Goal: Task Accomplishment & Management: Manage account settings

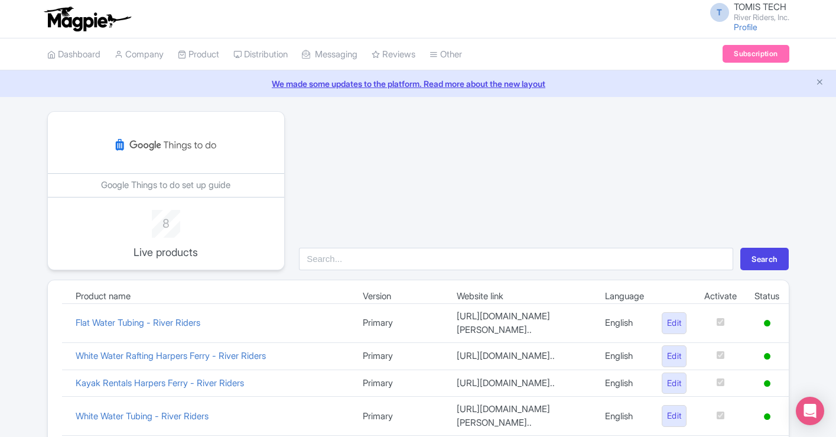
scroll to position [361, 0]
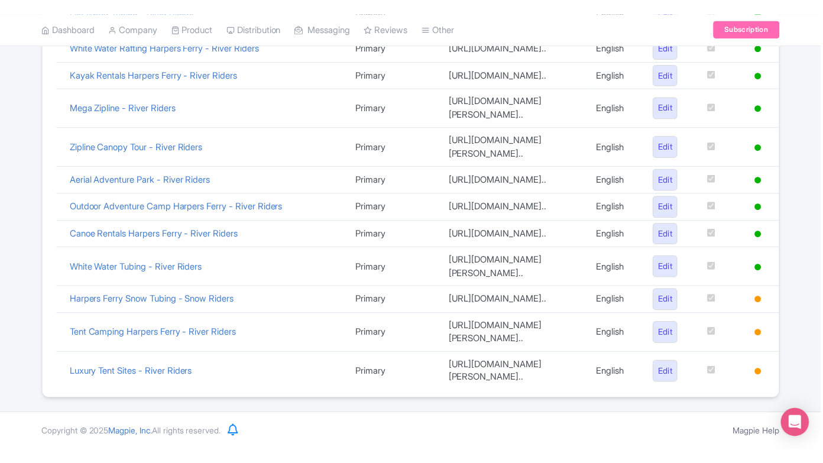
scroll to position [361, 0]
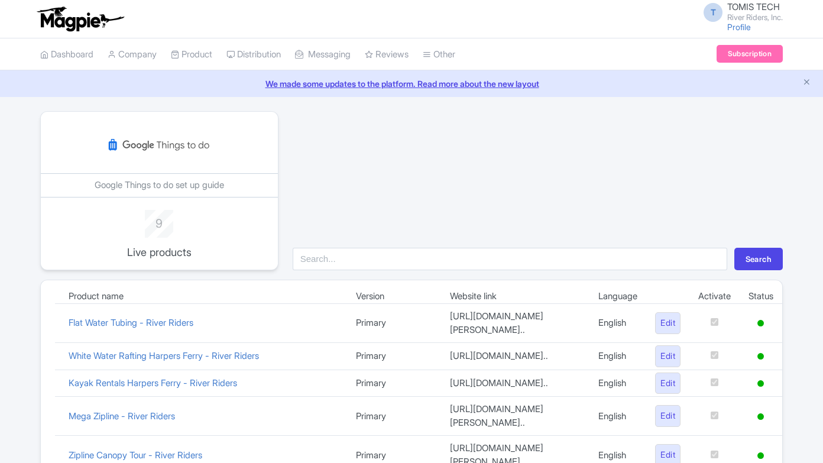
scroll to position [361, 0]
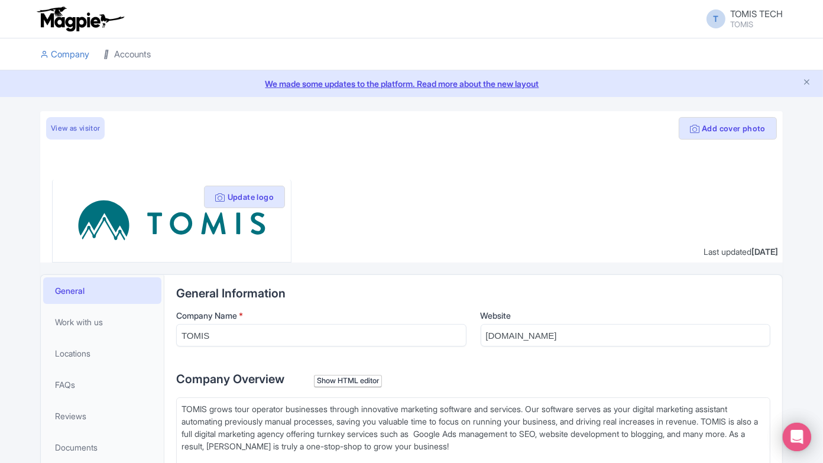
click at [113, 58] on link "Accounts" at bounding box center [126, 54] width 47 height 33
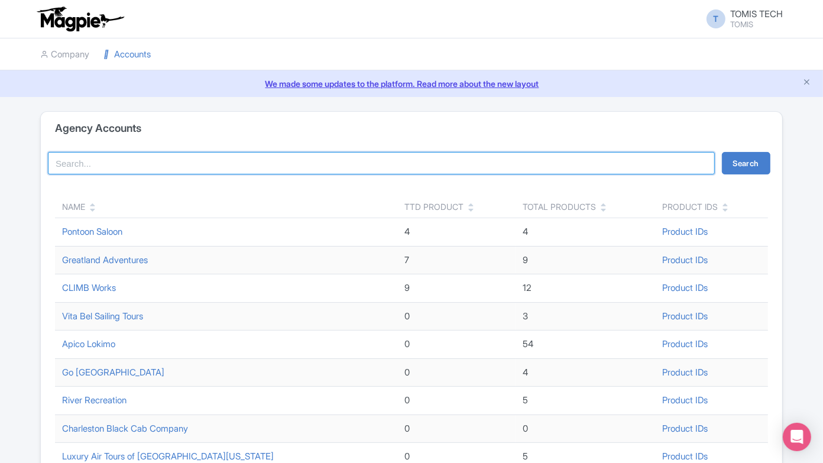
click at [282, 158] on input "search" at bounding box center [381, 163] width 667 height 22
type input "river riders"
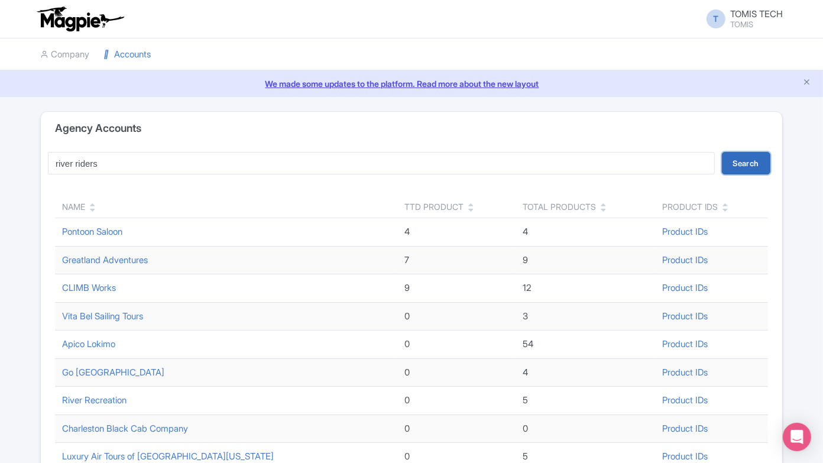
click at [748, 167] on button "Search" at bounding box center [746, 163] width 48 height 22
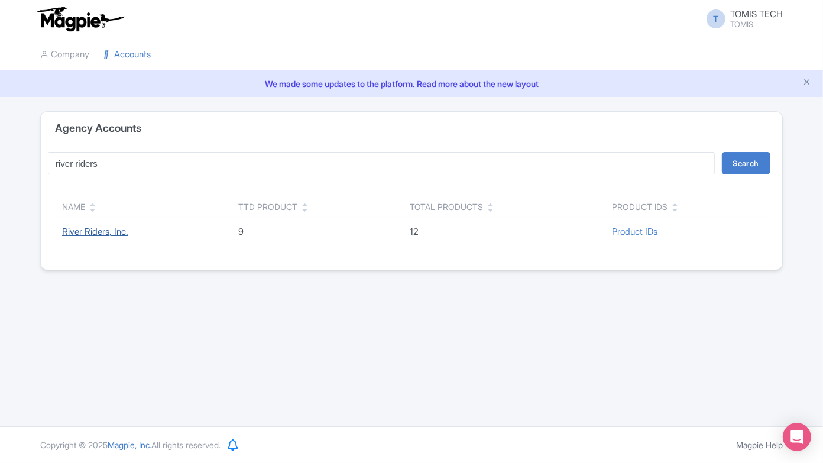
click at [98, 226] on link "River Riders, Inc." at bounding box center [95, 231] width 66 height 11
click at [109, 231] on link "River Riders, Inc." at bounding box center [95, 231] width 66 height 11
drag, startPoint x: 102, startPoint y: 230, endPoint x: 141, endPoint y: 194, distance: 53.9
click at [102, 230] on link "River Riders, Inc." at bounding box center [95, 231] width 66 height 11
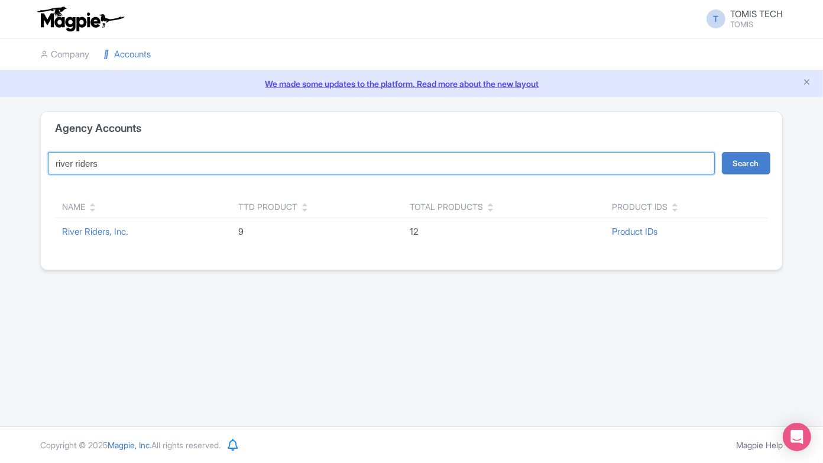
click at [116, 161] on input "river riders" at bounding box center [381, 163] width 667 height 22
type input "r"
type input "rocket"
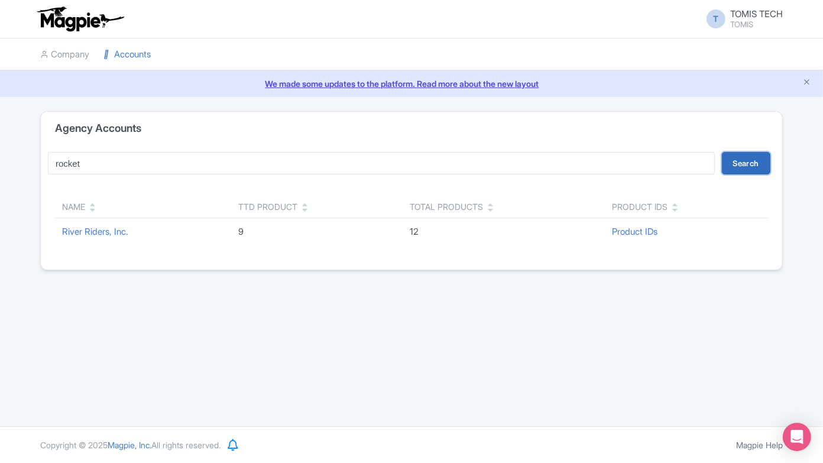
click at [742, 163] on button "Search" at bounding box center [746, 163] width 48 height 22
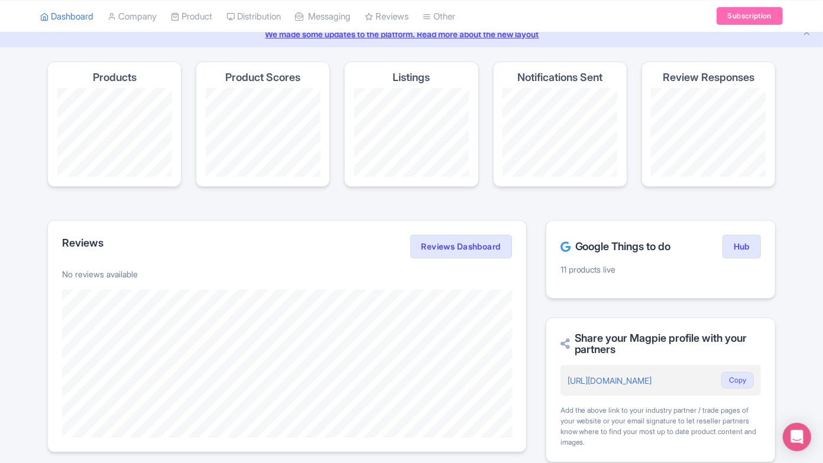
scroll to position [66, 0]
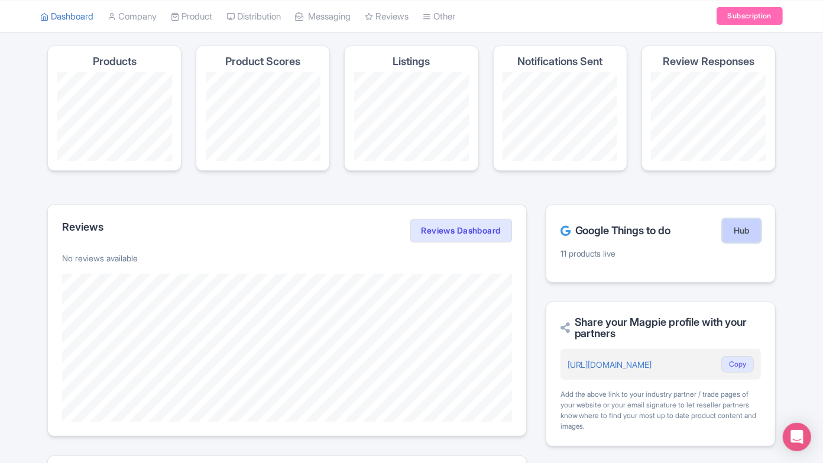
click at [727, 227] on link "Hub" at bounding box center [741, 231] width 38 height 24
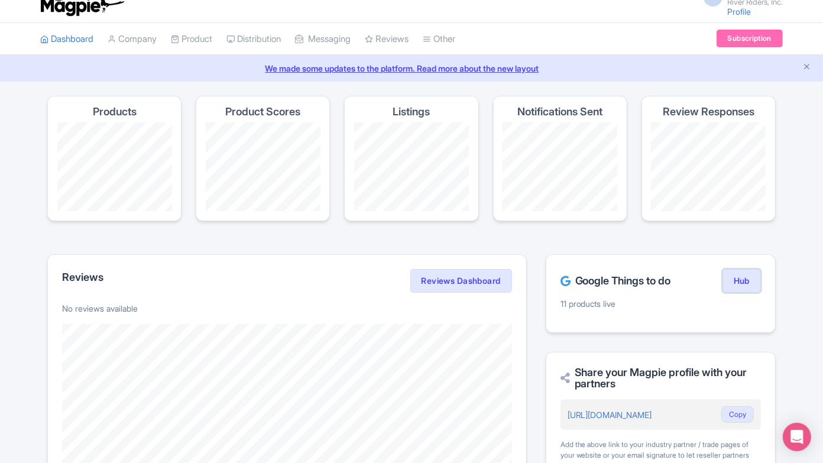
scroll to position [0, 0]
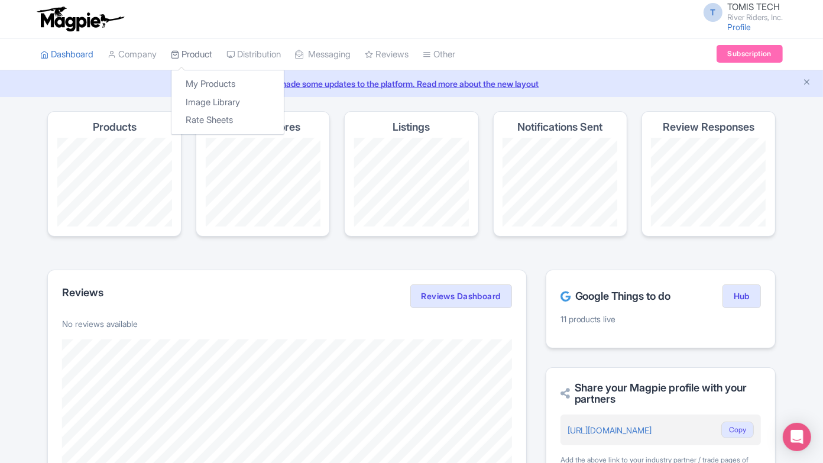
click at [204, 56] on link "Product" at bounding box center [191, 54] width 41 height 33
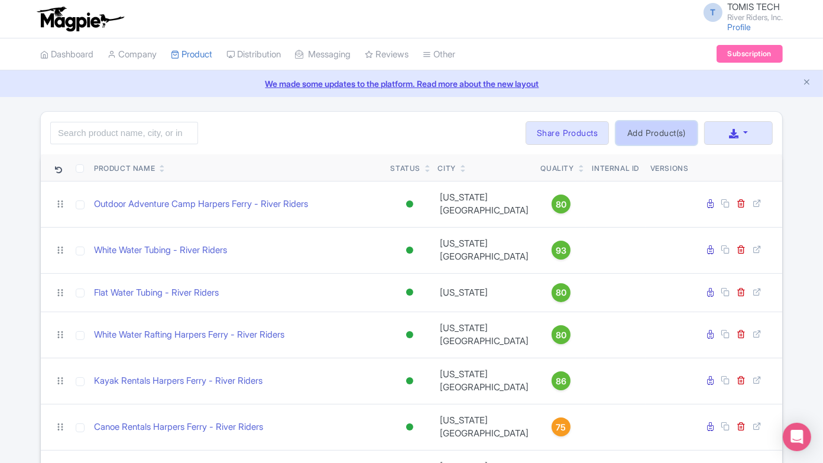
click at [673, 126] on link "Add Product(s)" at bounding box center [656, 133] width 81 height 24
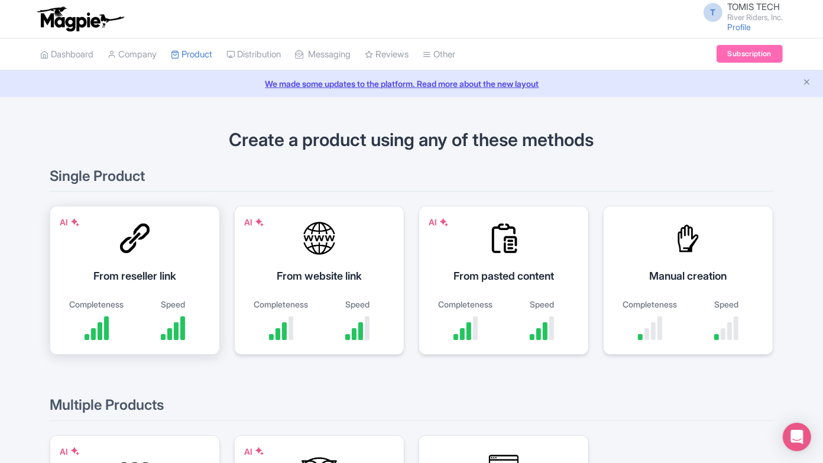
click at [154, 272] on div "From reseller link" at bounding box center [134, 276] width 141 height 16
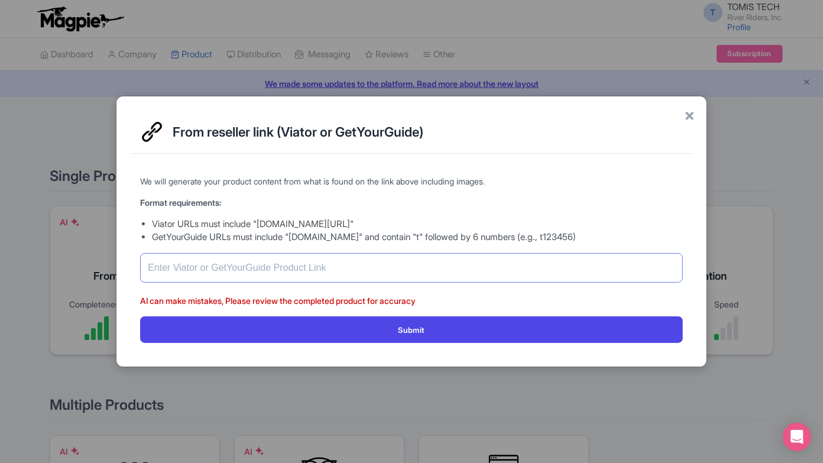
click at [343, 270] on input "text" at bounding box center [411, 268] width 542 height 30
click at [687, 119] on span "×" at bounding box center [689, 114] width 11 height 25
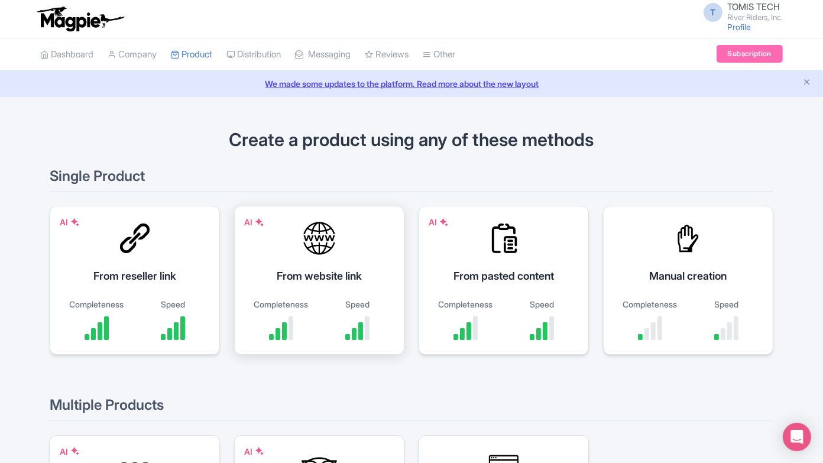
click at [349, 264] on div "AI From website link Completeness Speed" at bounding box center [319, 280] width 170 height 149
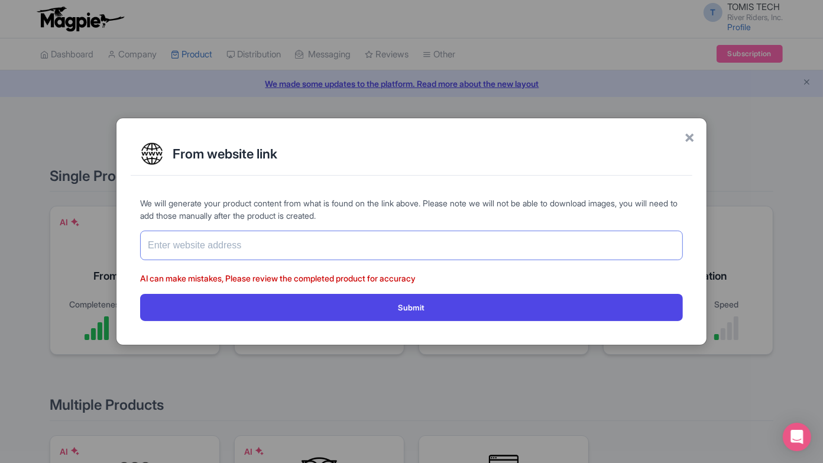
click at [352, 248] on input "text" at bounding box center [411, 245] width 542 height 30
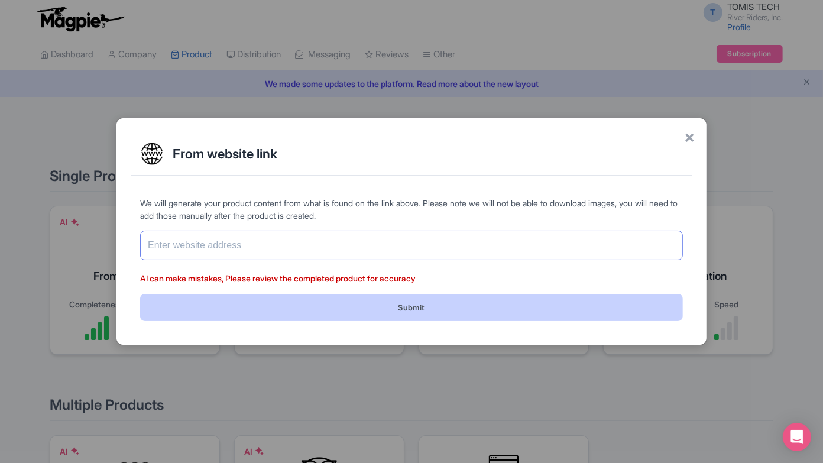
paste input "[URL][DOMAIN_NAME]"
type input "[URL][DOMAIN_NAME]"
click at [358, 307] on button "Submit" at bounding box center [411, 307] width 542 height 27
click at [464, 306] on button "Submit" at bounding box center [411, 307] width 542 height 27
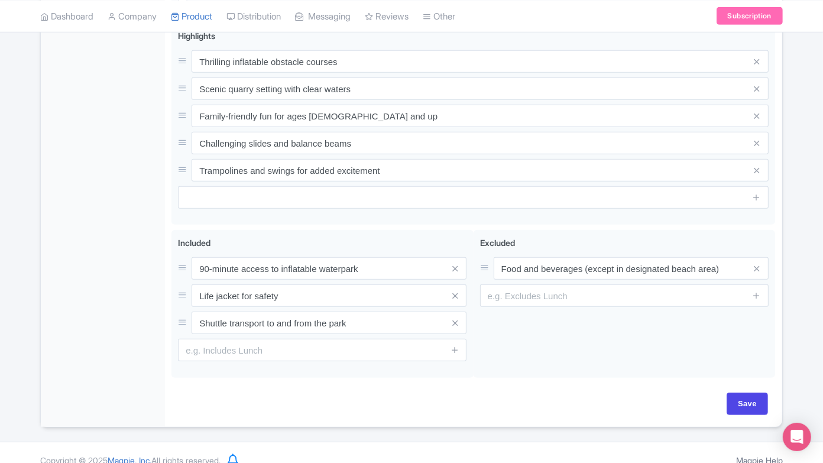
scroll to position [530, 0]
click at [748, 392] on input "Save" at bounding box center [746, 403] width 41 height 22
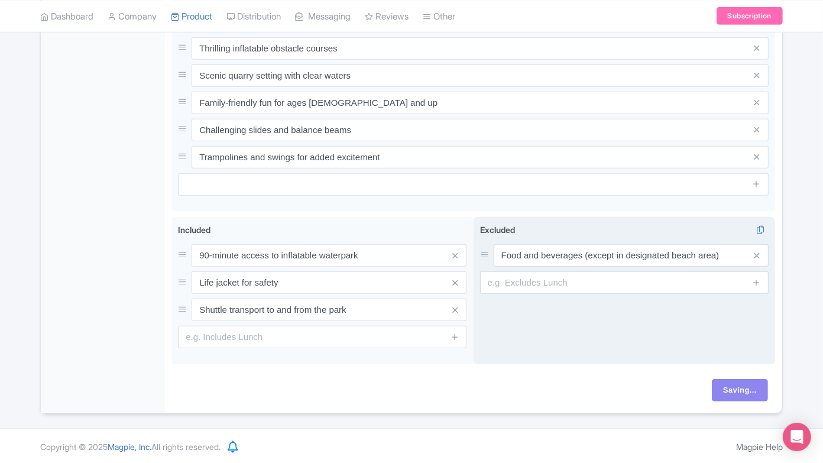
type input "Saving..."
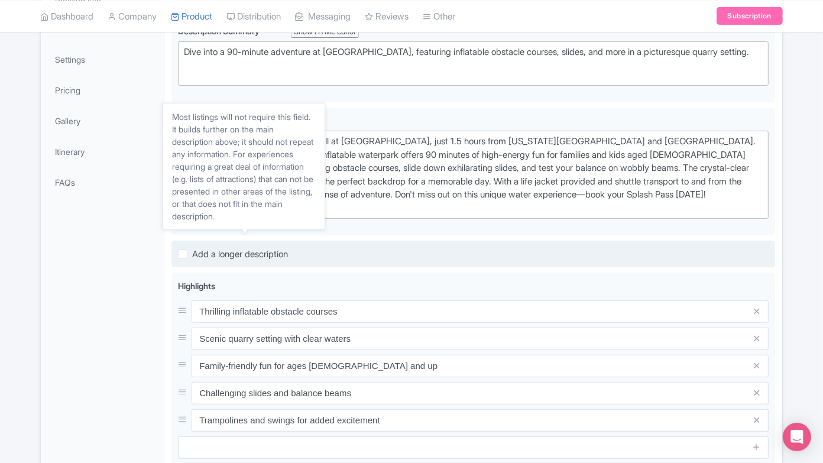
scroll to position [187, 0]
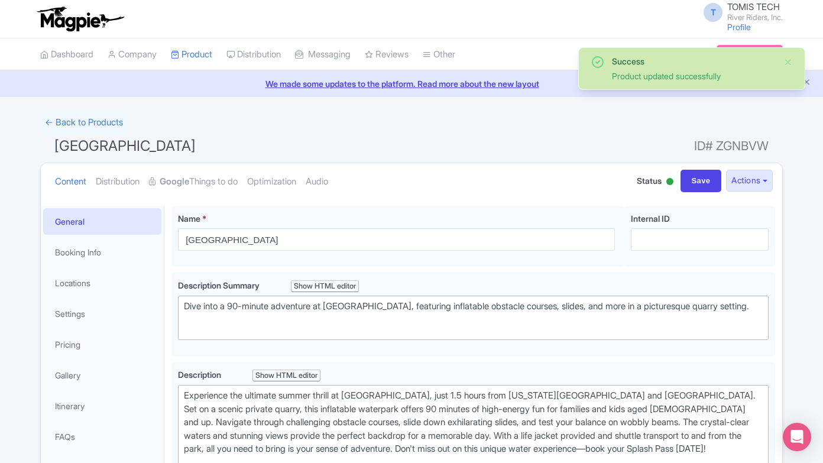
scroll to position [73, 0]
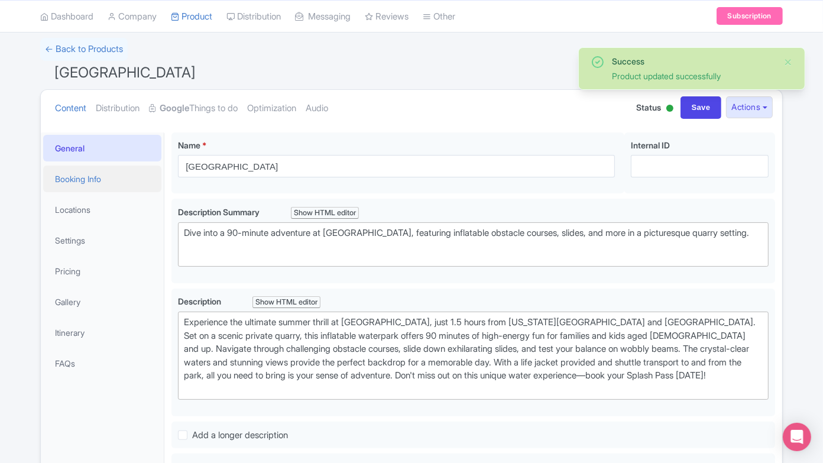
click at [99, 173] on link "Booking Info" at bounding box center [102, 178] width 118 height 27
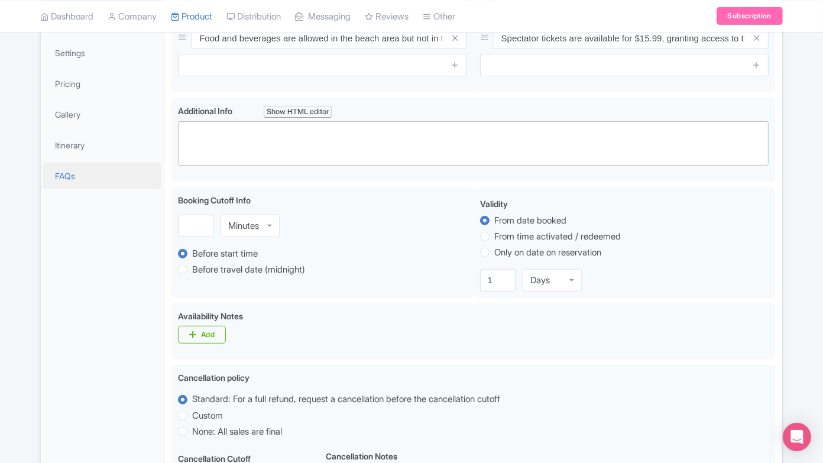
scroll to position [64, 0]
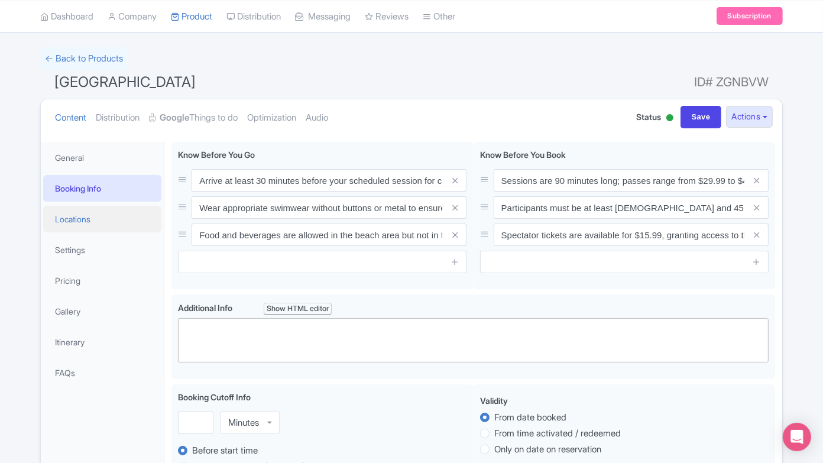
click at [84, 206] on link "Locations" at bounding box center [102, 219] width 118 height 27
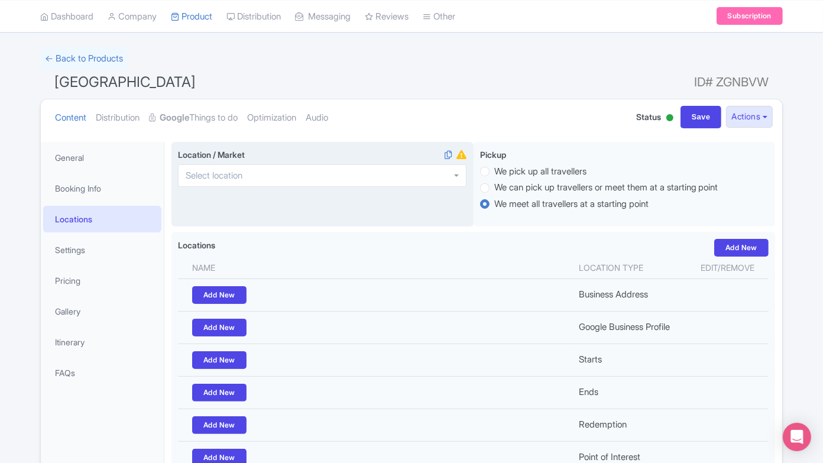
click at [288, 175] on div at bounding box center [322, 175] width 288 height 22
type input "h"
type input "w"
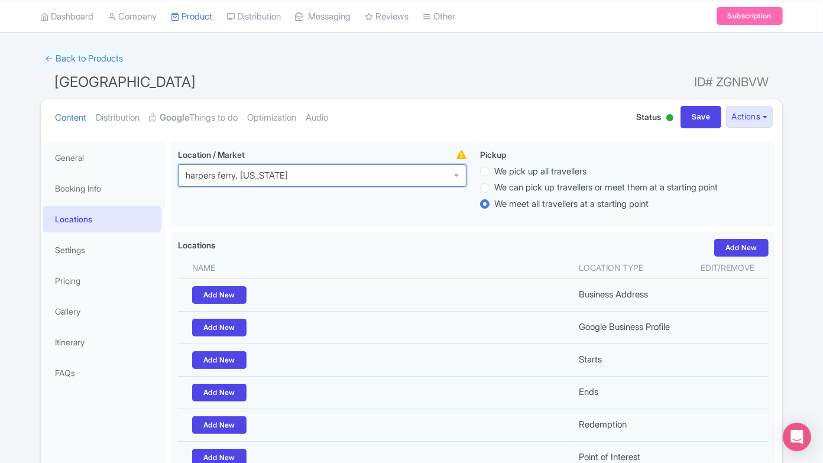
type input "harpers ferry, west virginia"
click at [552, 56] on div "← Back to Products" at bounding box center [411, 58] width 742 height 23
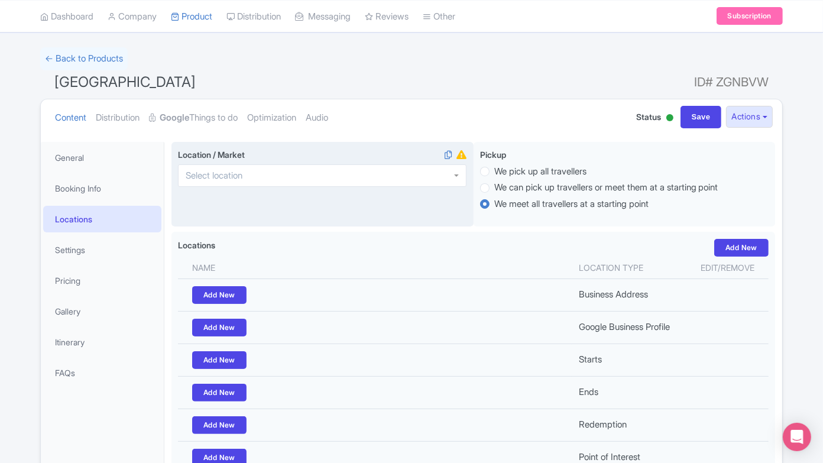
click at [300, 181] on div at bounding box center [322, 175] width 288 height 22
click at [456, 173] on div at bounding box center [322, 175] width 288 height 22
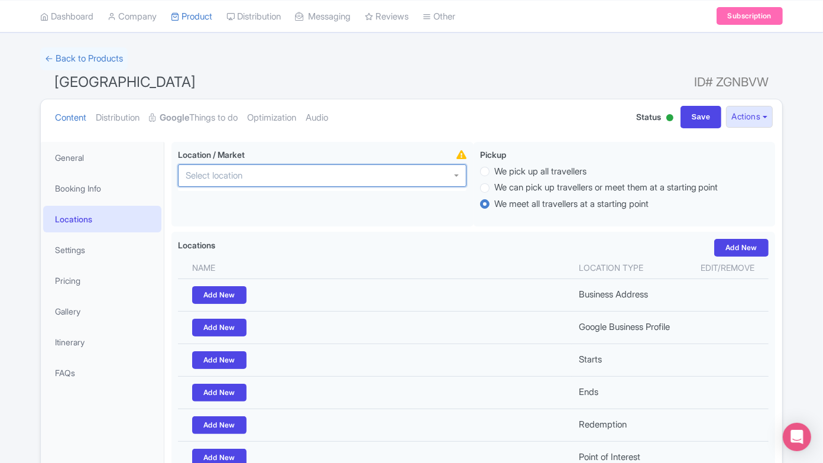
click at [411, 96] on h1 "Harpers Ferry Waterpark Adventure ID# ZGNBVW" at bounding box center [411, 84] width 742 height 28
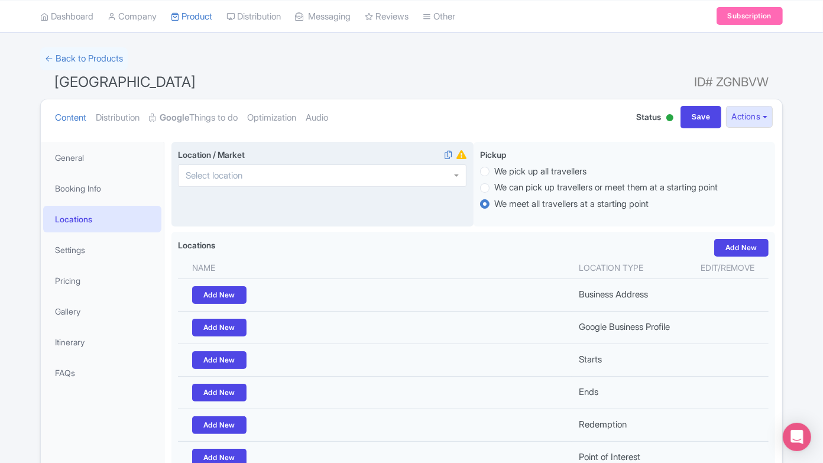
click at [227, 170] on input "Location / Market i" at bounding box center [218, 175] width 64 height 11
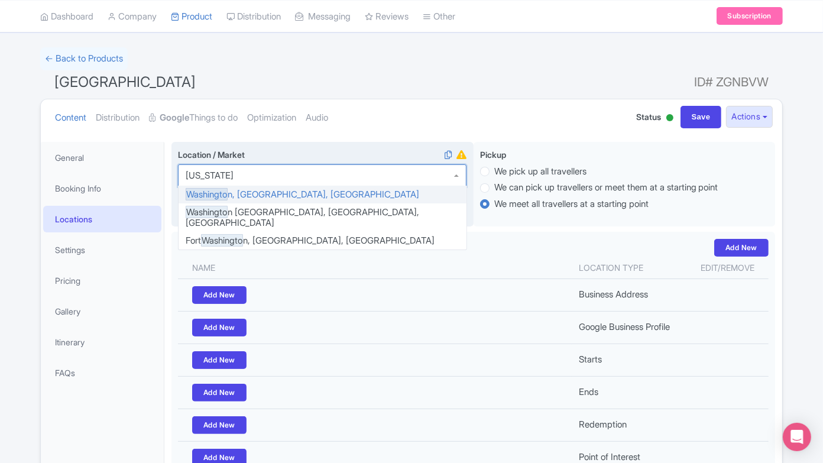
type input "washington"
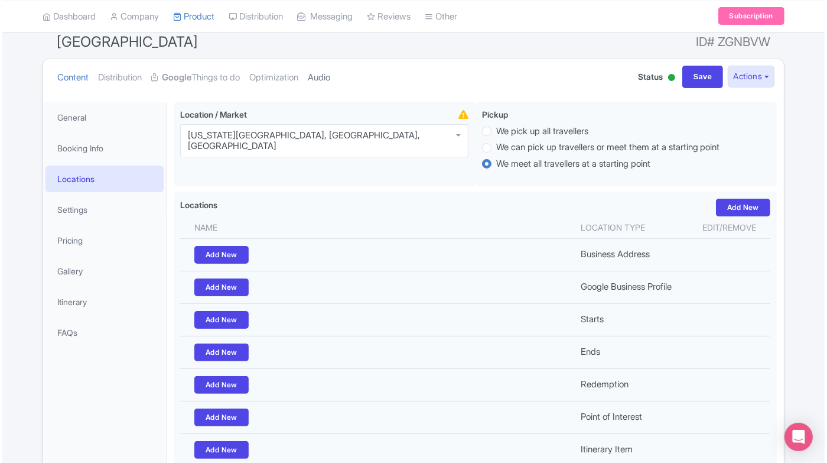
scroll to position [129, 0]
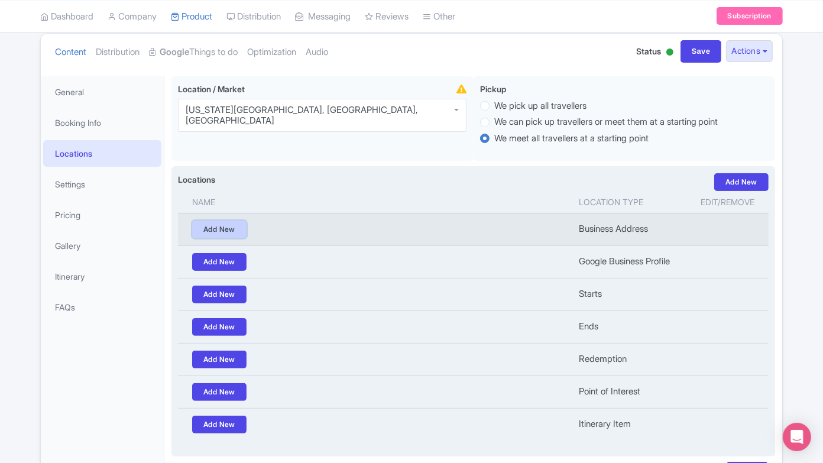
click at [220, 222] on link "Add New" at bounding box center [219, 229] width 54 height 18
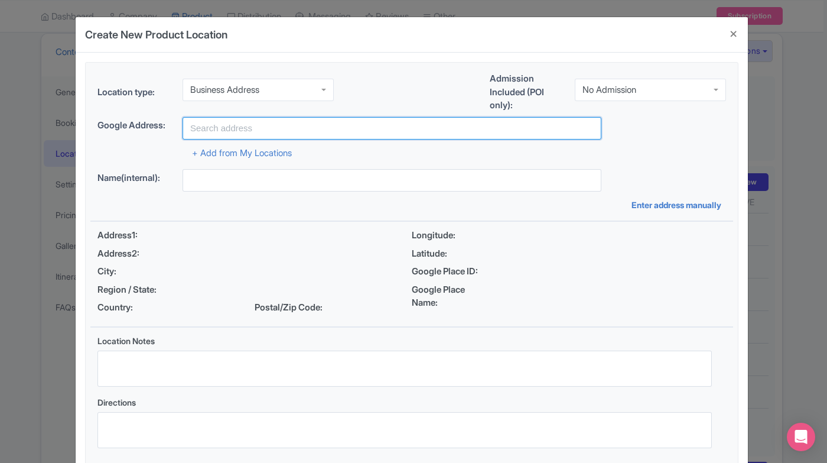
click at [242, 133] on input "text" at bounding box center [392, 128] width 419 height 22
click at [328, 122] on input "text" at bounding box center [392, 128] width 419 height 22
paste input "[GEOGRAPHIC_DATA], [GEOGRAPHIC_DATA], [GEOGRAPHIC_DATA], [GEOGRAPHIC_DATA], [GE…"
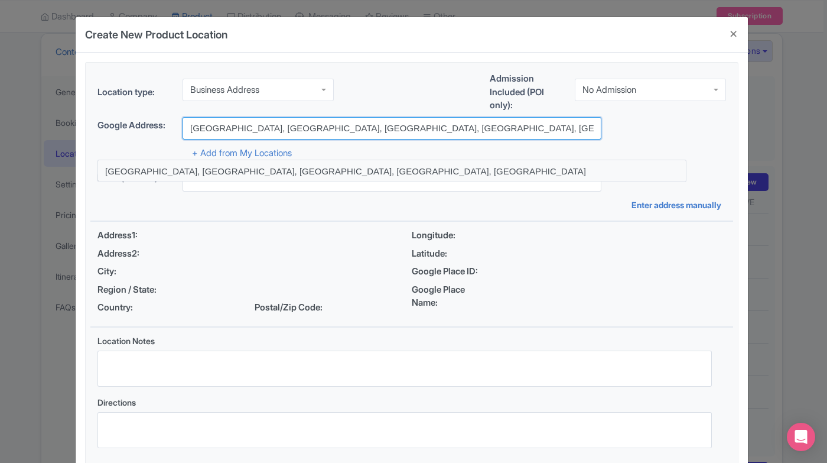
type input "[GEOGRAPHIC_DATA], [GEOGRAPHIC_DATA], [GEOGRAPHIC_DATA], [GEOGRAPHIC_DATA], [GE…"
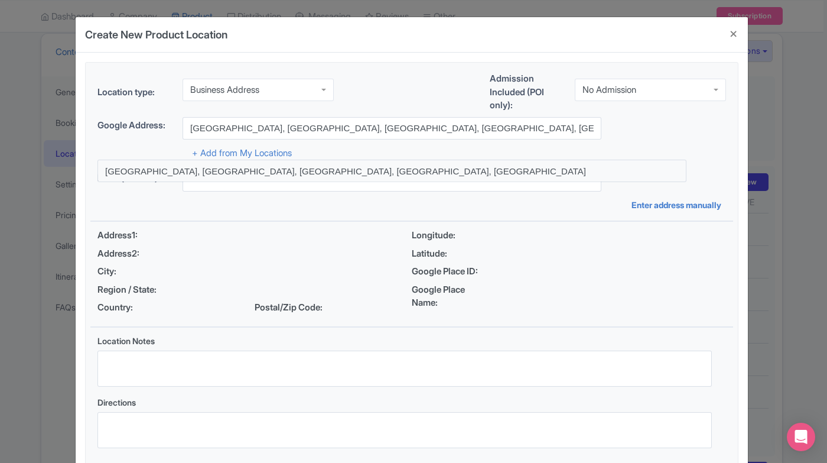
click at [693, 117] on div "Google Address: River Riders Family Adventure Resort, Alstadts Hill Road, Harpe…" at bounding box center [412, 128] width 629 height 22
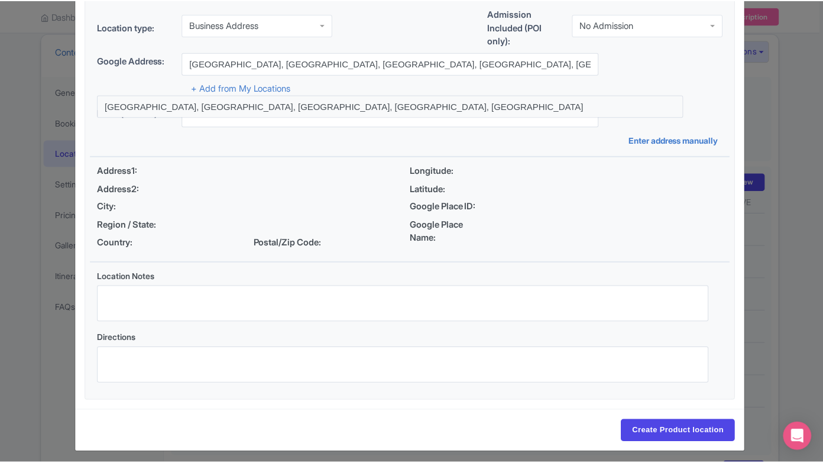
scroll to position [69, 0]
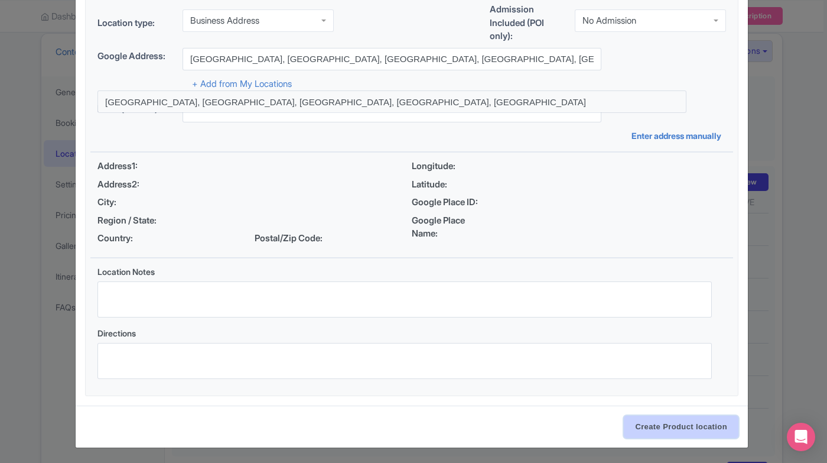
click at [653, 430] on input "Create Product location" at bounding box center [681, 426] width 115 height 22
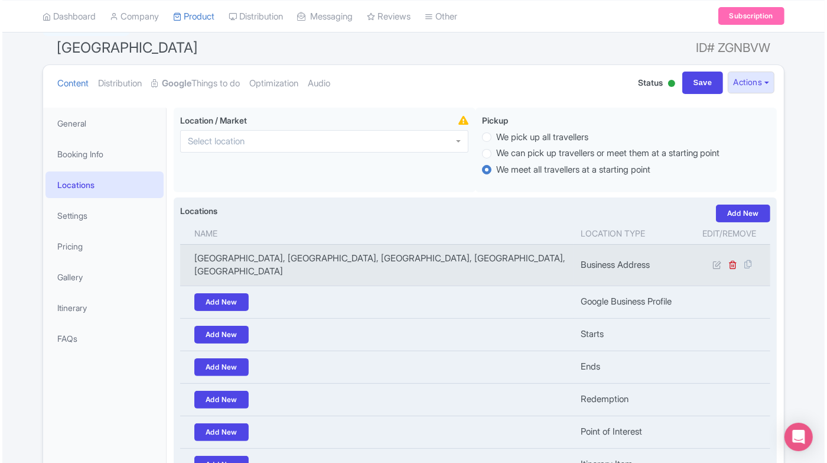
scroll to position [207, 0]
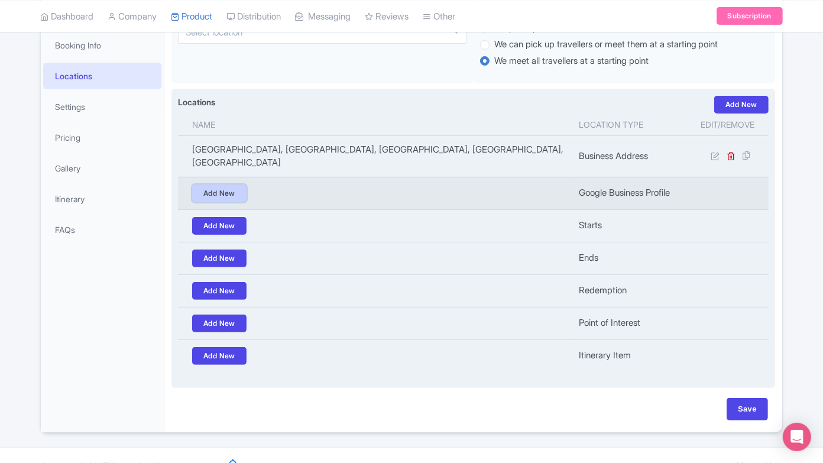
click at [226, 184] on link "Add New" at bounding box center [219, 193] width 54 height 18
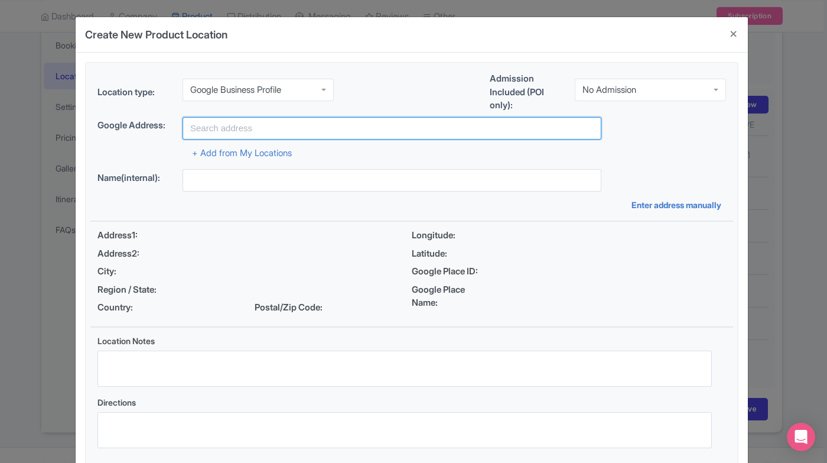
click at [285, 125] on input "text" at bounding box center [392, 128] width 419 height 22
paste input "[GEOGRAPHIC_DATA], [GEOGRAPHIC_DATA], [GEOGRAPHIC_DATA], [GEOGRAPHIC_DATA], [GE…"
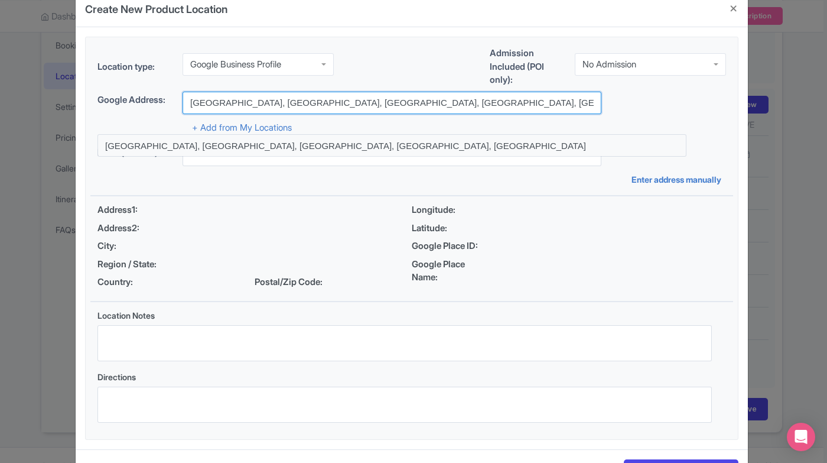
scroll to position [69, 0]
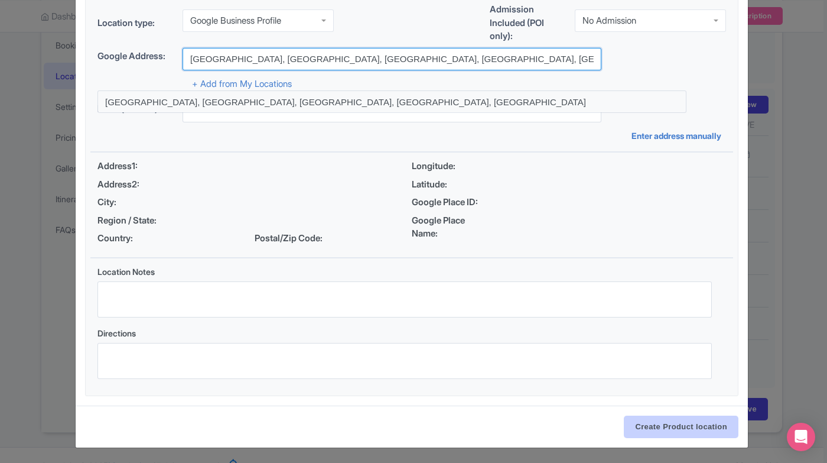
type input "[GEOGRAPHIC_DATA], [GEOGRAPHIC_DATA], [GEOGRAPHIC_DATA], [GEOGRAPHIC_DATA], [GE…"
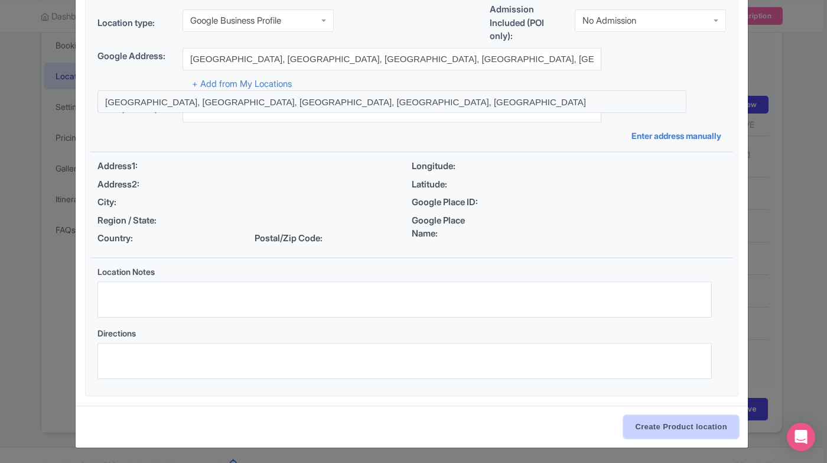
click at [655, 429] on input "Create Product location" at bounding box center [681, 426] width 115 height 22
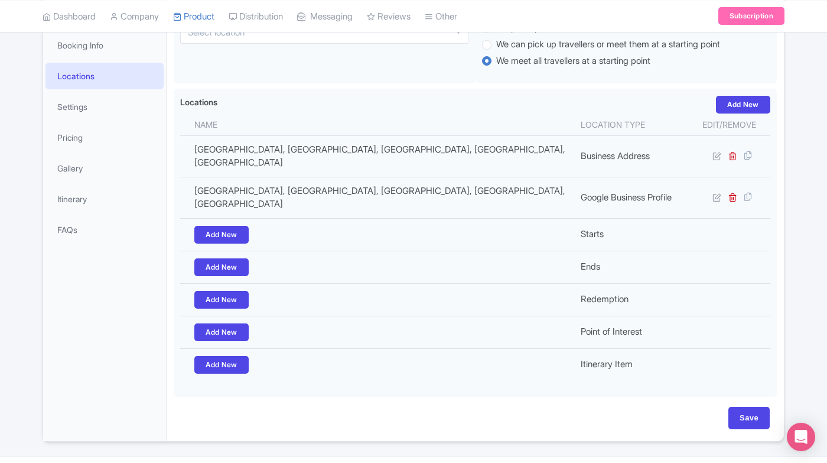
scroll to position [203, 0]
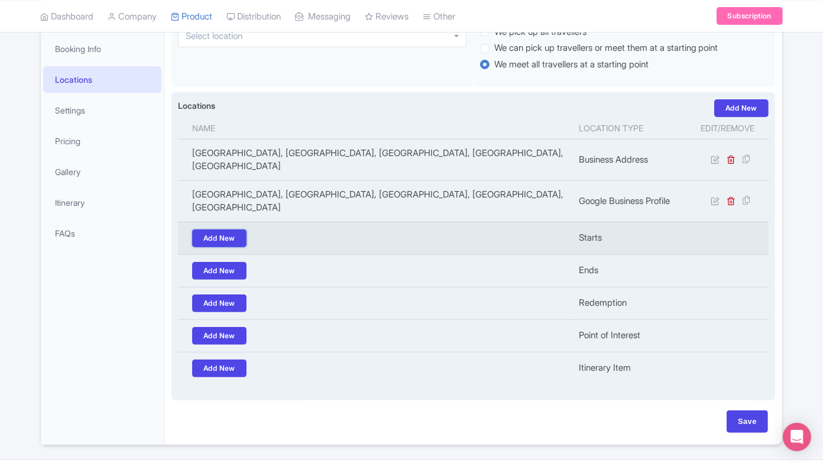
click at [231, 229] on link "Add New" at bounding box center [219, 238] width 54 height 18
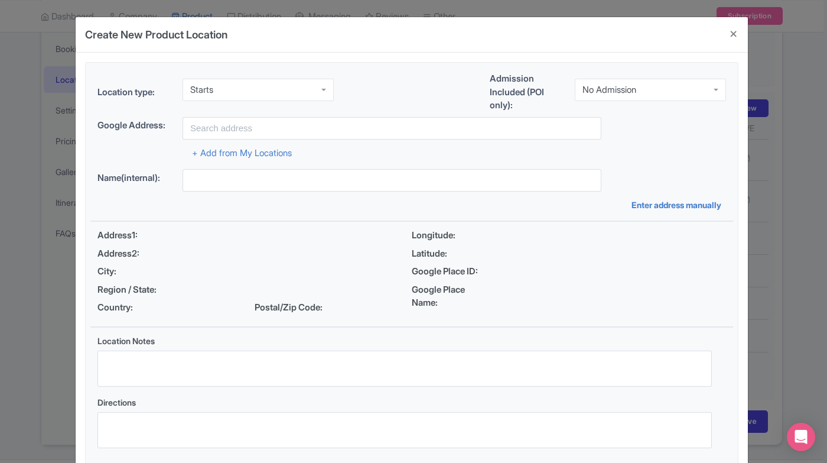
click at [267, 89] on div "Starts" at bounding box center [258, 90] width 151 height 22
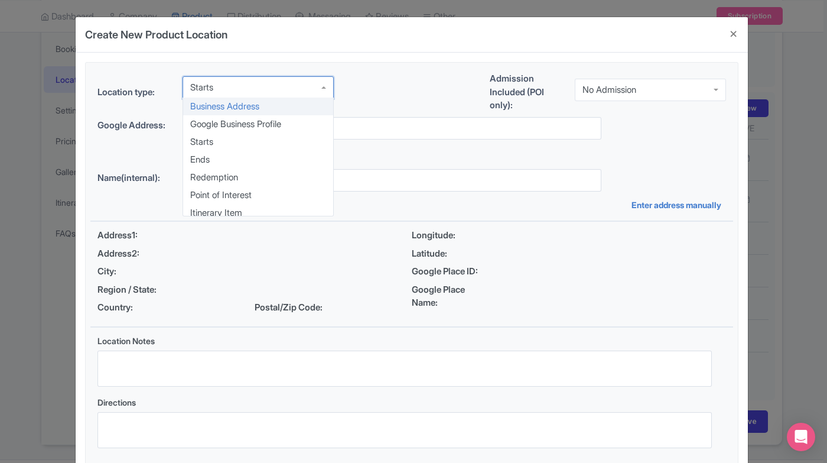
click at [371, 87] on div "Location type: Starts Starts Business Address Google Business Profile Starts En…" at bounding box center [411, 94] width 643 height 45
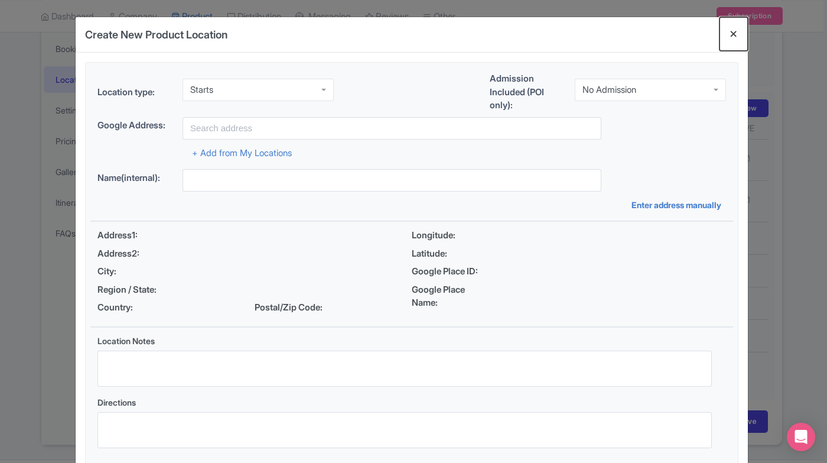
click at [733, 30] on button "Close" at bounding box center [734, 34] width 28 height 34
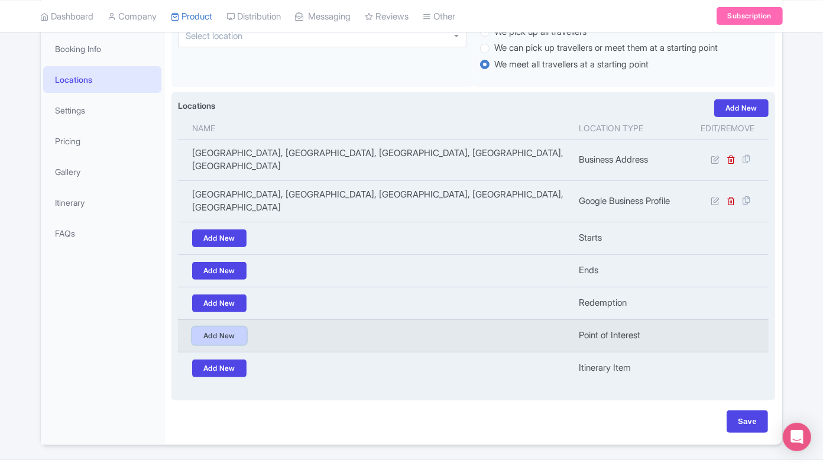
click at [225, 327] on link "Add New" at bounding box center [219, 336] width 54 height 18
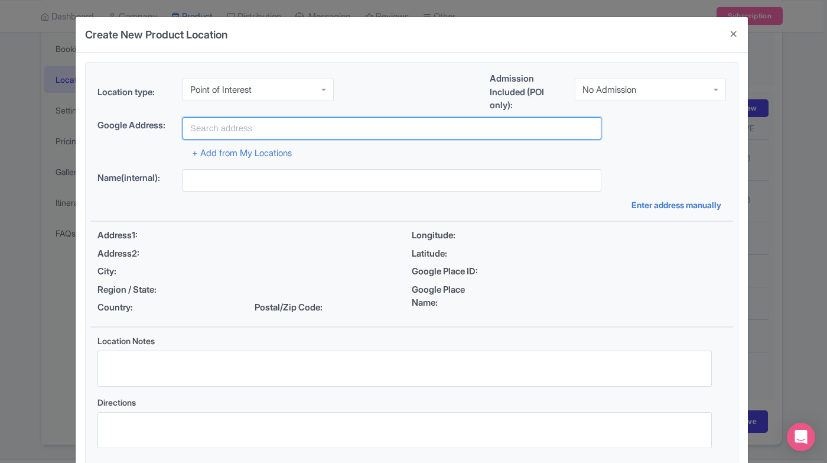
click at [288, 124] on input "text" at bounding box center [392, 128] width 419 height 22
paste input "Harpers Ferry, Shoreline Drive, Harpers Ferry, WV, USA"
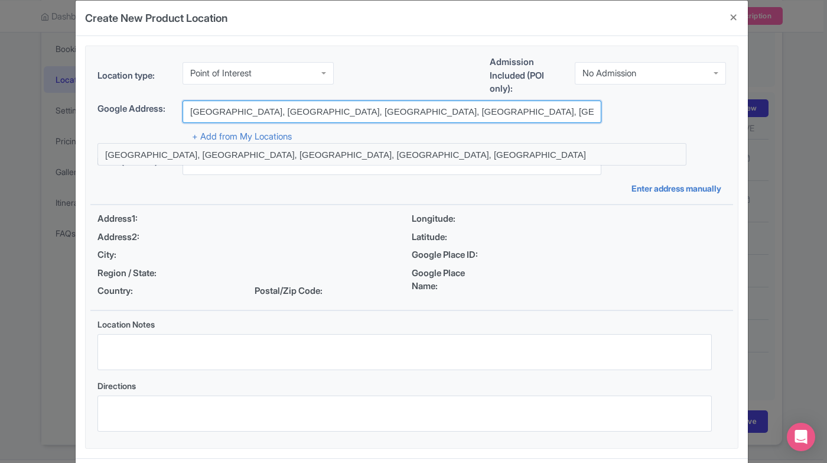
scroll to position [4, 0]
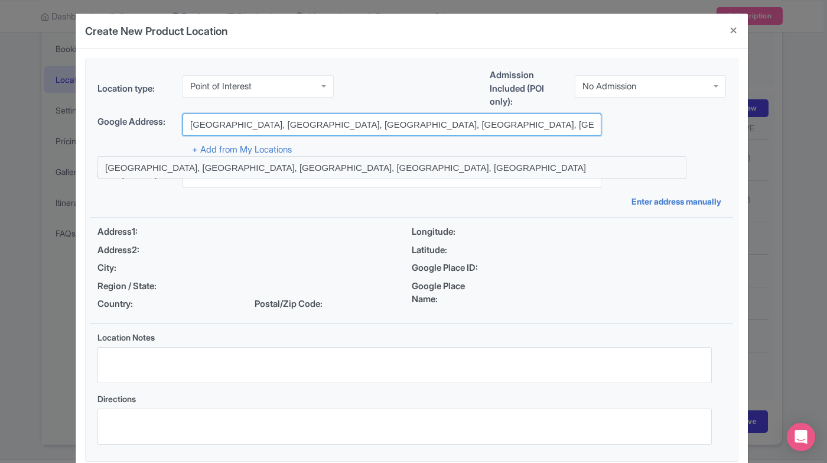
type input "Harpers Ferry, Shoreline Drive, Harpers Ferry, WV, USA"
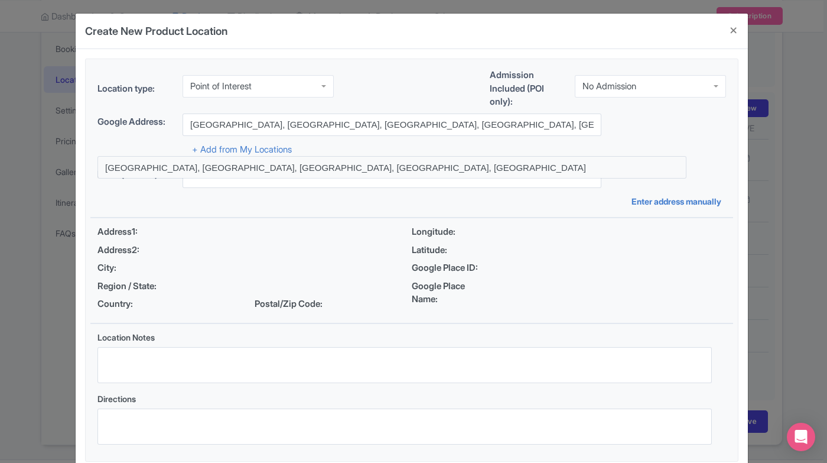
click at [631, 78] on div "No Admission" at bounding box center [650, 86] width 151 height 22
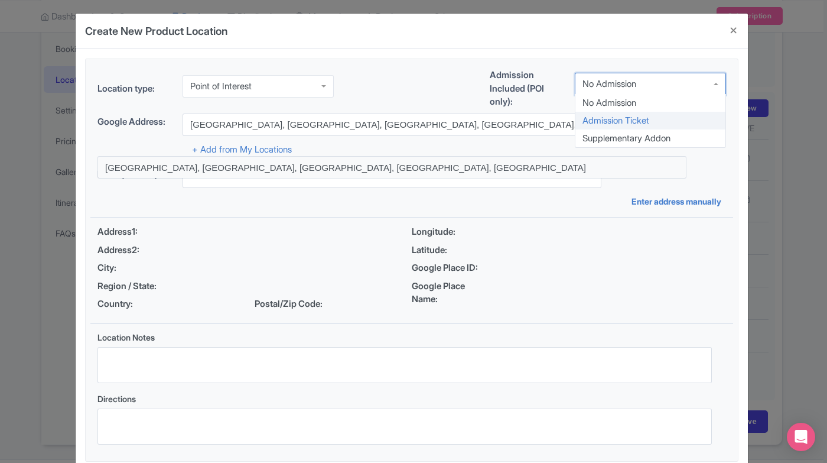
drag, startPoint x: 631, startPoint y: 115, endPoint x: 631, endPoint y: 122, distance: 7.1
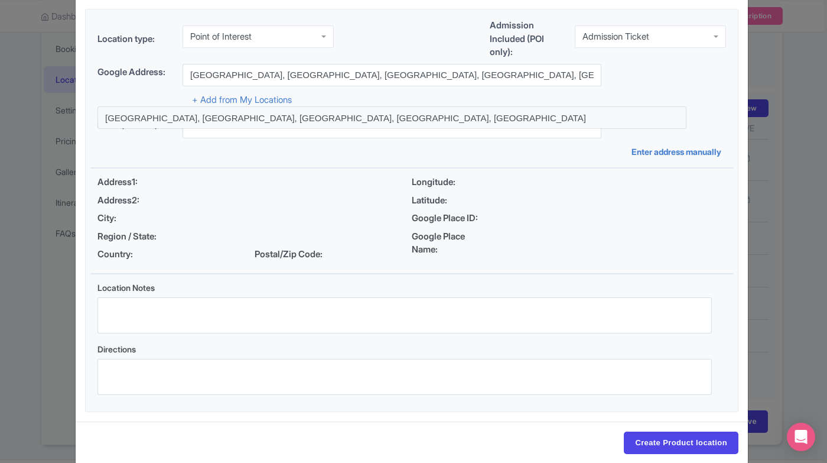
scroll to position [69, 0]
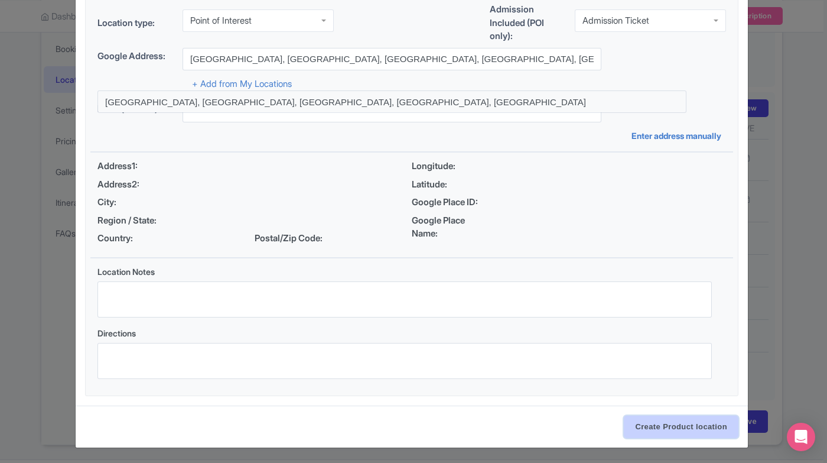
click at [683, 420] on input "Create Product location" at bounding box center [681, 426] width 115 height 22
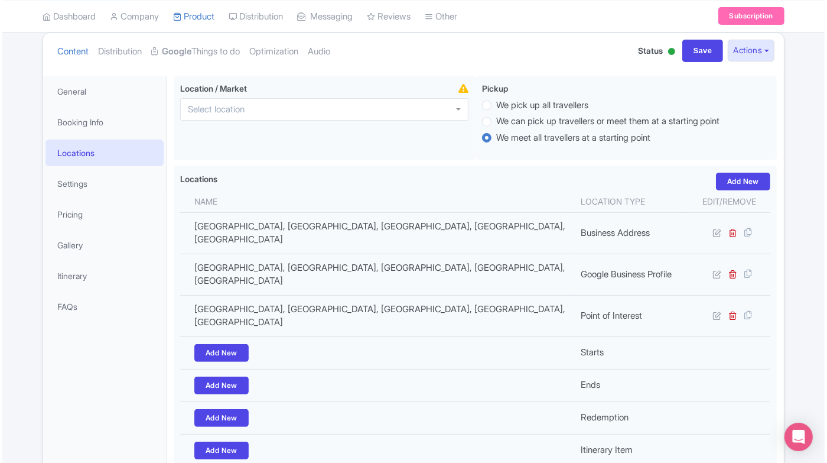
scroll to position [69, 0]
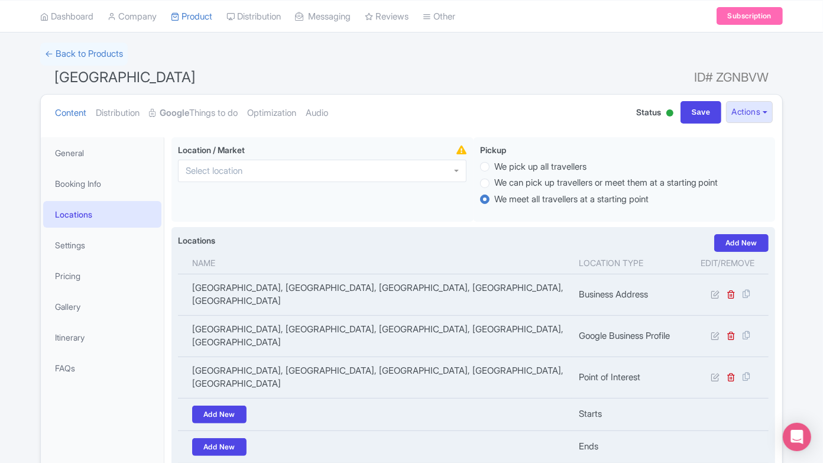
click at [733, 232] on div "Locations i Add New Name Location type Edit/Remove River Riders Family Adventur…" at bounding box center [472, 385] width 603 height 317
click at [733, 234] on link "Add New" at bounding box center [741, 243] width 54 height 18
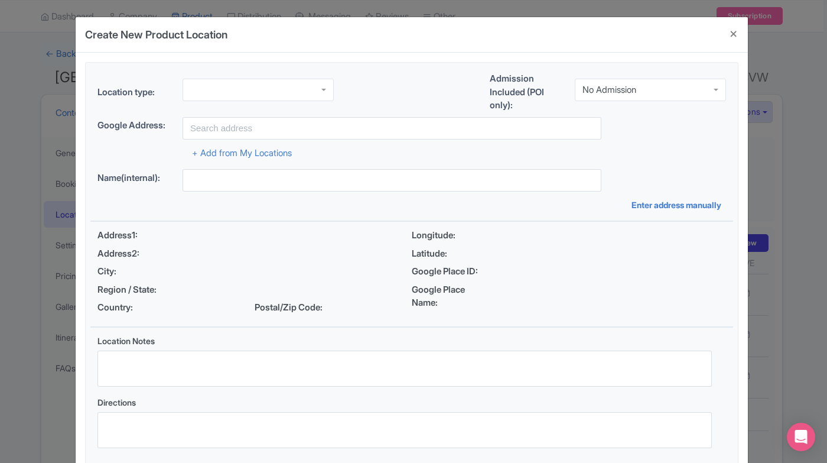
click at [258, 82] on div at bounding box center [258, 90] width 151 height 22
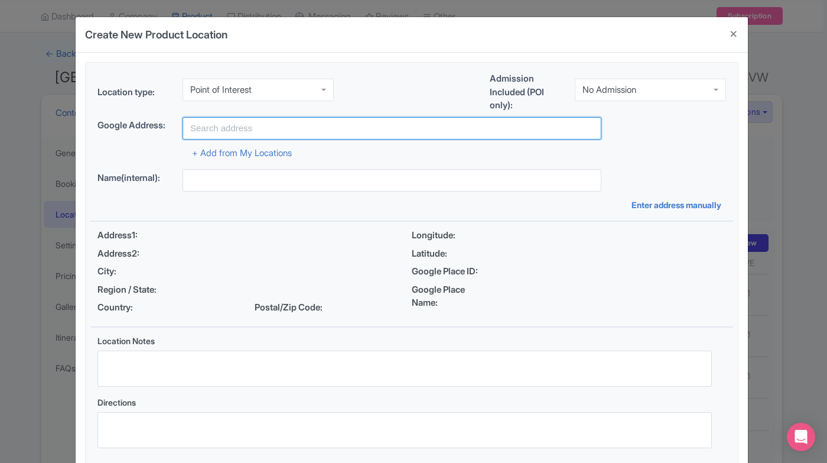
click at [267, 126] on input "text" at bounding box center [392, 128] width 419 height 22
paste input "River Riders Family Adventure Resort, Alstadts Hill Road, Harpers Ferry, WV, USA"
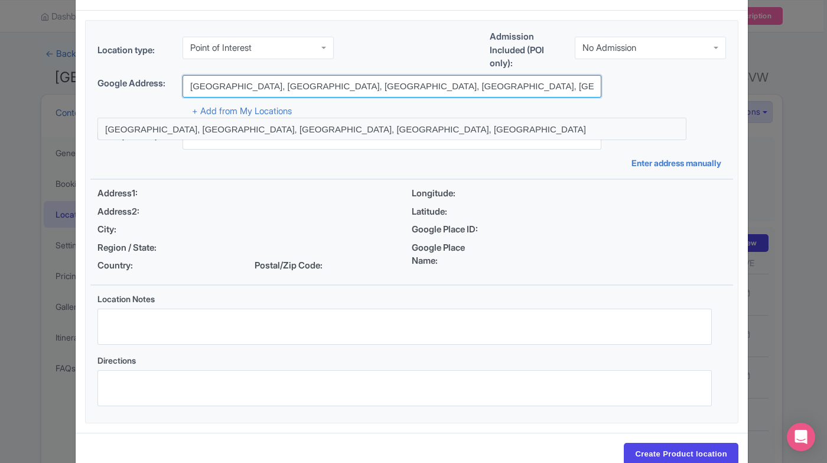
scroll to position [69, 0]
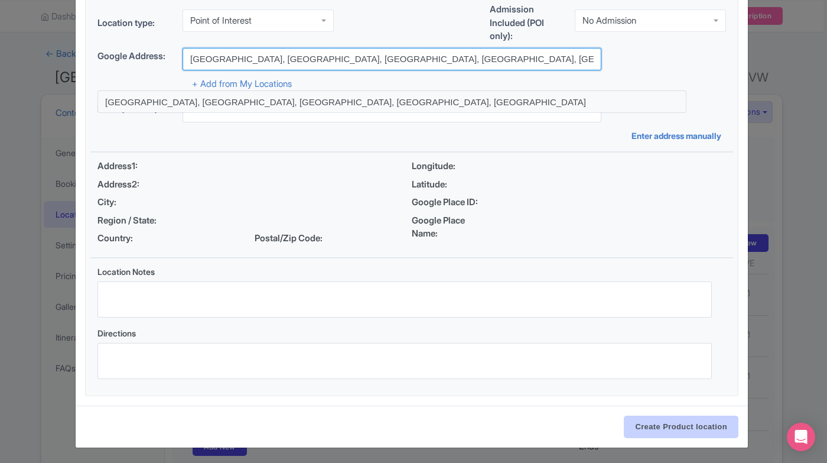
type input "River Riders Family Adventure Resort, Alstadts Hill Road, Harpers Ferry, WV, USA"
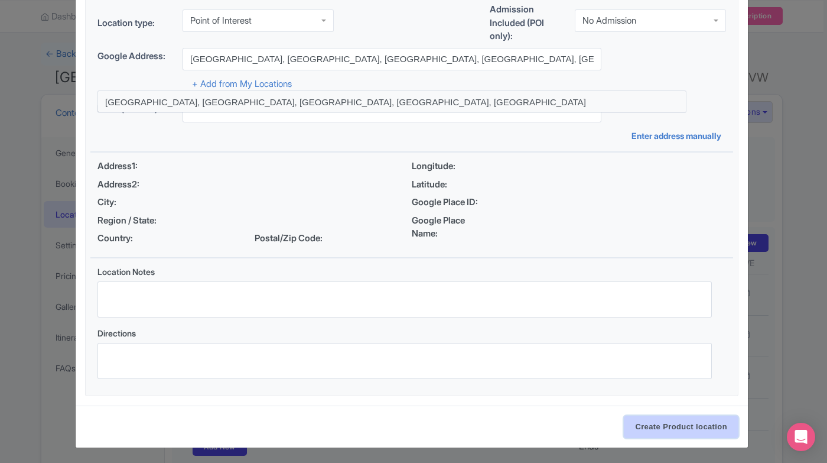
click at [683, 428] on input "Create Product location" at bounding box center [681, 426] width 115 height 22
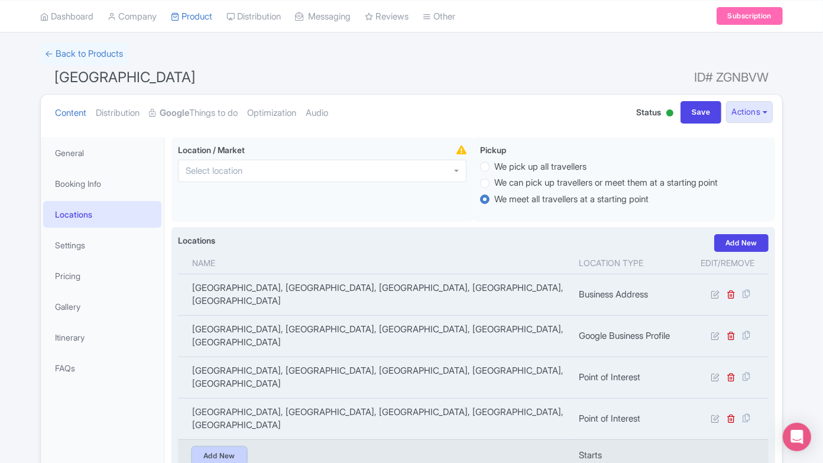
click at [241, 447] on link "Add New" at bounding box center [219, 456] width 54 height 18
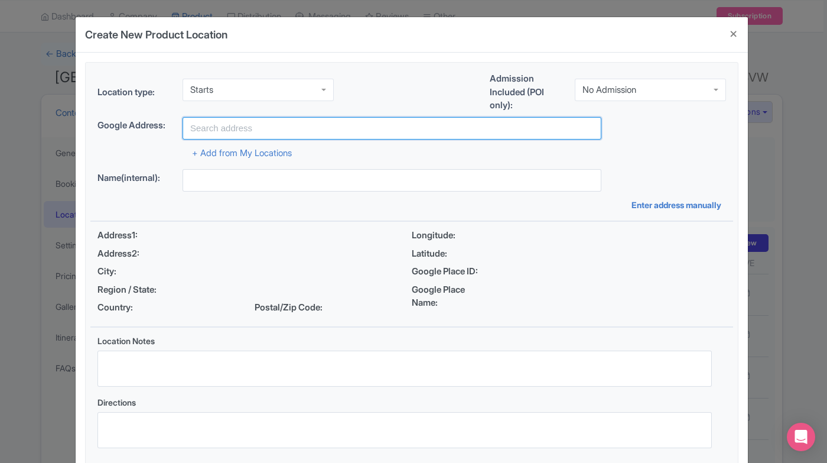
click at [254, 121] on input "text" at bounding box center [392, 128] width 419 height 22
paste input "408 Alstadts Hill Rd. Harpers Ferry, WV"
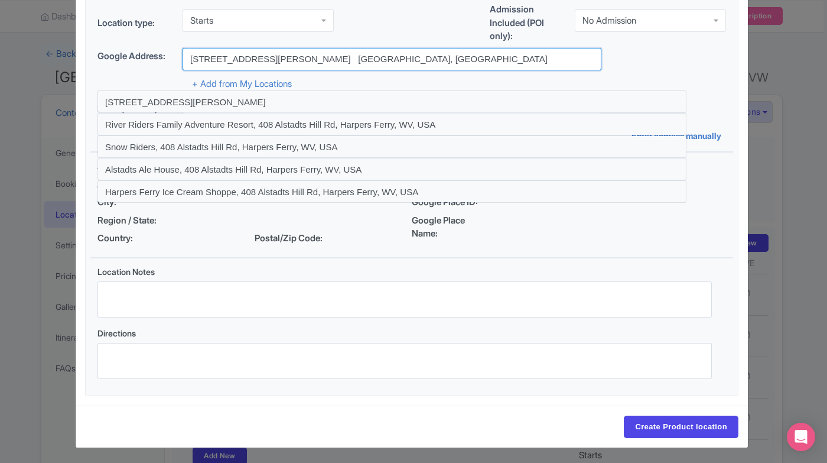
type input "408 Alstadts Hill Rd. Harpers Ferry, WV"
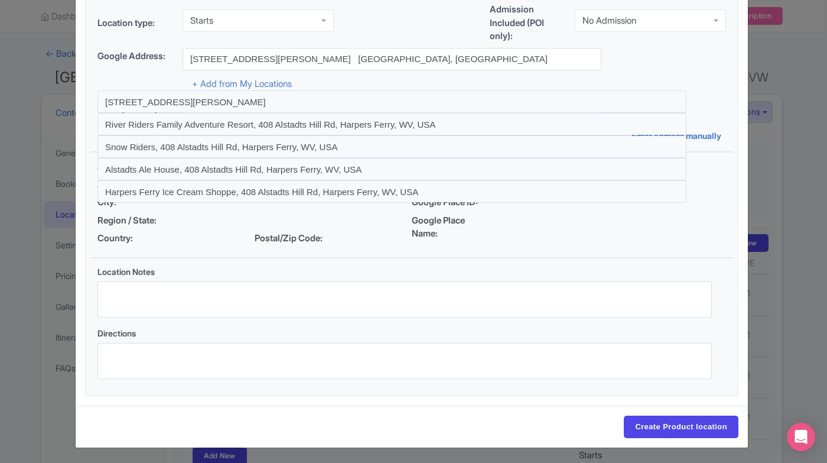
click at [673, 446] on div "Create New Product Location Location type: Starts Starts Admission Included (PO…" at bounding box center [413, 231] width 827 height 463
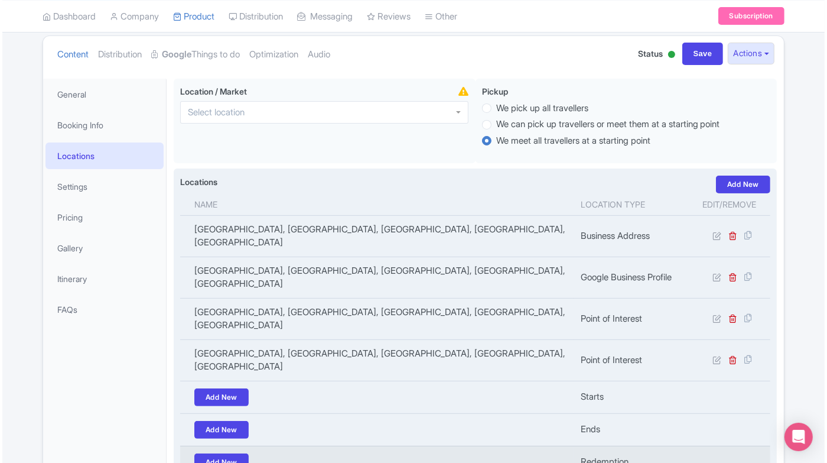
scroll to position [200, 0]
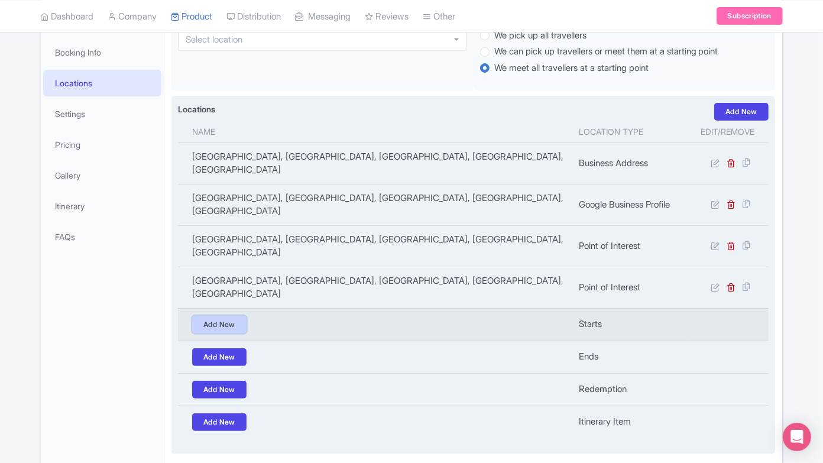
click at [217, 316] on link "Add New" at bounding box center [219, 325] width 54 height 18
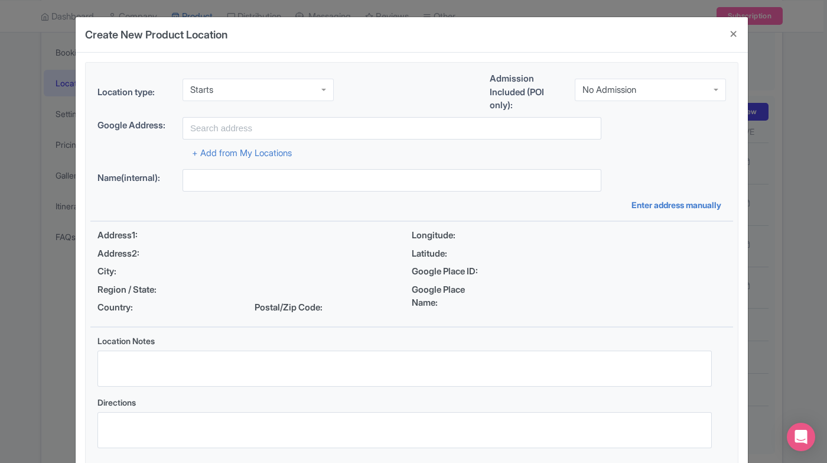
click at [264, 113] on div "Location type: Starts Starts Admission Included (POI only): No Admission No Adm…" at bounding box center [411, 94] width 643 height 45
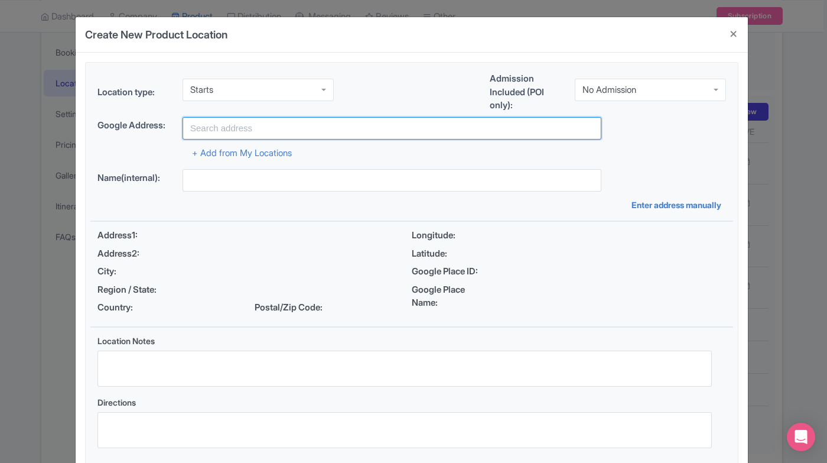
click at [262, 121] on input "text" at bounding box center [392, 128] width 419 height 22
paste input "408 Alstadts Hill Rd. Harpers Ferry, WV"
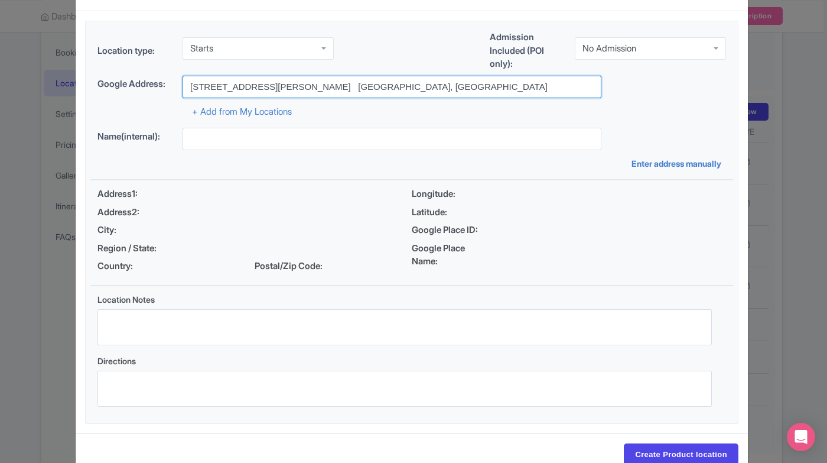
scroll to position [69, 0]
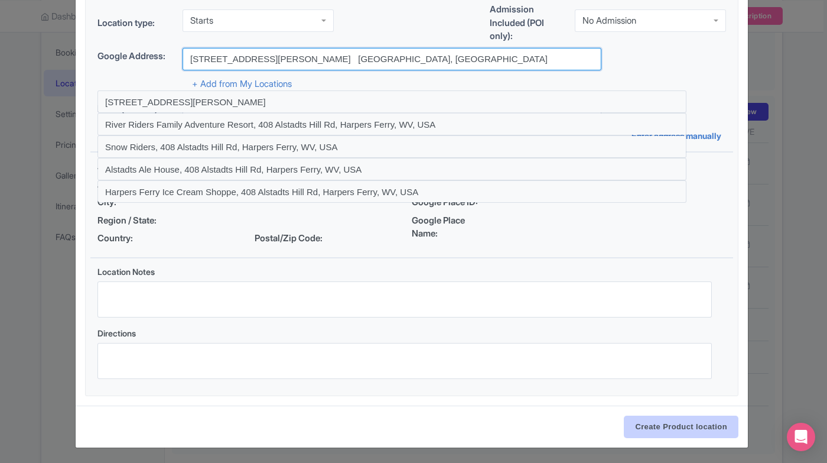
type input "408 Alstadts Hill Rd. Harpers Ferry, WV"
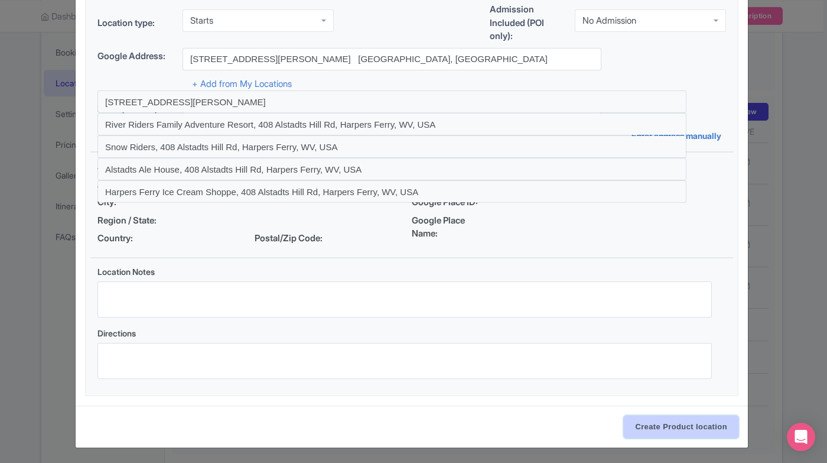
click at [647, 427] on input "Create Product location" at bounding box center [681, 426] width 115 height 22
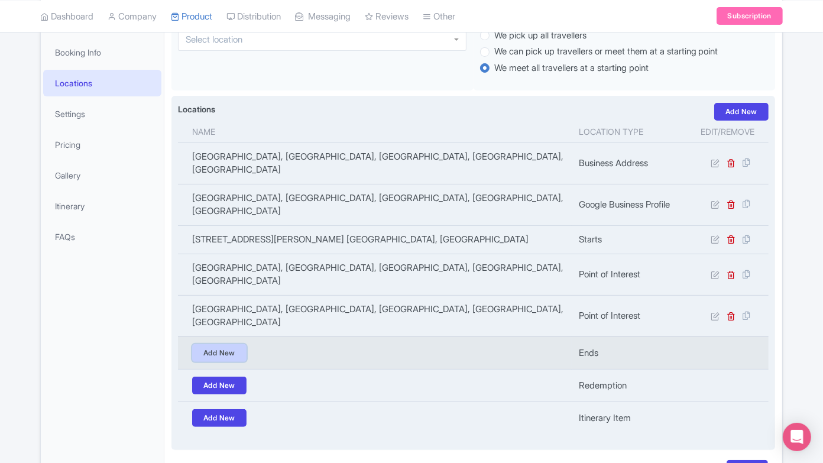
click at [231, 344] on link "Add New" at bounding box center [219, 353] width 54 height 18
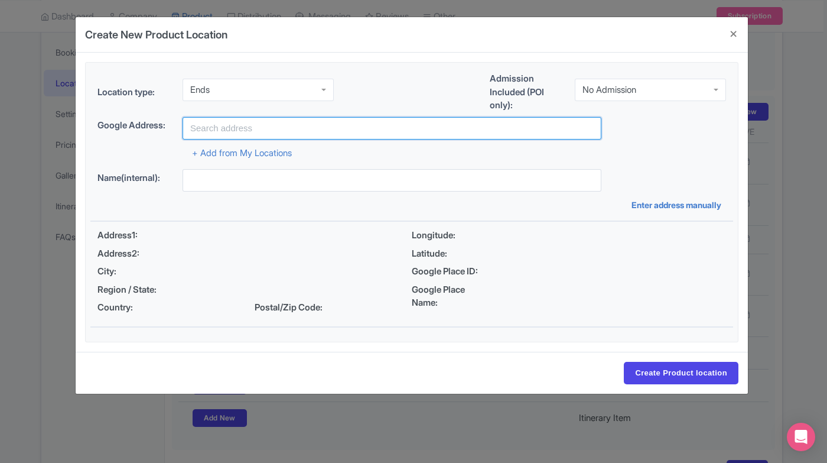
click at [249, 135] on input "text" at bounding box center [392, 128] width 419 height 22
paste input "408 Alstadts Hill Rd. Harpers Ferry, WV"
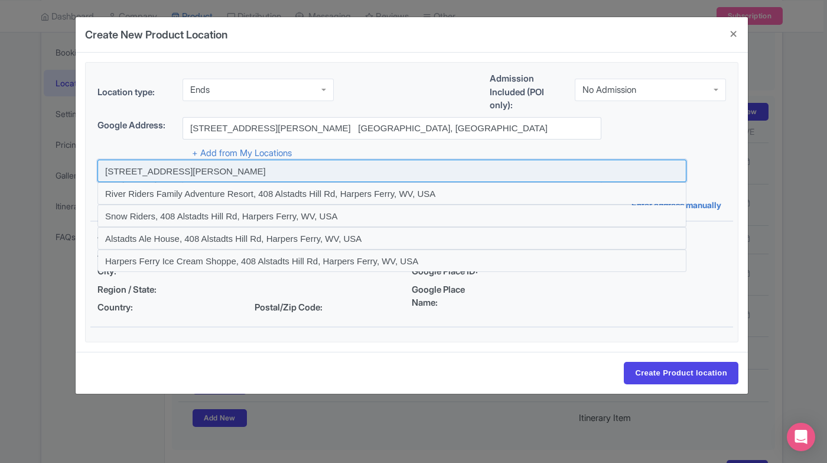
click at [272, 163] on input at bounding box center [392, 171] width 589 height 22
type input "408 Alstadts Hill Rd, Harpers Ferry, WV, USA"
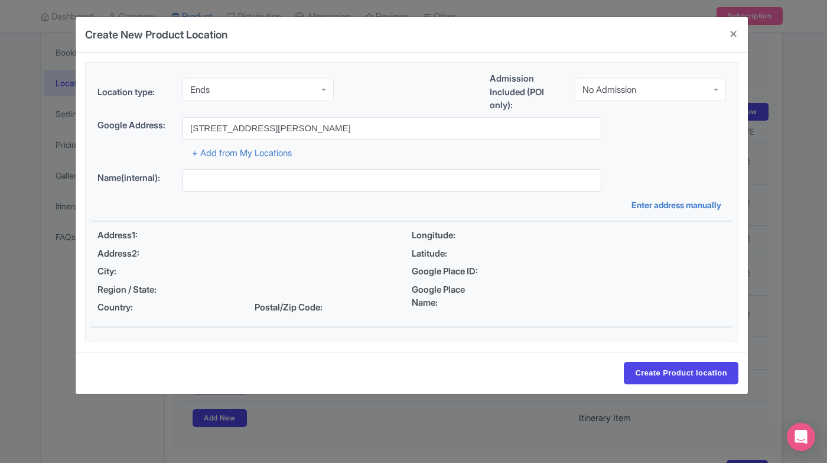
type input "408 Alstadts Hill Rd, 408 Alstadts Hill Rd, Harpers Ferry, WV 25425, USA"
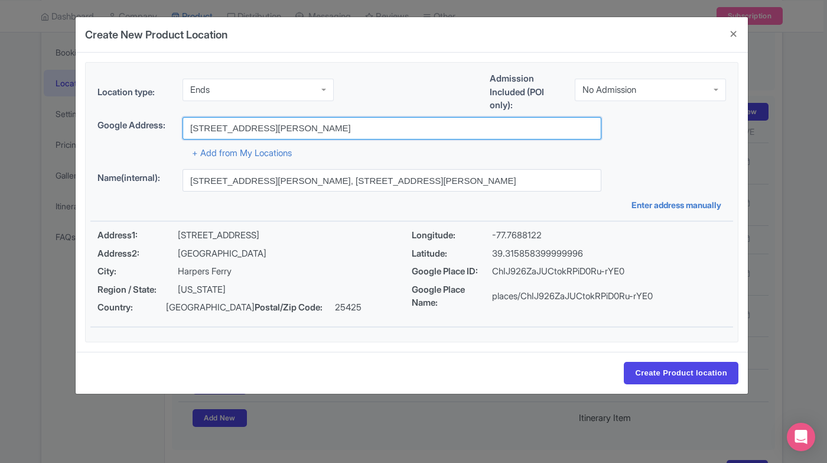
click at [412, 134] on input "408 Alstadts Hill Rd, Harpers Ferry, WV, USA" at bounding box center [392, 128] width 419 height 22
click at [411, 132] on input "408 Alstadts Hill Rd, Harpers Ferry, WV, USA" at bounding box center [392, 128] width 419 height 22
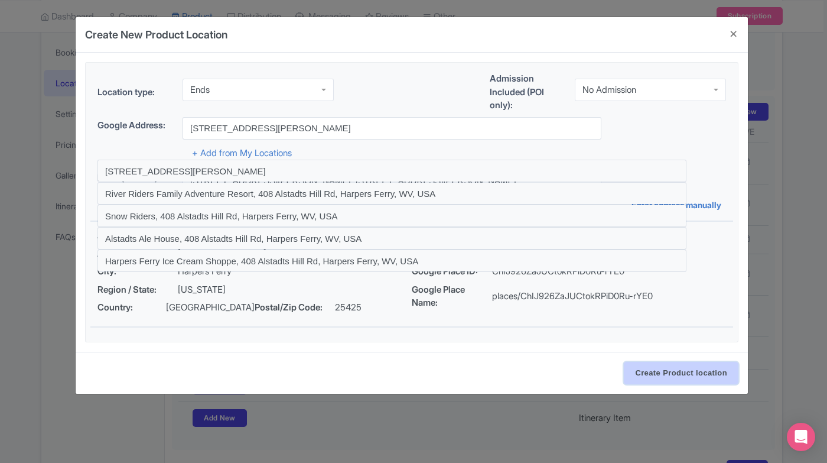
click at [677, 372] on input "Create Product location" at bounding box center [681, 373] width 115 height 22
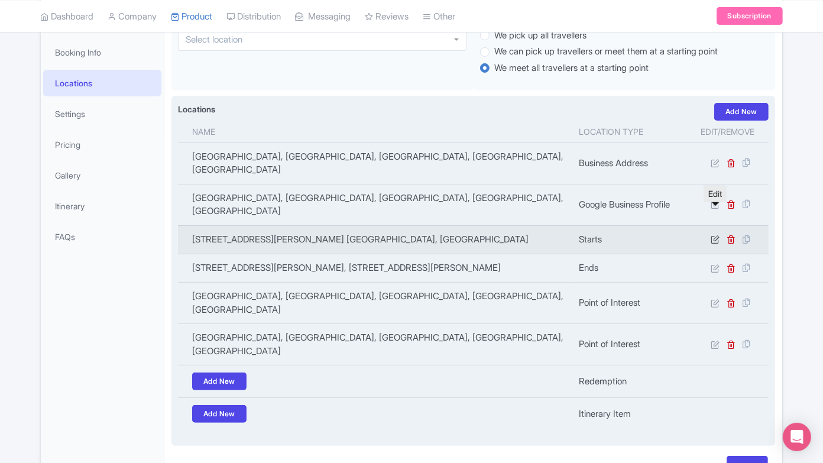
click at [719, 233] on link at bounding box center [715, 238] width 11 height 11
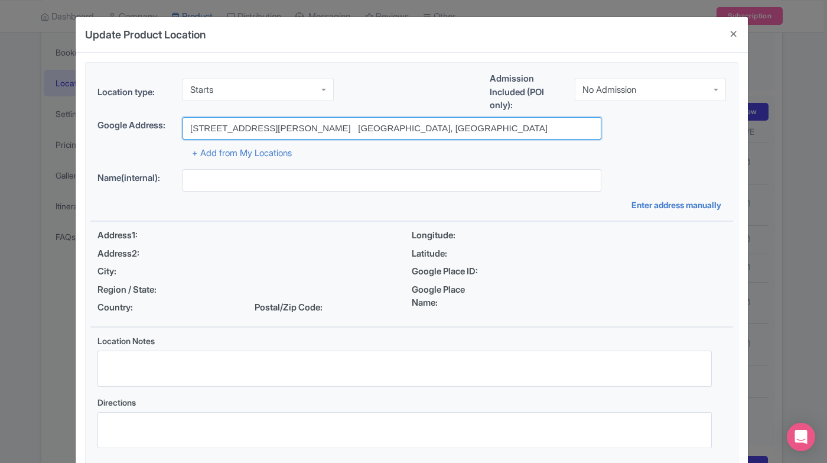
click at [349, 127] on input "408 Alstadts Hill Rd. Harpers Ferry, WV" at bounding box center [392, 128] width 419 height 22
click at [349, 126] on input "408 Alstadts Hill Rd. Harpers Ferry, WV" at bounding box center [392, 128] width 419 height 22
paste input ", Harpers Ferry, WV, USA"
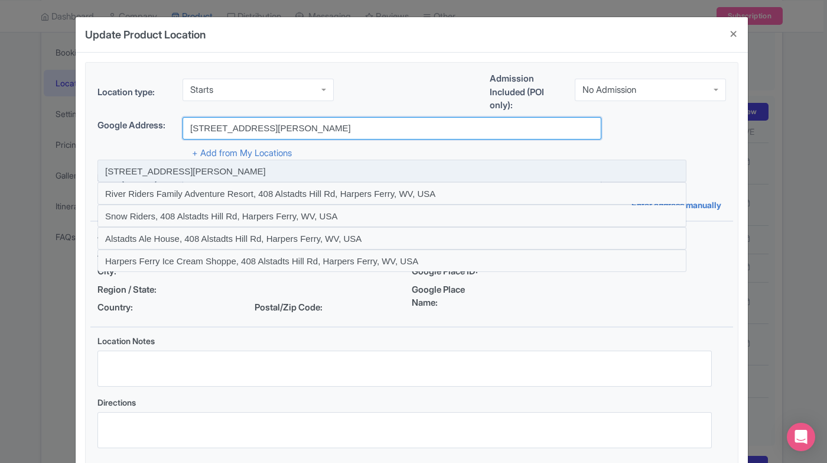
type input "408 Alstadts Hill Rd, Harpers Ferry, WV, USA"
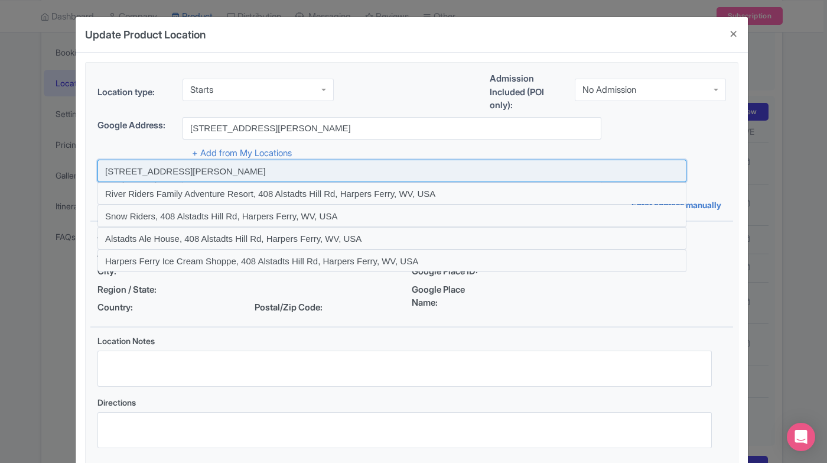
click at [378, 167] on input at bounding box center [392, 171] width 589 height 22
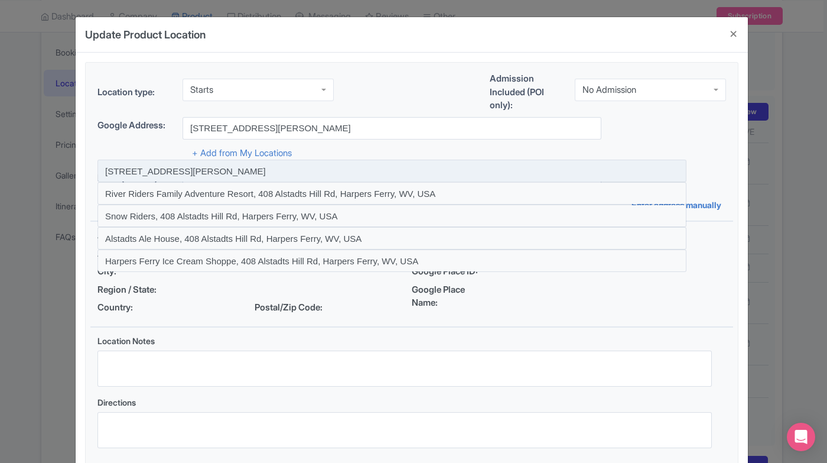
type input "408 Alstadts Hill Rd, 408 Alstadts Hill Rd, Harpers Ferry, WV 25425, USA"
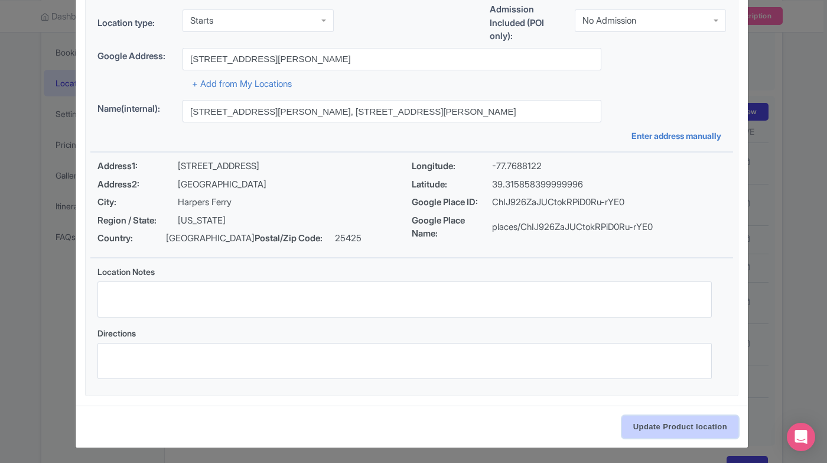
click at [695, 420] on input "Update Product location" at bounding box center [680, 426] width 116 height 22
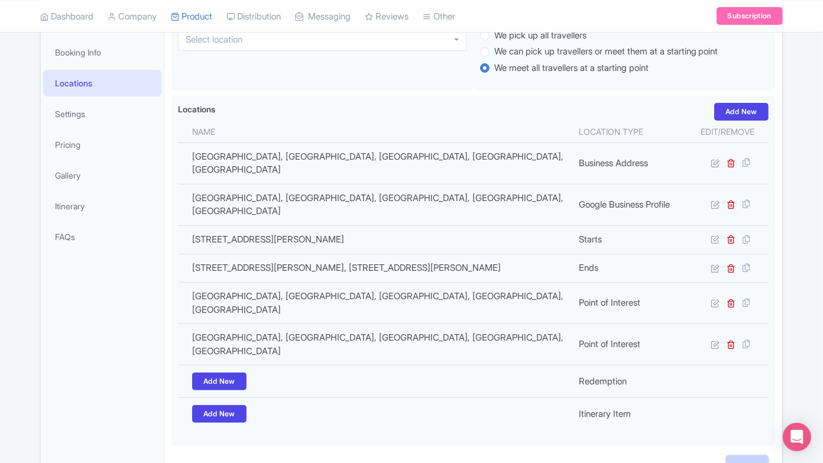
click at [751, 456] on input "Save" at bounding box center [746, 467] width 41 height 22
type input "Update Product"
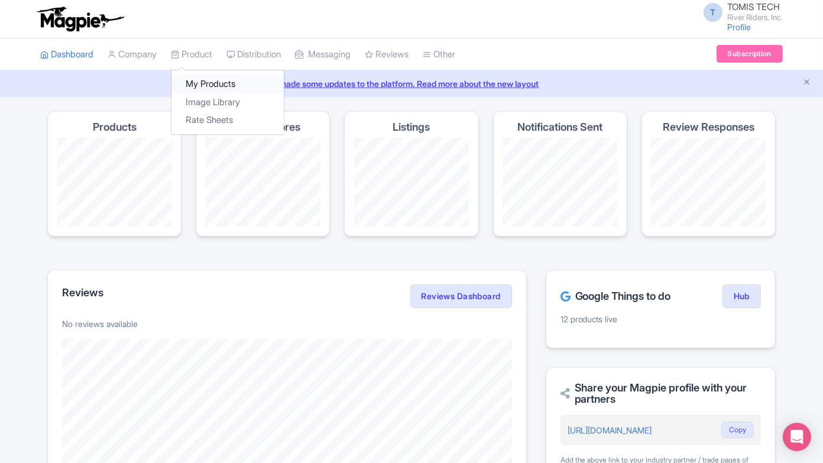
click at [204, 82] on link "My Products" at bounding box center [227, 84] width 112 height 18
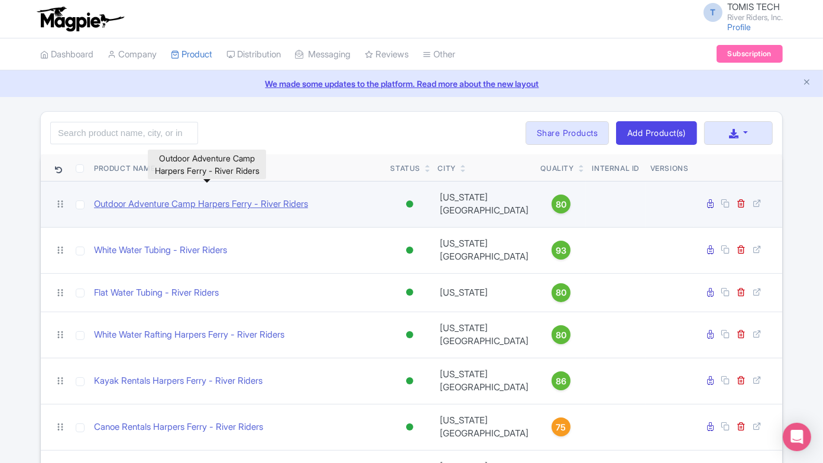
click at [192, 203] on link "Outdoor Adventure Camp Harpers Ferry - River Riders" at bounding box center [201, 204] width 214 height 14
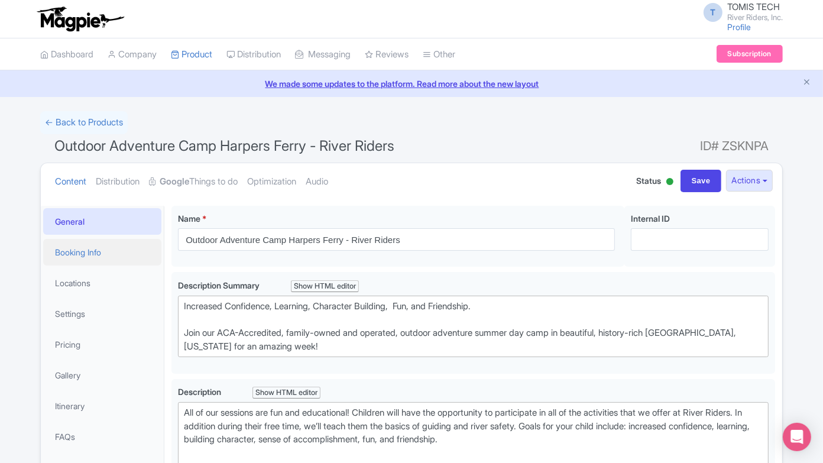
click at [99, 244] on link "Booking Info" at bounding box center [102, 252] width 118 height 27
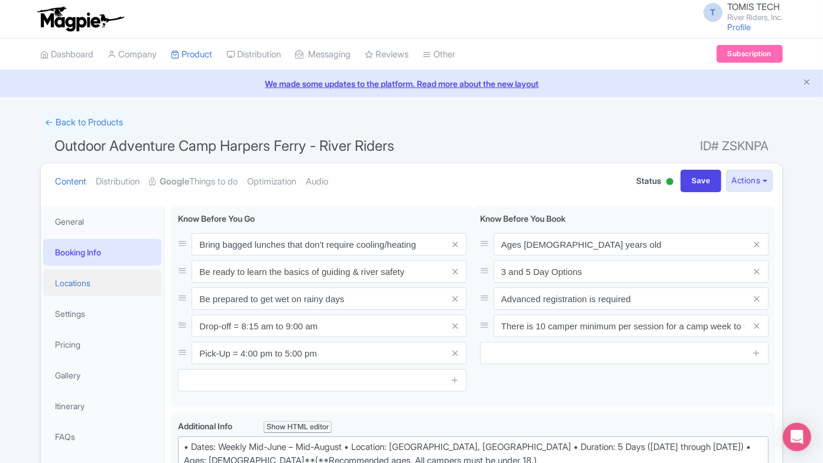
click at [99, 275] on link "Locations" at bounding box center [102, 282] width 118 height 27
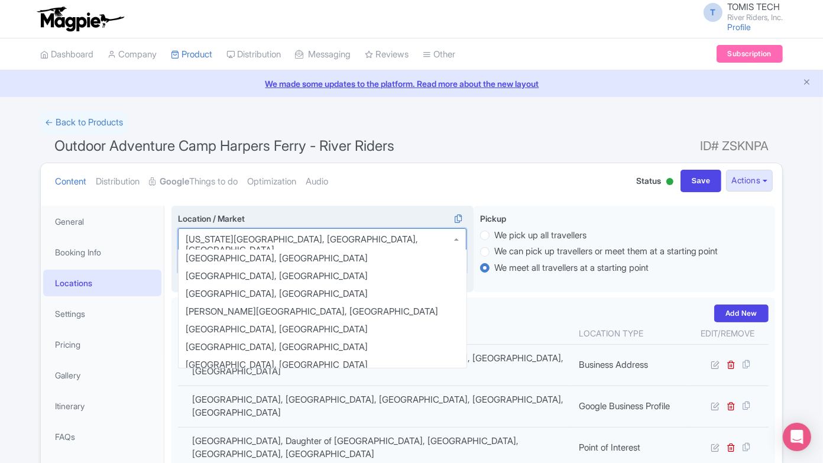
click at [295, 235] on div "Washington DC, DC, USA" at bounding box center [322, 250] width 288 height 44
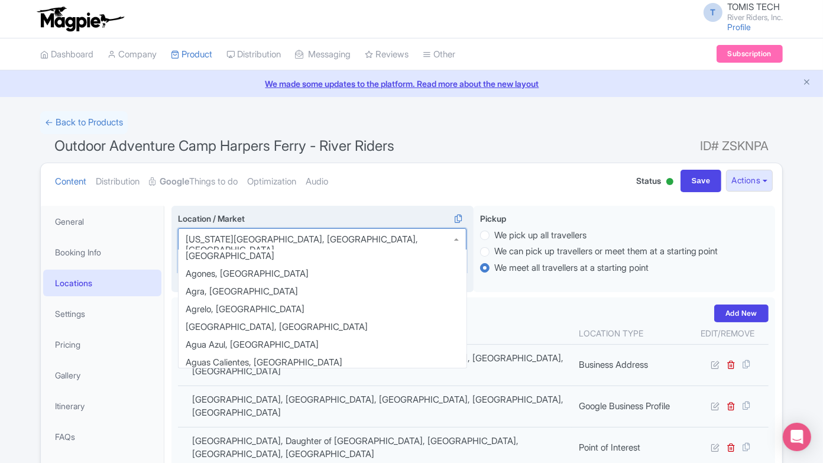
click at [295, 235] on div "Washington DC, DC, USA" at bounding box center [322, 250] width 288 height 44
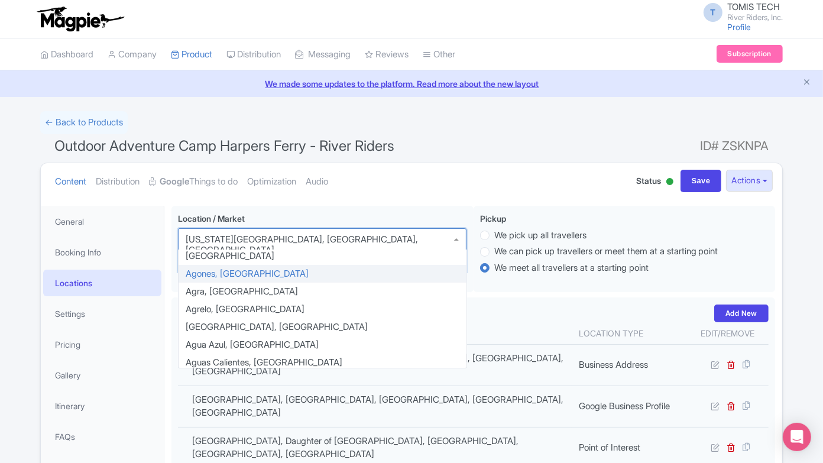
click at [441, 147] on h1 "Outdoor Adventure Camp Harpers Ferry - River Riders ID# ZSKNPA" at bounding box center [411, 148] width 742 height 28
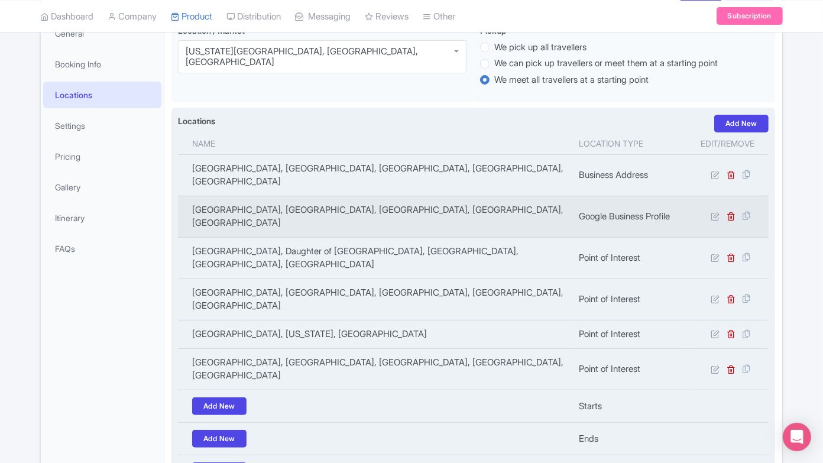
scroll to position [197, 0]
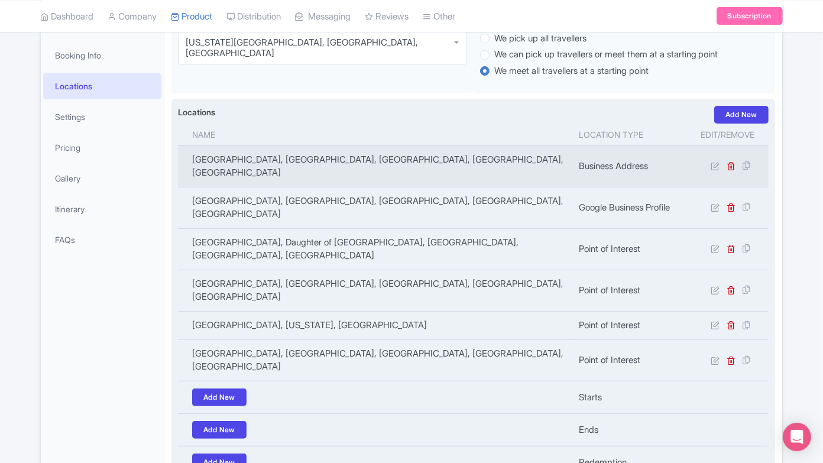
click at [278, 154] on td "[GEOGRAPHIC_DATA], [GEOGRAPHIC_DATA], [GEOGRAPHIC_DATA], [GEOGRAPHIC_DATA], [GE…" at bounding box center [375, 165] width 394 height 41
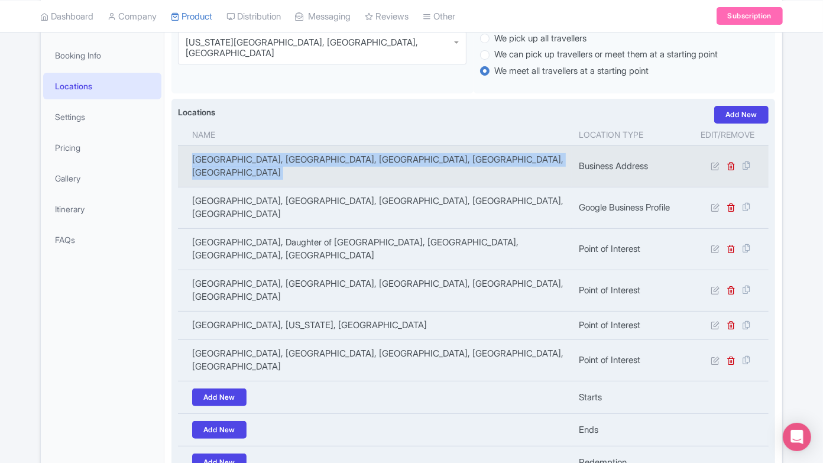
click at [278, 154] on td "[GEOGRAPHIC_DATA], [GEOGRAPHIC_DATA], [GEOGRAPHIC_DATA], [GEOGRAPHIC_DATA], [GE…" at bounding box center [375, 165] width 394 height 41
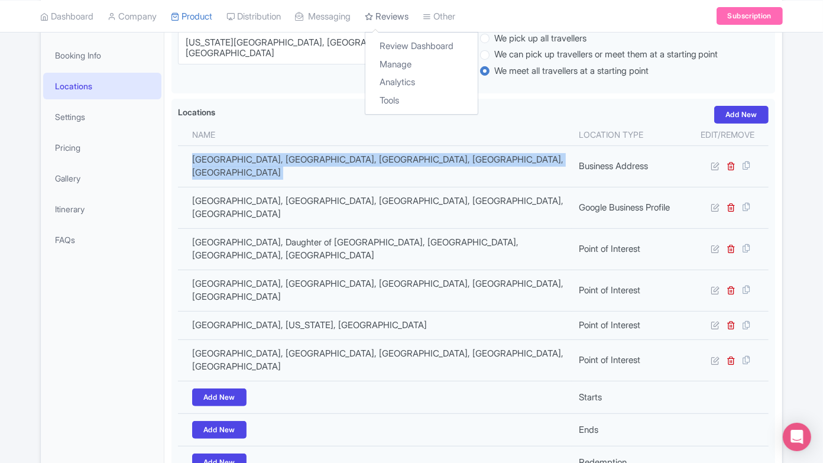
copy tr "[GEOGRAPHIC_DATA], [GEOGRAPHIC_DATA], [GEOGRAPHIC_DATA], [GEOGRAPHIC_DATA], [GE…"
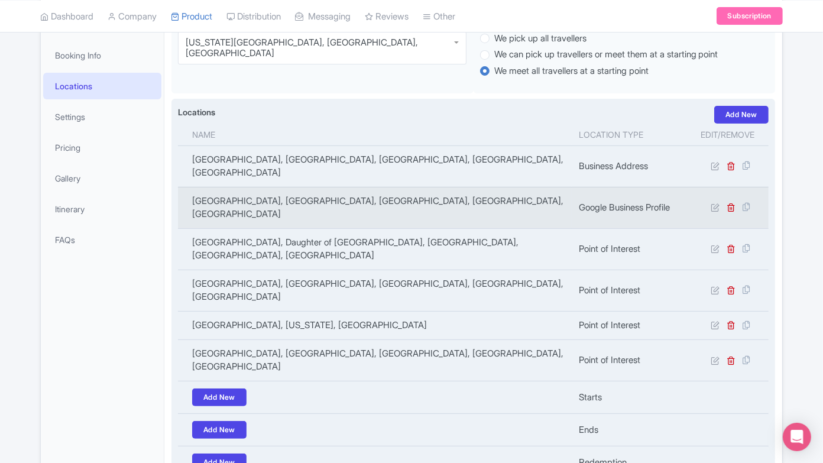
click at [308, 188] on td "[GEOGRAPHIC_DATA], [GEOGRAPHIC_DATA], [GEOGRAPHIC_DATA], [GEOGRAPHIC_DATA], [GE…" at bounding box center [375, 207] width 394 height 41
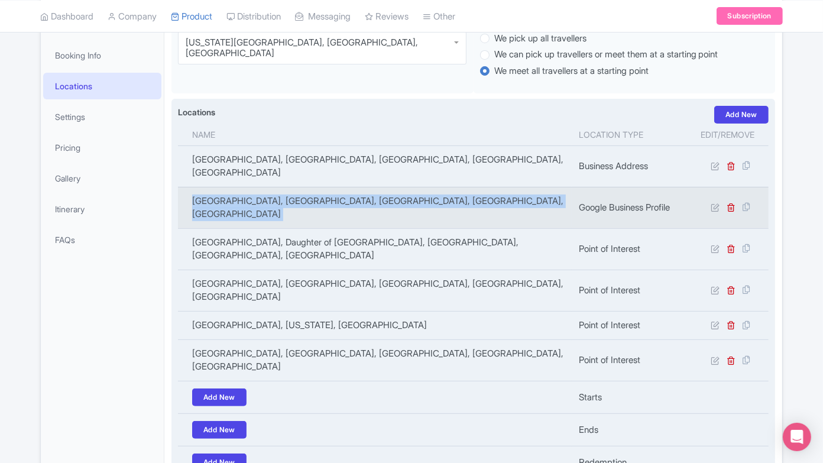
click at [308, 188] on td "[GEOGRAPHIC_DATA], [GEOGRAPHIC_DATA], [GEOGRAPHIC_DATA], [GEOGRAPHIC_DATA], [GE…" at bounding box center [375, 207] width 394 height 41
copy tr "[GEOGRAPHIC_DATA], [GEOGRAPHIC_DATA], [GEOGRAPHIC_DATA], [GEOGRAPHIC_DATA], [GE…"
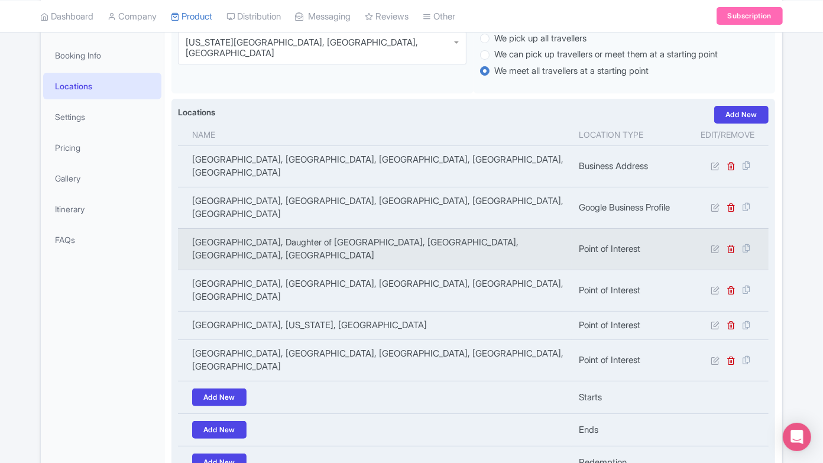
click at [345, 228] on td "Shenandoah River State Park, Daughter of Stars Drive, Bentonville, VA, USA" at bounding box center [375, 248] width 394 height 41
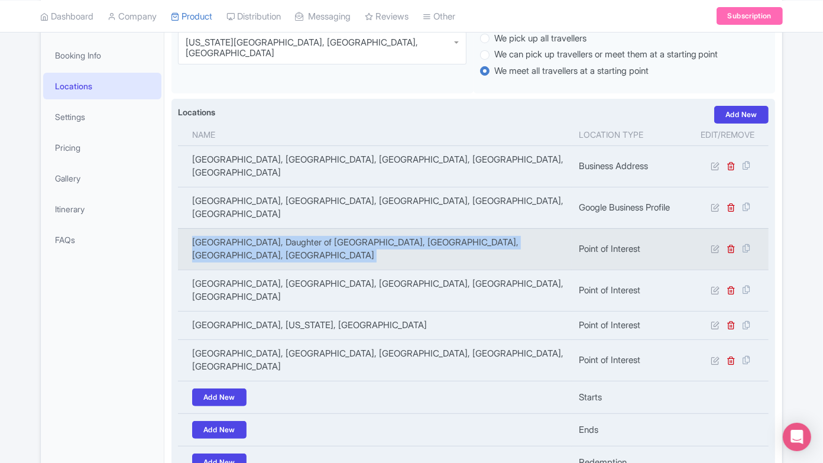
click at [345, 228] on td "Shenandoah River State Park, Daughter of Stars Drive, Bentonville, VA, USA" at bounding box center [375, 248] width 394 height 41
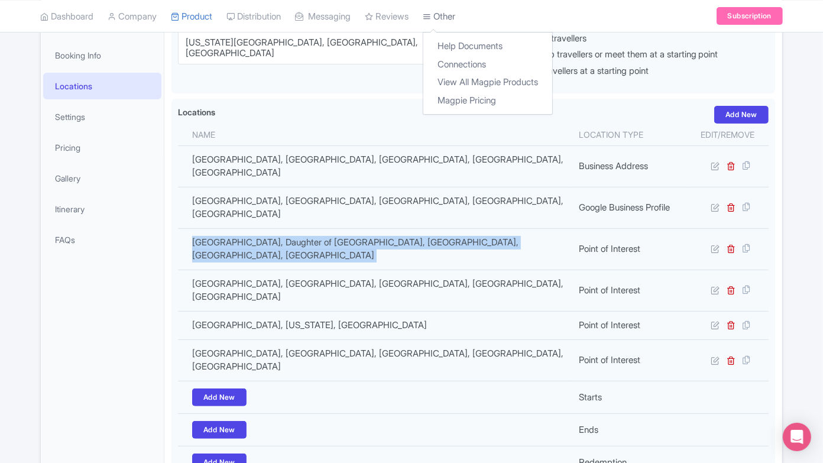
copy tr "Shenandoah River State Park, Daughter of Stars Drive, Bentonville, VA, USA"
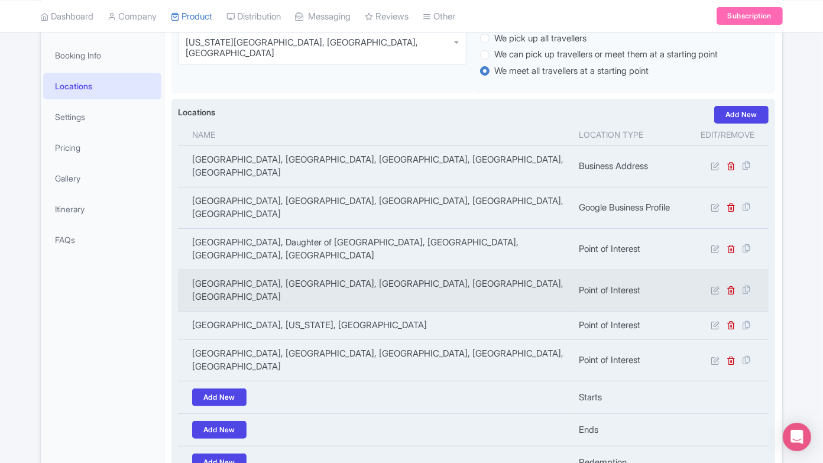
click at [297, 269] on td "[GEOGRAPHIC_DATA], [GEOGRAPHIC_DATA], [GEOGRAPHIC_DATA], [GEOGRAPHIC_DATA], [GE…" at bounding box center [375, 289] width 394 height 41
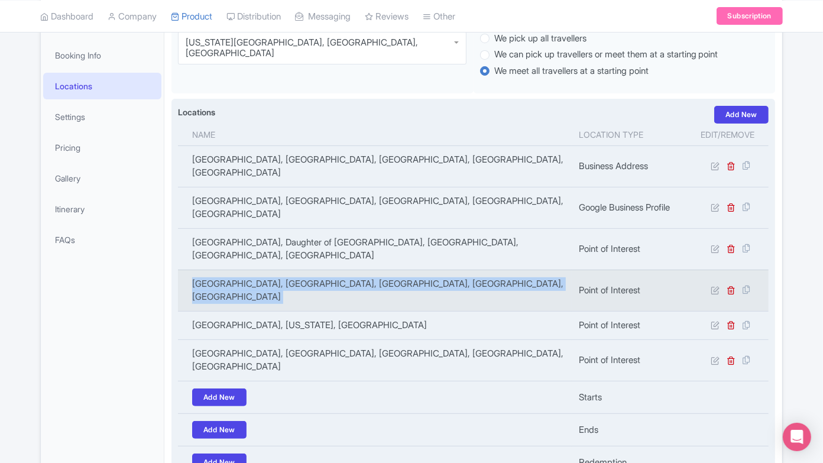
click at [297, 269] on td "[GEOGRAPHIC_DATA], [GEOGRAPHIC_DATA], [GEOGRAPHIC_DATA], [GEOGRAPHIC_DATA], [GE…" at bounding box center [375, 289] width 394 height 41
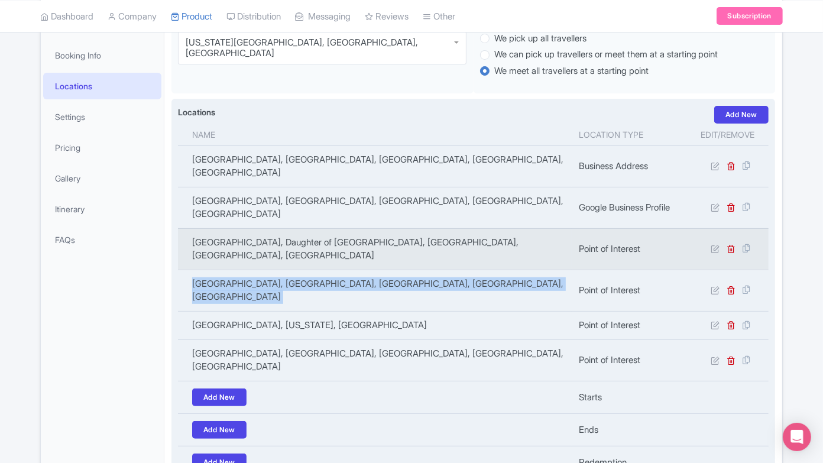
copy tr "[GEOGRAPHIC_DATA], [GEOGRAPHIC_DATA], [GEOGRAPHIC_DATA], [GEOGRAPHIC_DATA], [GE…"
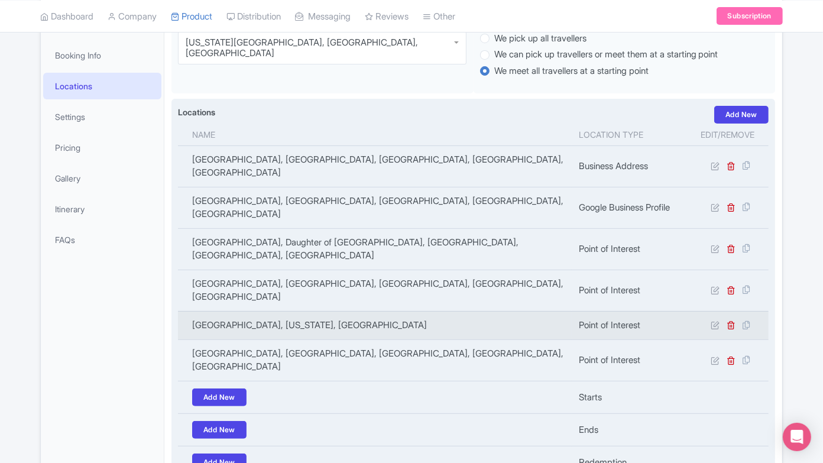
click at [326, 311] on td "Shenandoah National Park, Virginia, USA" at bounding box center [375, 325] width 394 height 28
copy tr "Shenandoah National Park, Virginia, USA"
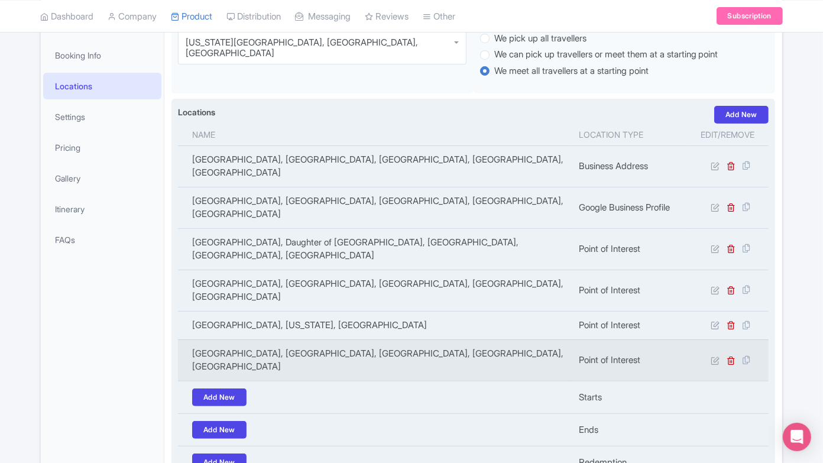
click at [346, 339] on td "River Riders Family Adventure Resort, Alstadts Hill Road, Harpers Ferry, WV, USA" at bounding box center [375, 359] width 394 height 41
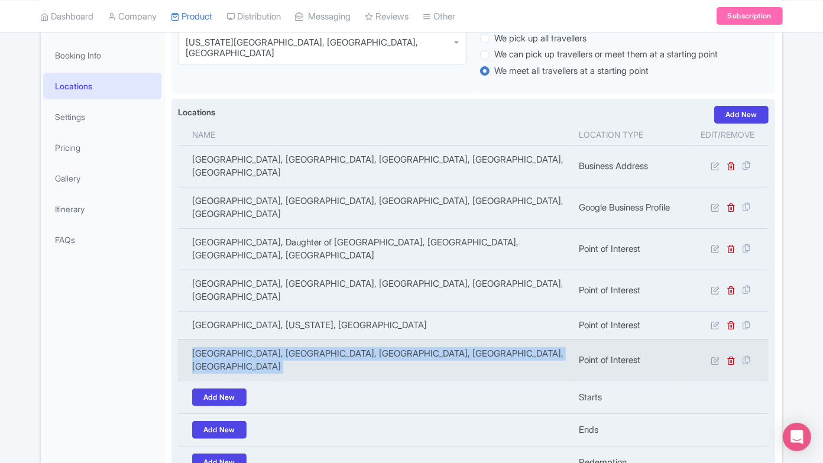
click at [346, 339] on td "River Riders Family Adventure Resort, Alstadts Hill Road, Harpers Ferry, WV, USA" at bounding box center [375, 359] width 394 height 41
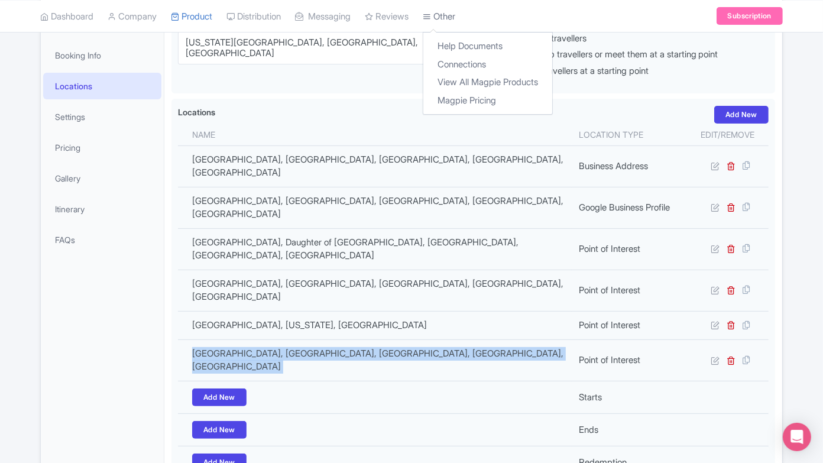
copy tr "River Riders Family Adventure Resort, Alstadts Hill Road, Harpers Ferry, WV, USA"
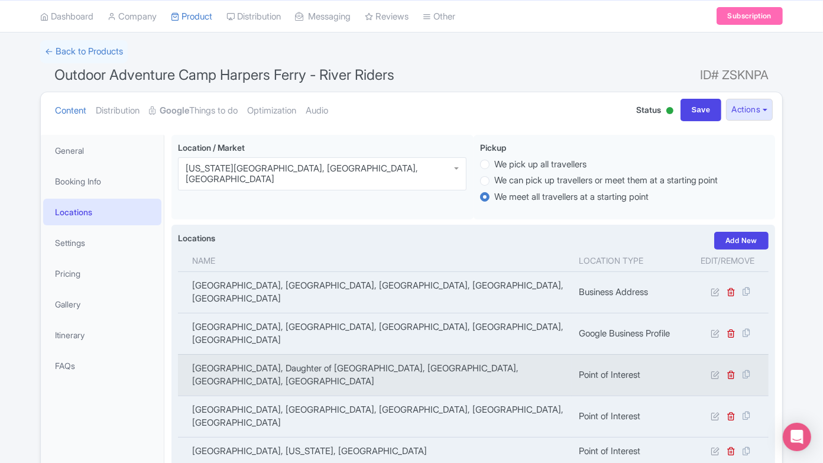
scroll to position [0, 0]
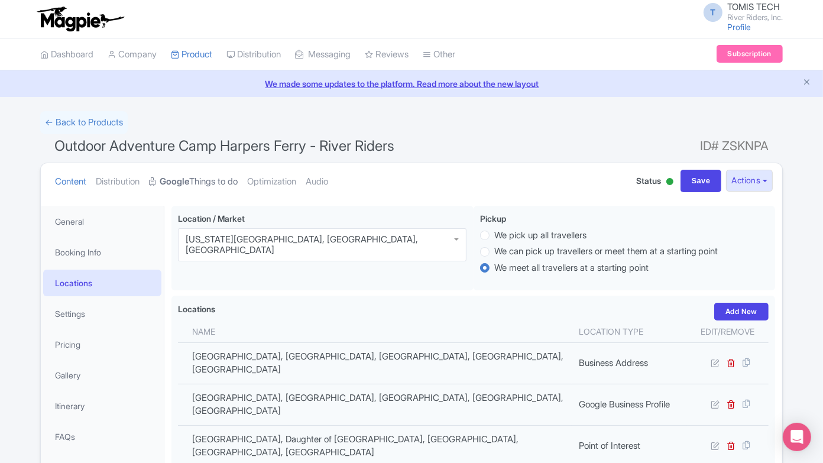
click at [215, 181] on link "Google Things to do" at bounding box center [193, 181] width 89 height 37
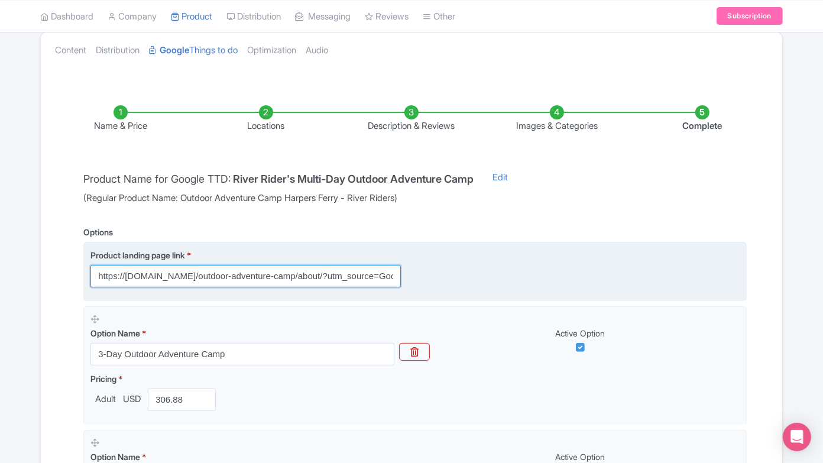
scroll to position [0, 307]
drag, startPoint x: 309, startPoint y: 279, endPoint x: 489, endPoint y: 266, distance: 180.1
click at [489, 266] on div "Product landing page link * https://riverriders.com/outdoor-adventure-camp/abou…" at bounding box center [414, 268] width 649 height 38
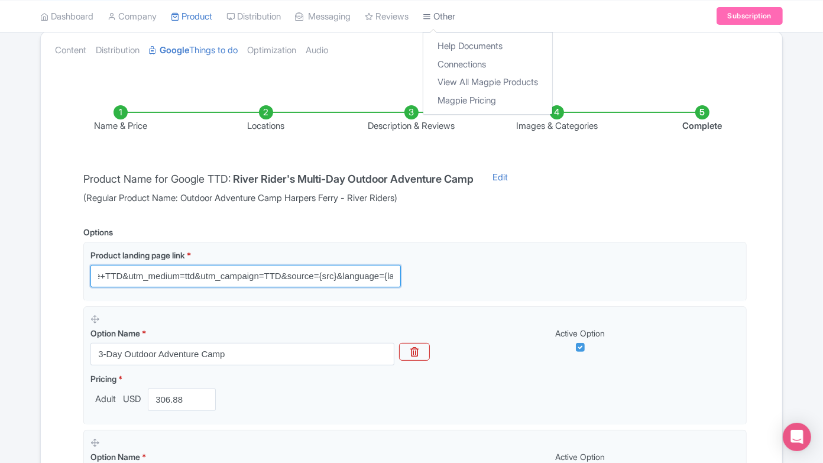
scroll to position [0, 0]
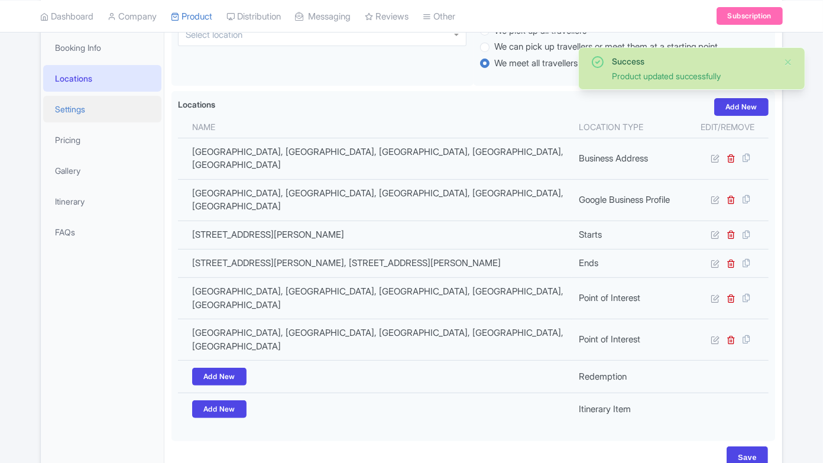
scroll to position [204, 0]
click at [104, 108] on link "Settings" at bounding box center [102, 109] width 118 height 27
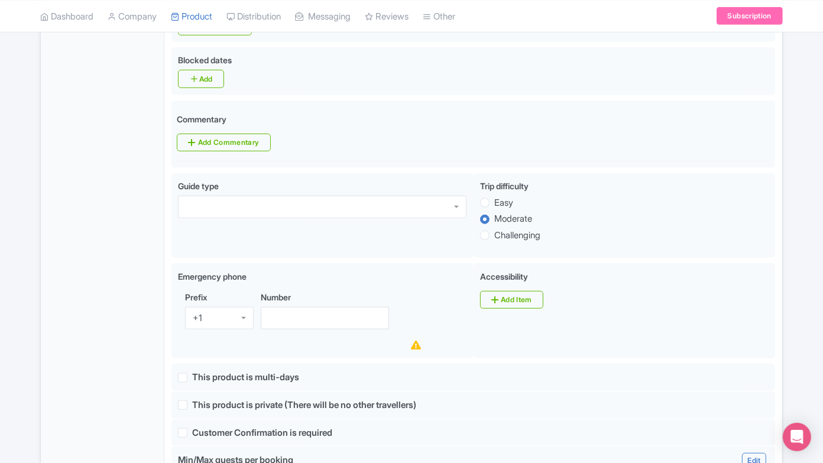
scroll to position [533, 0]
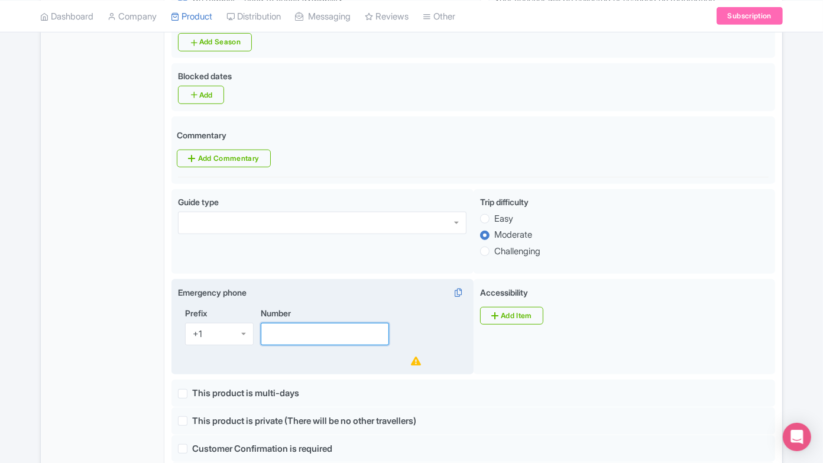
click at [283, 323] on input "Number" at bounding box center [325, 334] width 128 height 22
paste input "[PHONE_NUMBER]"
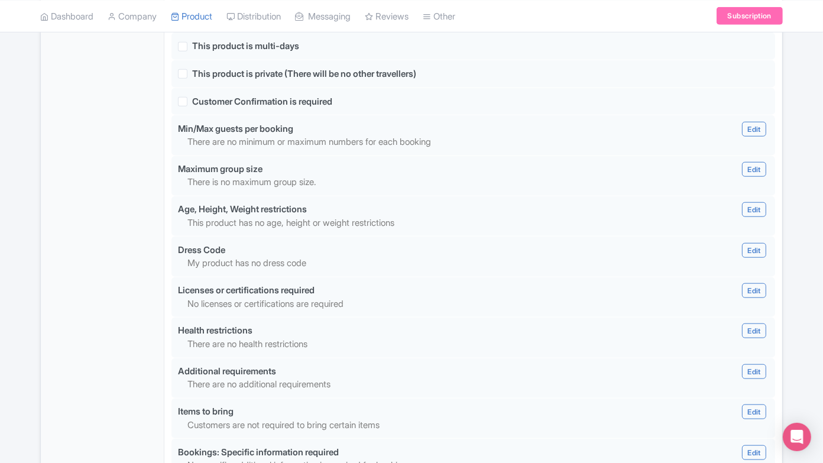
scroll to position [1058, 0]
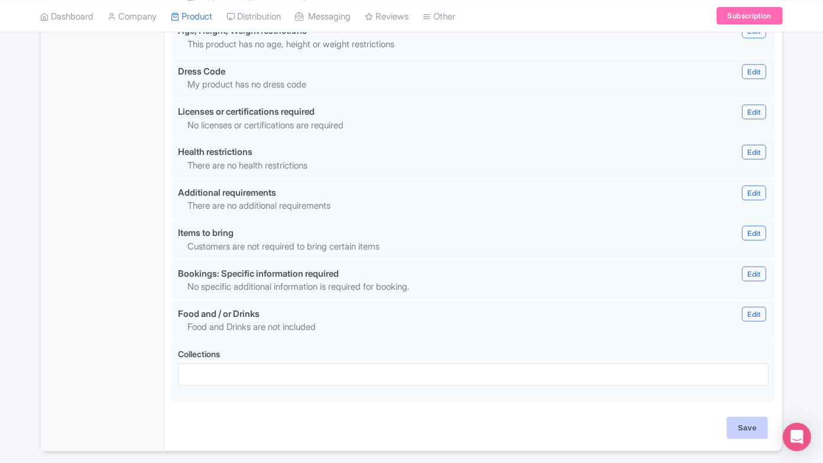
type input "[PHONE_NUMBER]"
click at [728, 417] on input "Save" at bounding box center [746, 428] width 41 height 22
type input "Saving..."
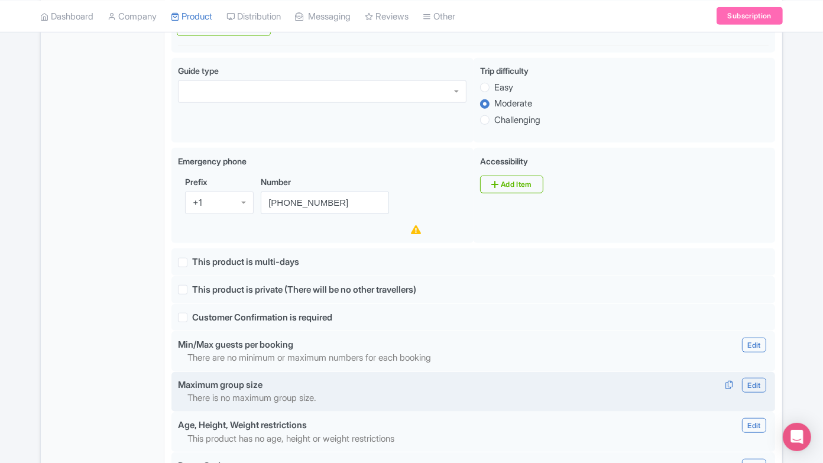
scroll to position [641, 0]
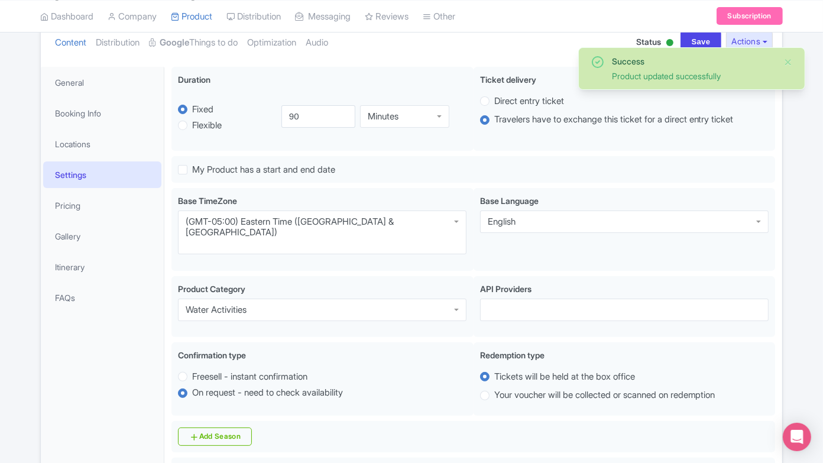
click at [105, 190] on li "Pricing" at bounding box center [102, 205] width 123 height 31
click at [94, 202] on link "Pricing" at bounding box center [102, 205] width 118 height 27
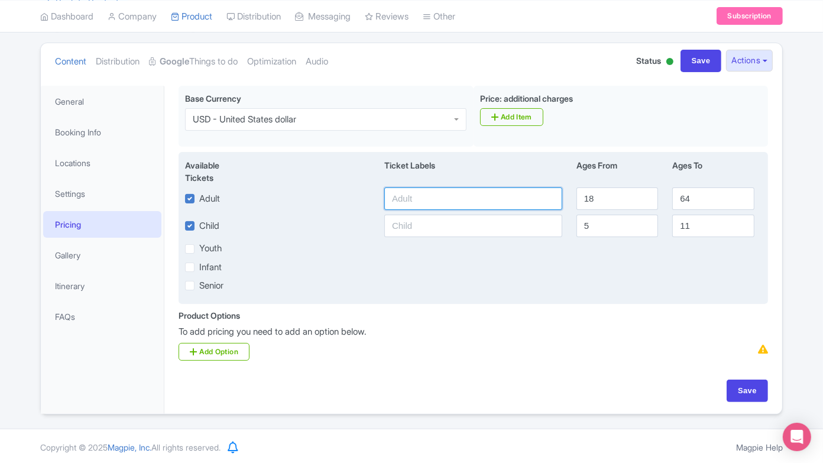
click at [504, 196] on input "text" at bounding box center [473, 198] width 178 height 22
type input "A"
click at [495, 196] on input "text" at bounding box center [473, 198] width 178 height 22
type input "Participating Guests"
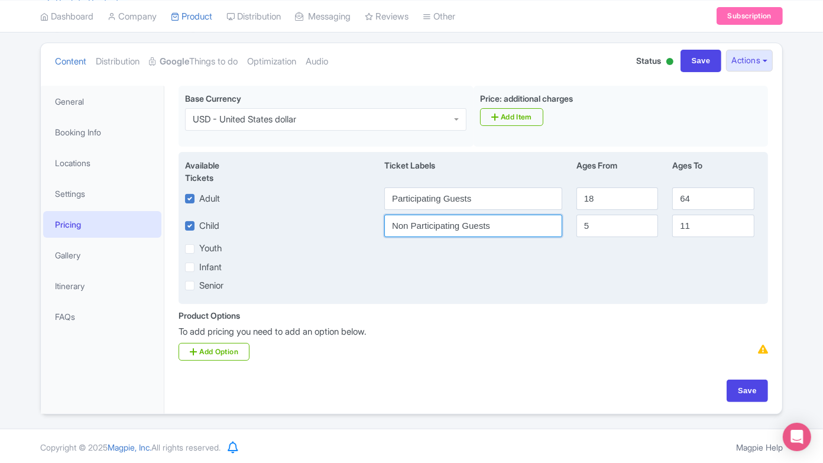
type input "Non Participating Guests"
click at [599, 226] on input "5" at bounding box center [617, 226] width 82 height 22
click at [697, 228] on input "11" at bounding box center [713, 226] width 82 height 22
type input "1"
click at [697, 199] on input "64" at bounding box center [713, 198] width 82 height 22
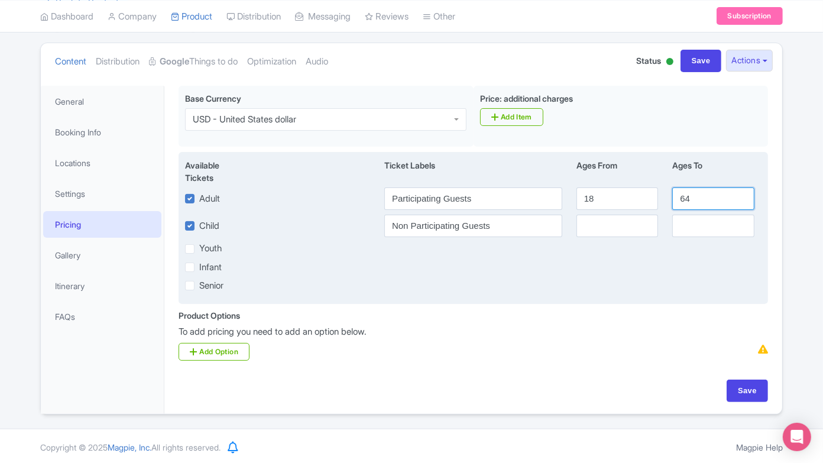
type input "6"
click at [581, 187] on input "18" at bounding box center [617, 198] width 82 height 22
click at [592, 192] on input "18" at bounding box center [617, 198] width 82 height 22
click at [597, 193] on input "18" at bounding box center [617, 198] width 82 height 22
type input "1"
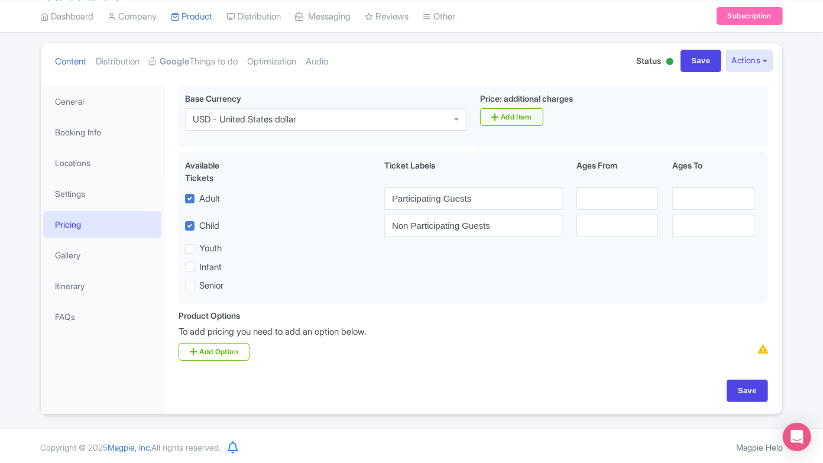
click at [568, 321] on div "Product Options i To add pricing you need to add an option below. Add Option" at bounding box center [472, 335] width 603 height 52
click at [226, 347] on link "Add Option" at bounding box center [213, 352] width 71 height 18
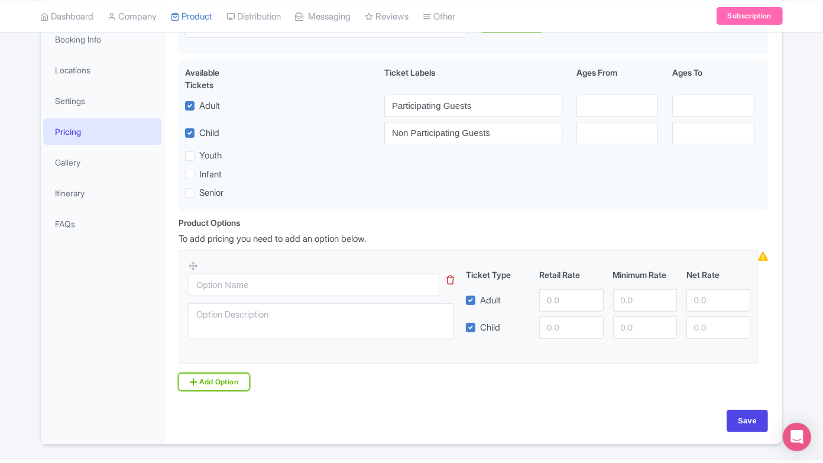
scroll to position [242, 0]
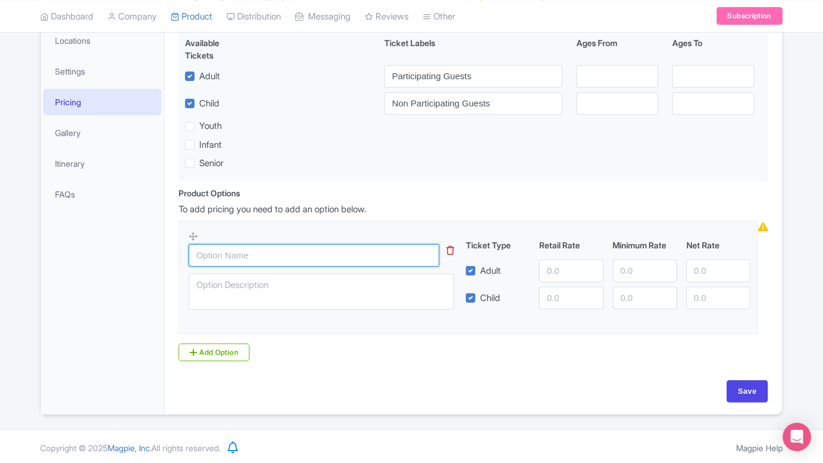
click at [297, 255] on input "text" at bounding box center [314, 255] width 251 height 22
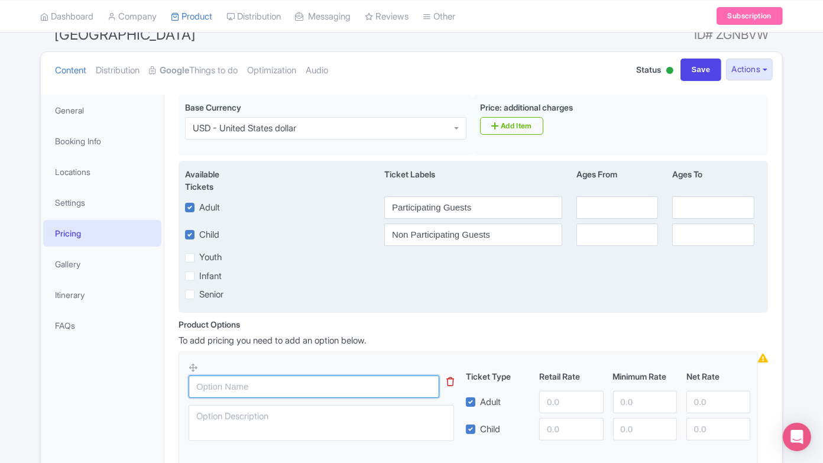
scroll to position [177, 0]
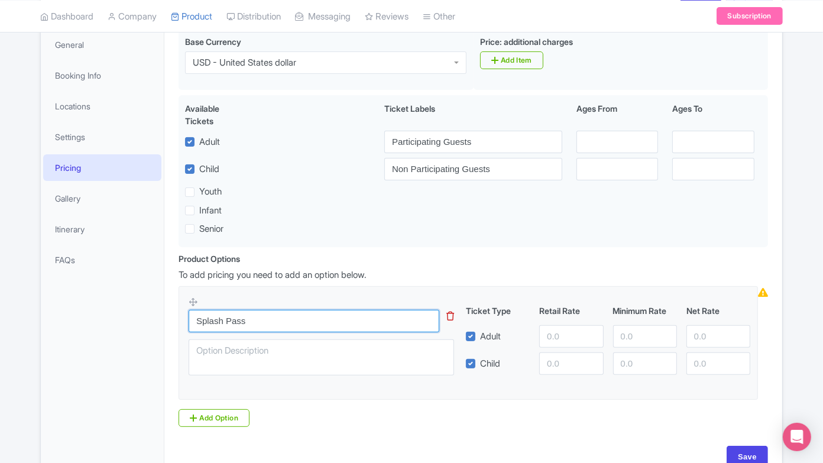
type input "Splash Pass"
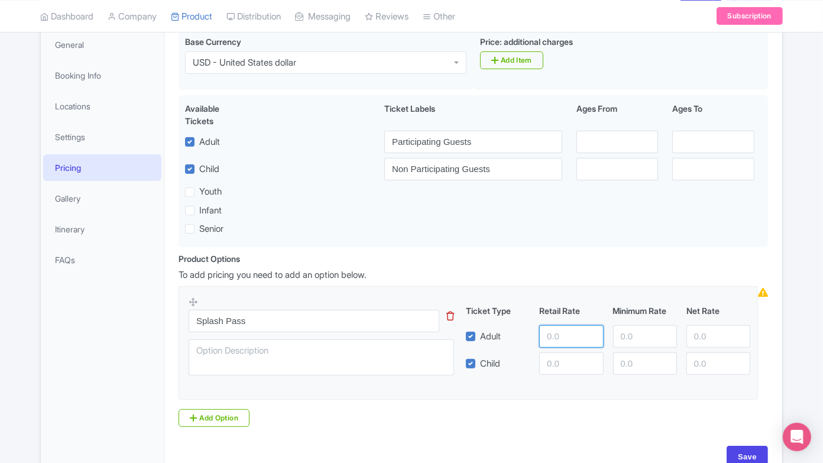
click at [554, 337] on input "number" at bounding box center [571, 336] width 64 height 22
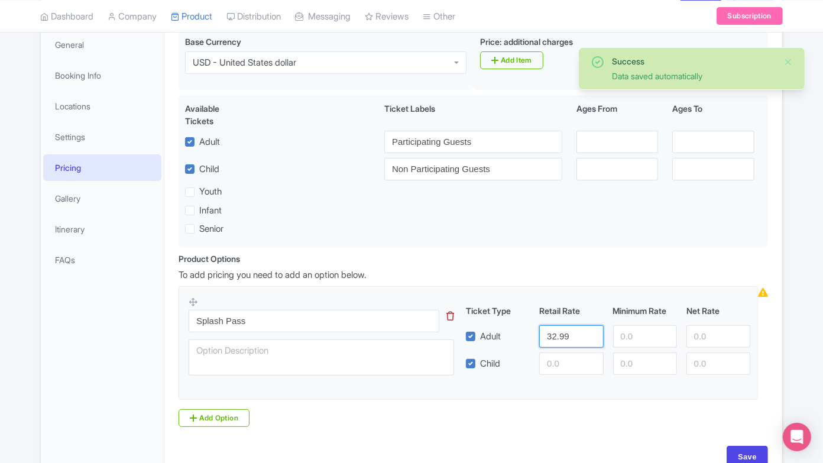
type input "32.99"
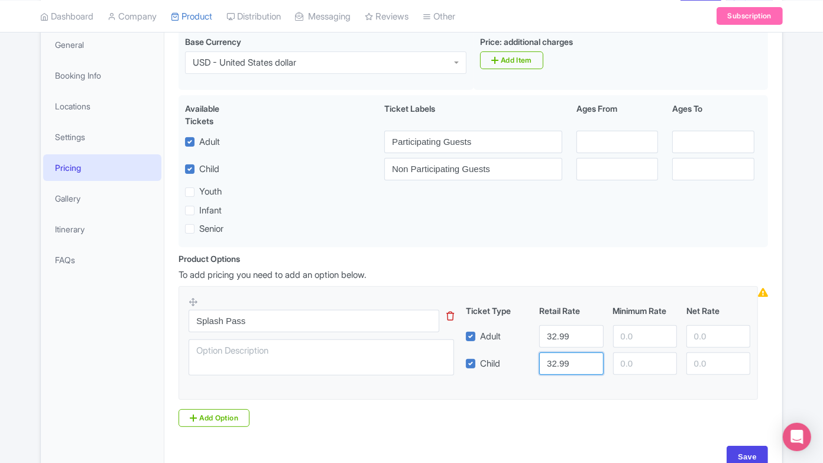
type input "32.99"
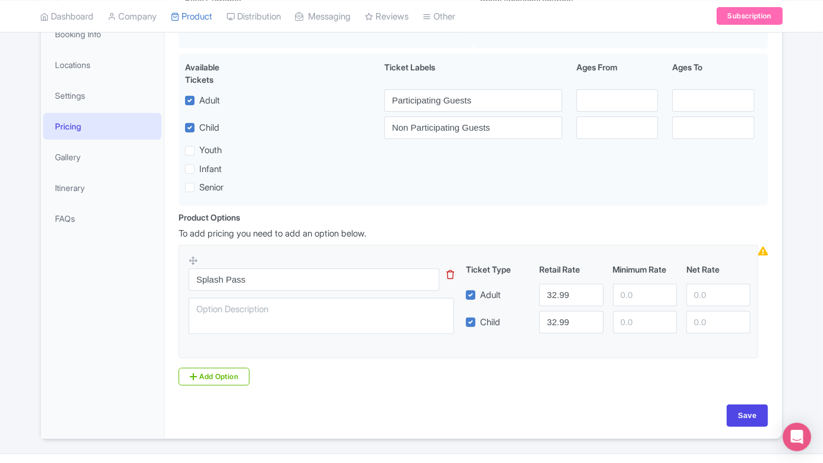
scroll to position [242, 0]
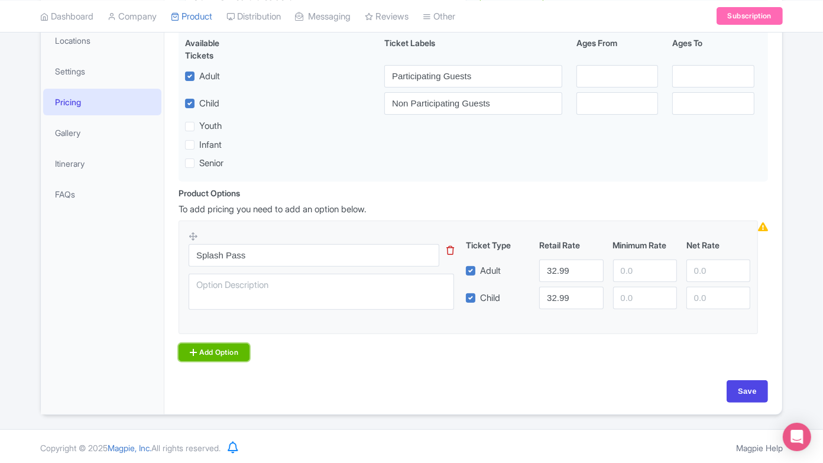
click at [194, 354] on icon at bounding box center [193, 351] width 7 height 9
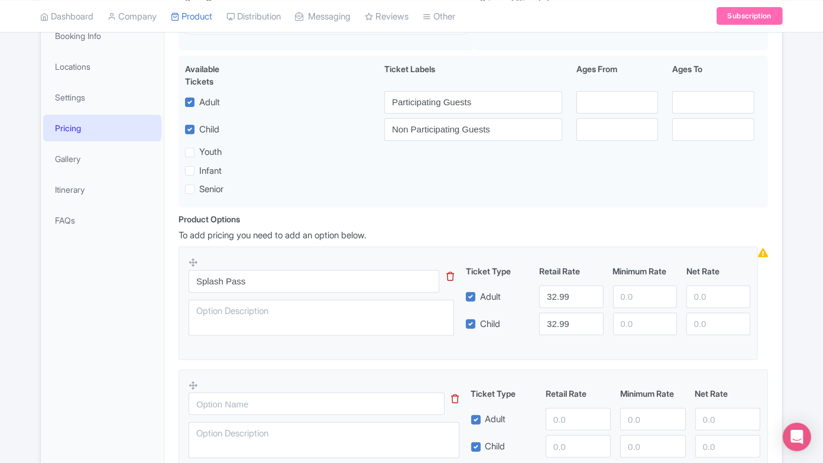
scroll to position [365, 0]
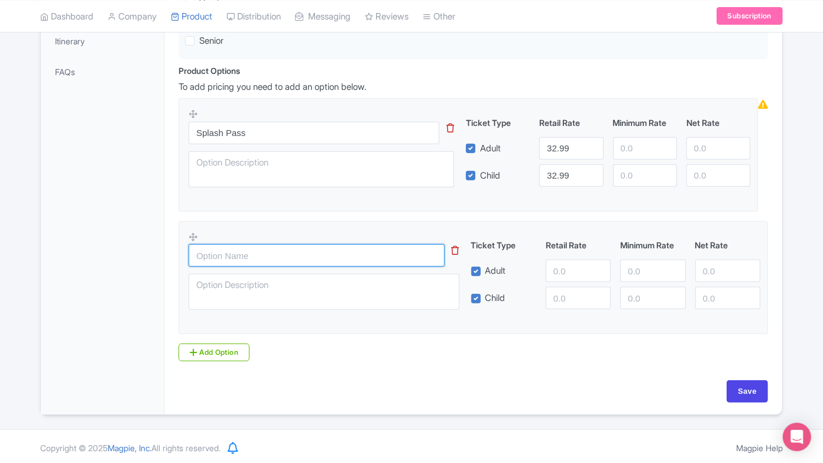
click at [246, 250] on input "text" at bounding box center [317, 255] width 256 height 22
click at [213, 254] on input "Non Participating Guest" at bounding box center [317, 255] width 256 height 22
type input "Non-Participating Guest"
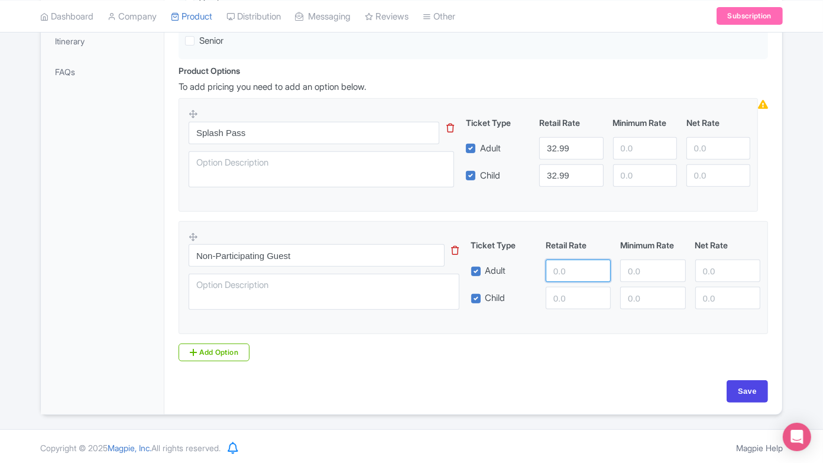
click at [566, 263] on input "number" at bounding box center [577, 270] width 65 height 22
paste input "17.49"
type input "17.49"
click at [568, 290] on input "number" at bounding box center [577, 298] width 65 height 22
paste input "17.49"
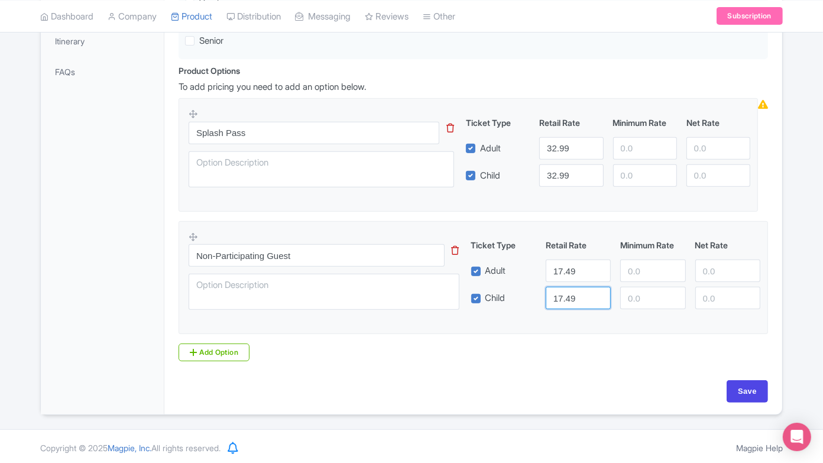
type input "17.49"
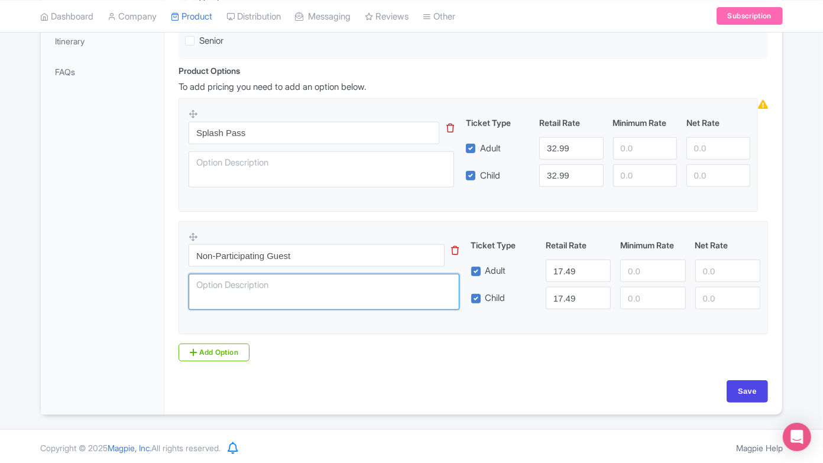
click at [304, 296] on textarea at bounding box center [324, 292] width 271 height 36
click at [308, 290] on textarea at bounding box center [324, 292] width 271 height 36
paste textarea "Cannot get in the water!"
type textarea "Cannot get in the water!"
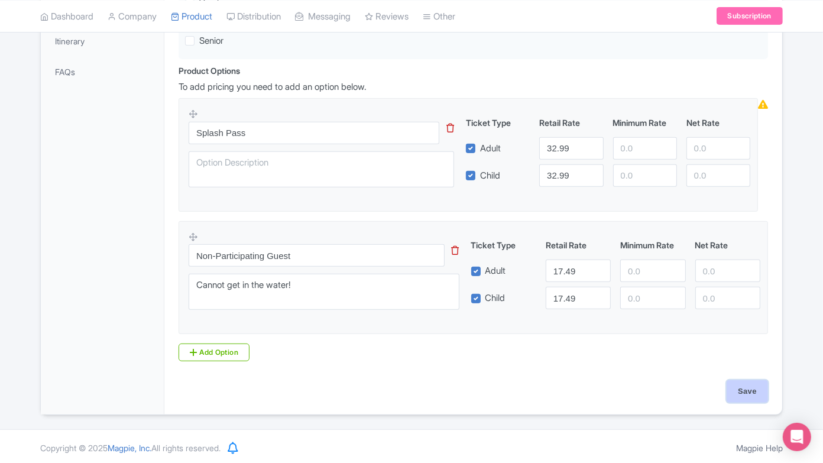
click at [734, 387] on input "Save" at bounding box center [746, 391] width 41 height 22
type input "Saving..."
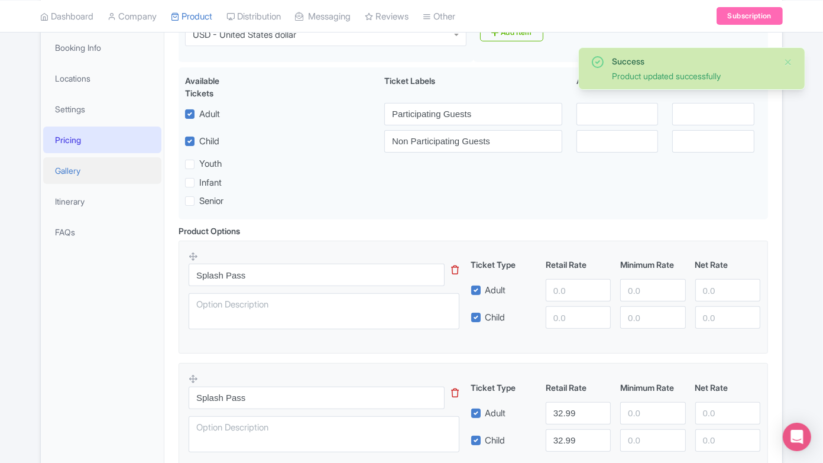
click at [100, 175] on link "Gallery" at bounding box center [102, 170] width 118 height 27
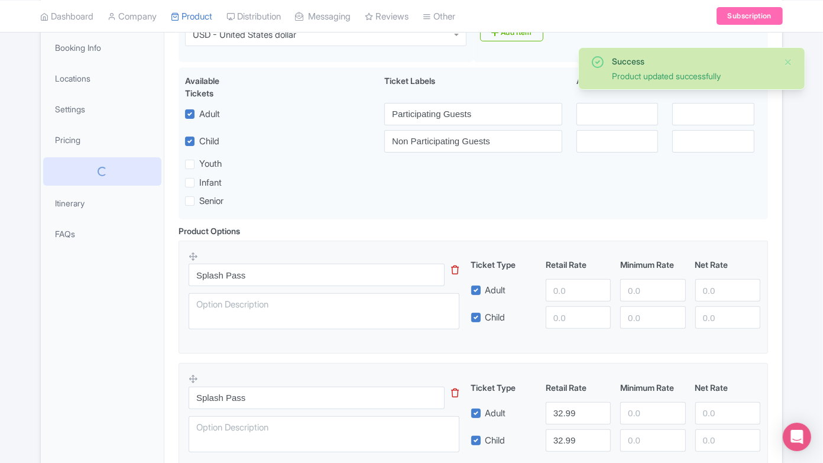
scroll to position [53, 0]
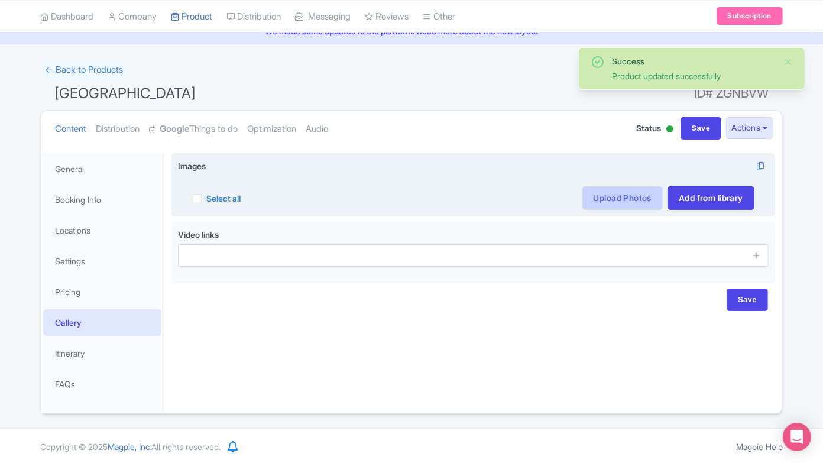
click at [627, 192] on link "Upload Photos" at bounding box center [622, 198] width 80 height 24
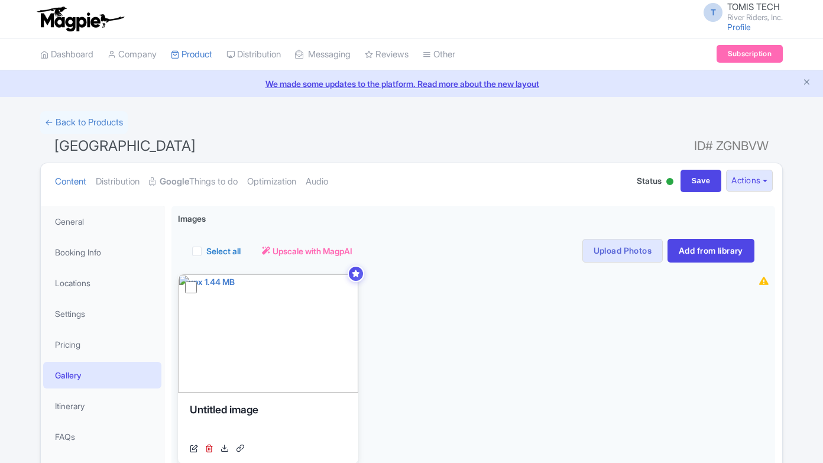
scroll to position [53, 0]
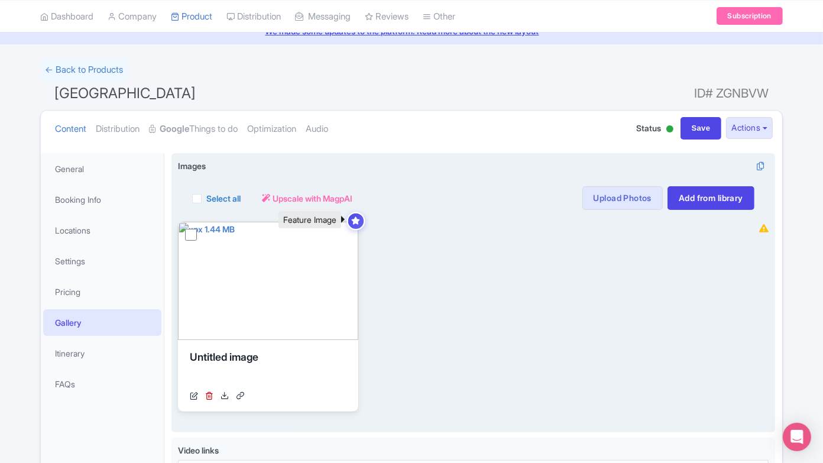
click at [356, 217] on icon at bounding box center [355, 221] width 9 height 8
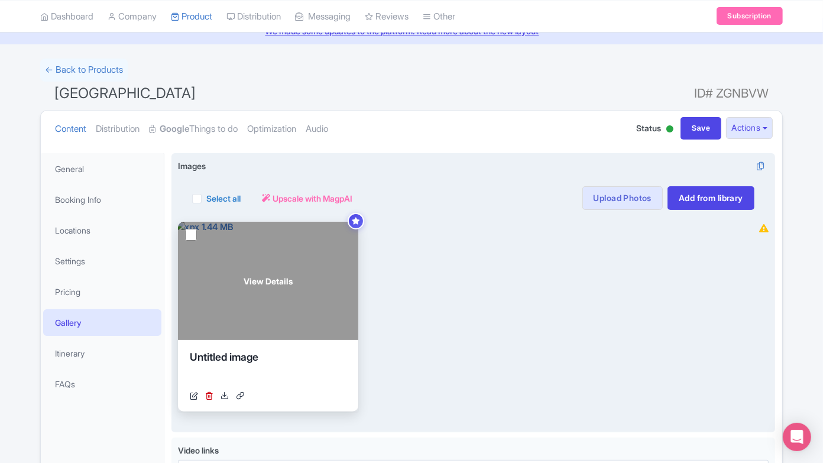
click at [207, 389] on link at bounding box center [209, 395] width 8 height 12
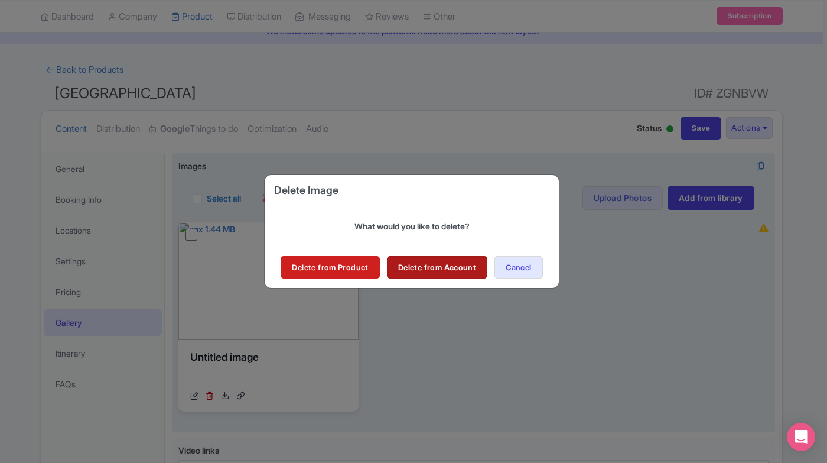
click at [417, 266] on link "Delete from Account" at bounding box center [437, 267] width 100 height 22
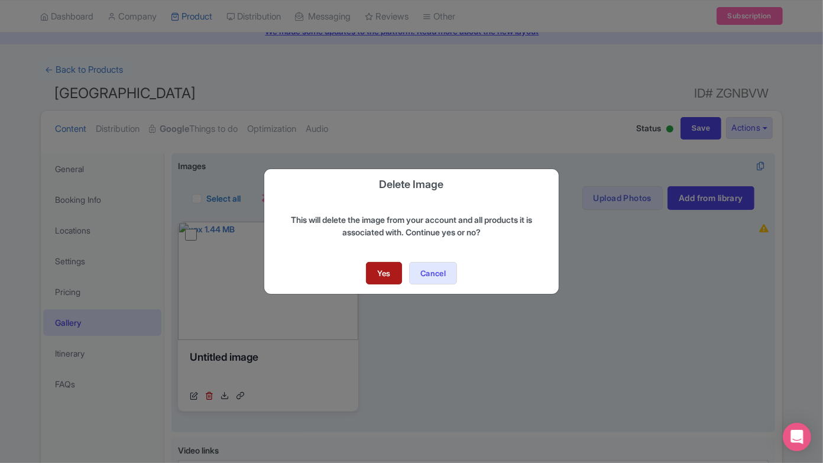
click at [379, 267] on link "Yes" at bounding box center [384, 273] width 36 height 22
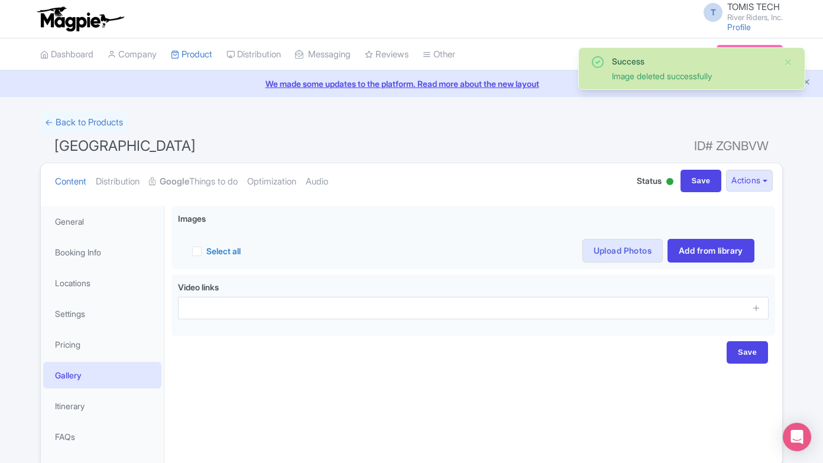
scroll to position [53, 0]
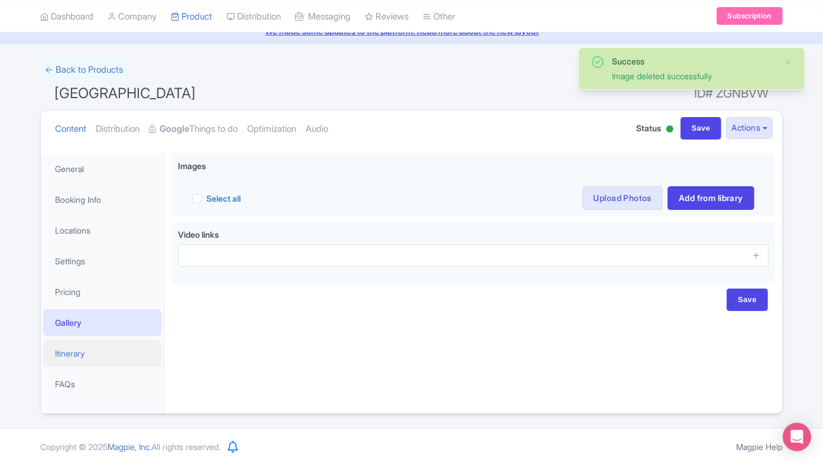
click at [100, 343] on link "Itinerary" at bounding box center [102, 353] width 118 height 27
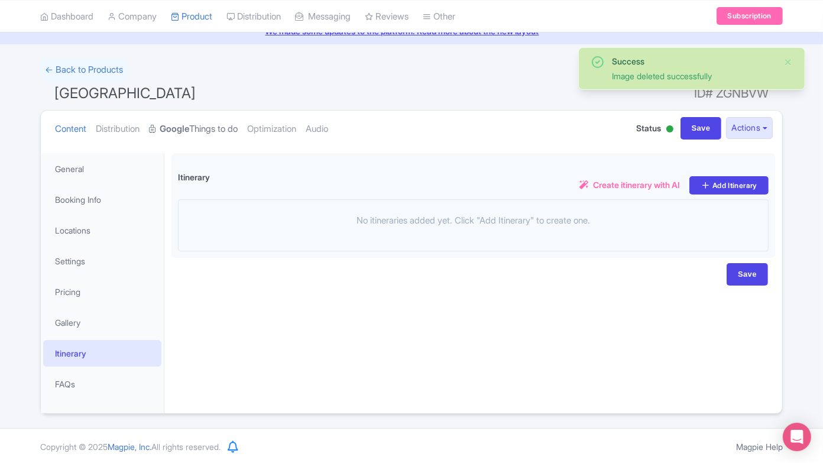
click at [197, 123] on link "Google Things to do" at bounding box center [193, 129] width 89 height 37
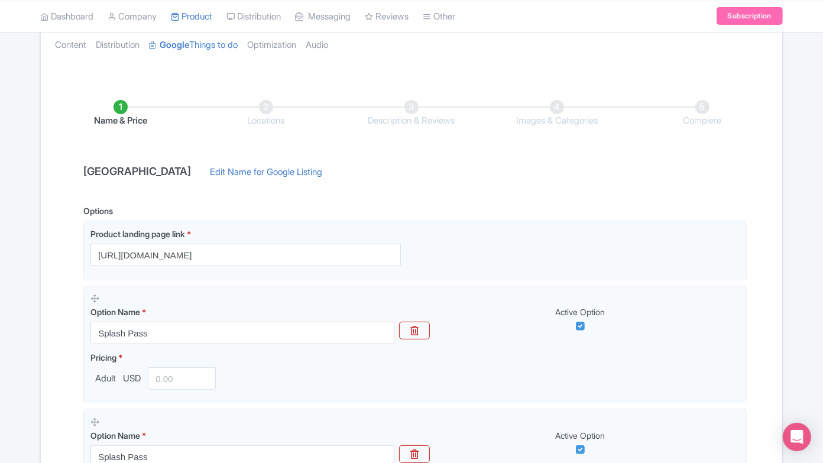
scroll to position [184, 0]
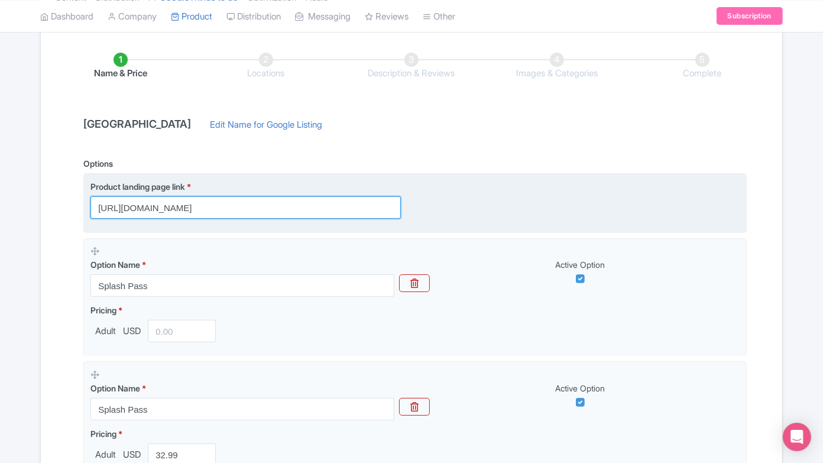
click at [283, 204] on input "[URL][DOMAIN_NAME]" at bounding box center [245, 207] width 310 height 22
paste input "?utm_source=Google+TTD&utm_medium=ttd&utm_campaign=TTD&source={src}&language={l…"
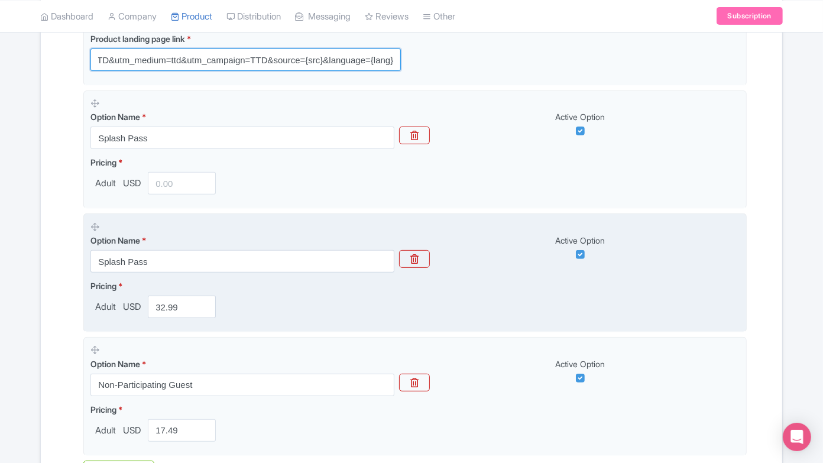
scroll to position [315, 0]
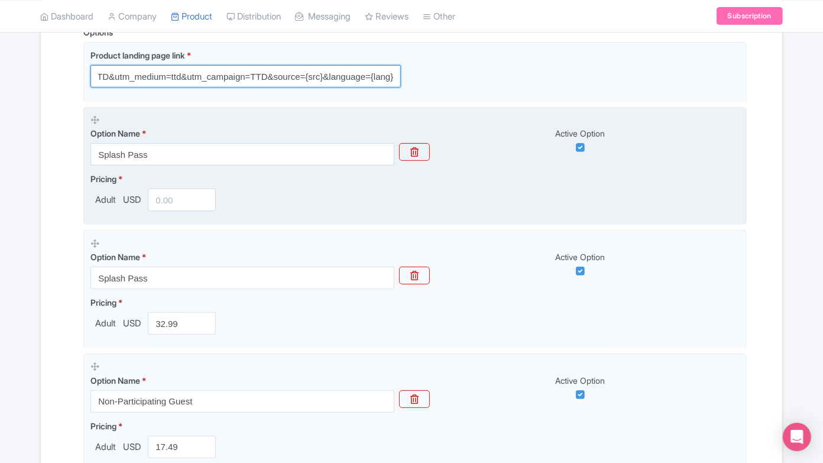
type input "https://[DOMAIN_NAME]/?utm_source=Google+TTD&utm_medium=ttd&utm_campaign=TTD&so…"
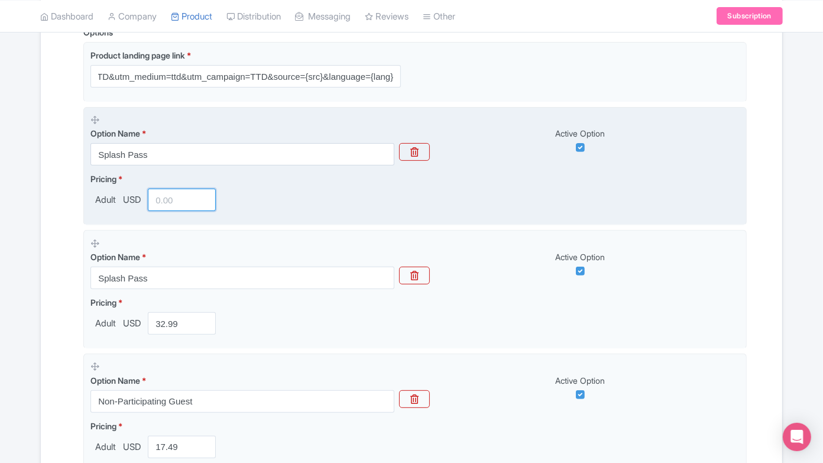
click at [186, 199] on input "number" at bounding box center [182, 200] width 68 height 22
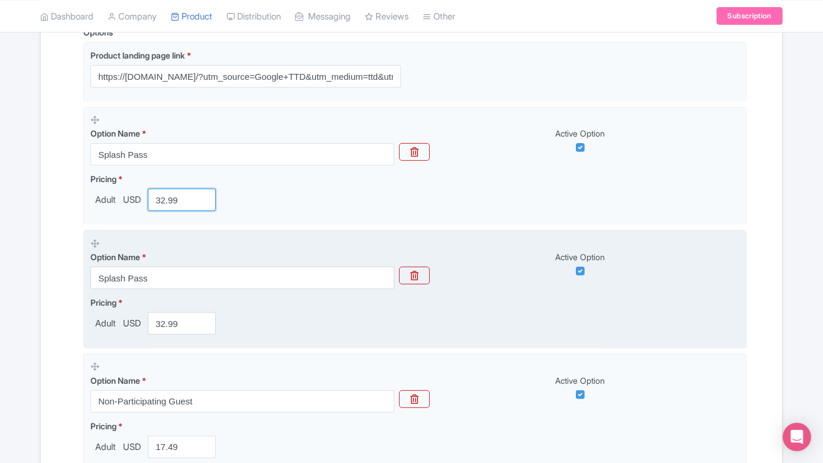
scroll to position [381, 0]
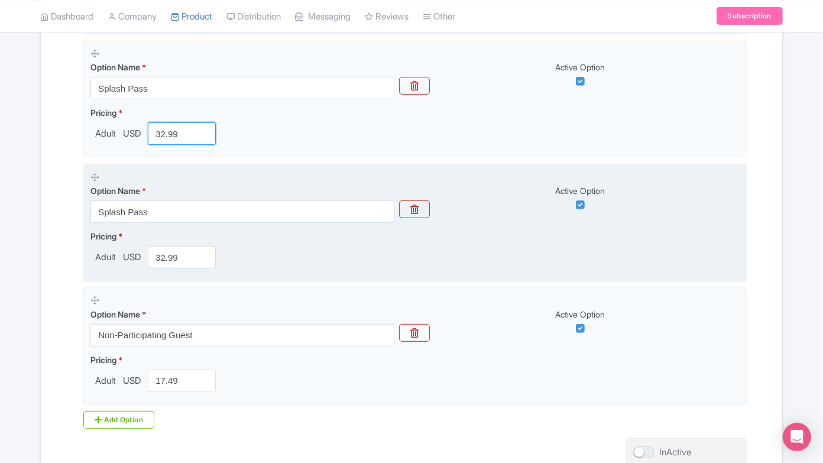
type input "32.99"
click at [109, 255] on span "Adult" at bounding box center [105, 258] width 30 height 14
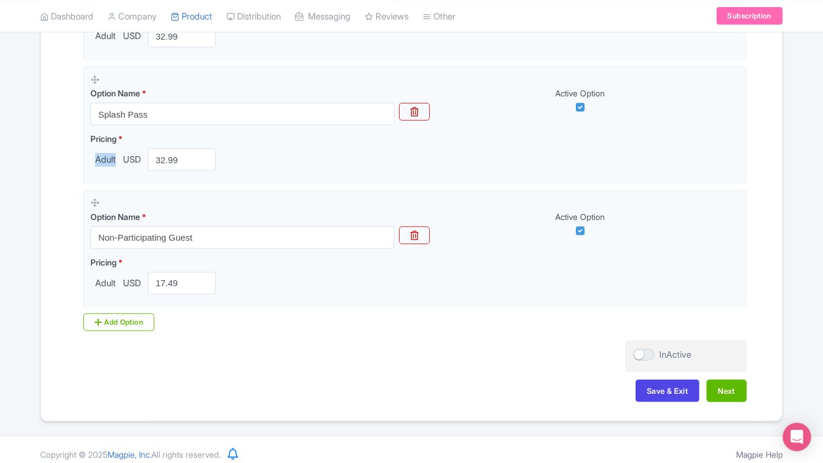
scroll to position [483, 0]
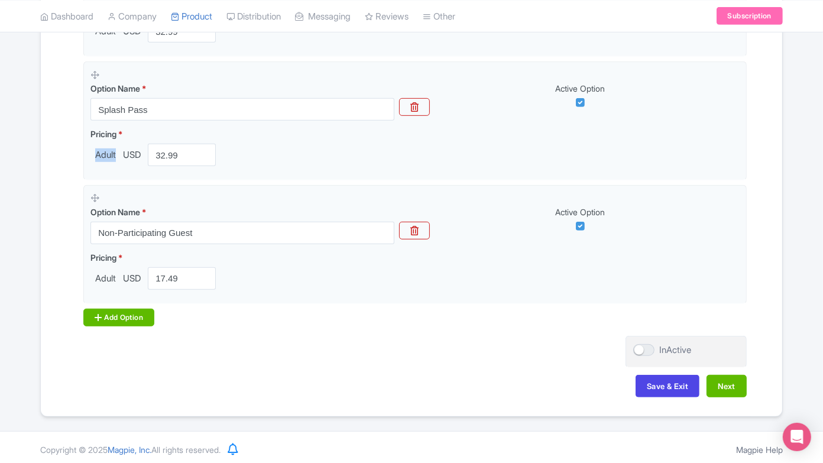
click at [124, 317] on div "Add Option" at bounding box center [118, 317] width 71 height 18
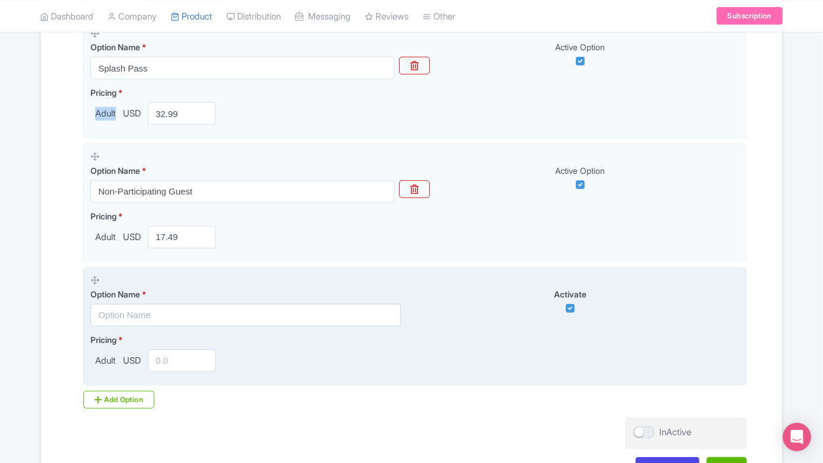
scroll to position [550, 0]
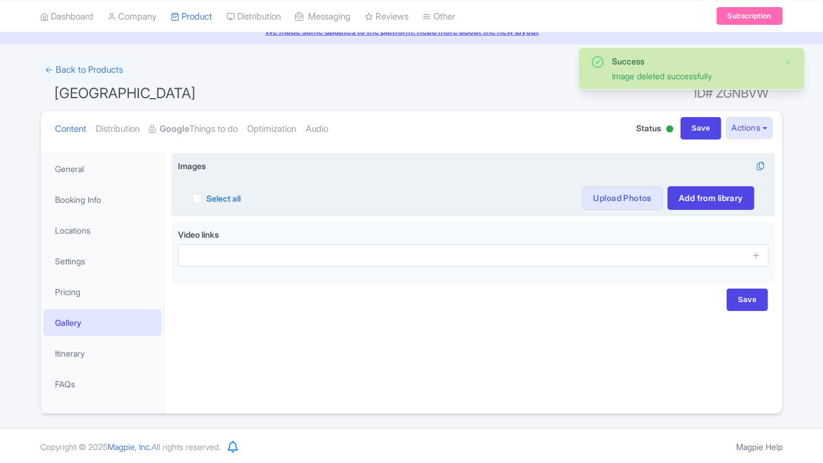
scroll to position [53, 0]
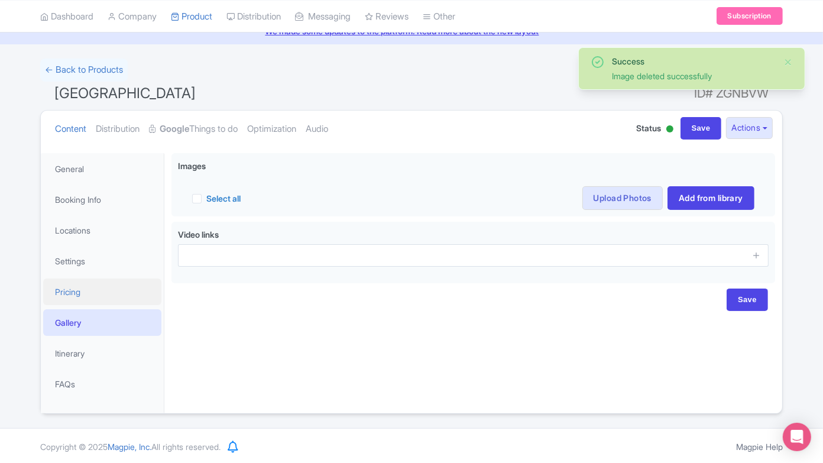
click at [105, 290] on link "Pricing" at bounding box center [102, 291] width 118 height 27
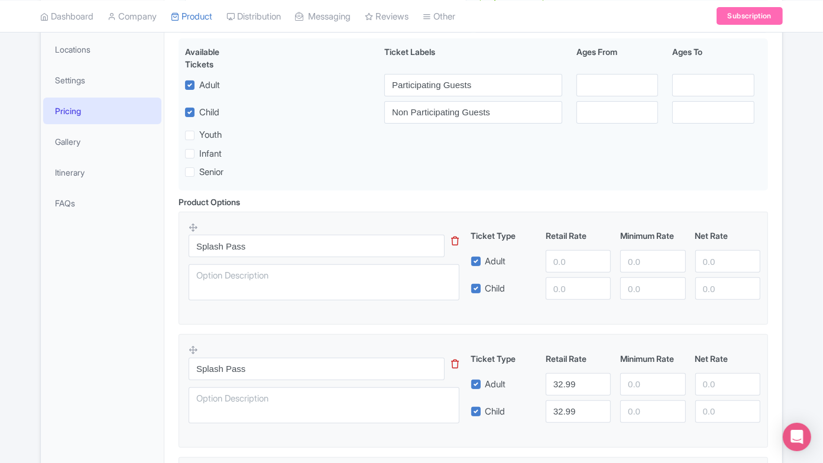
scroll to position [249, 0]
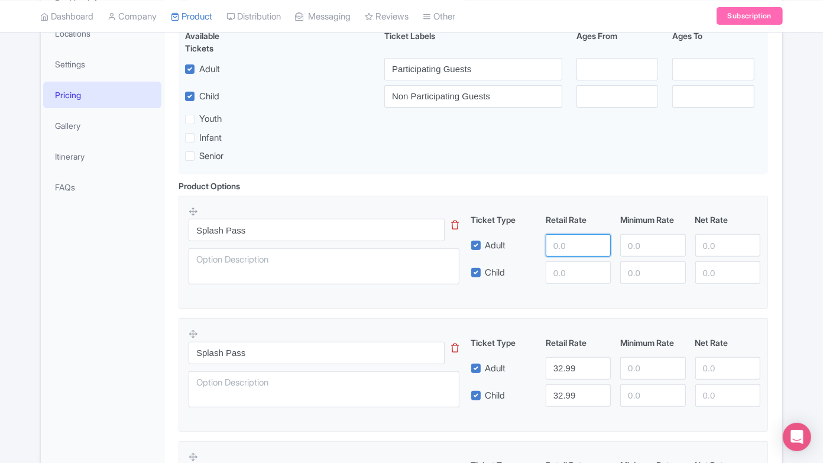
click at [557, 253] on input "number" at bounding box center [577, 245] width 65 height 22
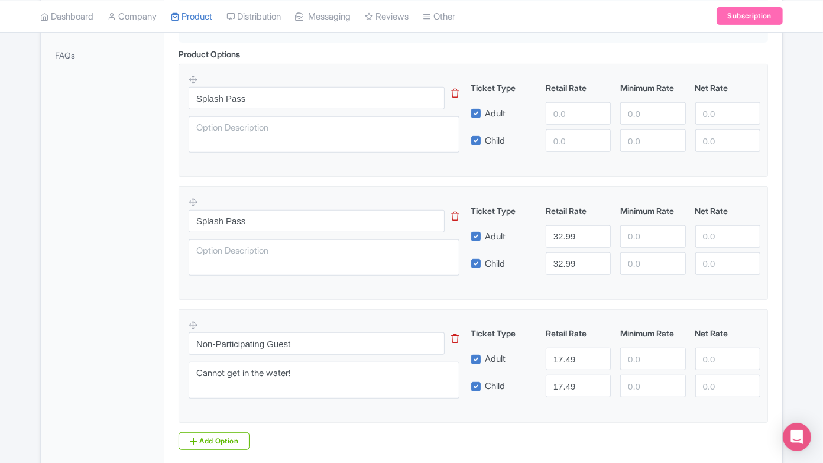
click at [485, 264] on label "Child" at bounding box center [495, 264] width 20 height 14
click at [485, 264] on input "Child" at bounding box center [489, 260] width 8 height 8
checkbox input "false"
click at [562, 262] on input "32.99" at bounding box center [577, 263] width 65 height 22
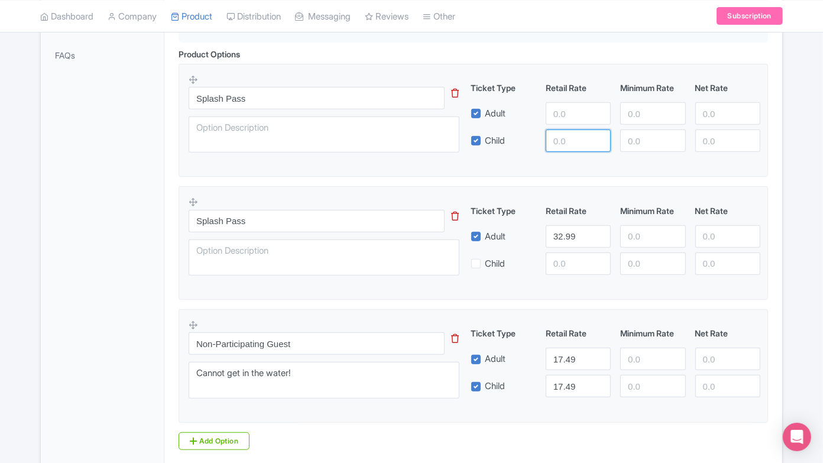
click at [564, 141] on input "number" at bounding box center [577, 140] width 65 height 22
paste input "32.99"
type input "32.99"
click at [485, 108] on label "Adult" at bounding box center [495, 114] width 21 height 14
click at [485, 108] on input "Adult" at bounding box center [489, 110] width 8 height 8
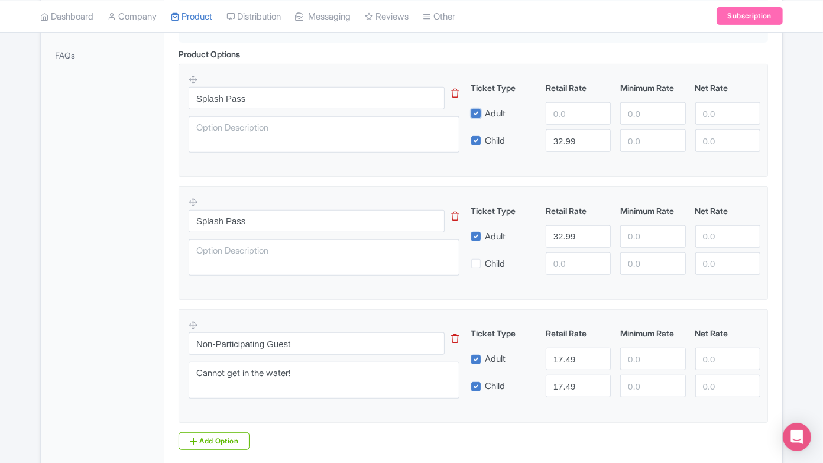
checkbox input "false"
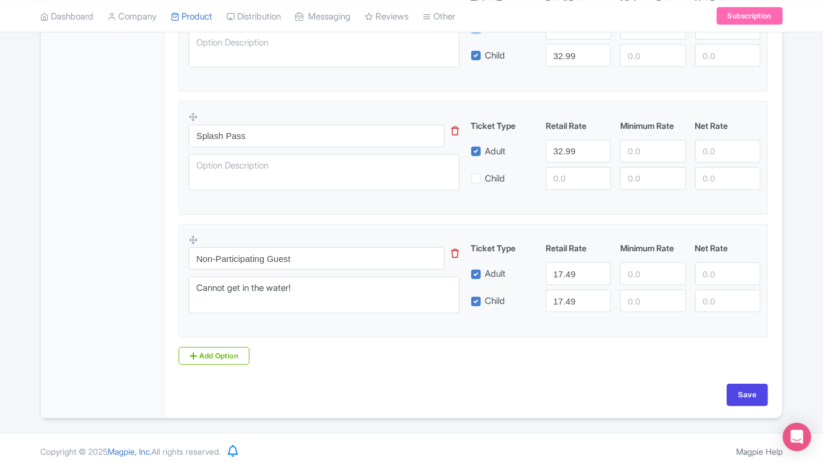
scroll to position [469, 0]
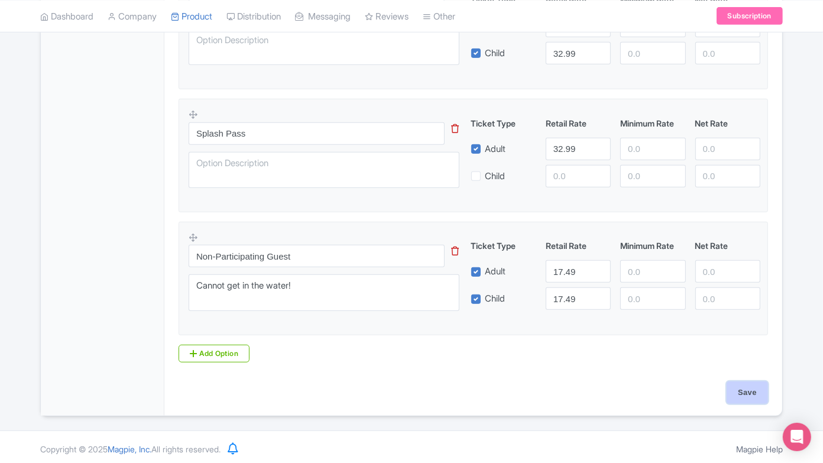
click at [746, 386] on input "Save" at bounding box center [746, 392] width 41 height 22
type input "Saving..."
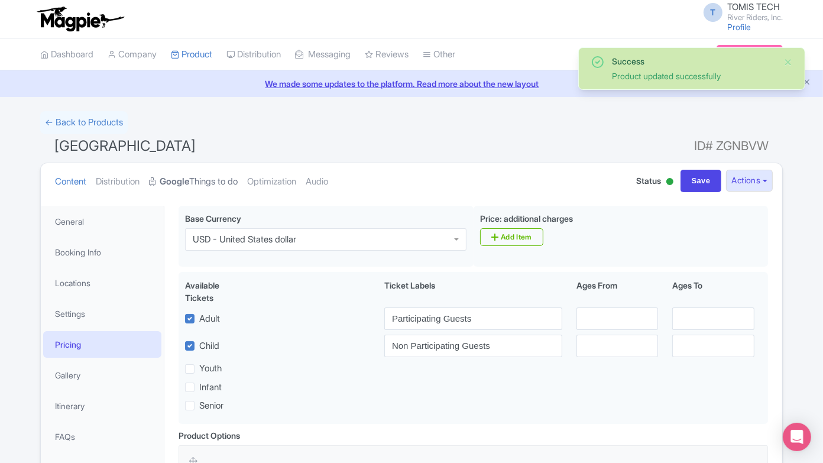
click at [189, 183] on strong "Google" at bounding box center [175, 182] width 30 height 14
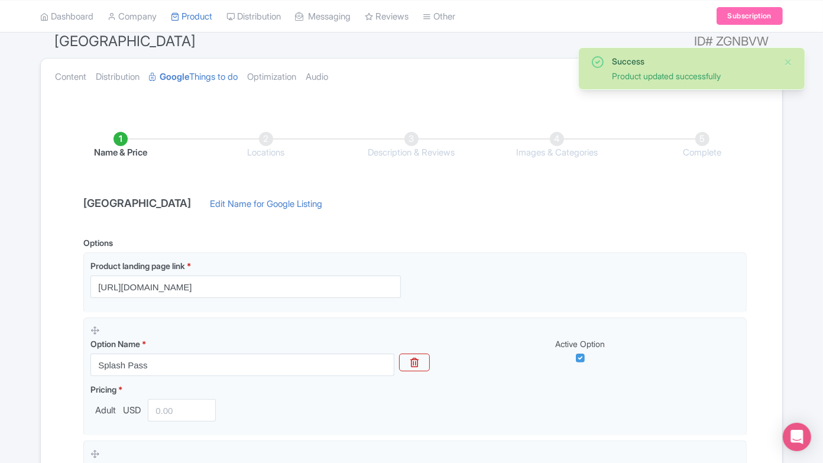
scroll to position [262, 0]
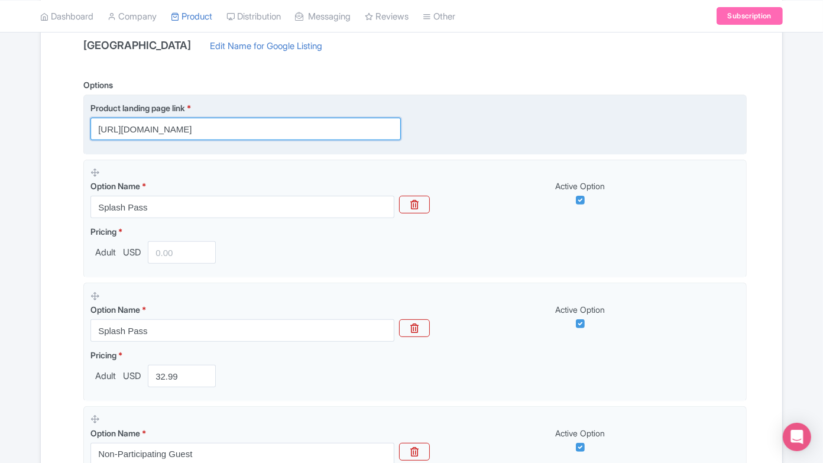
click at [278, 131] on input "[URL][DOMAIN_NAME]" at bounding box center [245, 129] width 310 height 22
paste input "?utm_source=Google+TTD&utm_medium=ttd&utm_campaign=TTD&source={src}&language={l…"
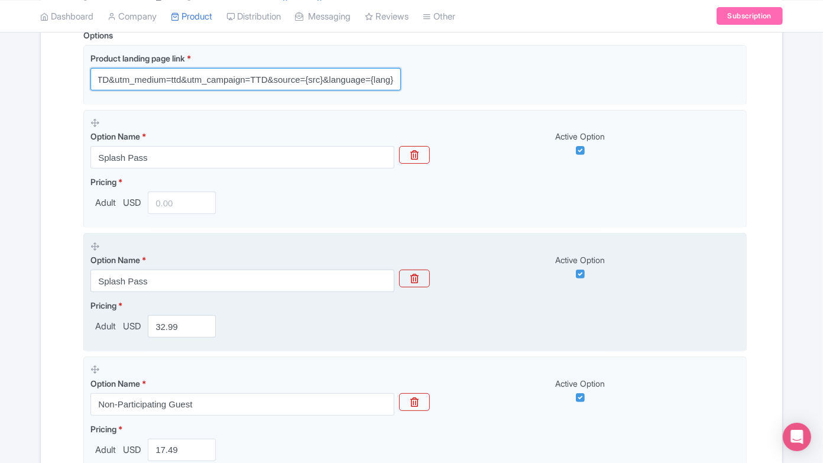
scroll to position [328, 0]
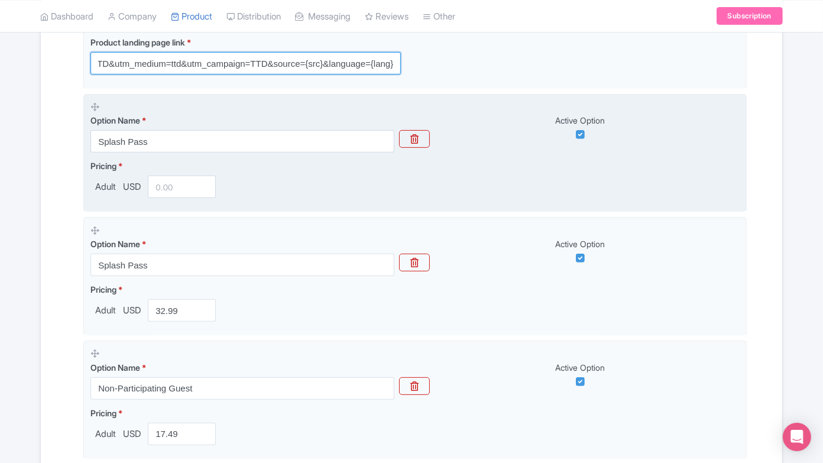
type input "https://[DOMAIN_NAME]/?utm_source=Google+TTD&utm_medium=ttd&utm_campaign=TTD&so…"
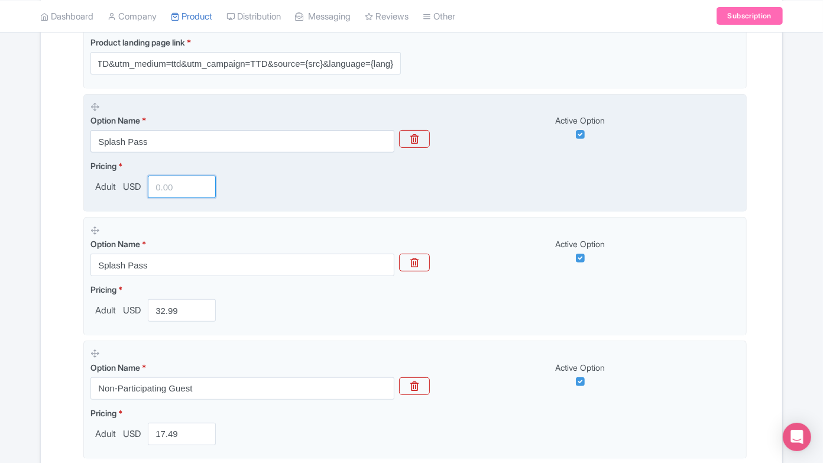
scroll to position [0, 0]
click at [192, 190] on input "number" at bounding box center [182, 187] width 68 height 22
type input "32.99"
click at [418, 130] on button "button" at bounding box center [414, 139] width 31 height 18
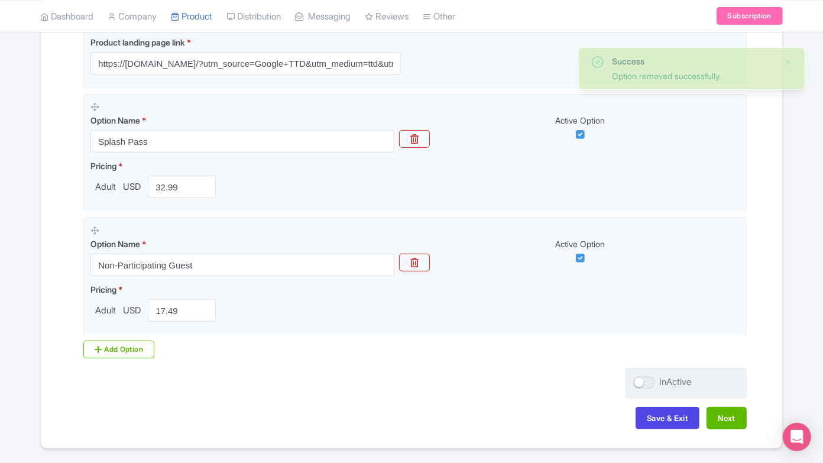
click at [640, 381] on div at bounding box center [643, 382] width 21 height 12
click at [640, 381] on input "InActive" at bounding box center [637, 382] width 8 height 8
checkbox input "true"
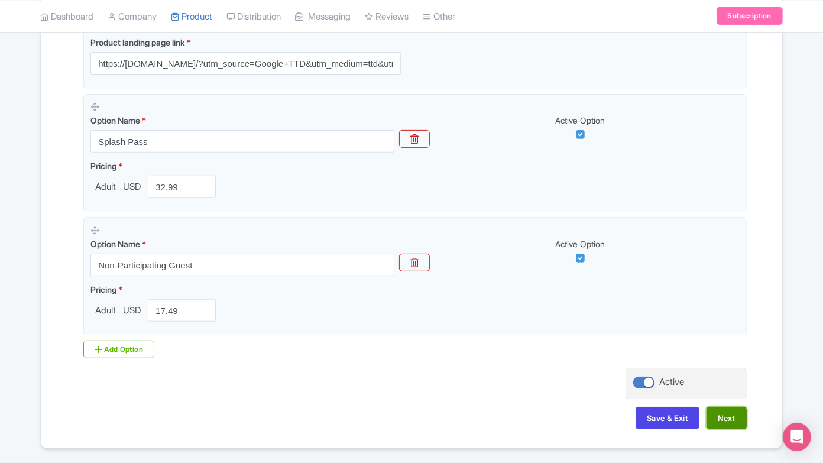
click at [713, 414] on button "Next" at bounding box center [726, 418] width 40 height 22
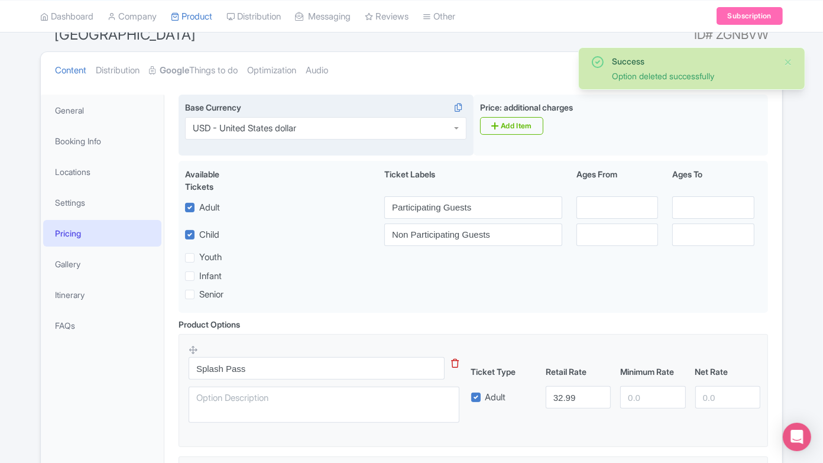
scroll to position [66, 0]
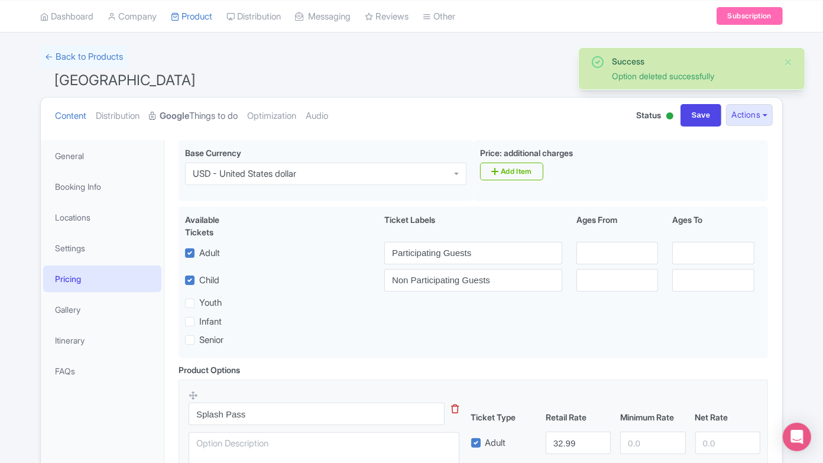
click at [199, 109] on link "Google Things to do" at bounding box center [193, 116] width 89 height 37
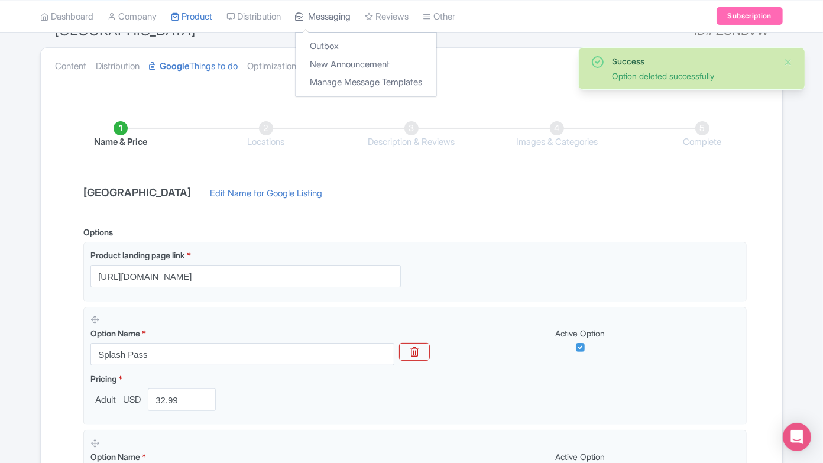
scroll to position [131, 0]
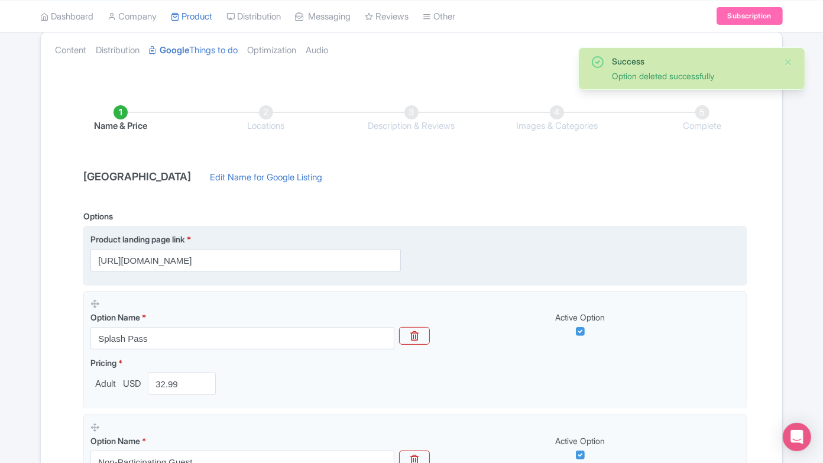
click at [290, 244] on label "Product landing page link *" at bounding box center [245, 239] width 310 height 12
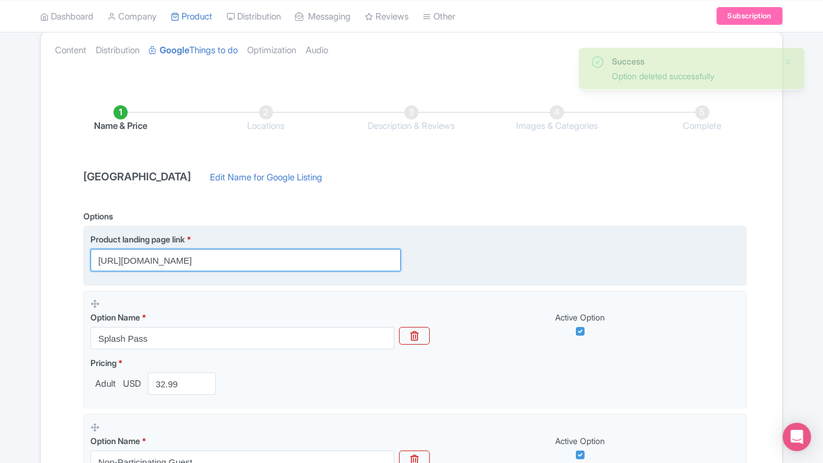
click at [285, 256] on input "[URL][DOMAIN_NAME]" at bounding box center [245, 260] width 310 height 22
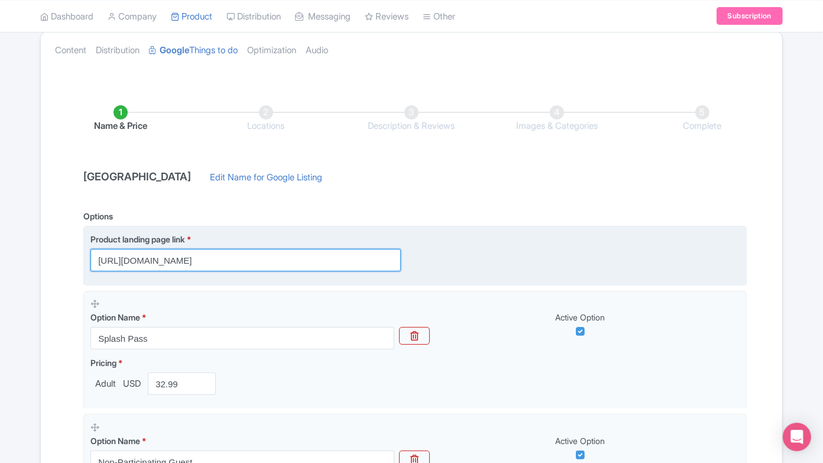
paste input "?utm_source=Google+TTD&utm_medium=ttd&utm_campaign=TTD&source={src}&language={l…"
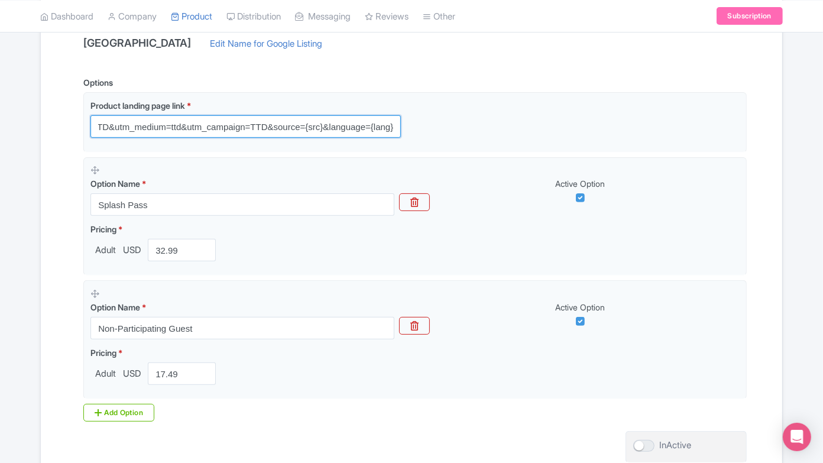
scroll to position [229, 0]
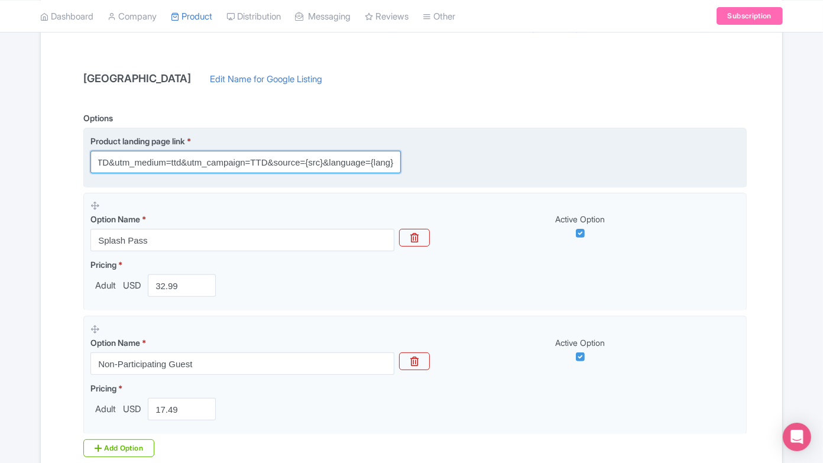
click at [244, 158] on input "https://[DOMAIN_NAME]/?utm_source=Google+TTD&utm_medium=ttd&utm_campaign=TTD&so…" at bounding box center [245, 162] width 310 height 22
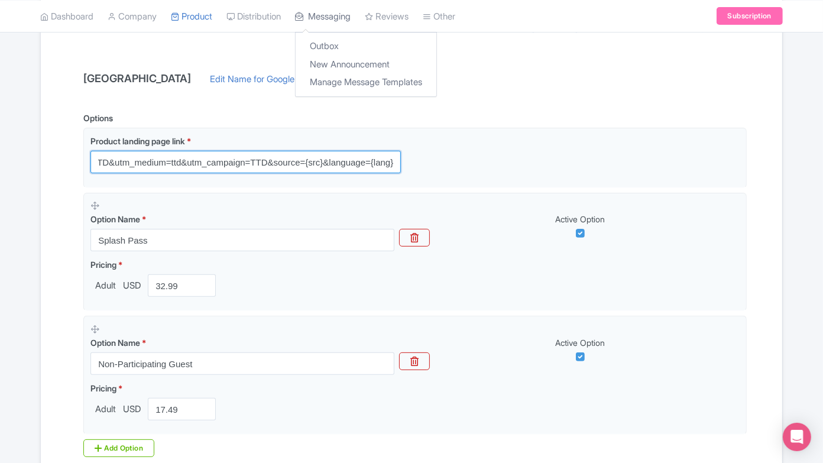
type input "https://[DOMAIN_NAME]/?utm_source=Google+TTD&utm_medium=ttd&utm_campaign=TTD&so…"
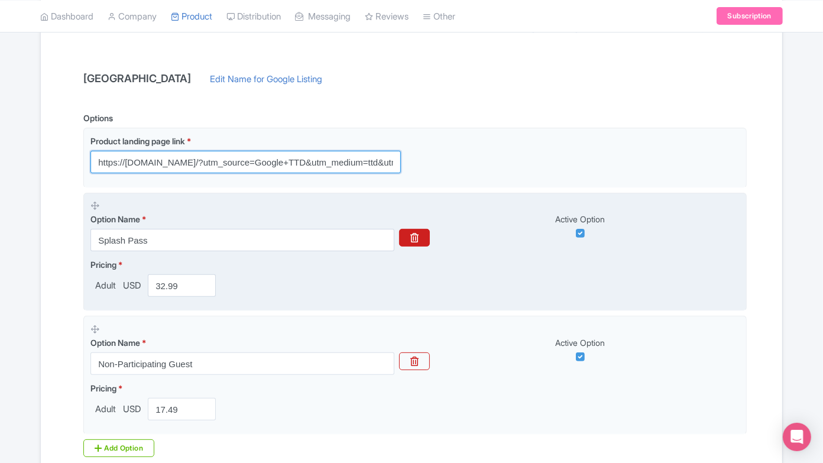
scroll to position [361, 0]
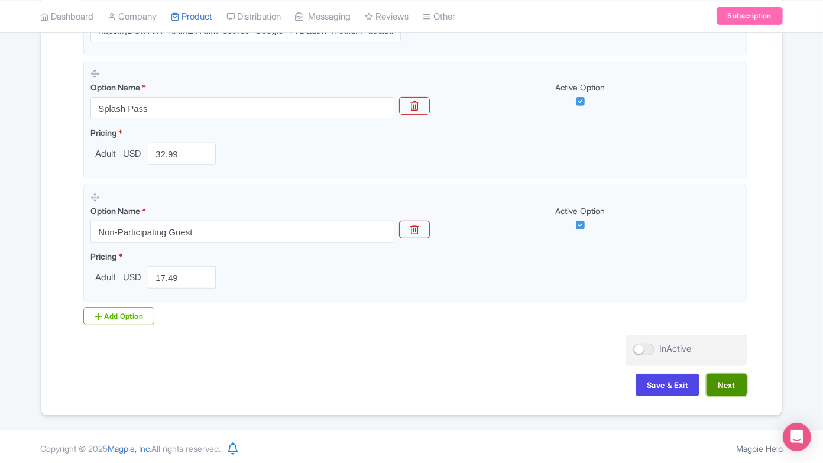
click at [718, 380] on button "Next" at bounding box center [726, 384] width 40 height 22
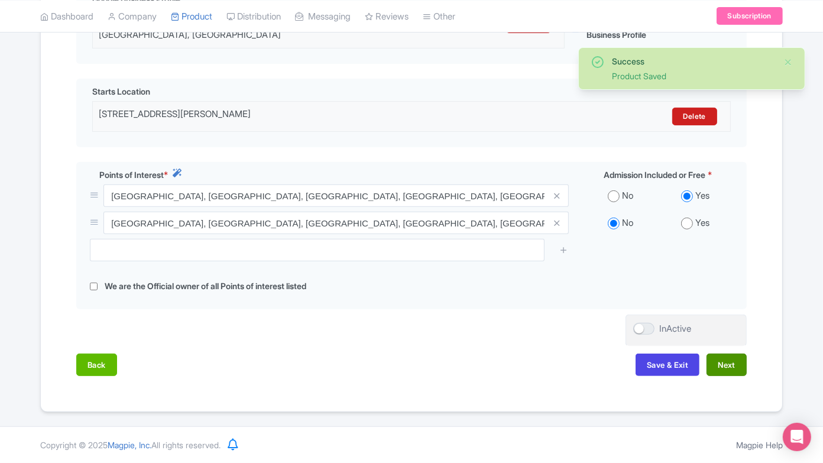
scroll to position [323, 0]
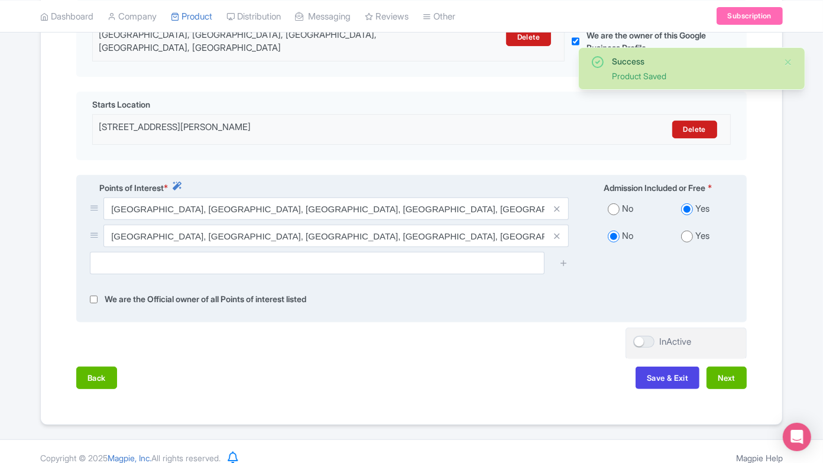
click at [683, 230] on input "radio" at bounding box center [687, 236] width 12 height 12
radio input "true"
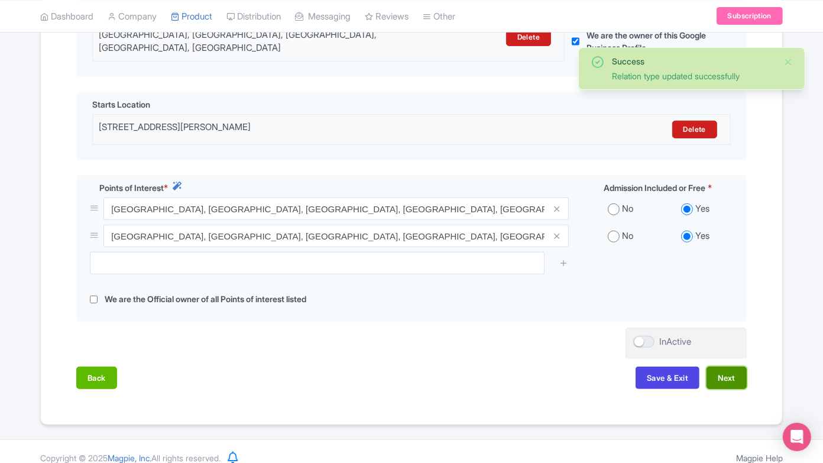
click at [725, 366] on button "Next" at bounding box center [726, 377] width 40 height 22
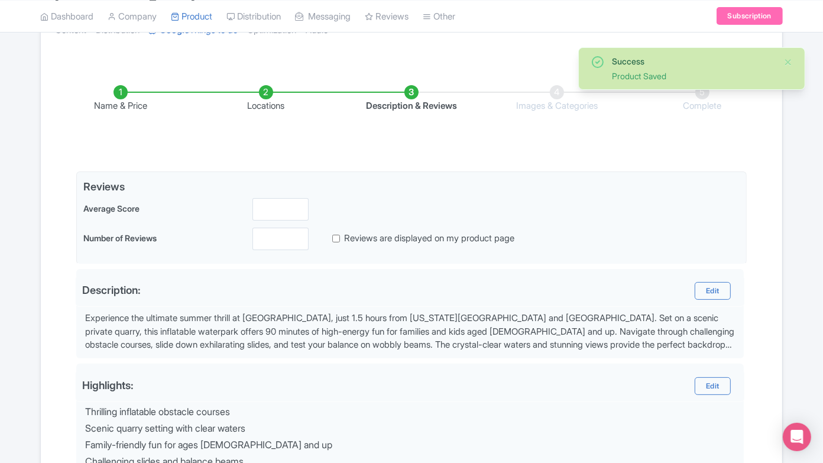
scroll to position [26, 0]
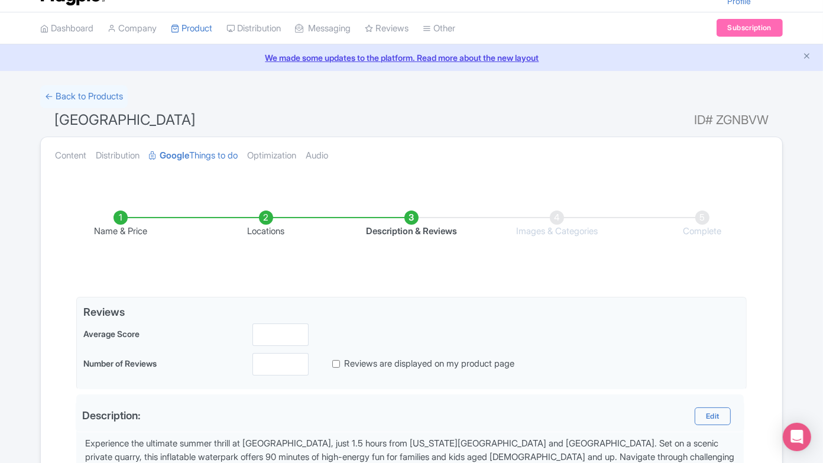
click at [255, 219] on li "Locations" at bounding box center [265, 224] width 145 height 28
click at [267, 215] on li "Locations" at bounding box center [265, 224] width 145 height 28
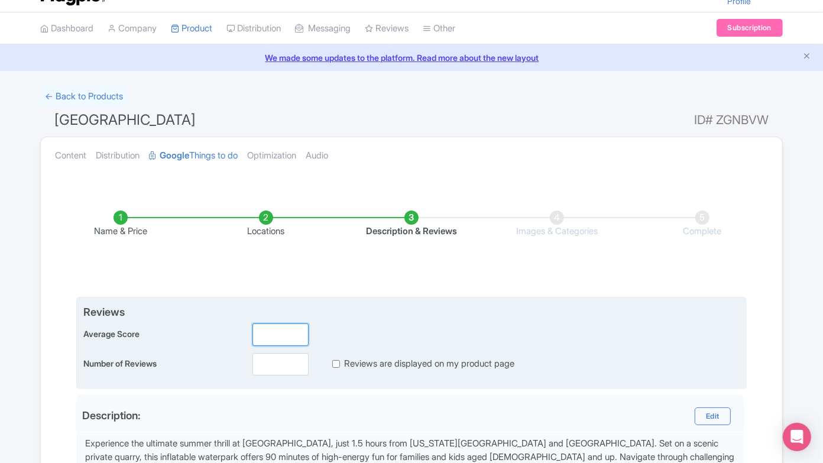
click at [268, 329] on input "number" at bounding box center [280, 334] width 56 height 22
type input "4.6"
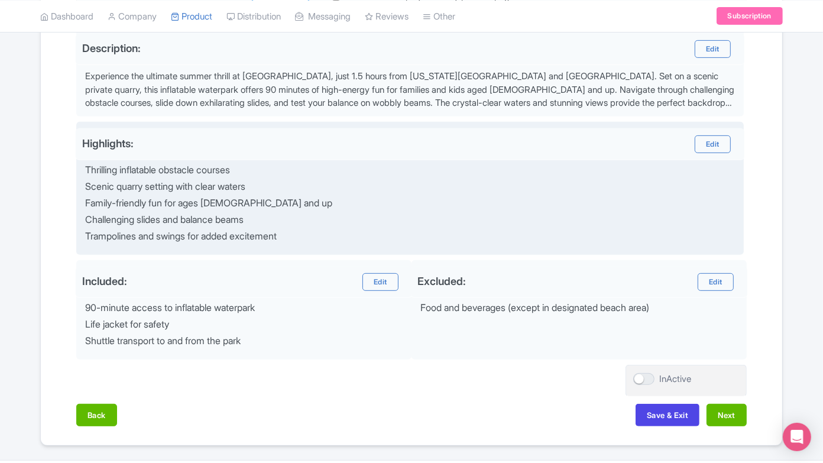
scroll to position [420, 0]
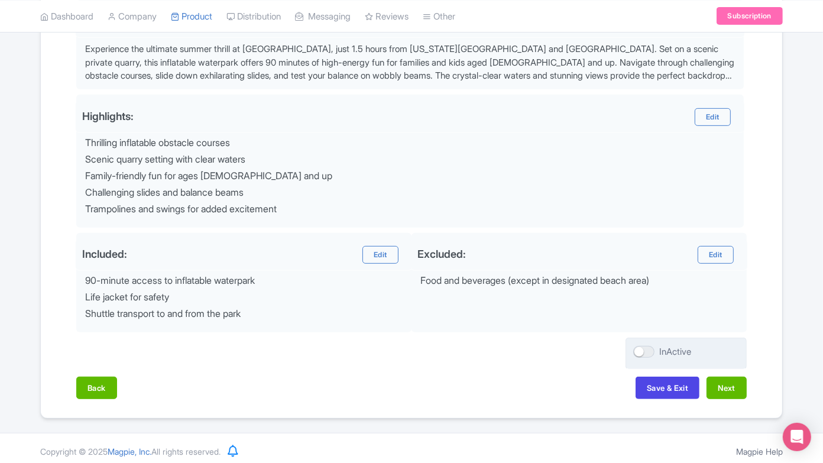
type input "102"
click at [649, 349] on div at bounding box center [643, 352] width 21 height 12
click at [641, 349] on input "InActive" at bounding box center [637, 352] width 8 height 8
checkbox input "true"
click at [723, 377] on button "Next" at bounding box center [726, 387] width 40 height 22
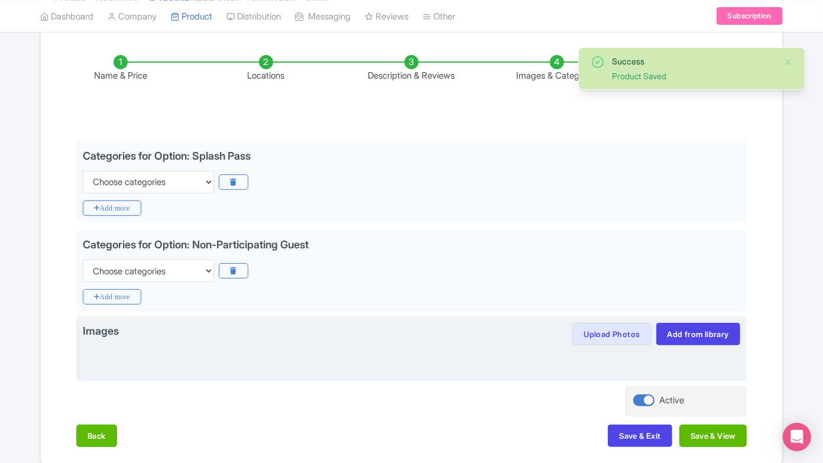
scroll to position [165, 0]
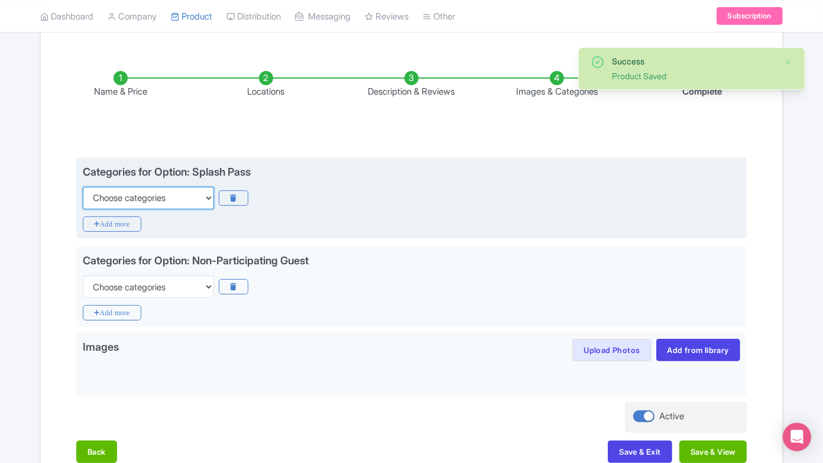
click at [178, 200] on select "Choose categories Adults Only Animals Audio Guide Beaches Bike Tours Boat Tours…" at bounding box center [148, 198] width 131 height 22
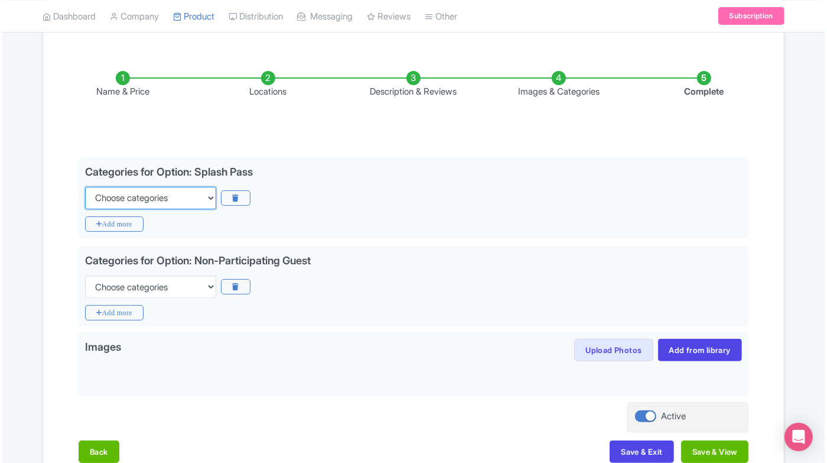
scroll to position [231, 0]
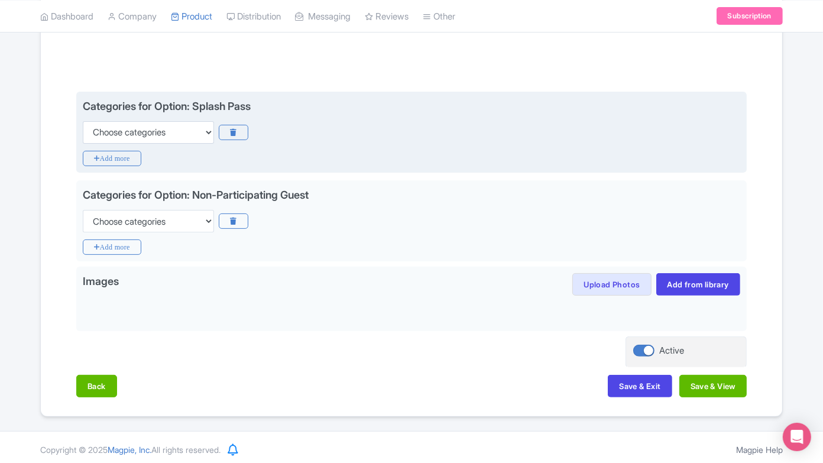
click at [136, 144] on div "Categories for Option: Splash Pass Choose categories Adults Only Animals Audio …" at bounding box center [411, 133] width 670 height 82
drag, startPoint x: 139, startPoint y: 133, endPoint x: 137, endPoint y: 142, distance: 9.0
click at [139, 133] on select "Choose categories Adults Only Animals Audio Guide Beaches Bike Tours Boat Tours…" at bounding box center [148, 132] width 131 height 22
select select "family-friendly"
click at [83, 121] on select "Choose categories Adults Only Animals Audio Guide Beaches Bike Tours Boat Tours…" at bounding box center [148, 132] width 131 height 22
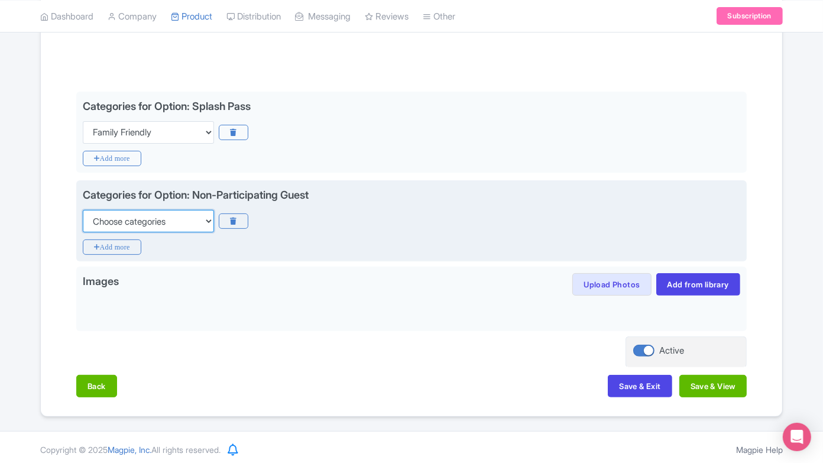
click at [158, 223] on select "Choose categories Adults Only Animals Audio Guide Beaches Bike Tours Boat Tours…" at bounding box center [148, 221] width 131 height 22
select select "outdoors"
click at [83, 210] on select "Choose categories Adults Only Animals Audio Guide Beaches Bike Tours Boat Tours…" at bounding box center [148, 221] width 131 height 22
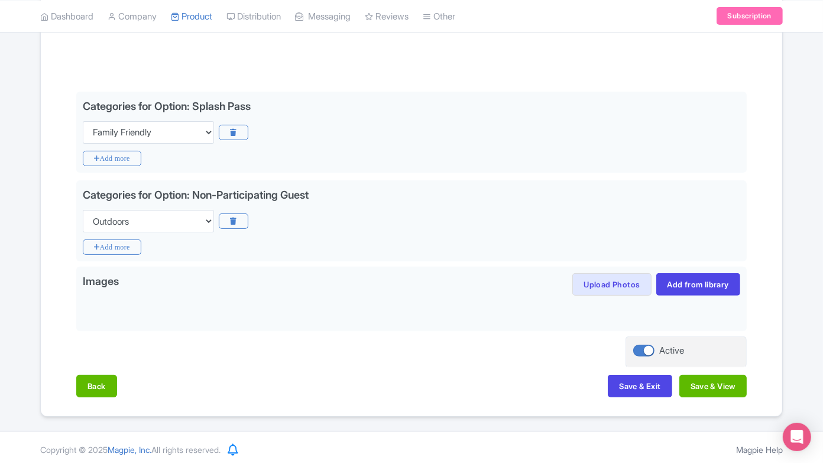
click at [423, 368] on div "Name & Price Locations Description & Reviews Images & Categories Complete Edit …" at bounding box center [411, 195] width 727 height 427
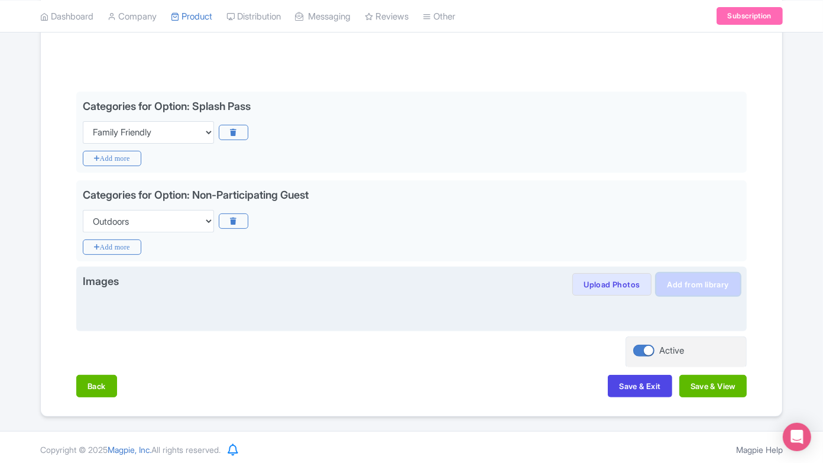
click at [672, 281] on link "Add from library" at bounding box center [698, 284] width 84 height 22
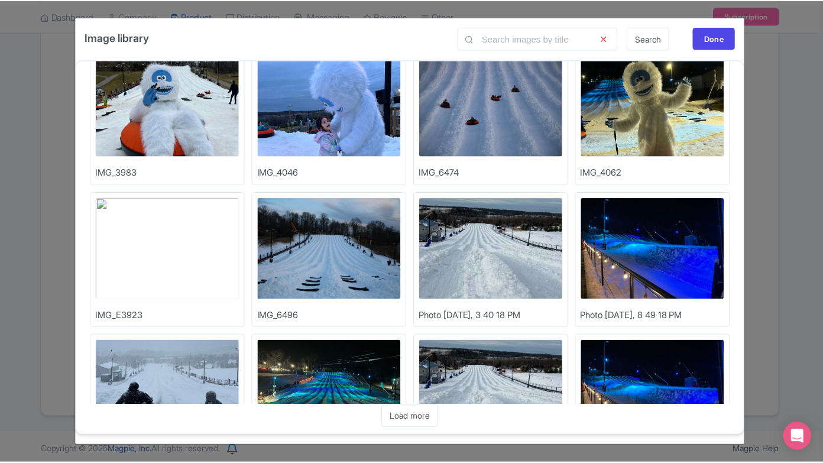
scroll to position [0, 0]
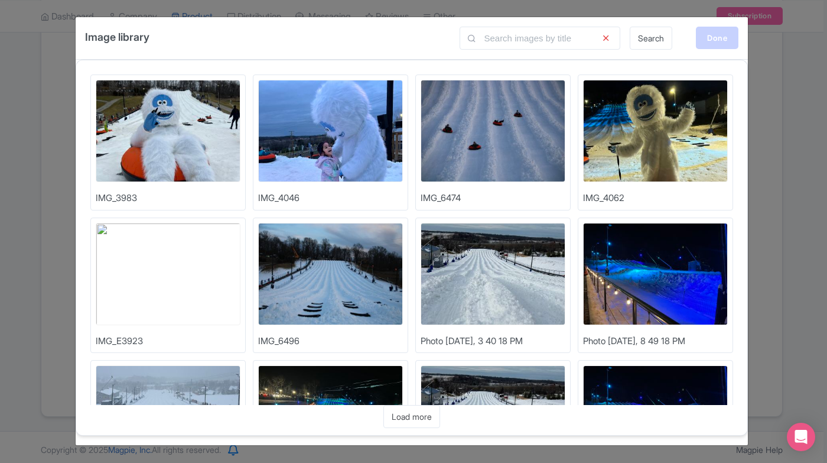
click at [713, 34] on div "Done" at bounding box center [717, 38] width 43 height 22
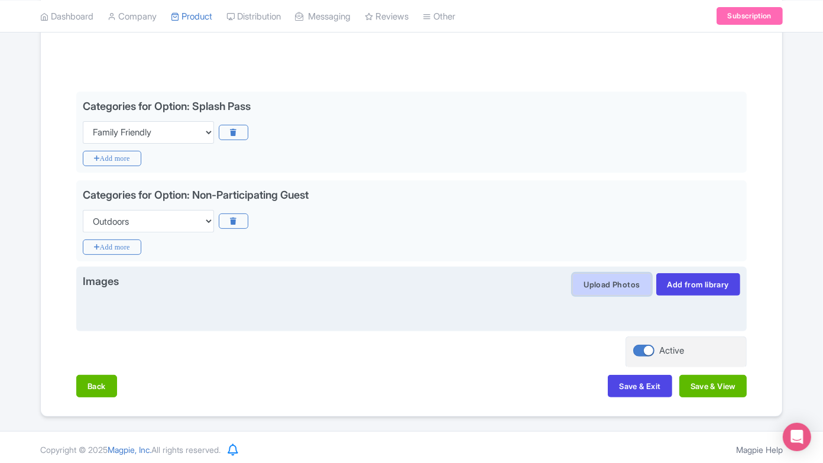
click at [606, 277] on button "Upload Photos" at bounding box center [611, 284] width 79 height 22
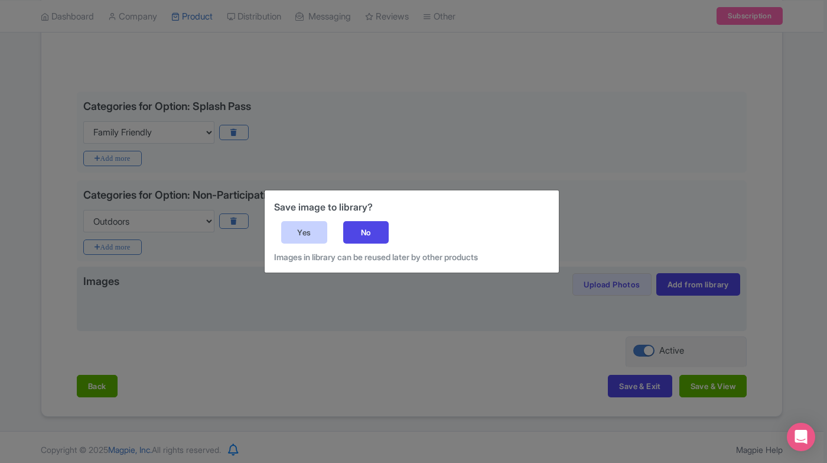
click at [320, 240] on div "Yes" at bounding box center [304, 232] width 46 height 22
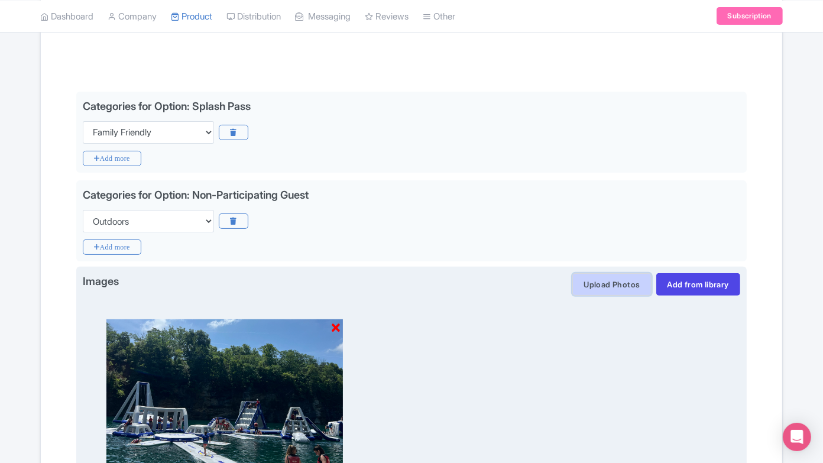
click at [621, 281] on button "Upload Photos" at bounding box center [611, 284] width 79 height 22
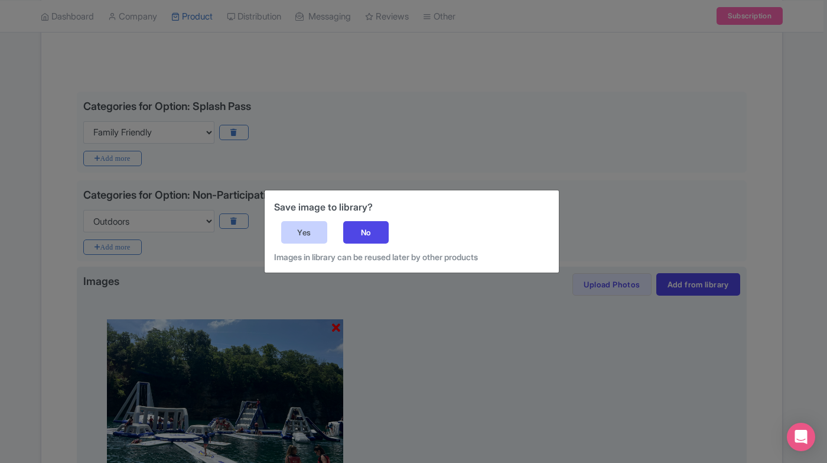
click at [314, 240] on div "Yes" at bounding box center [304, 232] width 46 height 22
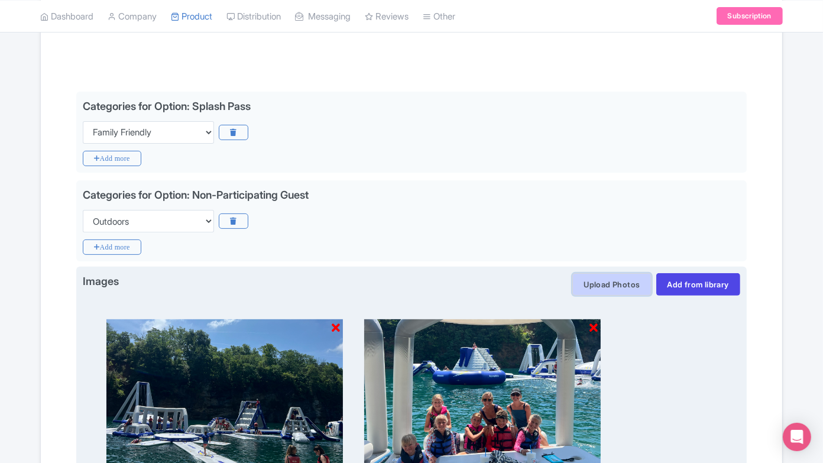
click at [620, 285] on button "Upload Photos" at bounding box center [611, 284] width 79 height 22
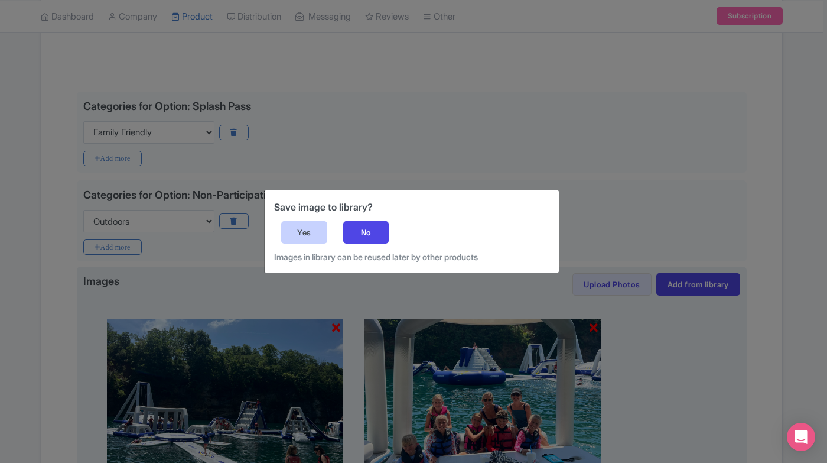
click at [323, 228] on div "Yes" at bounding box center [304, 232] width 46 height 22
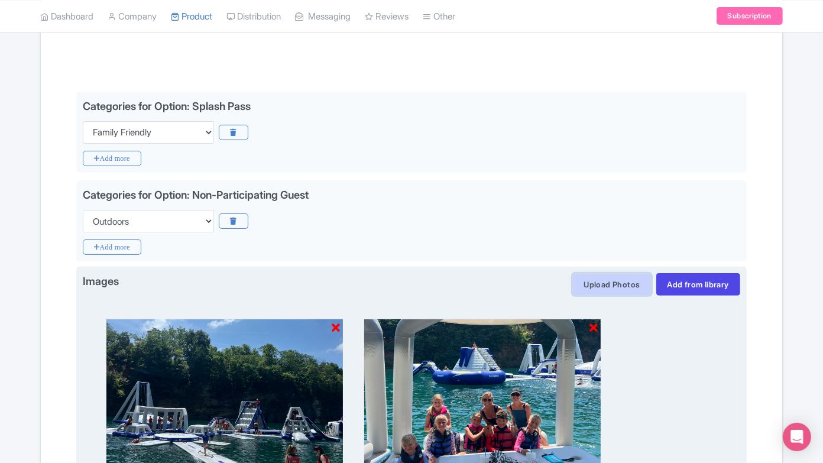
click at [624, 283] on button "Upload Photos" at bounding box center [611, 284] width 79 height 22
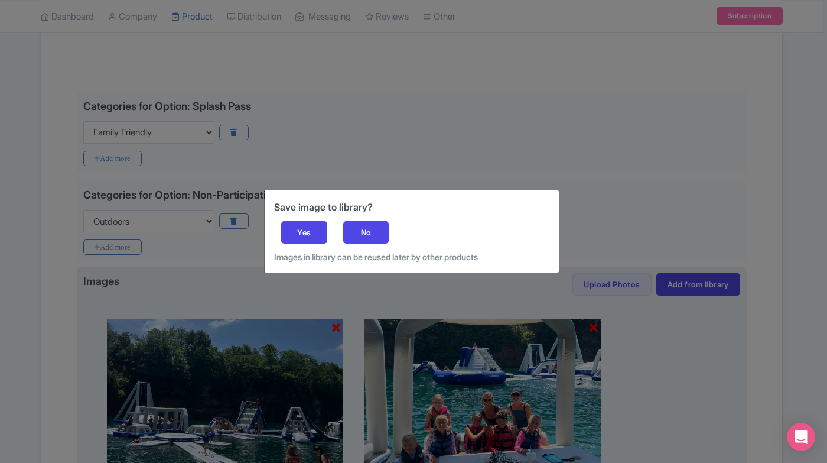
drag, startPoint x: 308, startPoint y: 206, endPoint x: 306, endPoint y: 215, distance: 9.7
click at [308, 206] on h5 "Save image to library?" at bounding box center [411, 207] width 275 height 14
click at [303, 229] on div "Yes" at bounding box center [304, 232] width 46 height 22
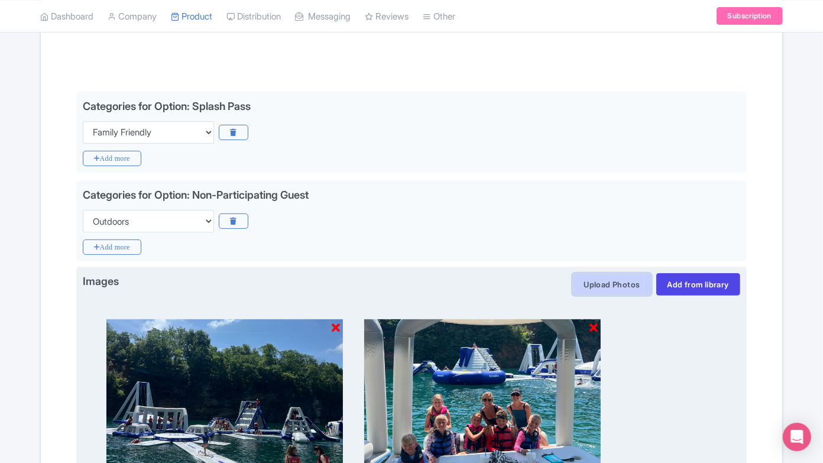
click at [610, 287] on button "Upload Photos" at bounding box center [611, 284] width 79 height 22
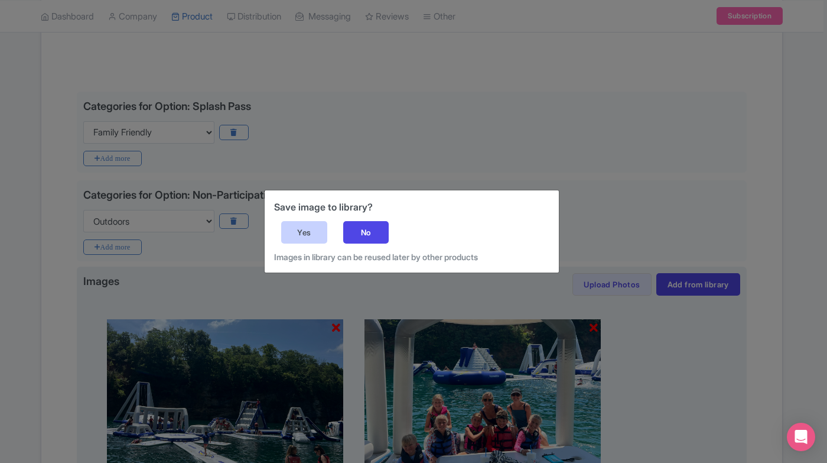
click at [294, 228] on div "Yes" at bounding box center [304, 232] width 46 height 22
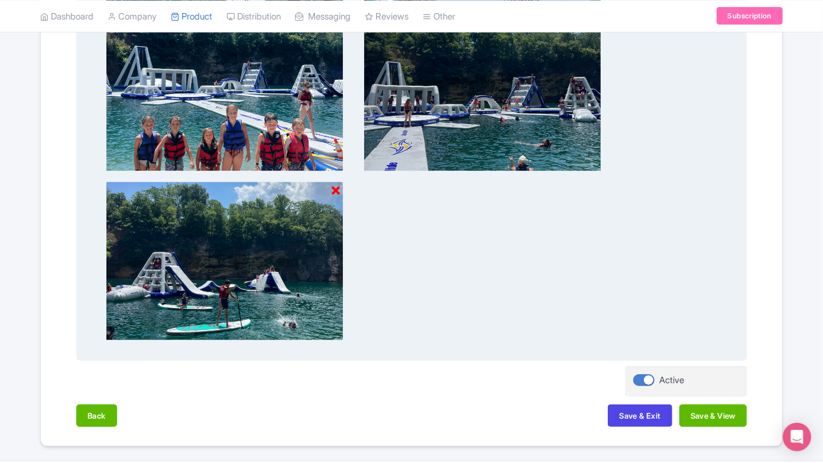
scroll to position [736, 0]
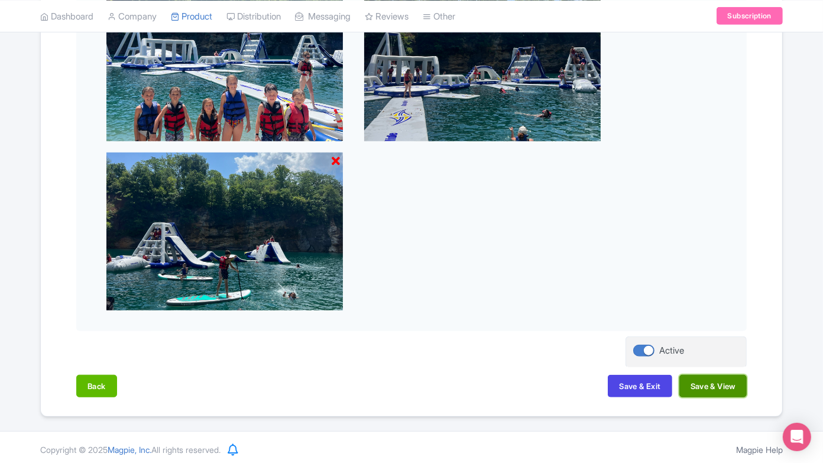
click at [695, 383] on button "Save & View" at bounding box center [712, 386] width 67 height 22
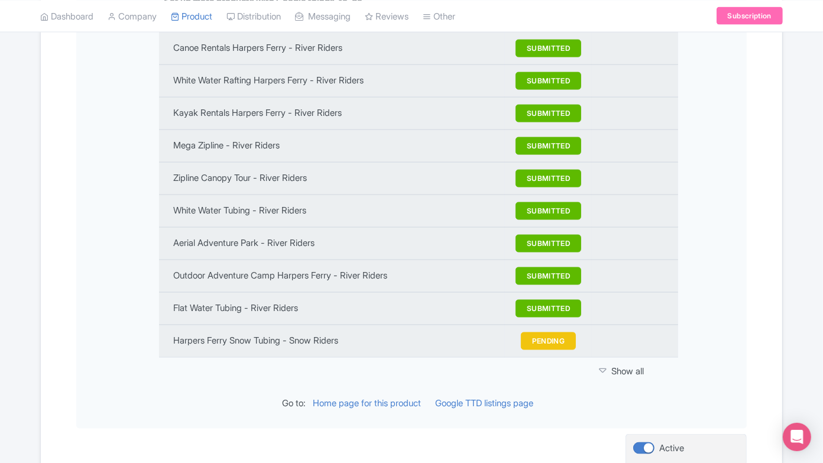
scroll to position [1430, 0]
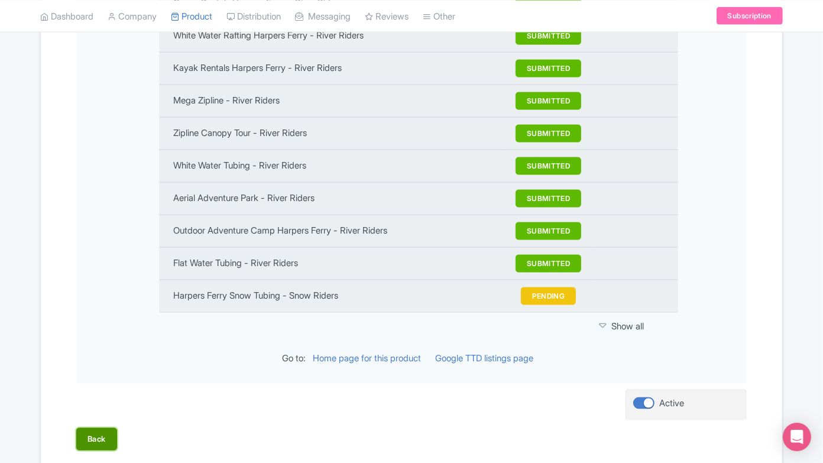
click at [113, 428] on button "Back" at bounding box center [96, 439] width 41 height 22
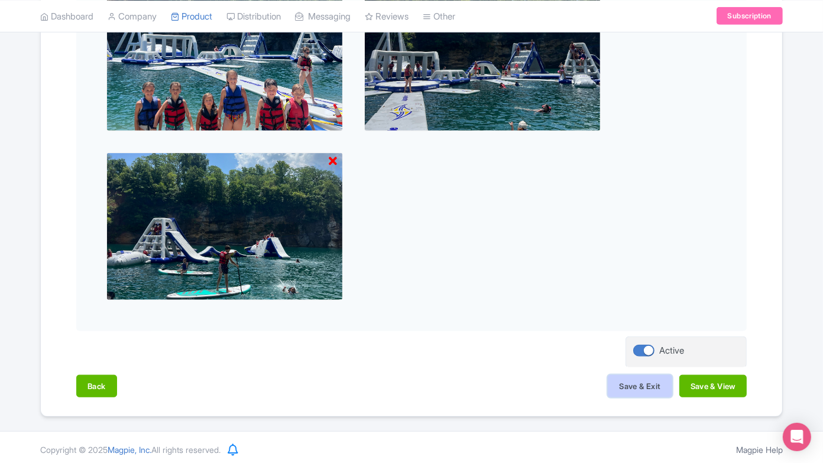
click at [621, 379] on button "Save & Exit" at bounding box center [640, 386] width 64 height 22
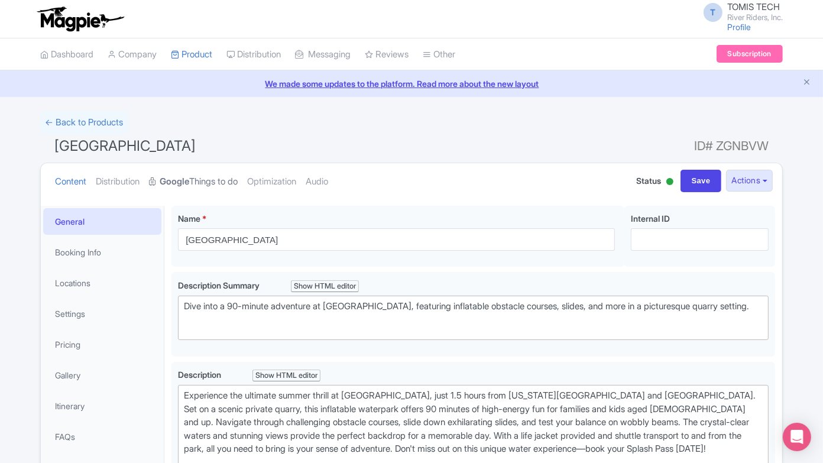
click at [189, 180] on strong "Google" at bounding box center [175, 182] width 30 height 14
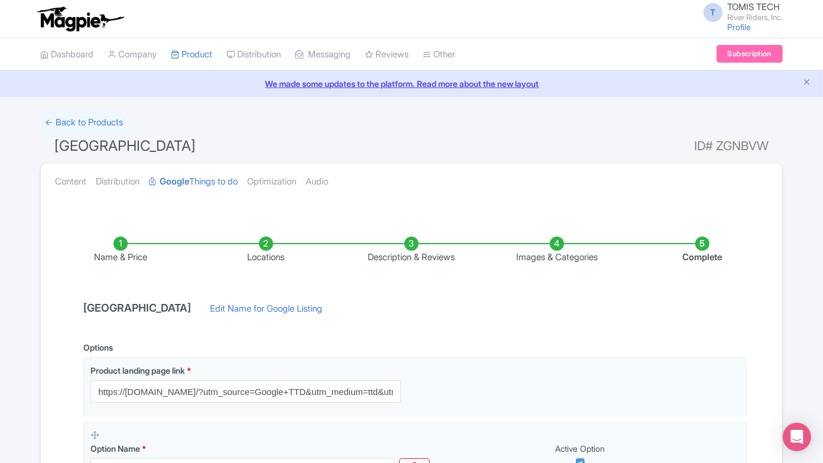
click at [79, 110] on div "T TOMIS TECH River Riders, Inc. Profile Users Settings Sign out Dashboard Compa…" at bounding box center [411, 395] width 823 height 791
click at [84, 116] on link "← Back to Products" at bounding box center [83, 122] width 87 height 23
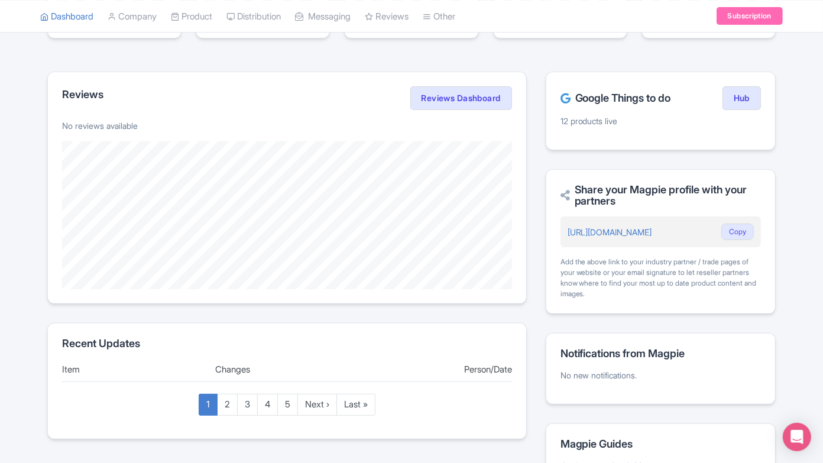
scroll to position [181, 0]
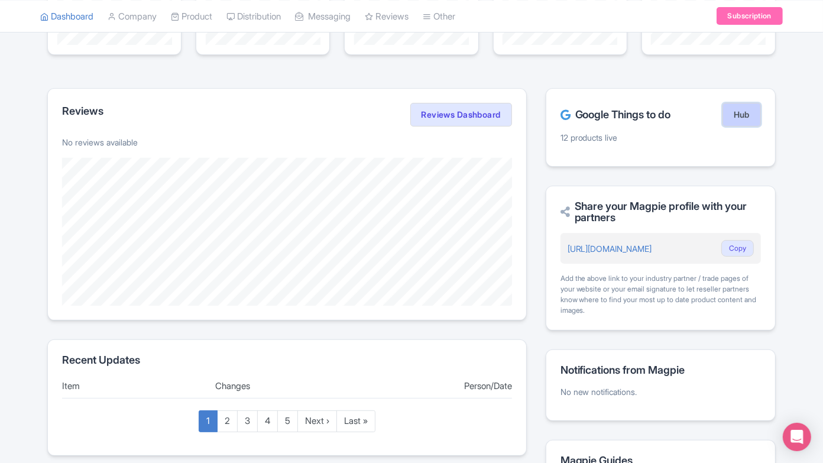
click at [736, 116] on link "Hub" at bounding box center [741, 115] width 38 height 24
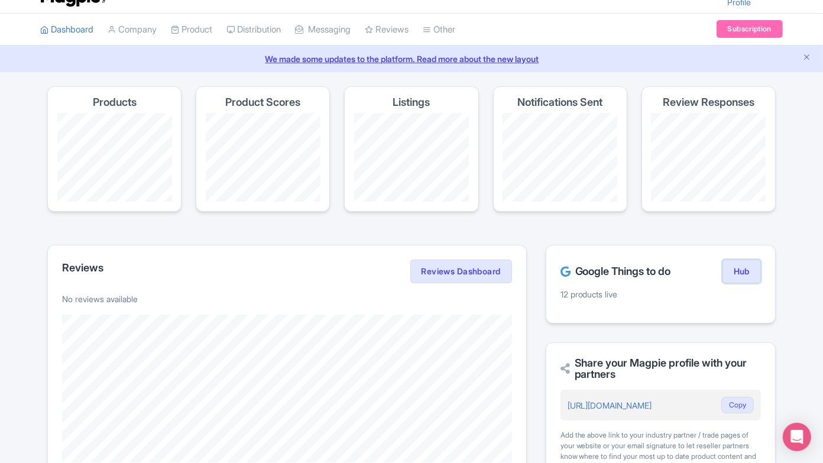
scroll to position [0, 0]
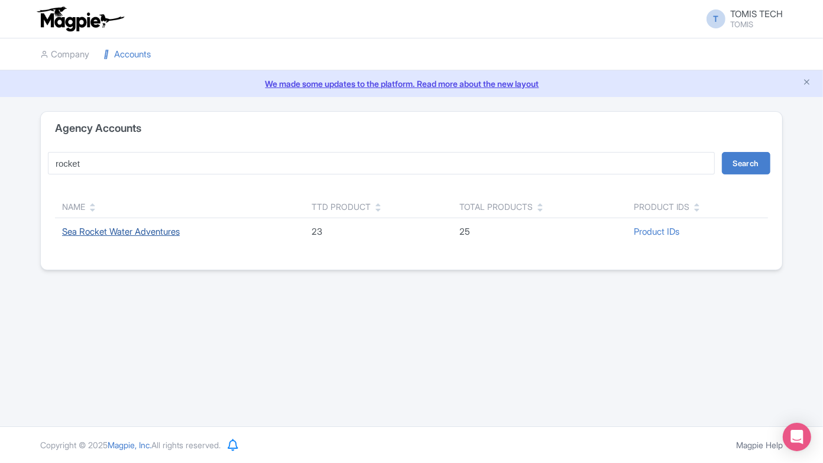
click at [92, 227] on link "Sea Rocket Water Adventures" at bounding box center [121, 231] width 118 height 11
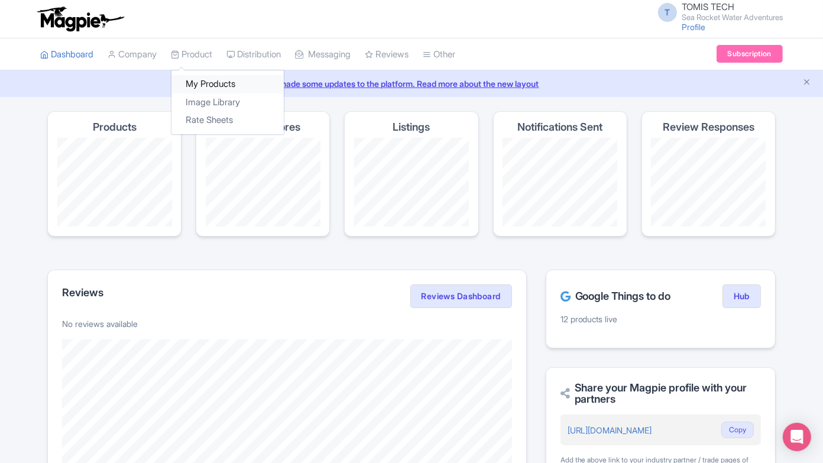
click at [202, 79] on link "My Products" at bounding box center [227, 84] width 112 height 18
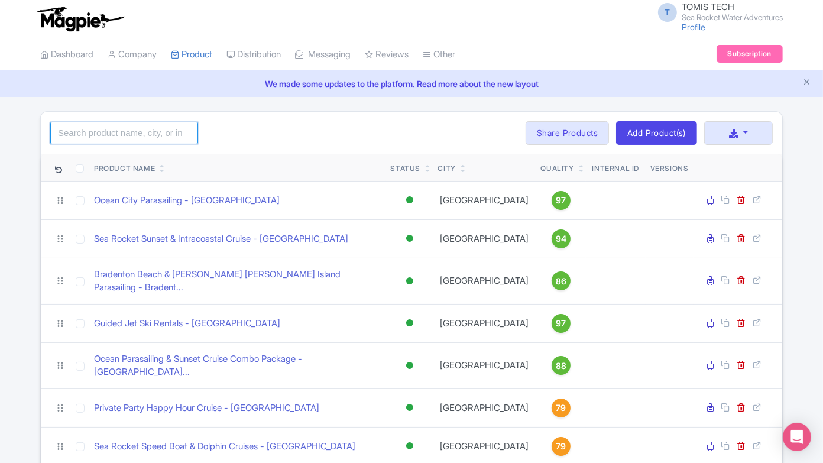
click at [147, 131] on input "search" at bounding box center [124, 133] width 148 height 22
click button "Search" at bounding box center [0, 0] width 0 height 0
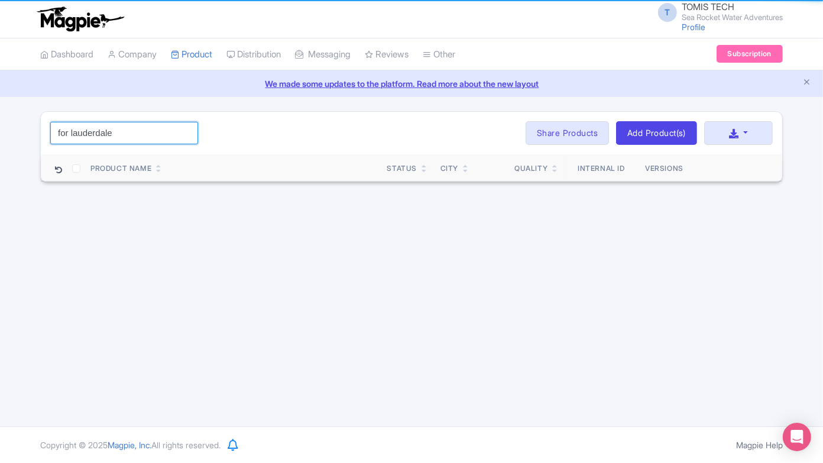
click button "Search" at bounding box center [0, 0] width 0 height 0
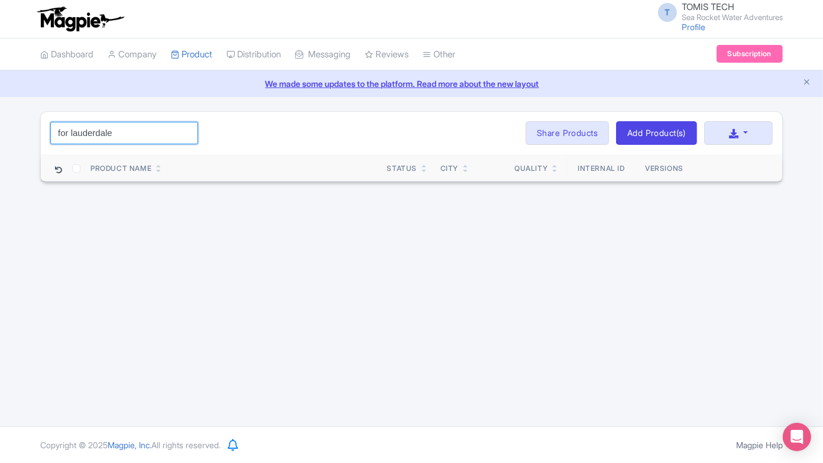
click at [130, 134] on input "for lauderdale" at bounding box center [124, 133] width 148 height 22
click at [69, 126] on input "for lauderdale" at bounding box center [124, 133] width 148 height 22
click at [143, 138] on input "[GEOGRAPHIC_DATA]" at bounding box center [124, 133] width 148 height 22
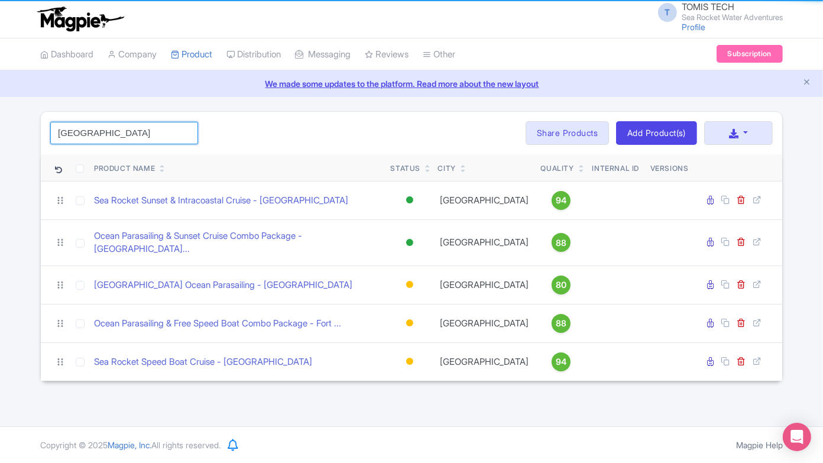
type input "[GEOGRAPHIC_DATA]"
click button "Search" at bounding box center [0, 0] width 0 height 0
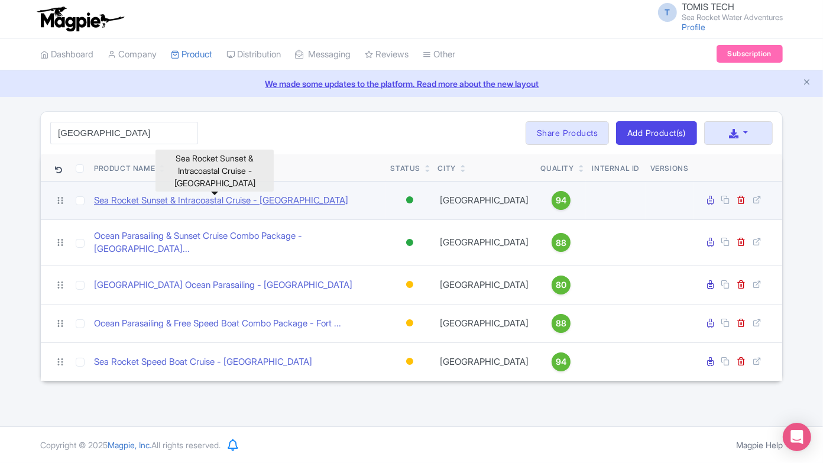
click at [229, 204] on link "Sea Rocket Sunset & Intracoastal Cruise - [GEOGRAPHIC_DATA]" at bounding box center [221, 201] width 254 height 14
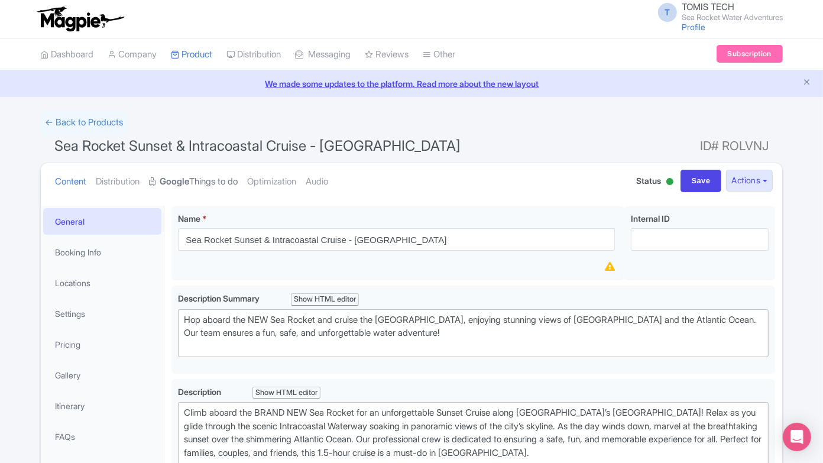
click at [209, 180] on link "Google Things to do" at bounding box center [193, 181] width 89 height 37
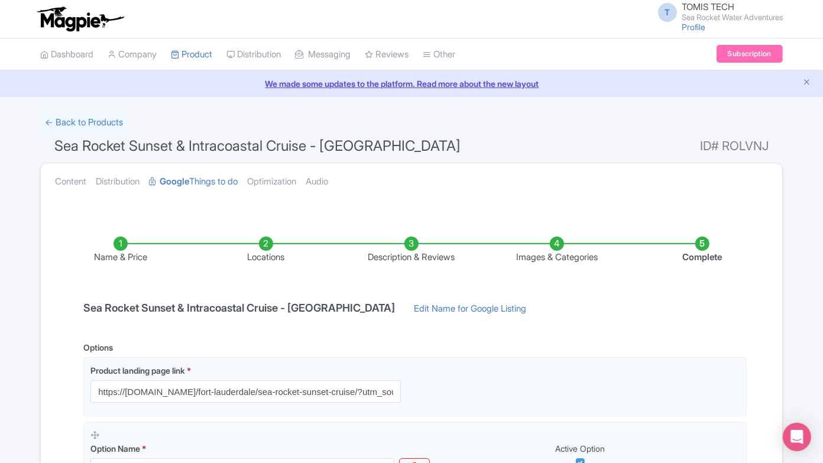
click at [411, 241] on li "Description & Reviews" at bounding box center [411, 250] width 145 height 28
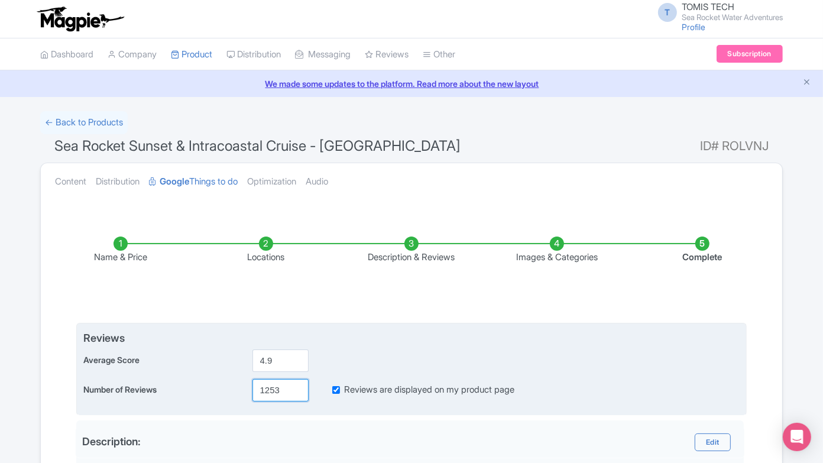
click at [278, 389] on input "1253" at bounding box center [280, 390] width 56 height 22
click at [270, 394] on input "1253" at bounding box center [280, 390] width 56 height 22
click at [270, 393] on input "1253" at bounding box center [280, 390] width 56 height 22
paste input "337"
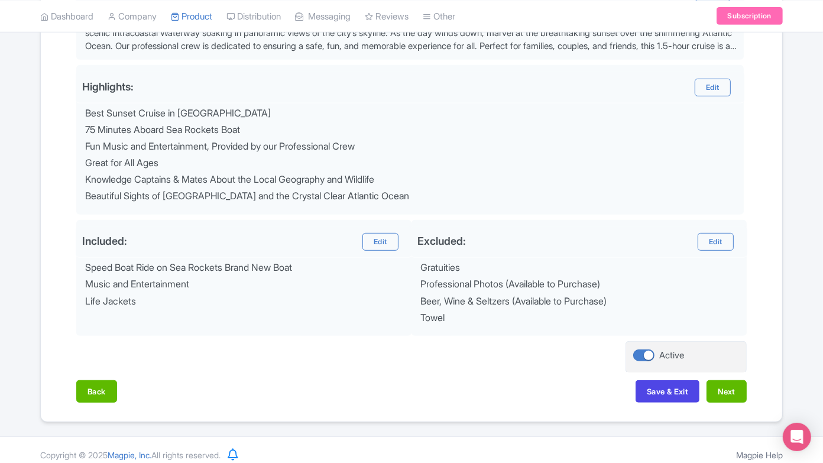
scroll to position [453, 0]
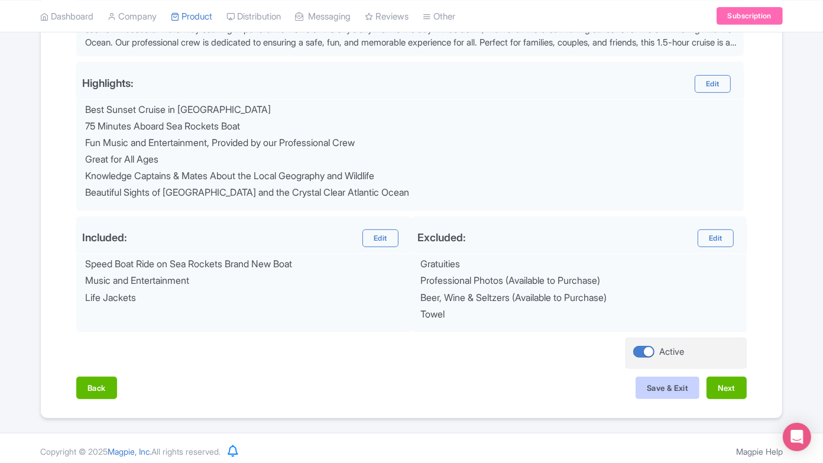
type input "1337"
click at [673, 386] on button "Save & Exit" at bounding box center [667, 387] width 64 height 22
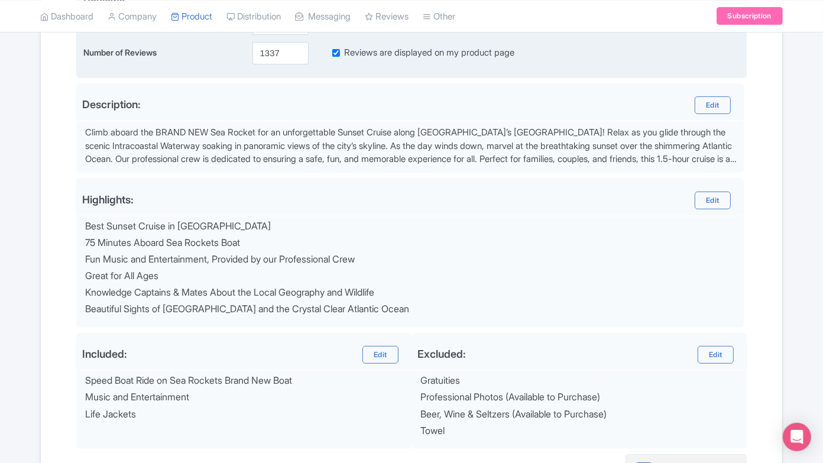
scroll to position [0, 0]
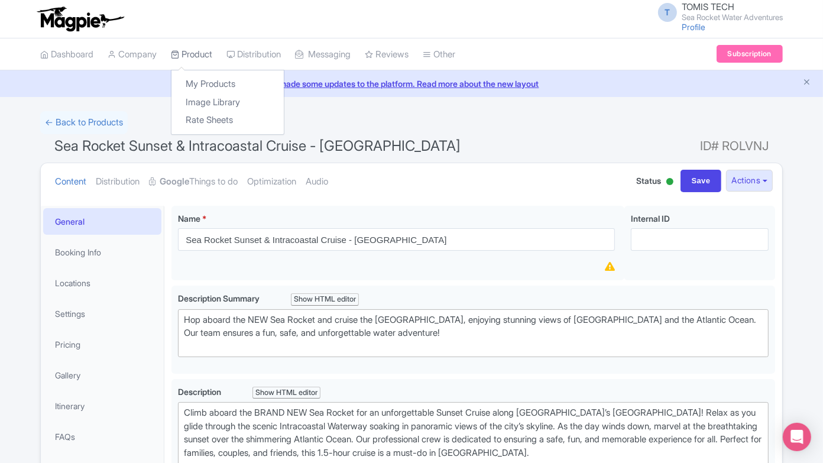
click at [199, 54] on link "Product" at bounding box center [191, 54] width 41 height 33
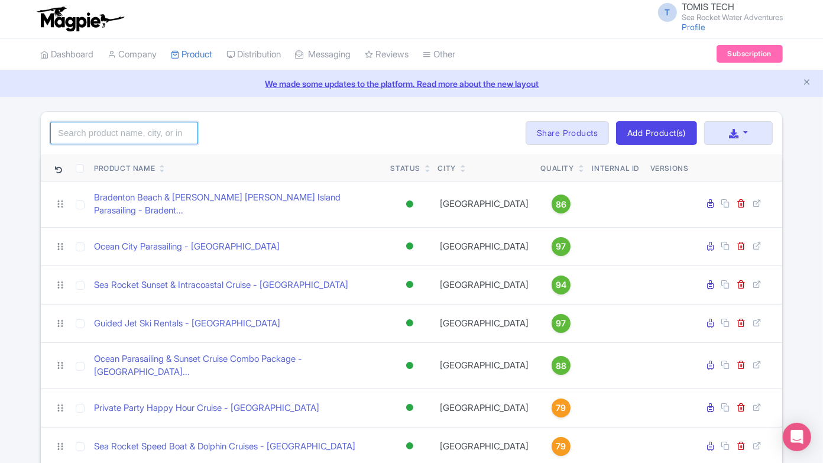
click at [99, 131] on input "search" at bounding box center [124, 133] width 148 height 22
type input "fort"
click button "Search" at bounding box center [0, 0] width 0 height 0
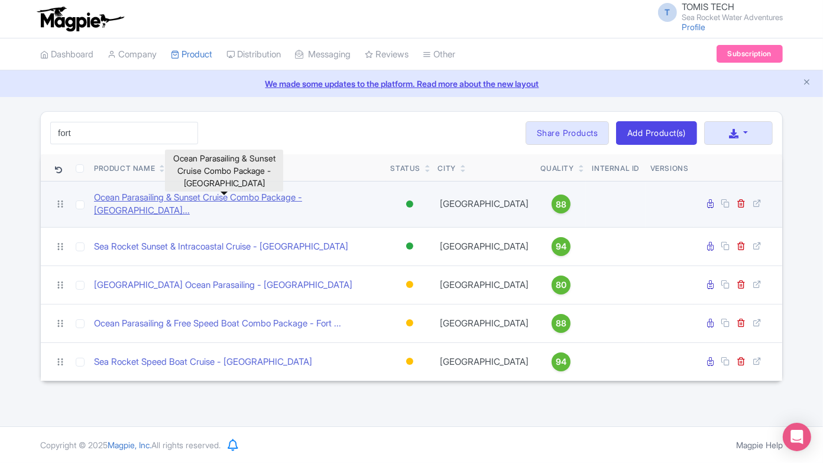
click at [227, 203] on link "Ocean Parasailing & Sunset Cruise Combo Package - [GEOGRAPHIC_DATA]..." at bounding box center [237, 204] width 287 height 27
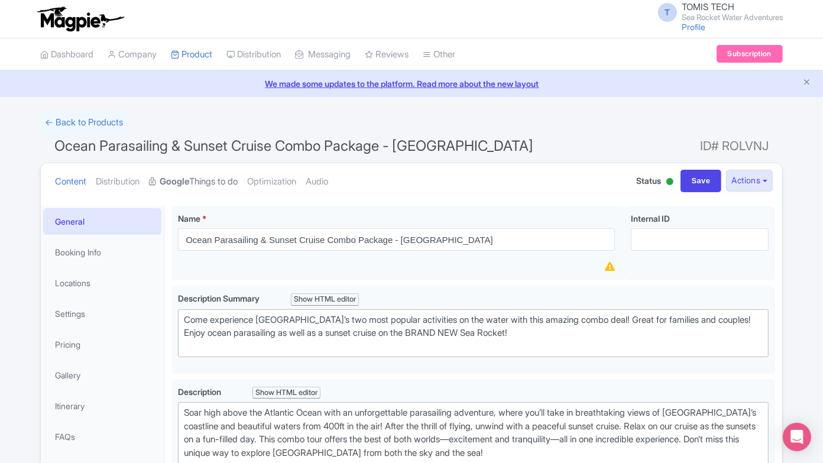
click at [222, 184] on link "Google Things to do" at bounding box center [193, 181] width 89 height 37
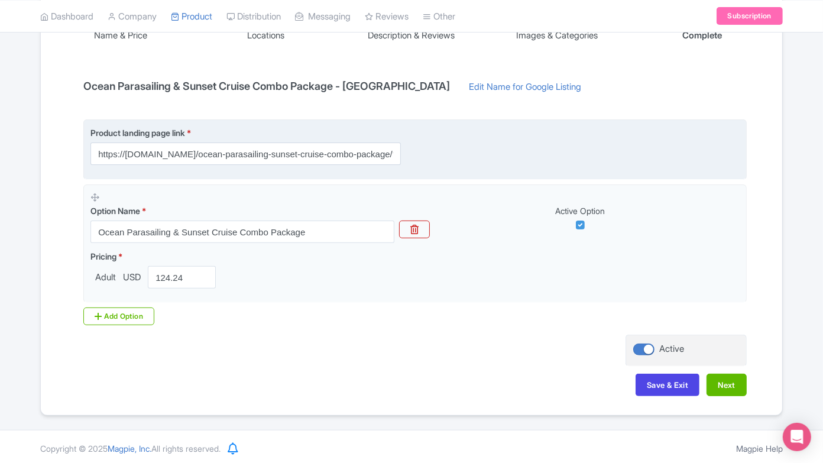
scroll to position [90, 0]
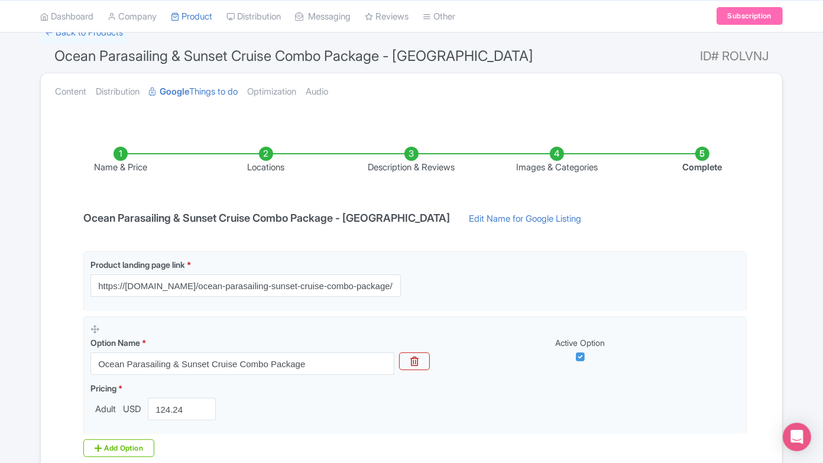
click at [421, 150] on li "Description & Reviews" at bounding box center [411, 161] width 145 height 28
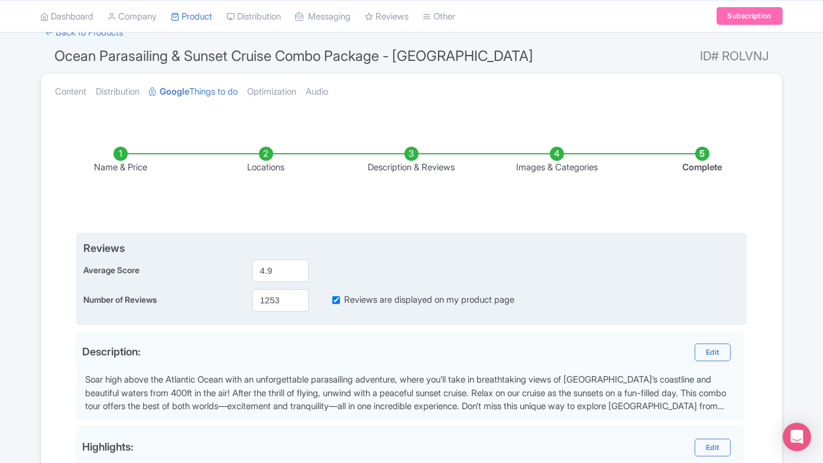
click at [251, 300] on div "1253" at bounding box center [281, 300] width 66 height 22
click at [258, 296] on input "1253" at bounding box center [280, 300] width 56 height 22
paste input "337"
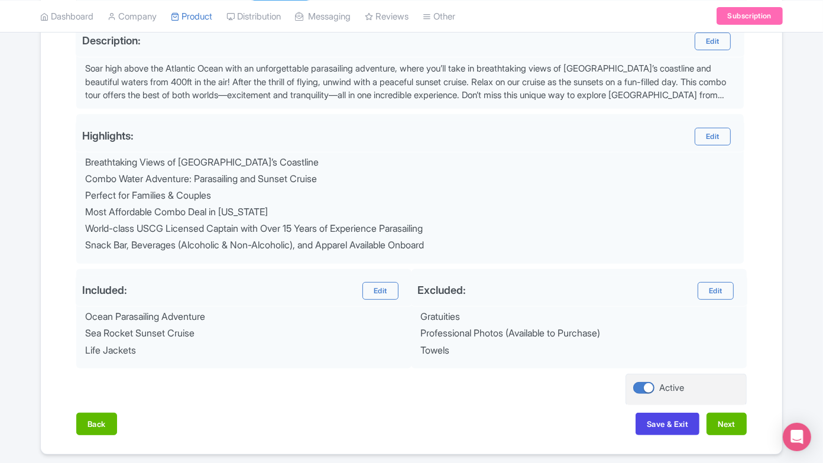
scroll to position [436, 0]
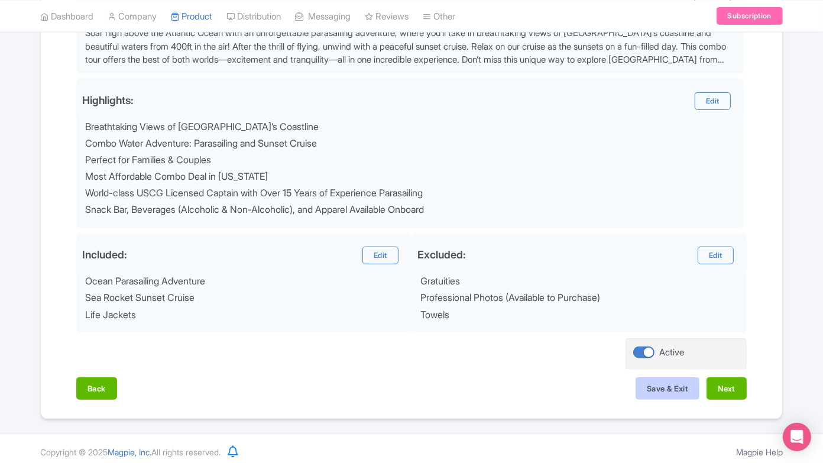
type input "1337"
click at [661, 377] on button "Save & Exit" at bounding box center [667, 388] width 64 height 22
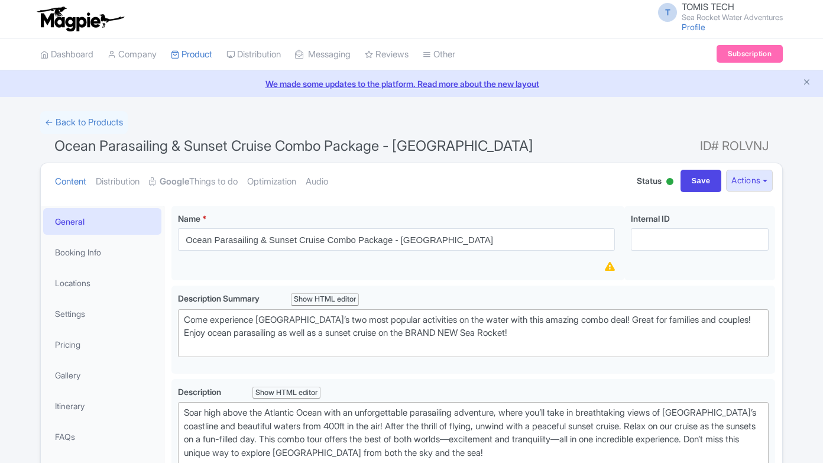
click at [67, 120] on link "← Back to Products" at bounding box center [83, 122] width 87 height 23
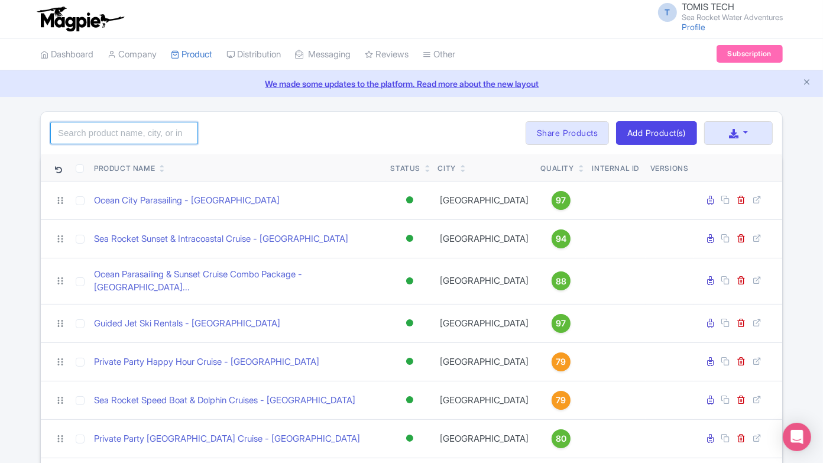
click at [162, 138] on input "search" at bounding box center [124, 133] width 148 height 22
type input "fort"
click button "Search" at bounding box center [0, 0] width 0 height 0
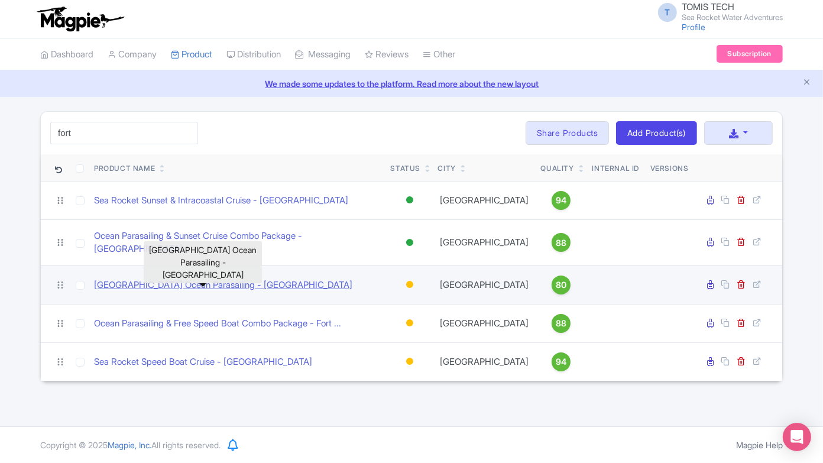
click at [204, 292] on link "[GEOGRAPHIC_DATA] Ocean Parasailing - [GEOGRAPHIC_DATA]" at bounding box center [223, 285] width 258 height 14
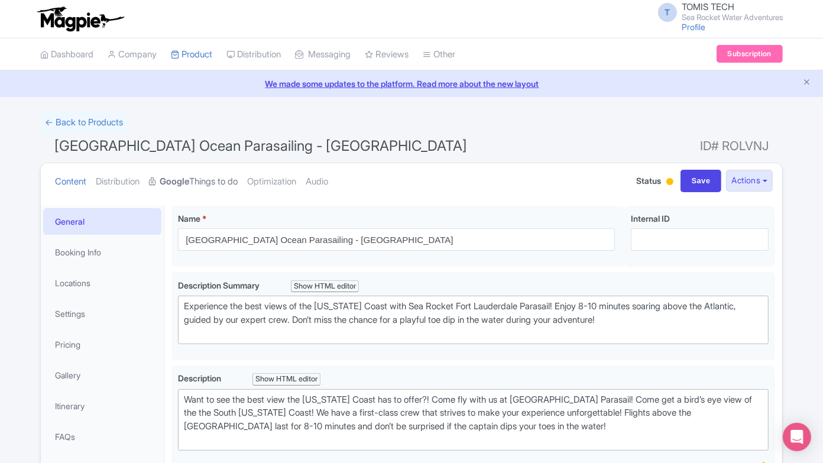
click at [203, 192] on link "Google Things to do" at bounding box center [193, 181] width 89 height 37
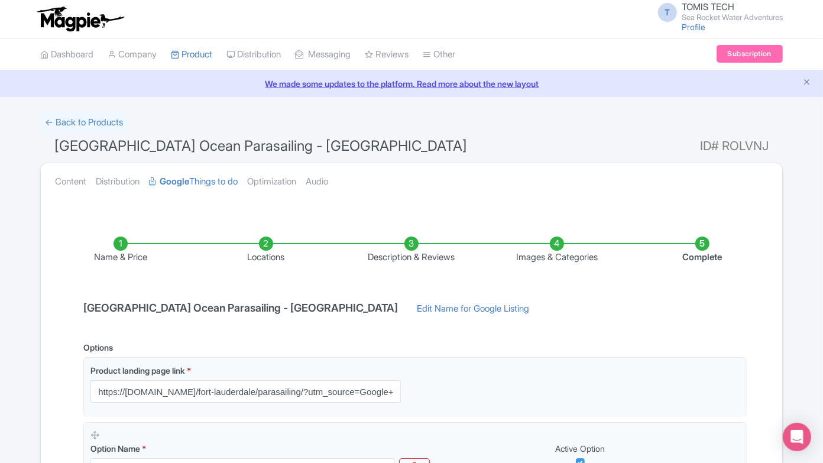
drag, startPoint x: 408, startPoint y: 233, endPoint x: 412, endPoint y: 248, distance: 15.2
click at [408, 234] on ul "Name & Price Locations Description & Reviews Images & Categories Complete" at bounding box center [411, 250] width 727 height 75
click at [412, 252] on li "Description & Reviews" at bounding box center [411, 250] width 145 height 28
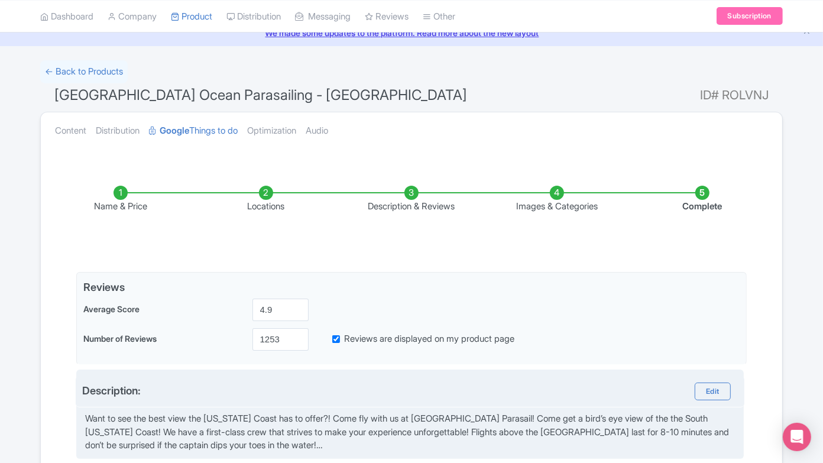
scroll to position [66, 0]
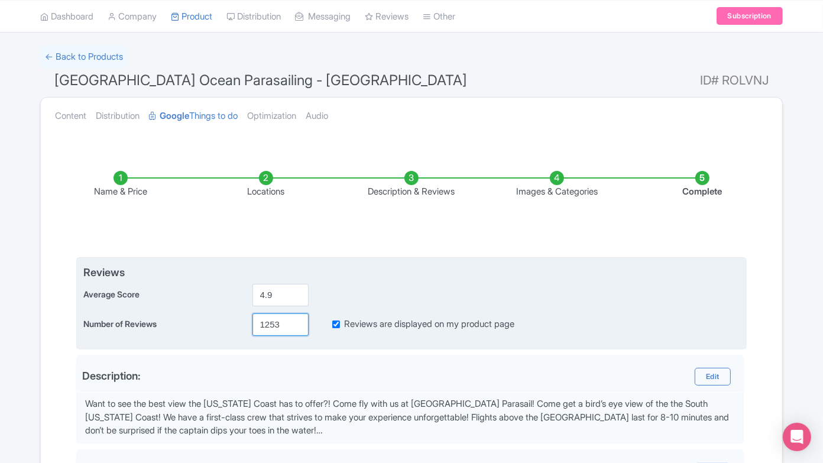
click at [268, 323] on input "1253" at bounding box center [280, 324] width 56 height 22
paste input "337"
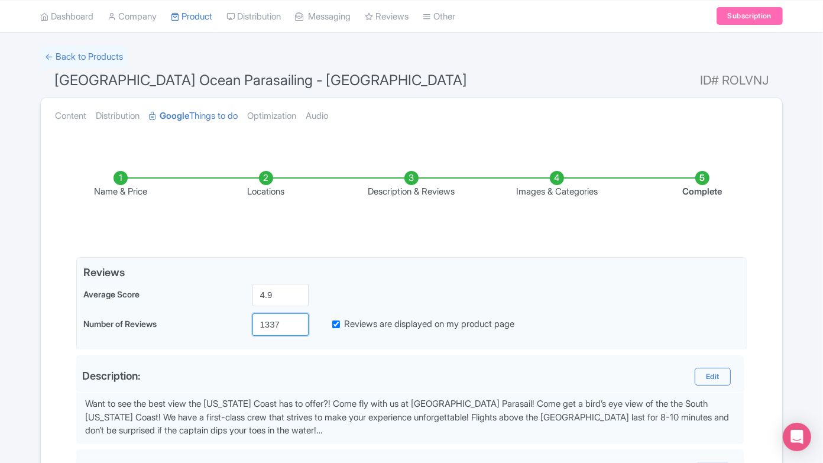
scroll to position [420, 0]
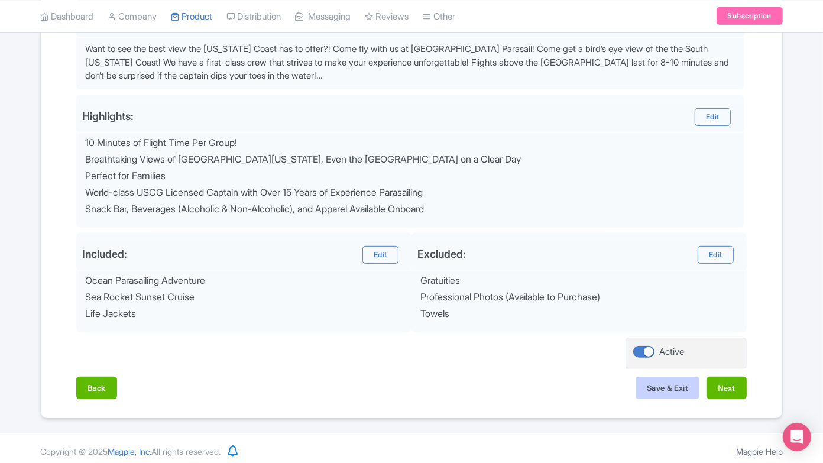
type input "1337"
click at [664, 376] on button "Save & Exit" at bounding box center [667, 387] width 64 height 22
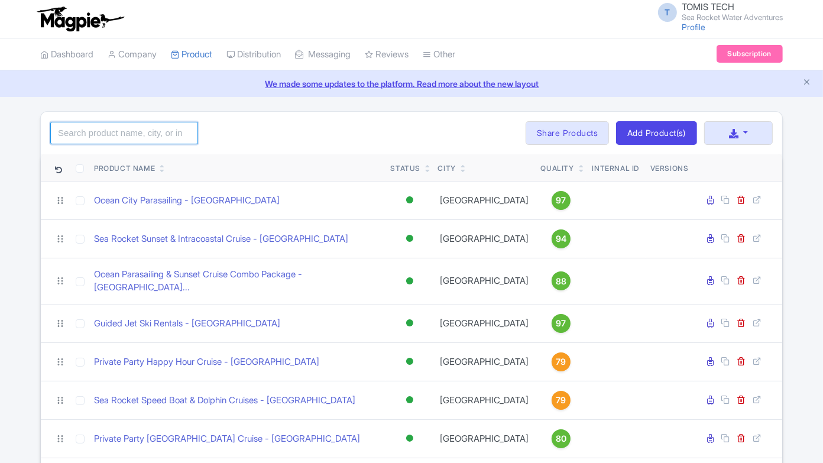
click at [119, 128] on input "search" at bounding box center [124, 133] width 148 height 22
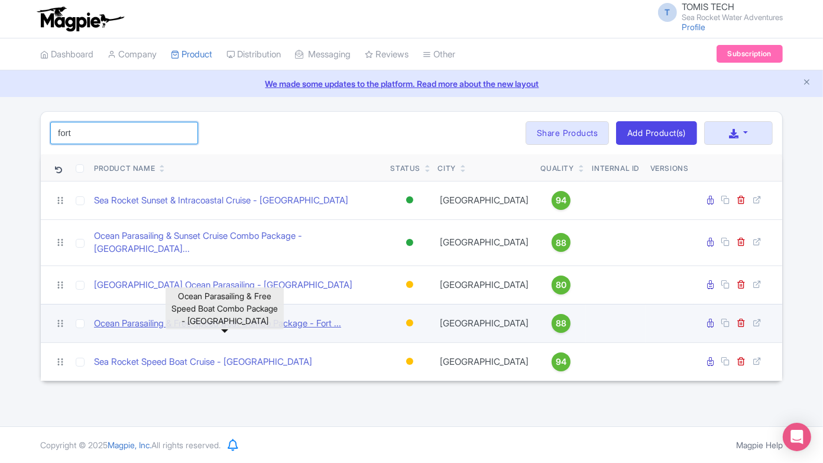
type input "fort"
click at [255, 330] on link "Ocean Parasailing & Free Speed Boat Combo Package - Fort ..." at bounding box center [217, 324] width 247 height 14
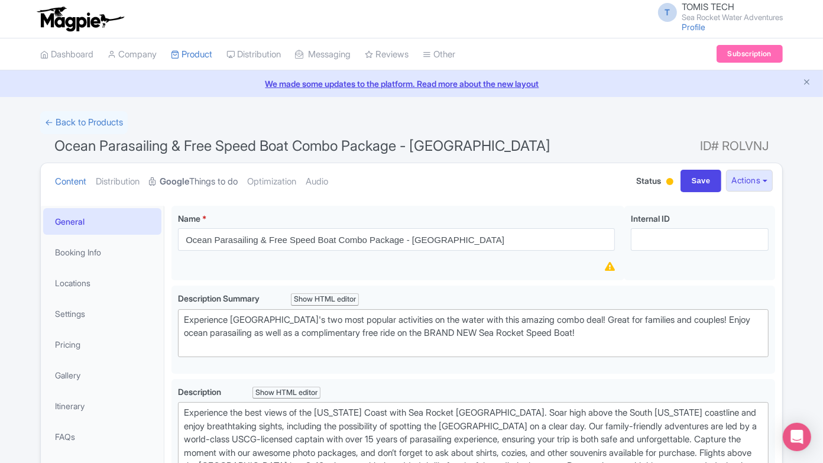
click at [218, 173] on link "Google Things to do" at bounding box center [193, 181] width 89 height 37
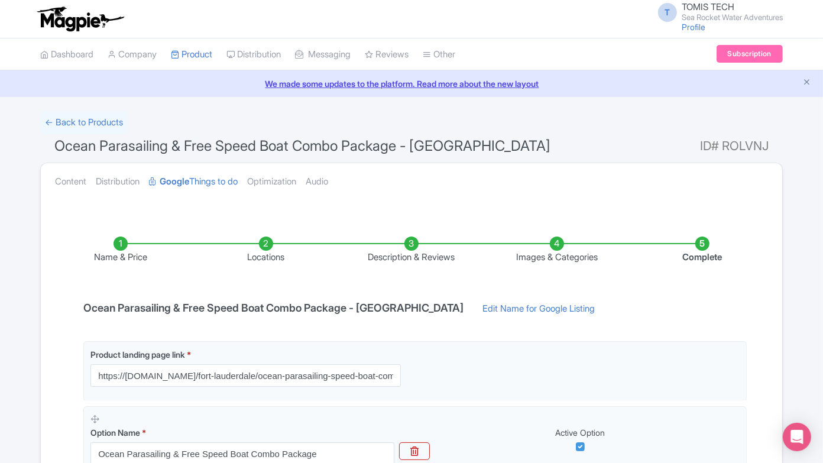
click at [411, 239] on li "Description & Reviews" at bounding box center [411, 250] width 145 height 28
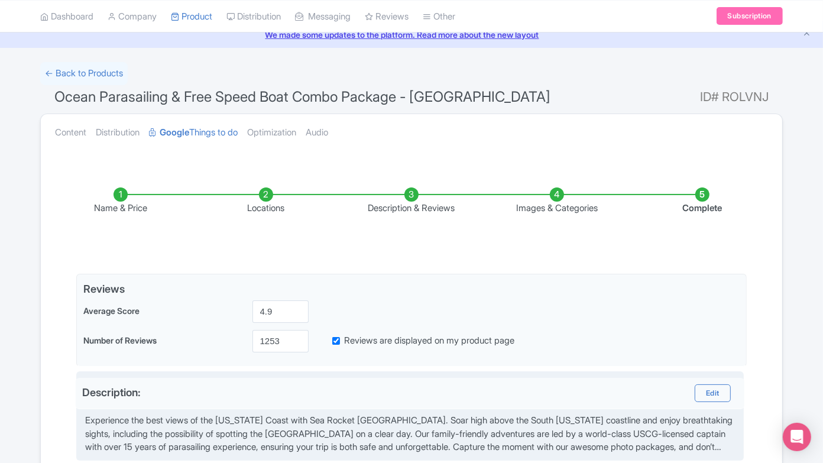
scroll to position [66, 0]
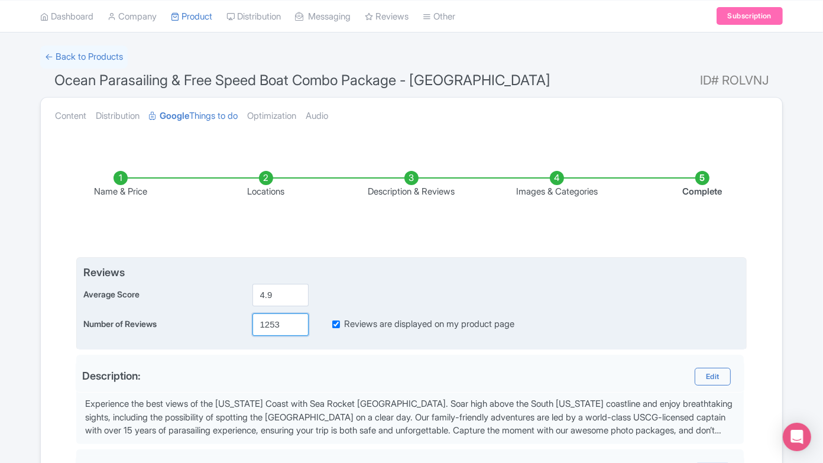
click at [269, 324] on input "1253" at bounding box center [280, 324] width 56 height 22
drag, startPoint x: 269, startPoint y: 324, endPoint x: 352, endPoint y: 341, distance: 84.5
click at [269, 324] on input "1253" at bounding box center [280, 324] width 56 height 22
paste input "337"
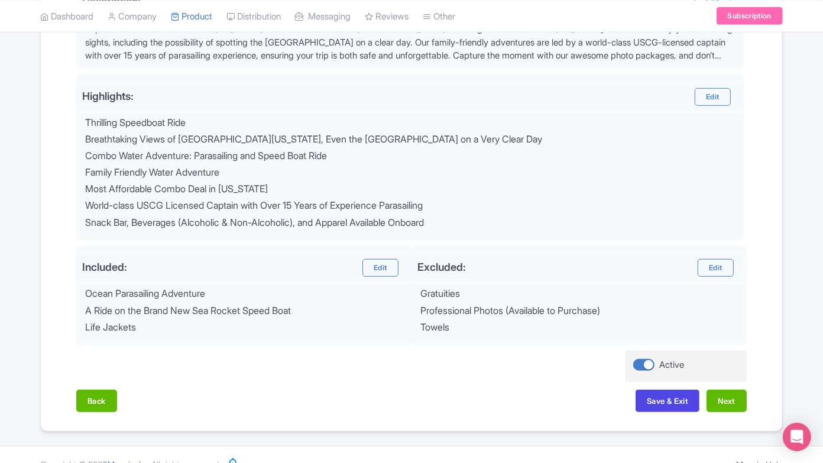
scroll to position [453, 0]
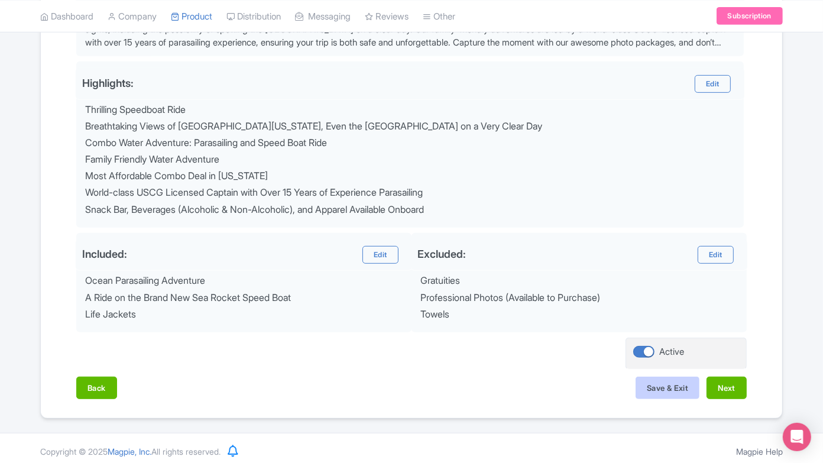
type input "1337"
click at [668, 382] on button "Save & Exit" at bounding box center [667, 387] width 64 height 22
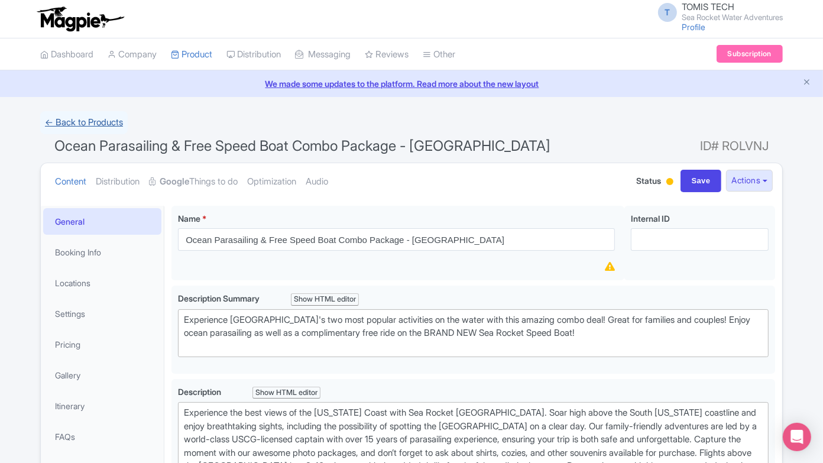
click at [98, 122] on link "← Back to Products" at bounding box center [83, 122] width 87 height 23
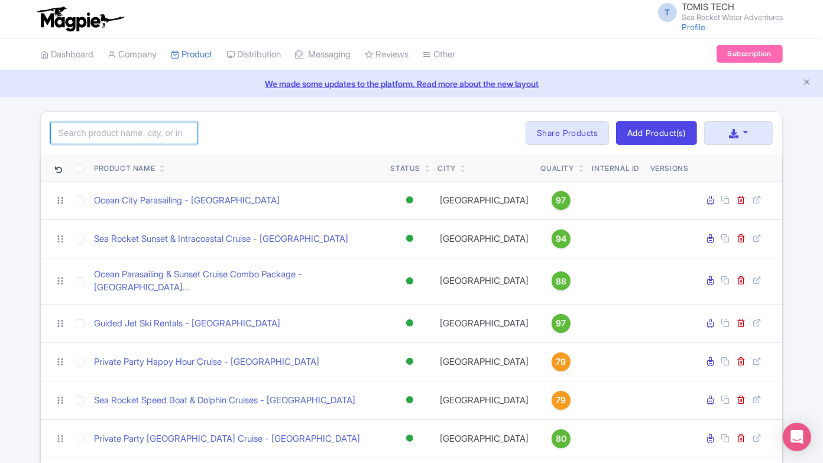
click at [150, 131] on input "search" at bounding box center [124, 133] width 148 height 22
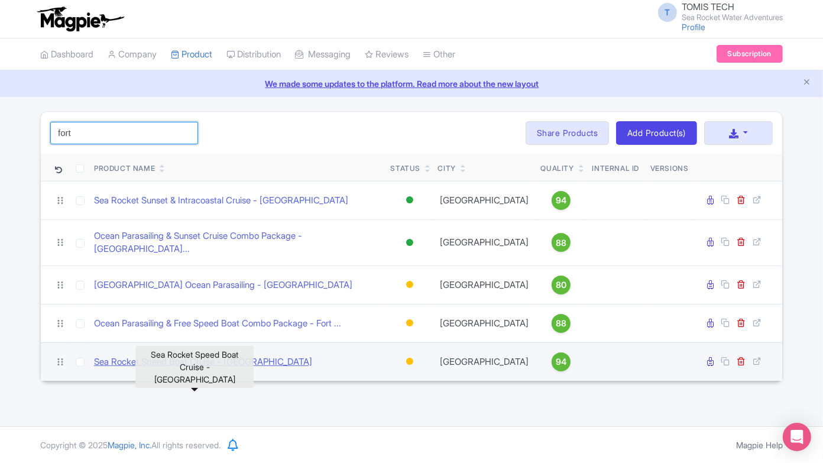
type input "fort"
click at [243, 369] on link "Sea Rocket Speed Boat Cruise - [GEOGRAPHIC_DATA]" at bounding box center [203, 362] width 218 height 14
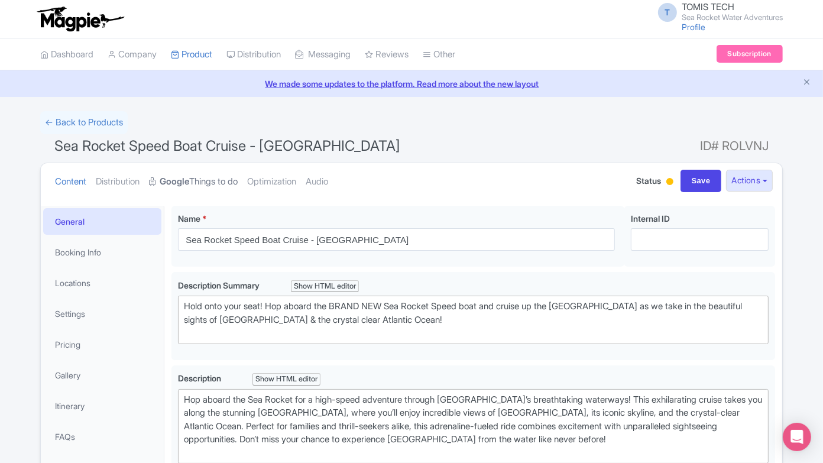
click at [206, 183] on link "Google Things to do" at bounding box center [193, 181] width 89 height 37
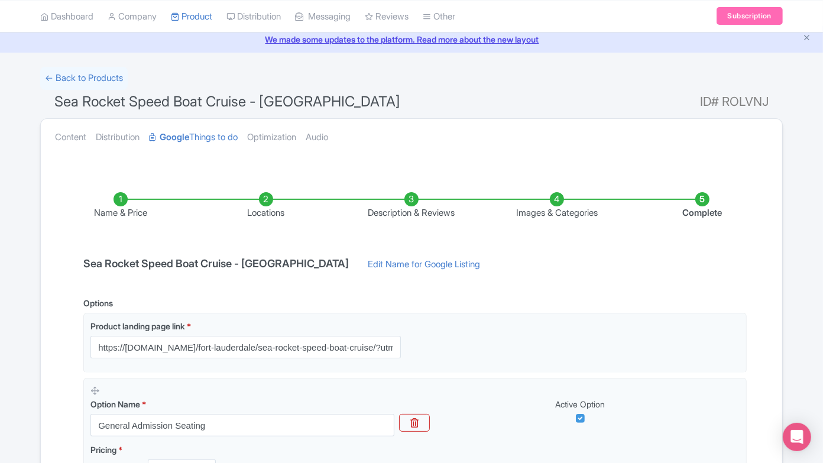
scroll to position [131, 0]
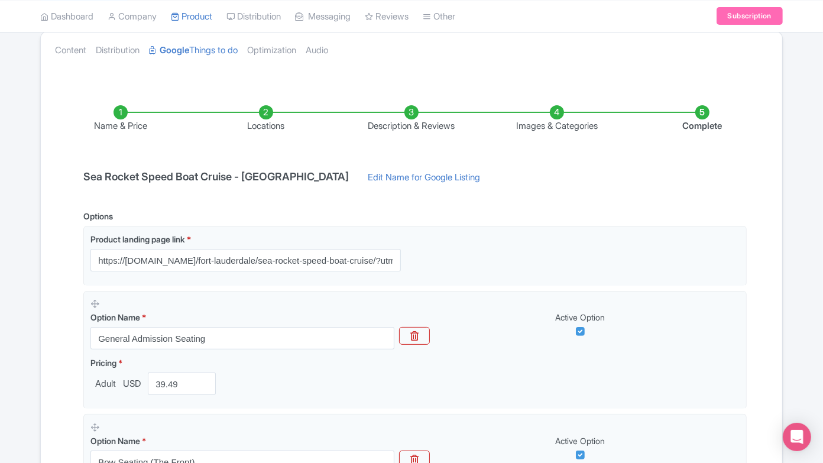
click at [404, 113] on li "Description & Reviews" at bounding box center [411, 119] width 145 height 28
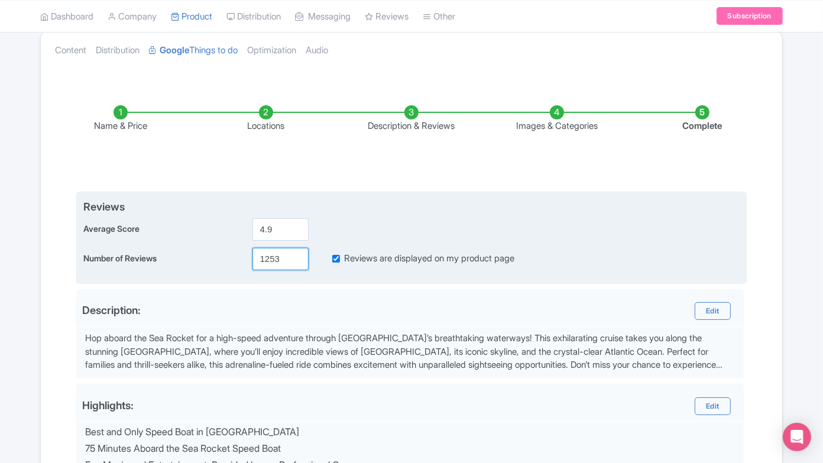
click at [267, 256] on input "1253" at bounding box center [280, 259] width 56 height 22
click at [268, 255] on input "1253" at bounding box center [280, 259] width 56 height 22
paste input "337"
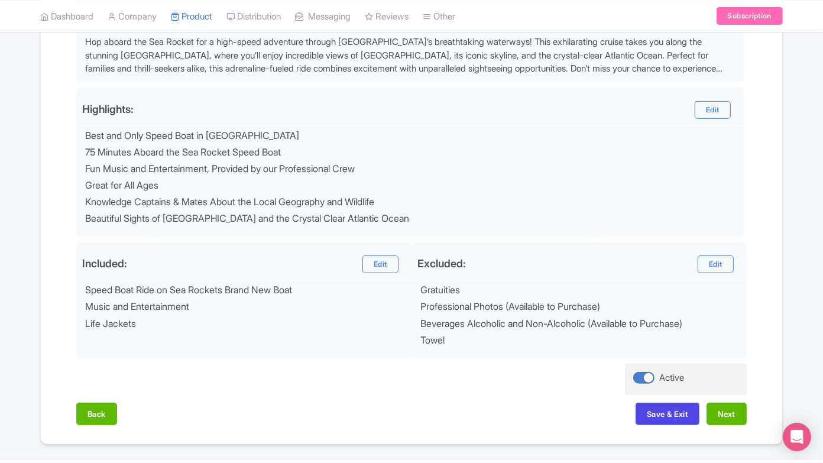
scroll to position [453, 0]
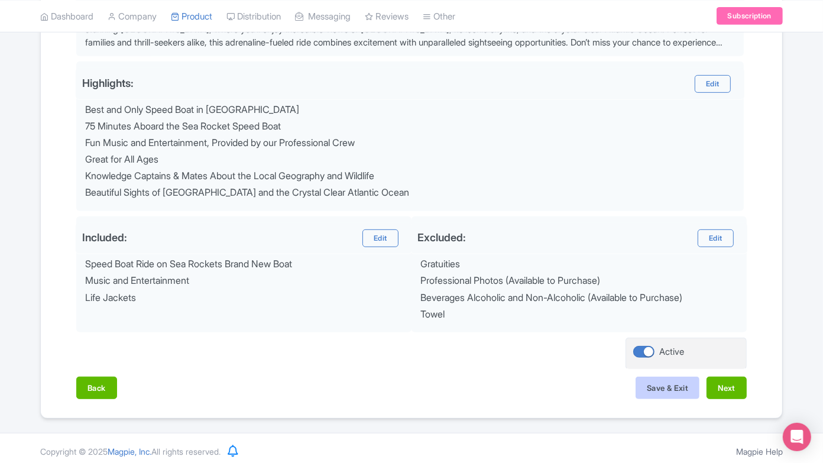
type input "1337"
click at [669, 378] on button "Save & Exit" at bounding box center [667, 387] width 64 height 22
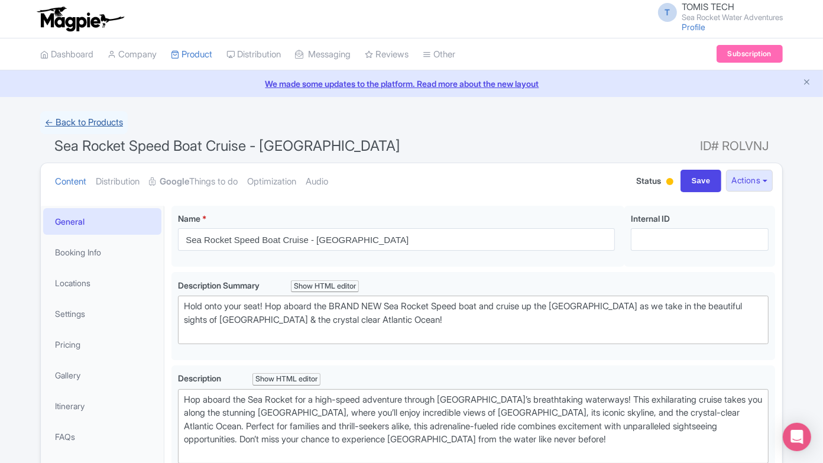
click at [108, 116] on link "← Back to Products" at bounding box center [83, 122] width 87 height 23
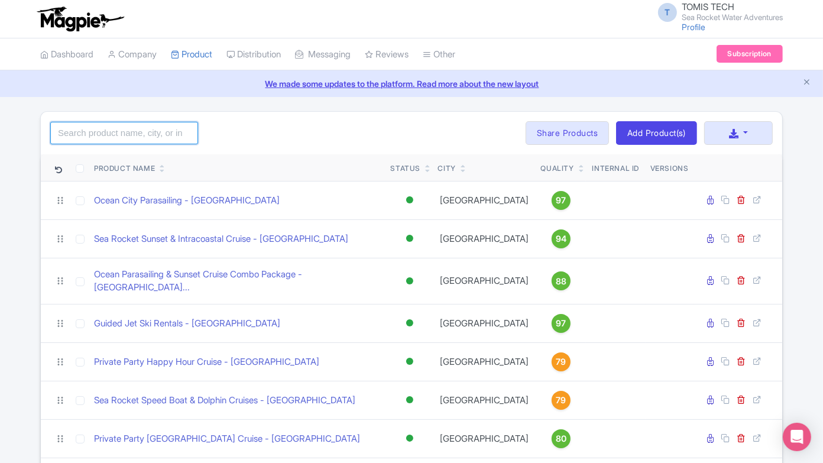
click at [121, 139] on input "search" at bounding box center [124, 133] width 148 height 22
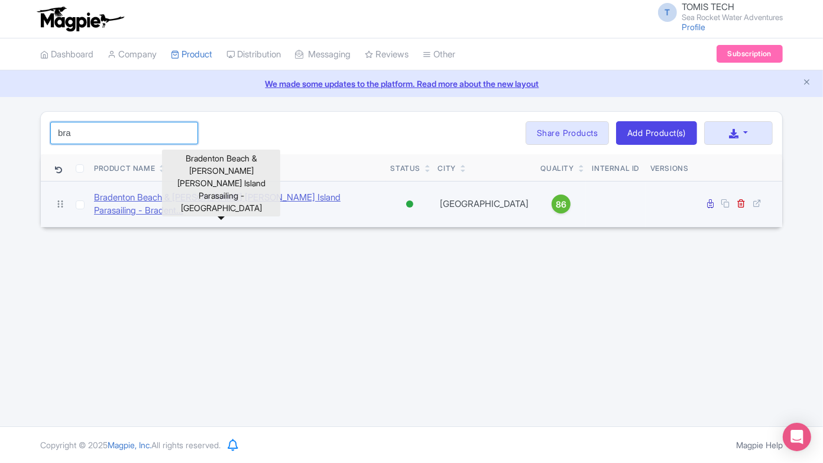
type input "bra"
click at [281, 202] on link "Bradenton Beach & Anna Maria Island Parasailing - Bradent..." at bounding box center [237, 204] width 287 height 27
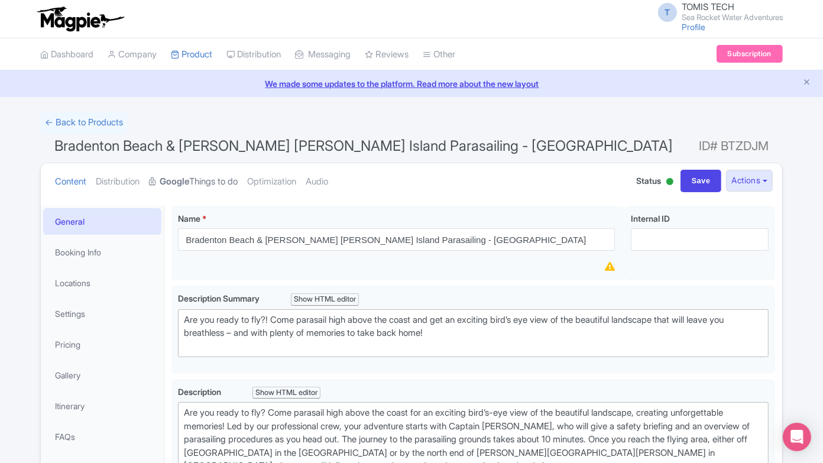
click at [216, 186] on link "Google Things to do" at bounding box center [193, 181] width 89 height 37
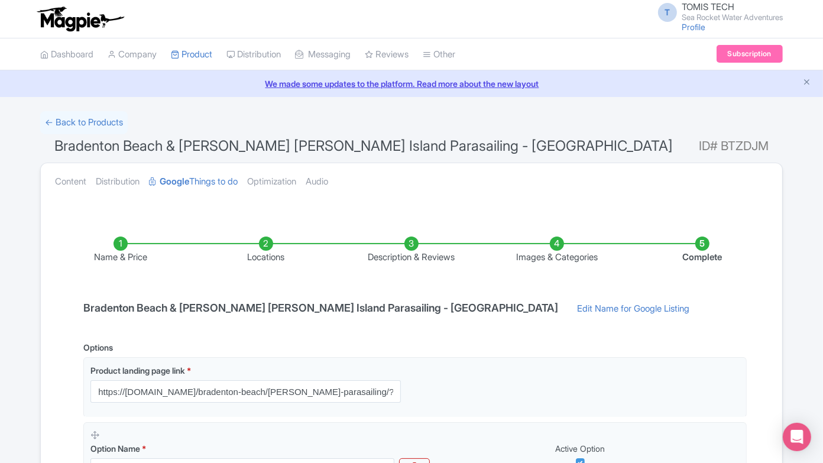
drag, startPoint x: 423, startPoint y: 246, endPoint x: 661, endPoint y: 232, distance: 238.6
click at [423, 246] on li "Description & Reviews" at bounding box center [411, 250] width 145 height 28
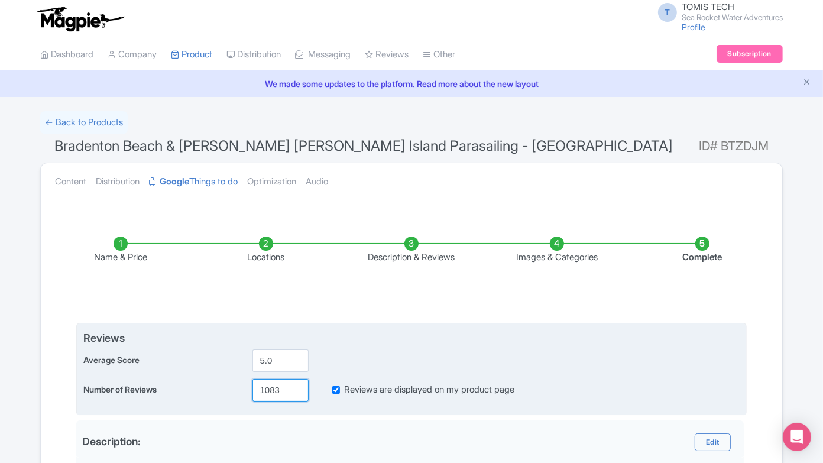
click at [272, 391] on input "1083" at bounding box center [280, 390] width 56 height 22
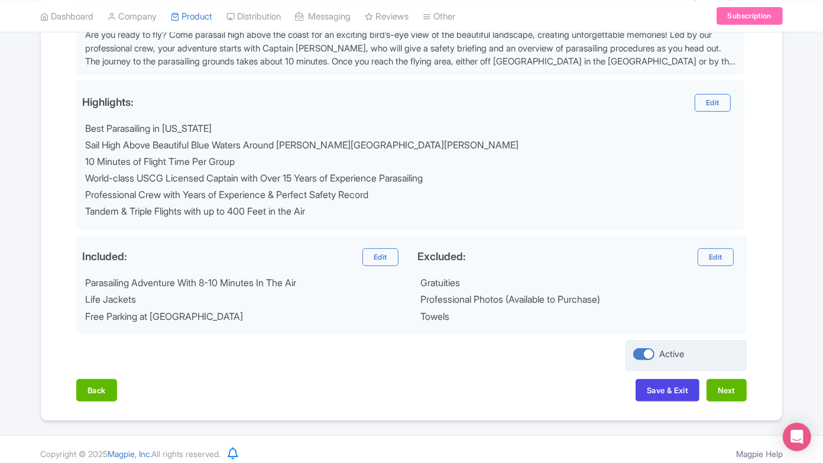
scroll to position [436, 0]
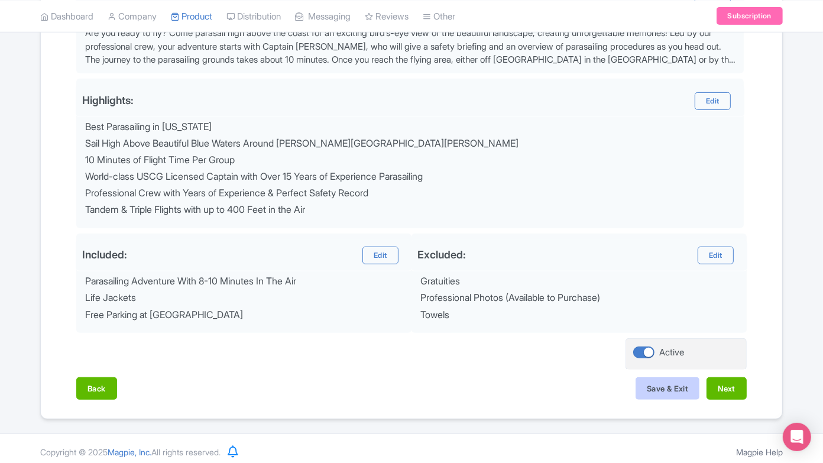
type input "1108"
click at [681, 385] on button "Save & Exit" at bounding box center [667, 388] width 64 height 22
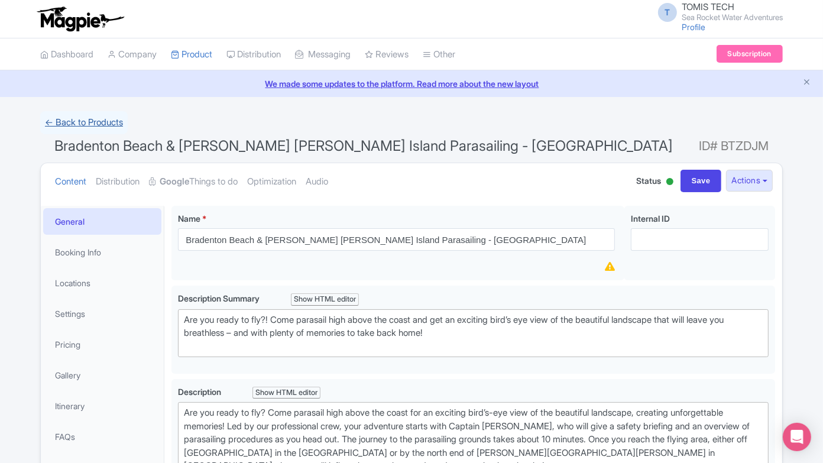
click at [98, 125] on link "← Back to Products" at bounding box center [83, 122] width 87 height 23
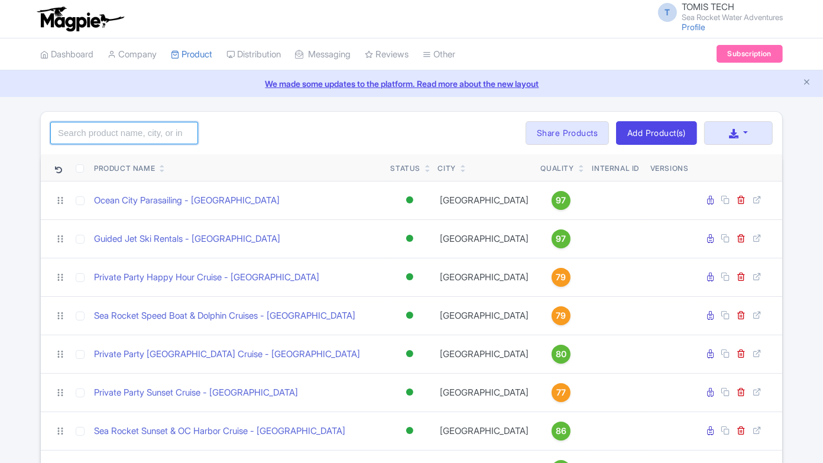
click at [139, 137] on input "search" at bounding box center [124, 133] width 148 height 22
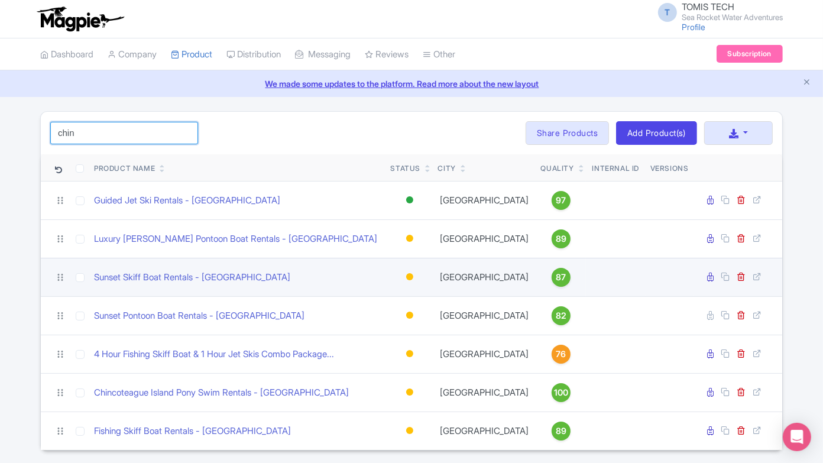
scroll to position [88, 0]
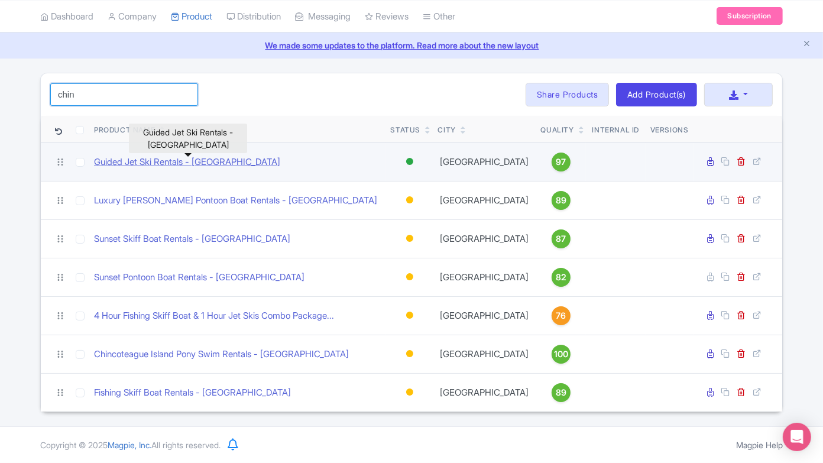
type input "chin"
click at [213, 155] on link "Guided Jet Ski Rentals - [GEOGRAPHIC_DATA]" at bounding box center [187, 162] width 186 height 14
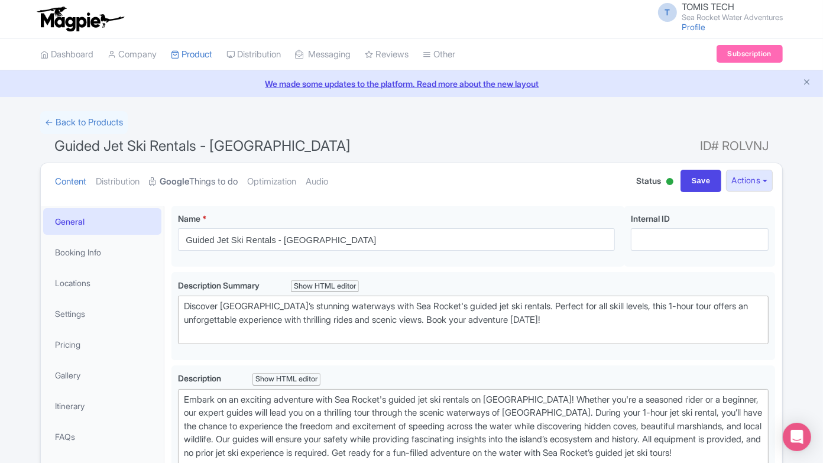
click at [230, 181] on link "Google Things to do" at bounding box center [193, 181] width 89 height 37
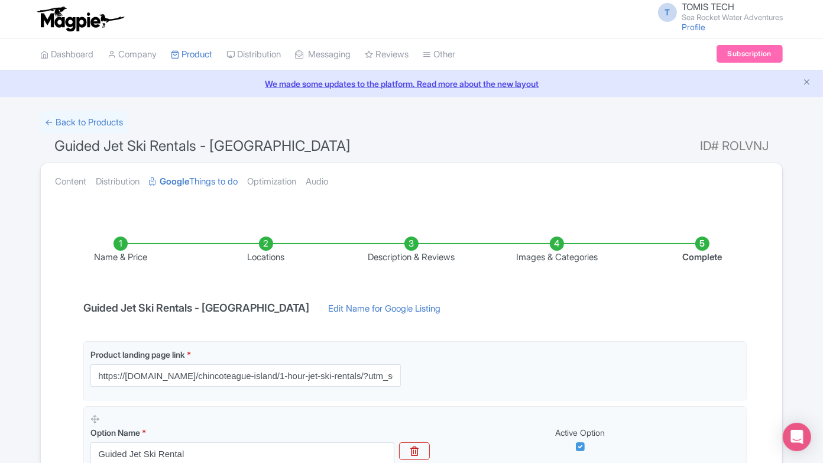
click at [417, 244] on li "Description & Reviews" at bounding box center [411, 250] width 145 height 28
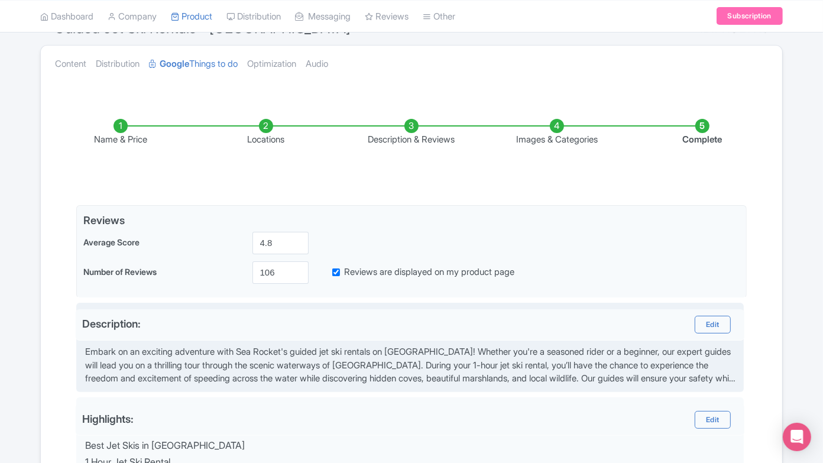
scroll to position [131, 0]
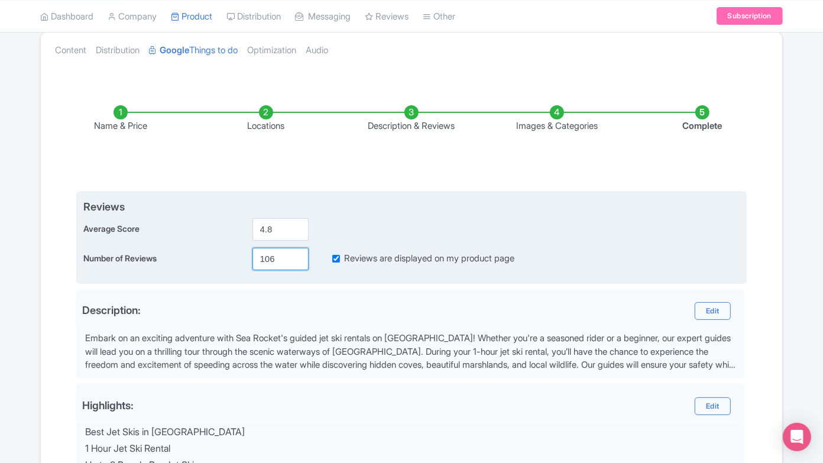
click at [271, 253] on input "106" at bounding box center [280, 259] width 56 height 22
paste input "43"
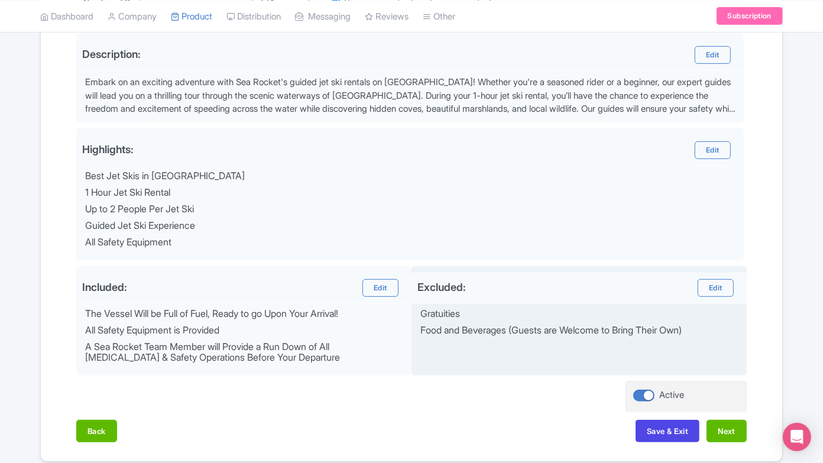
scroll to position [430, 0]
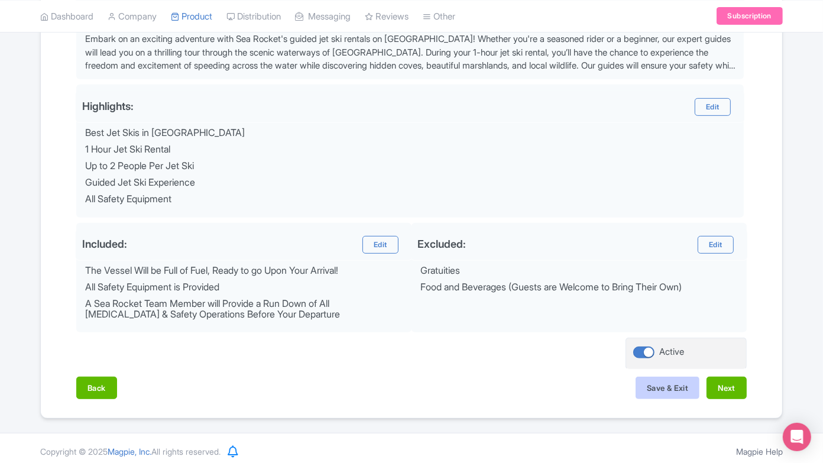
type input "143"
click at [658, 387] on button "Save & Exit" at bounding box center [667, 387] width 64 height 22
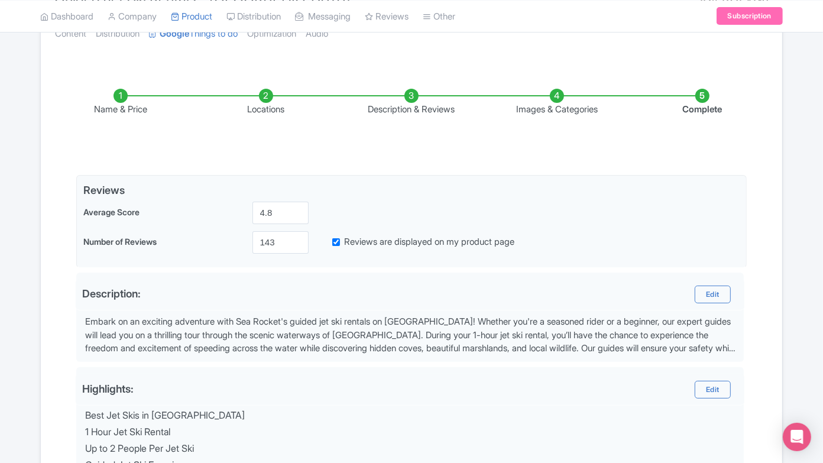
scroll to position [0, 0]
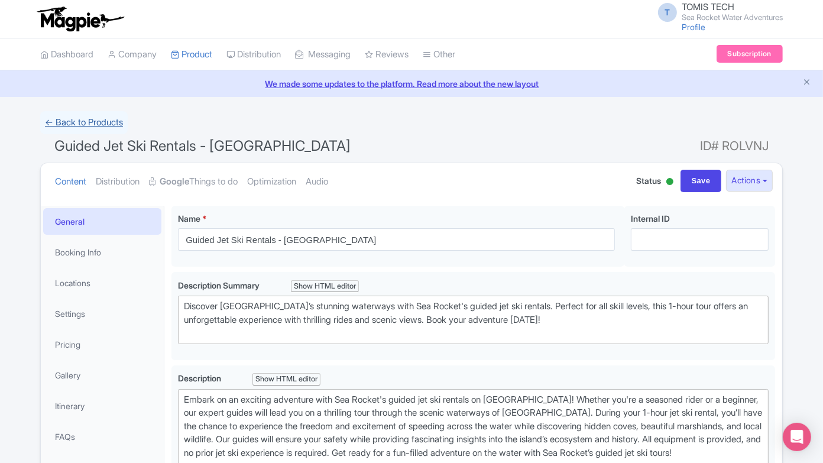
click at [79, 124] on link "← Back to Products" at bounding box center [83, 122] width 87 height 23
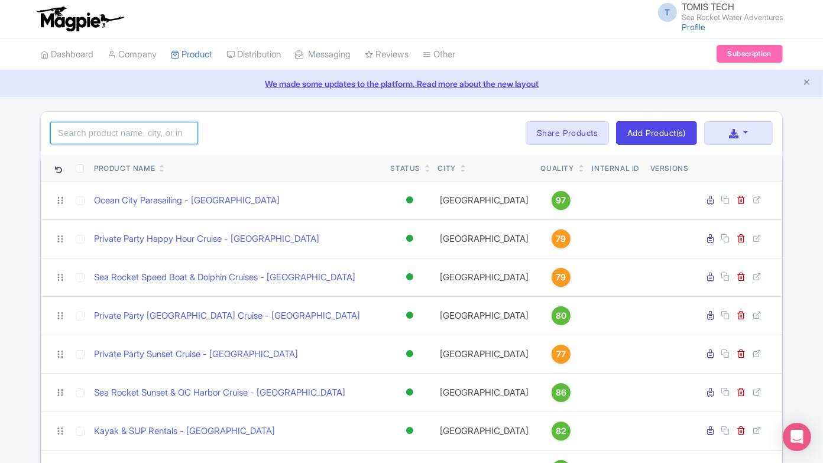
drag, startPoint x: 0, startPoint y: 0, endPoint x: 123, endPoint y: 135, distance: 182.8
click at [125, 122] on input "search" at bounding box center [124, 133] width 148 height 22
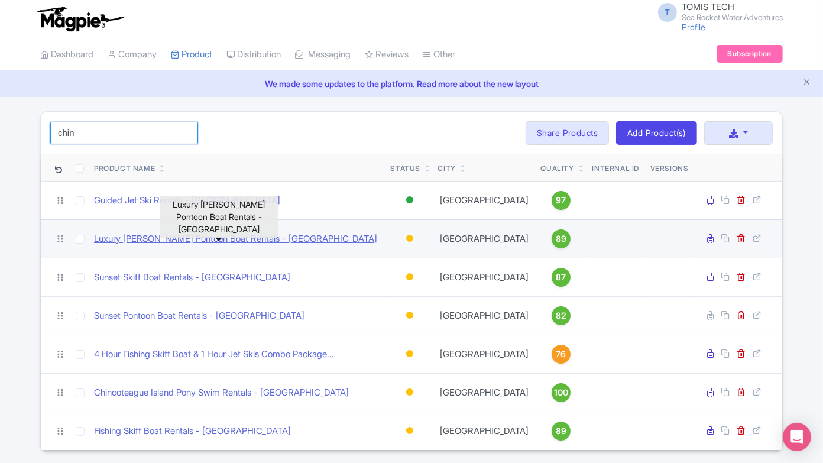
type input "chin"
click at [173, 246] on link "Luxury [PERSON_NAME] Pontoon Boat Rentals - [GEOGRAPHIC_DATA]" at bounding box center [235, 239] width 283 height 14
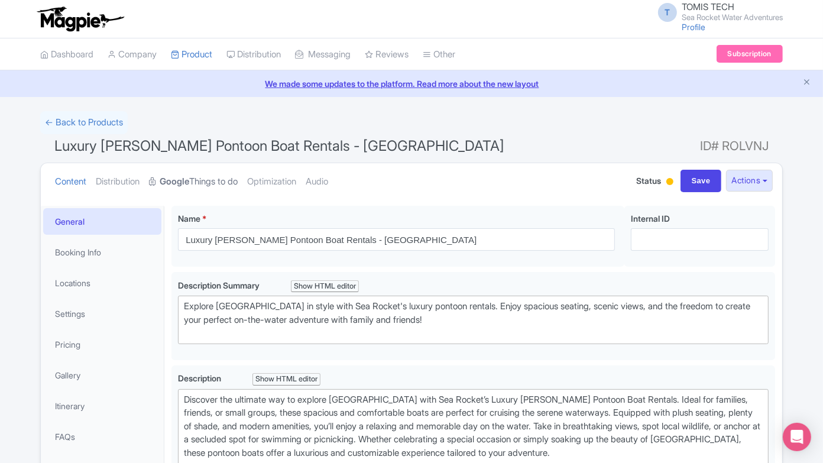
click at [216, 184] on link "Google Things to do" at bounding box center [193, 181] width 89 height 37
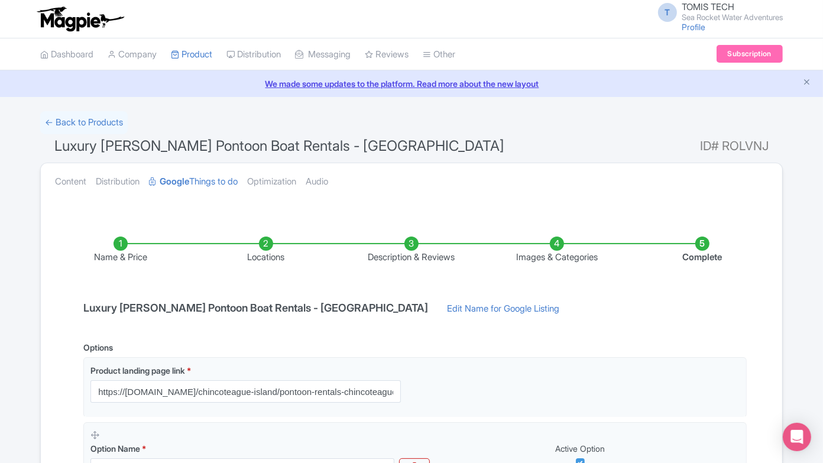
click at [406, 234] on ul "Name & Price Locations Description & Reviews Images & Categories Complete" at bounding box center [411, 250] width 727 height 75
click at [403, 256] on li "Description & Reviews" at bounding box center [411, 250] width 145 height 28
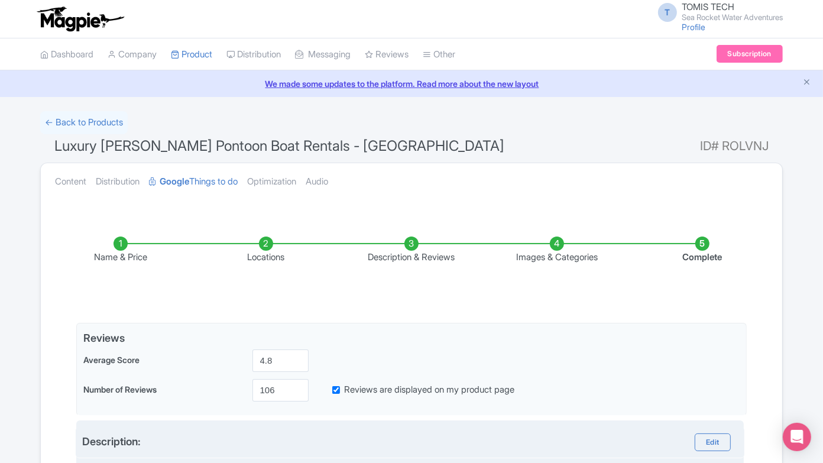
scroll to position [131, 0]
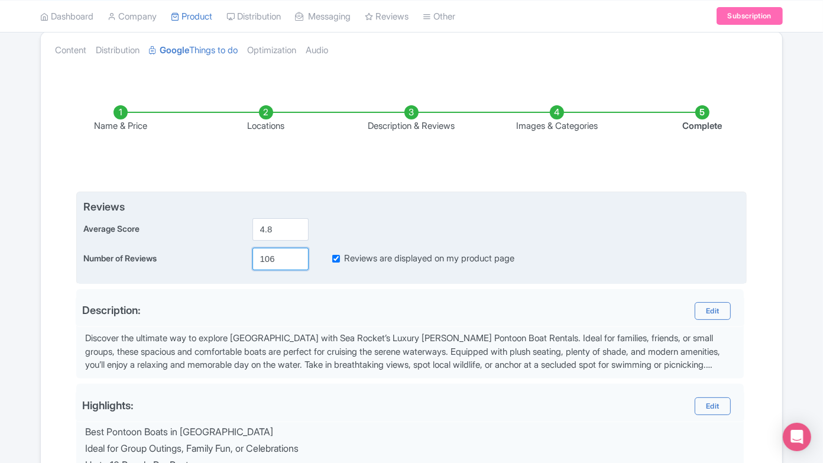
click at [274, 249] on input "106" at bounding box center [280, 259] width 56 height 22
click at [272, 251] on input "106" at bounding box center [280, 259] width 56 height 22
click at [272, 252] on input "106" at bounding box center [280, 259] width 56 height 22
paste input "143"
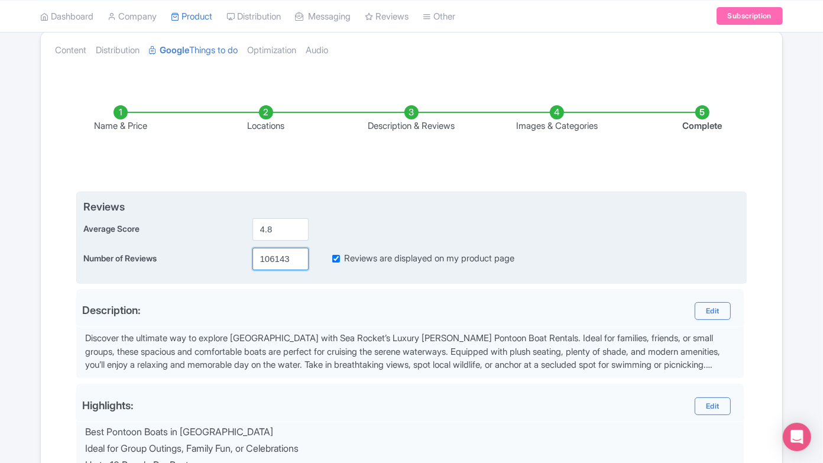
click at [268, 256] on input "106143" at bounding box center [280, 259] width 56 height 22
paste input "number"
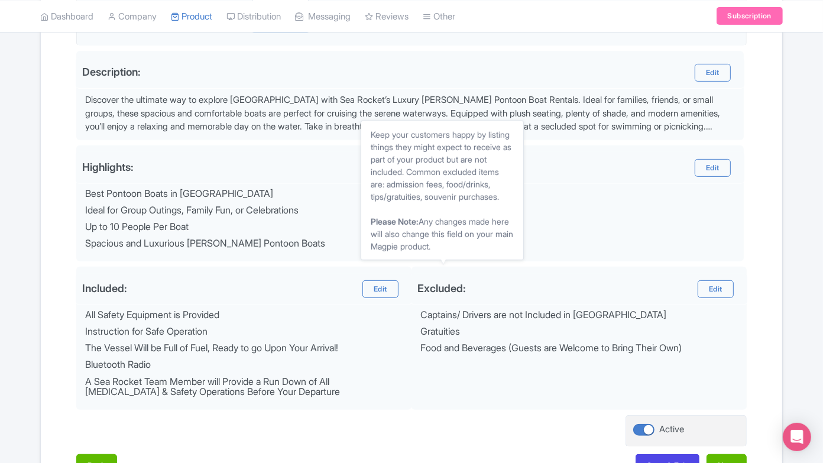
scroll to position [447, 0]
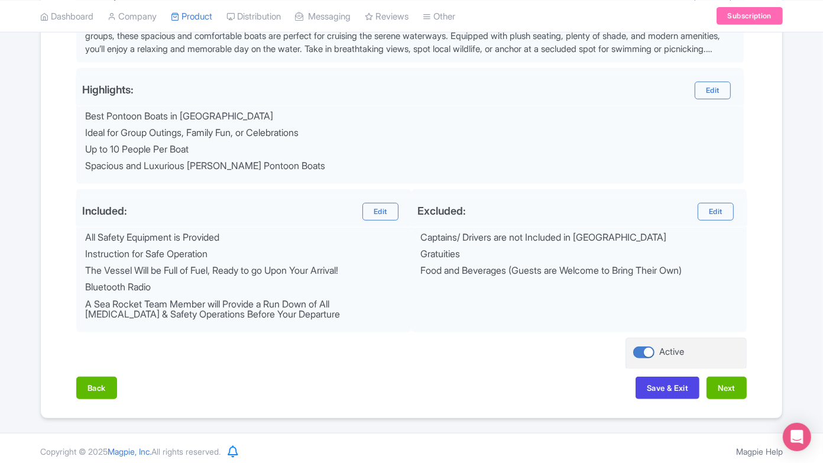
type input "143"
click at [661, 367] on div "Name & Price Locations Description & Reviews Images & Categories Complete Edit …" at bounding box center [411, 88] width 727 height 645
click at [661, 376] on button "Save & Exit" at bounding box center [667, 387] width 64 height 22
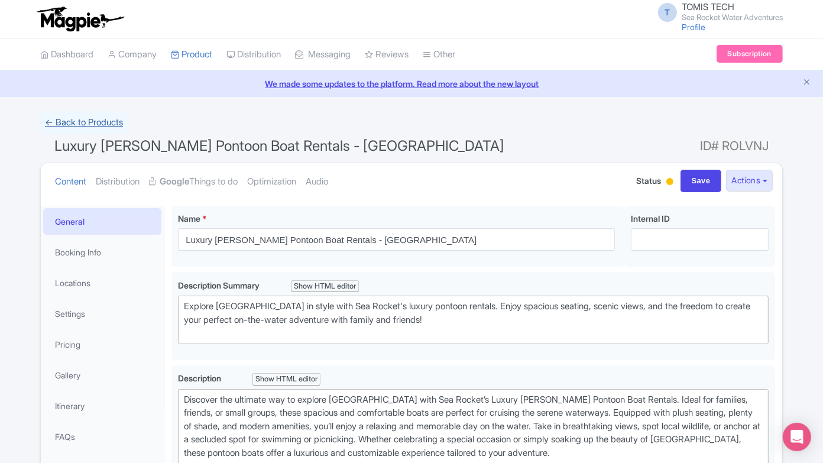
click at [93, 114] on link "← Back to Products" at bounding box center [83, 122] width 87 height 23
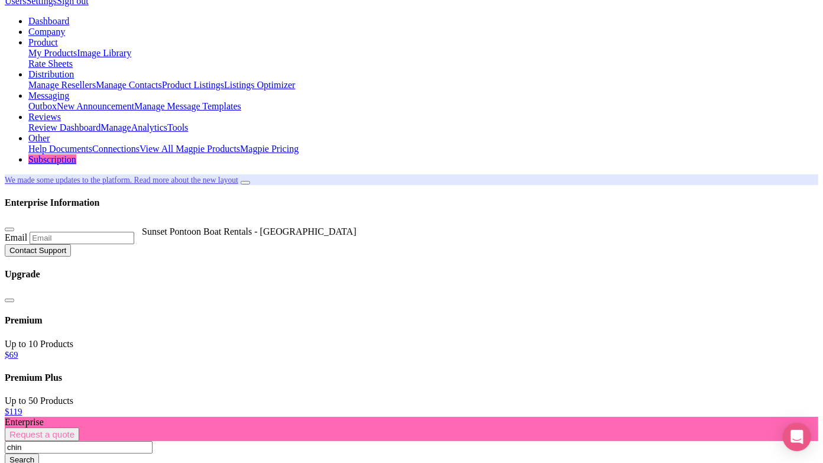
scroll to position [66, 0]
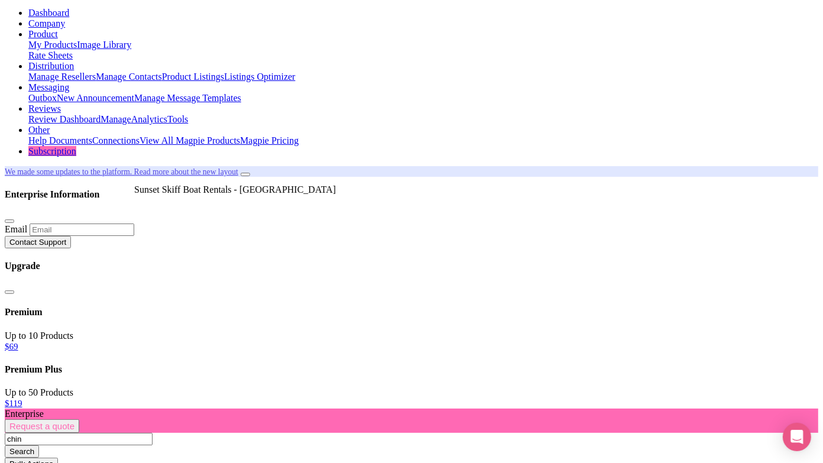
type input "chin"
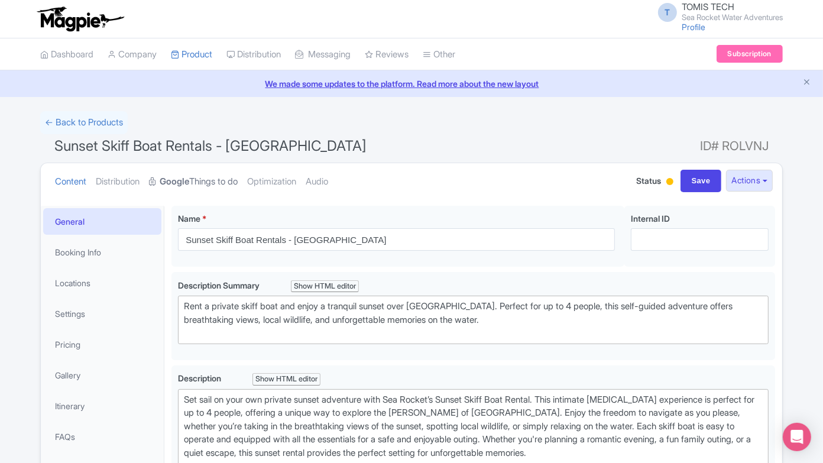
click at [208, 164] on link "Google Things to do" at bounding box center [193, 181] width 89 height 37
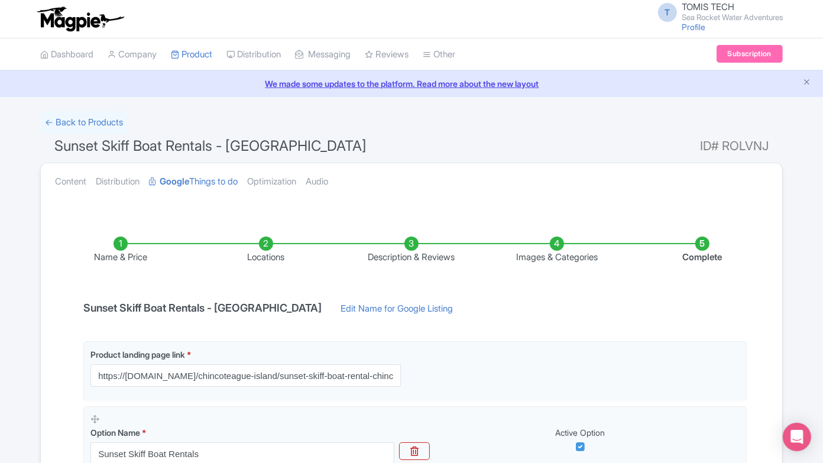
click at [420, 249] on li "Description & Reviews" at bounding box center [411, 250] width 145 height 28
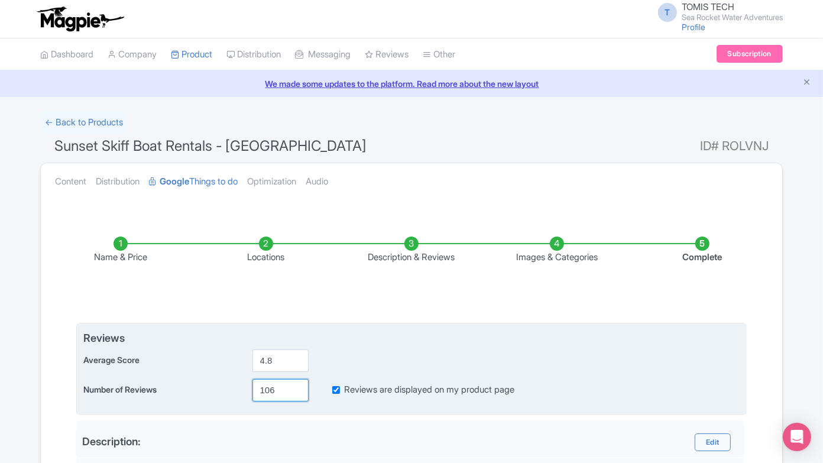
click at [267, 391] on input "106" at bounding box center [280, 390] width 56 height 22
paste input "43"
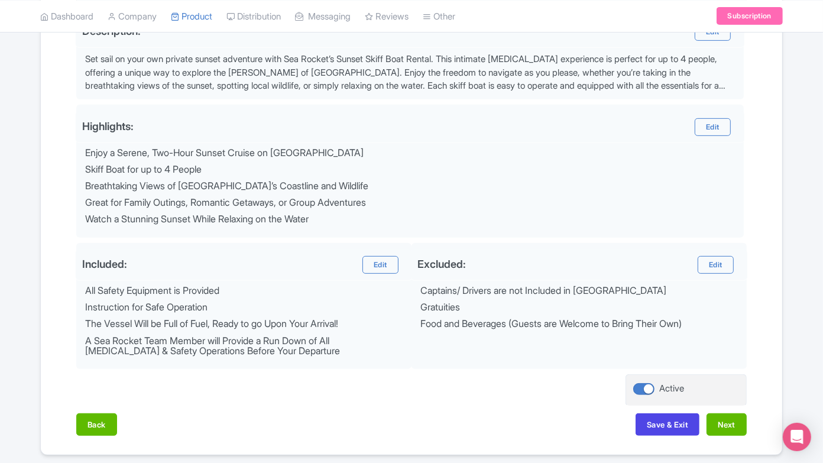
scroll to position [447, 0]
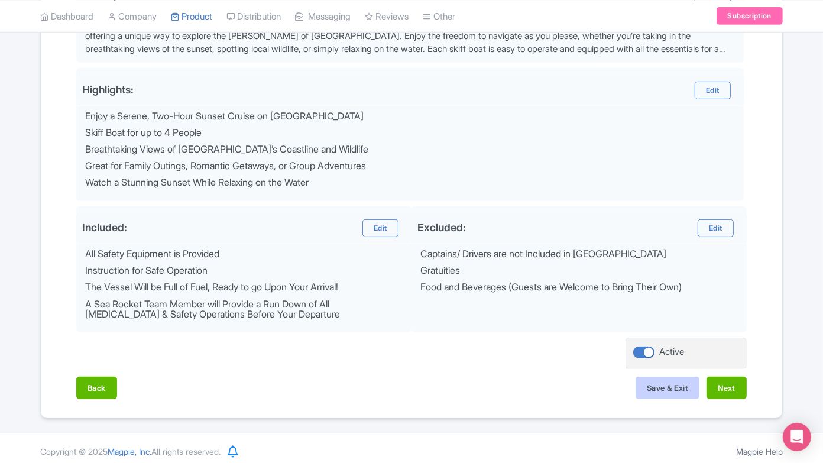
type input "143"
click at [657, 376] on button "Save & Exit" at bounding box center [667, 387] width 64 height 22
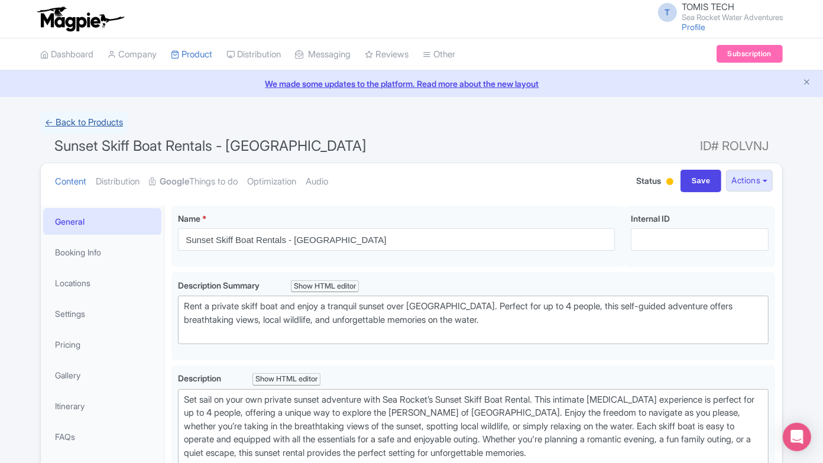
click at [110, 122] on link "← Back to Products" at bounding box center [83, 122] width 87 height 23
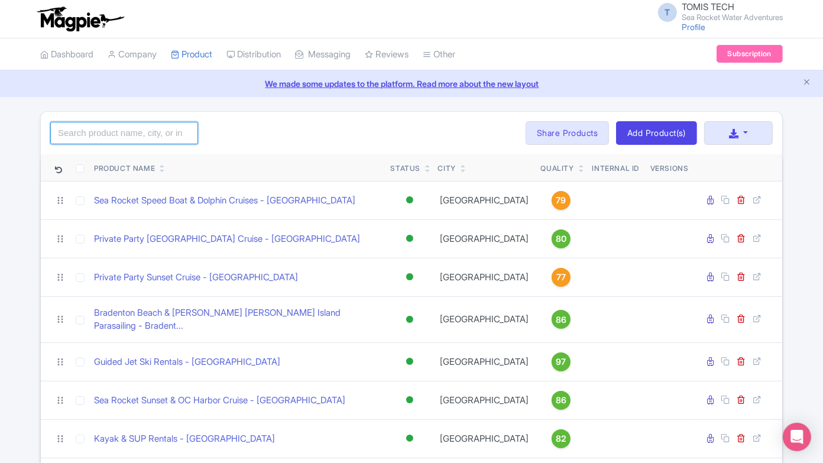
click at [120, 125] on input "search" at bounding box center [124, 133] width 148 height 22
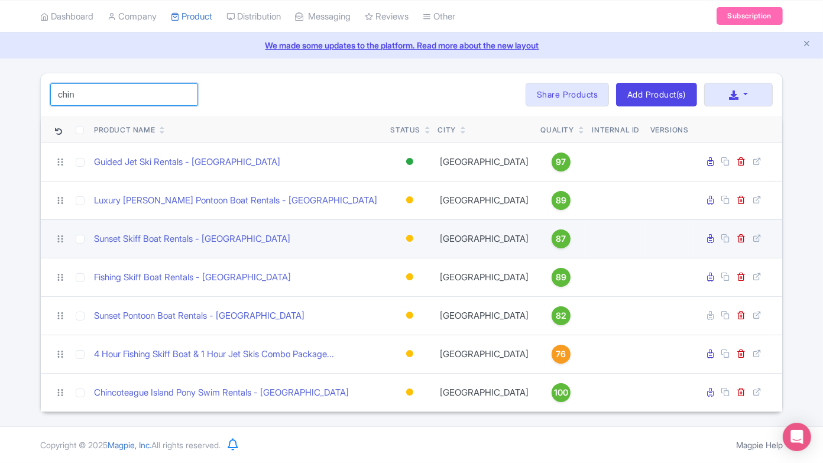
scroll to position [88, 0]
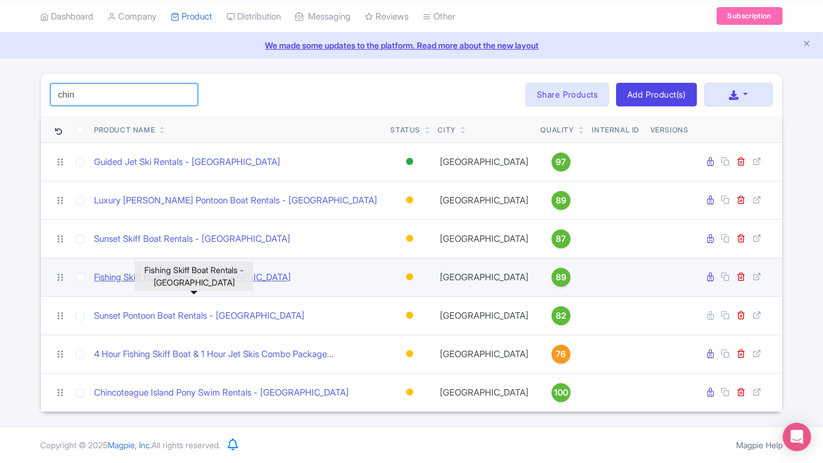
type input "chin"
click at [180, 271] on link "Fishing Skiff Boat Rentals - [GEOGRAPHIC_DATA]" at bounding box center [192, 278] width 197 height 14
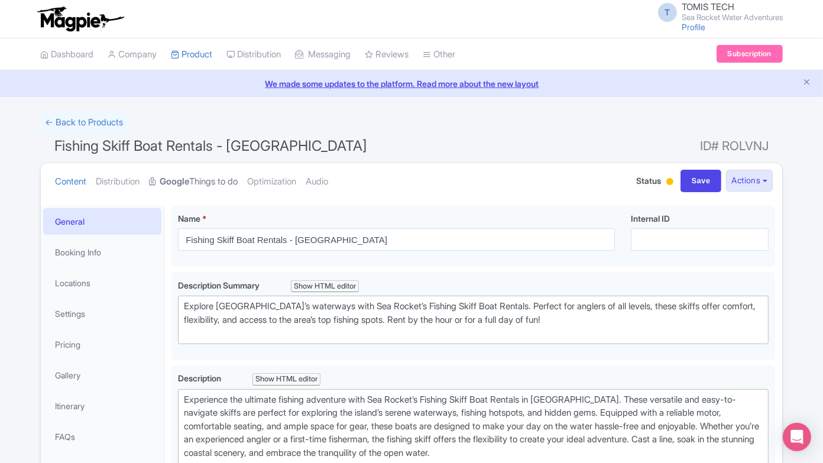
click at [201, 179] on link "Google Things to do" at bounding box center [193, 181] width 89 height 37
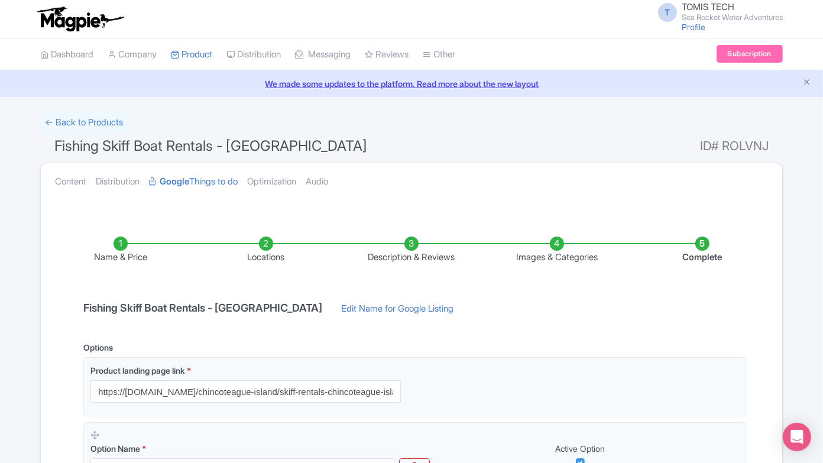
click at [423, 246] on li "Description & Reviews" at bounding box center [411, 250] width 145 height 28
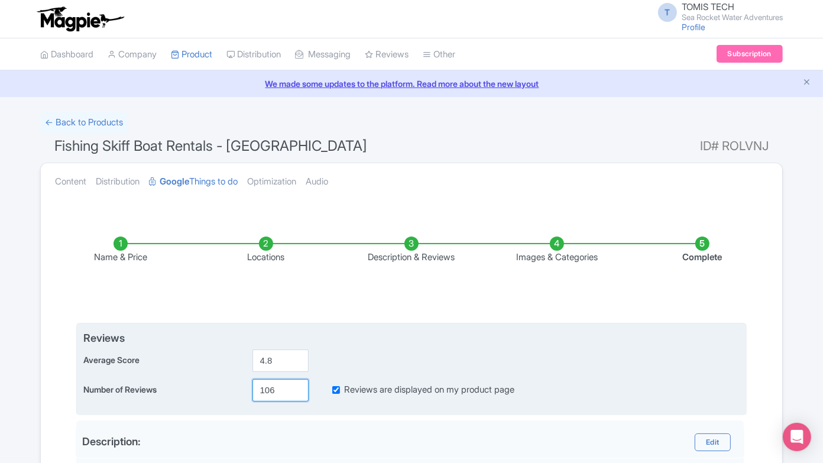
click at [261, 391] on input "106" at bounding box center [280, 390] width 56 height 22
paste input "43"
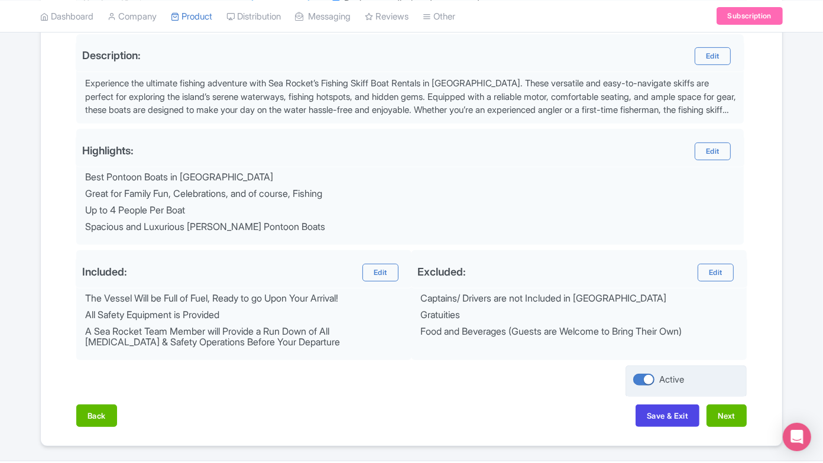
scroll to position [394, 0]
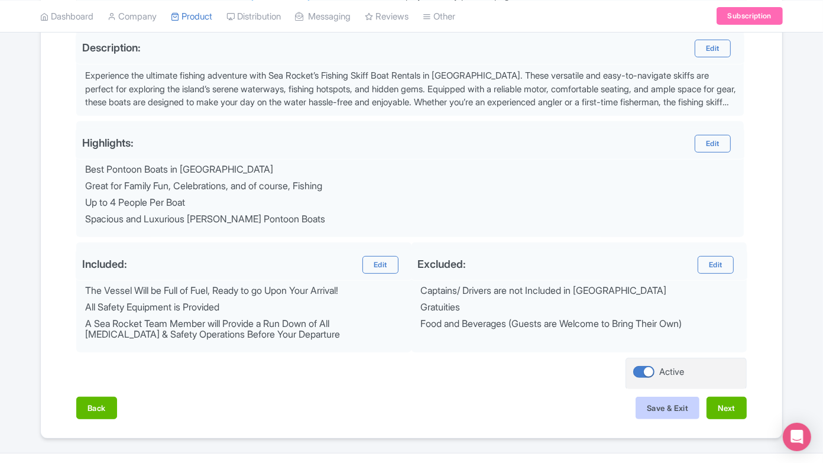
type input "143"
click at [645, 407] on button "Save & Exit" at bounding box center [667, 408] width 64 height 22
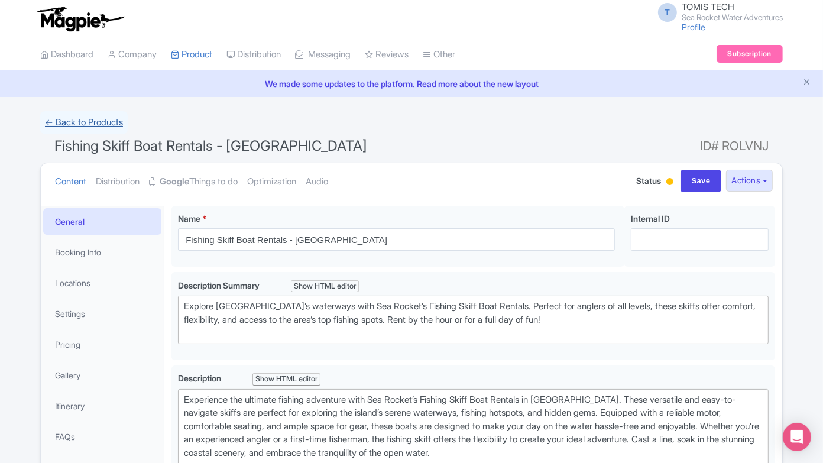
click at [97, 122] on link "← Back to Products" at bounding box center [83, 122] width 87 height 23
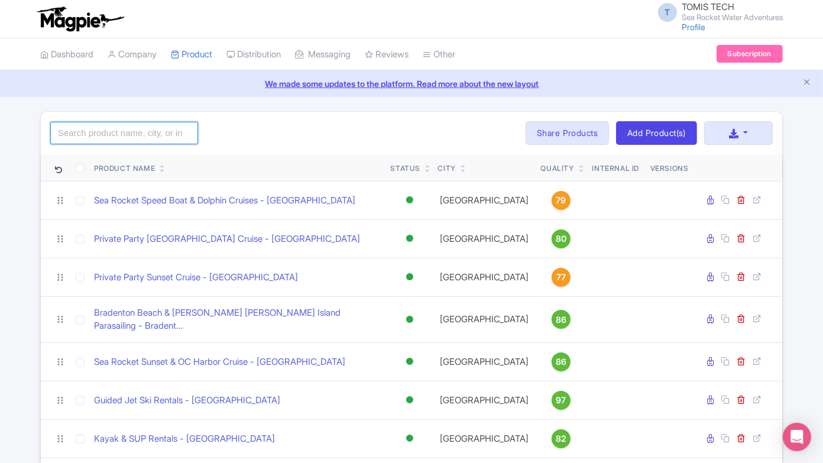
click at [151, 135] on input "search" at bounding box center [124, 133] width 148 height 22
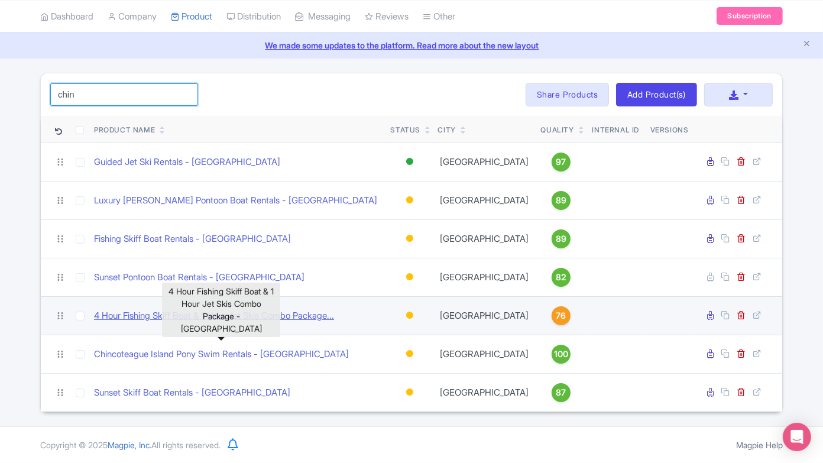
scroll to position [88, 0]
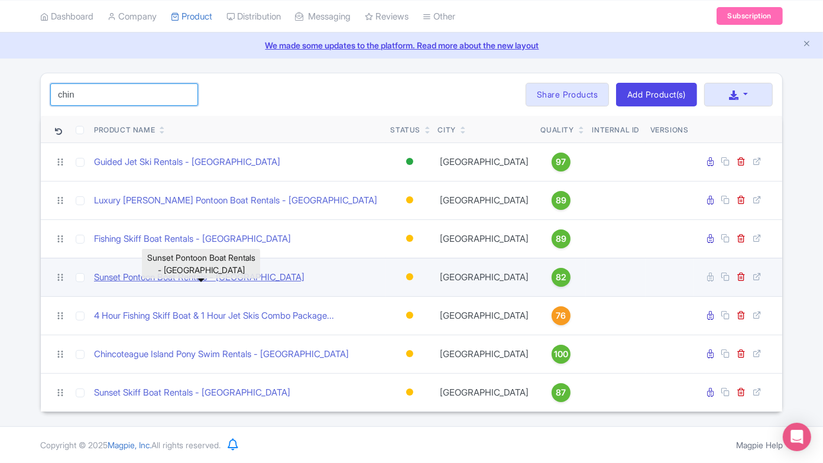
type input "chin"
click at [261, 271] on link "Sunset Pontoon Boat Rentals - [GEOGRAPHIC_DATA]" at bounding box center [199, 278] width 210 height 14
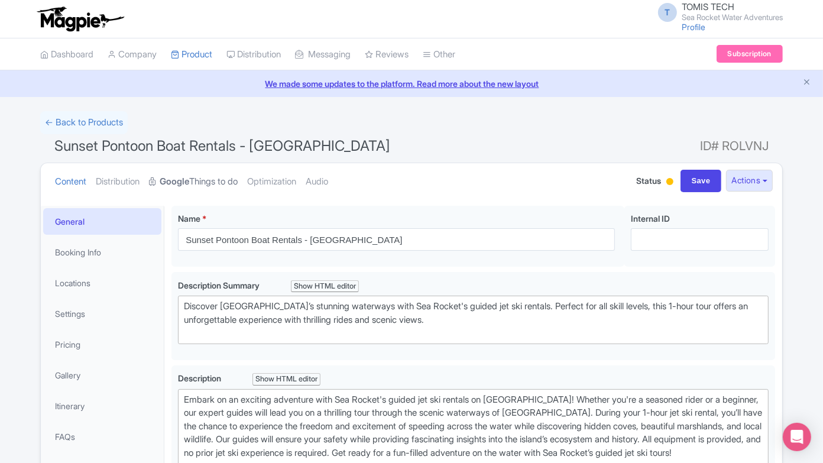
click at [225, 174] on link "Google Things to do" at bounding box center [193, 181] width 89 height 37
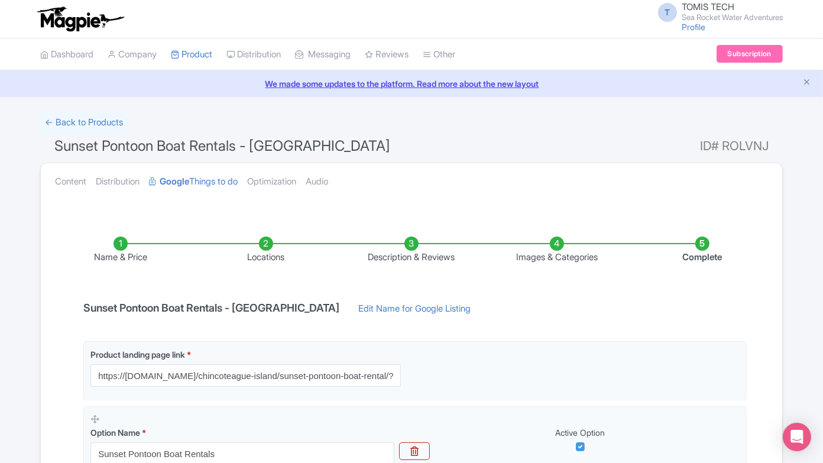
click at [413, 238] on li "Description & Reviews" at bounding box center [411, 250] width 145 height 28
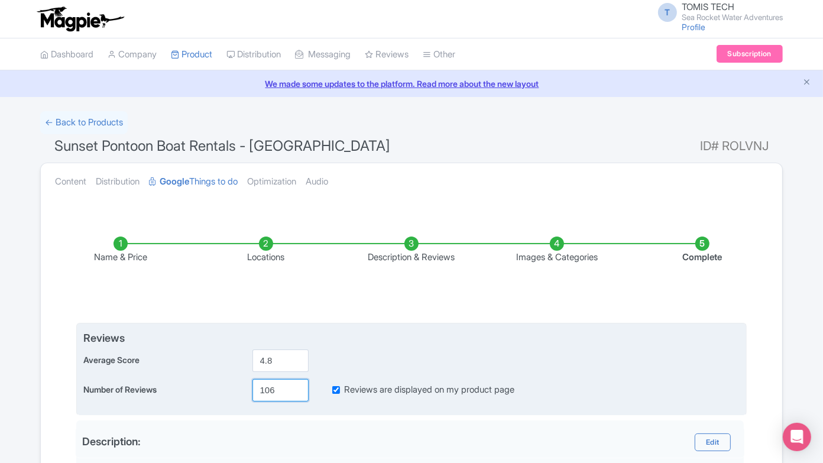
click at [261, 389] on input "106" at bounding box center [280, 390] width 56 height 22
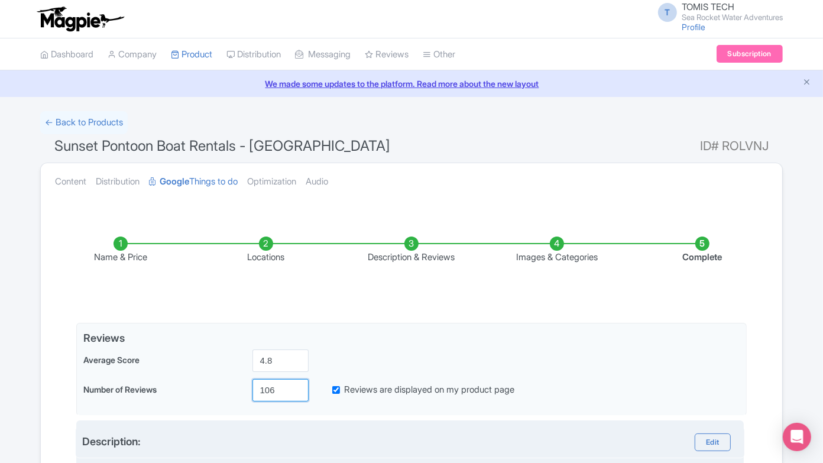
paste input "43"
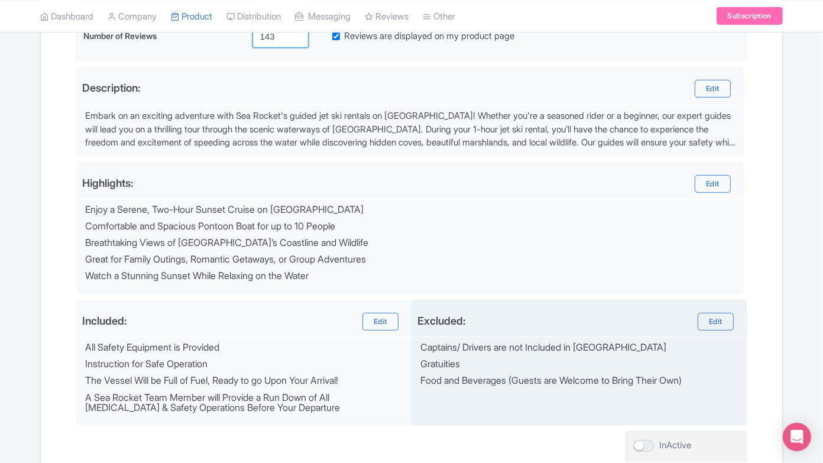
scroll to position [447, 0]
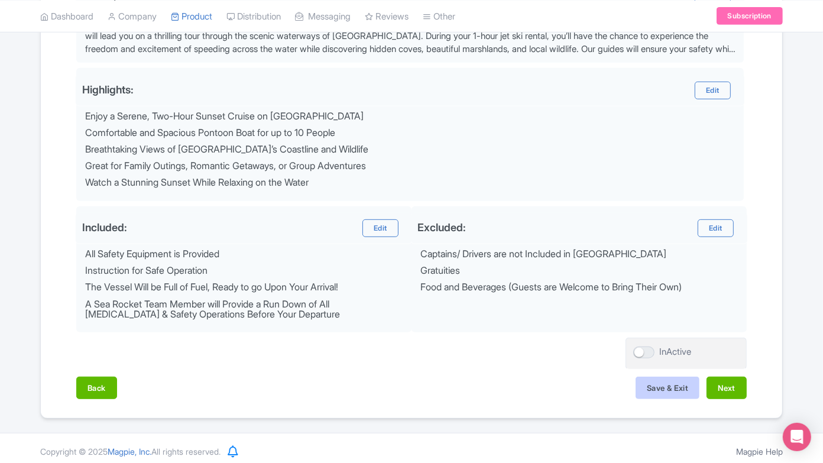
type input "143"
click at [658, 376] on button "Save & Exit" at bounding box center [667, 387] width 64 height 22
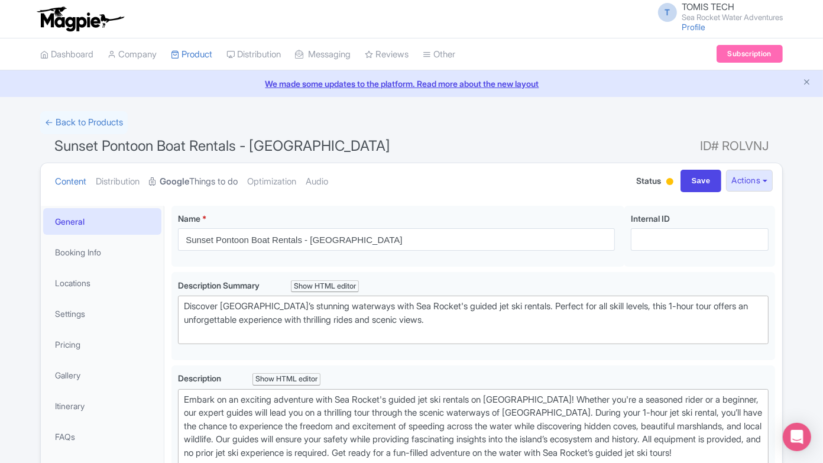
click at [227, 178] on link "Google Things to do" at bounding box center [193, 181] width 89 height 37
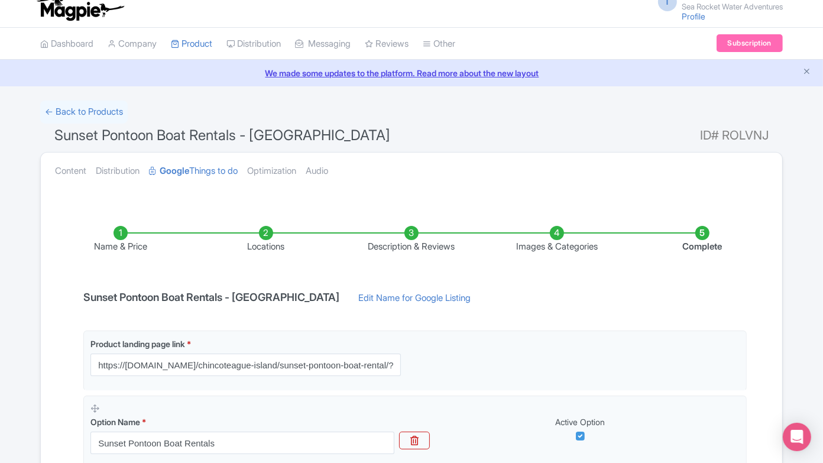
scroll to position [222, 0]
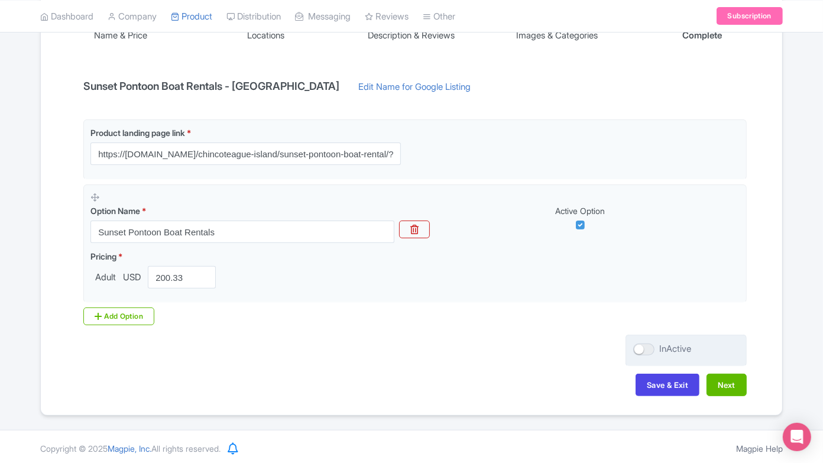
click at [642, 343] on div at bounding box center [643, 349] width 21 height 12
click at [641, 345] on input "InActive" at bounding box center [637, 349] width 8 height 8
checkbox input "true"
click at [657, 386] on button "Save & Exit" at bounding box center [667, 384] width 64 height 22
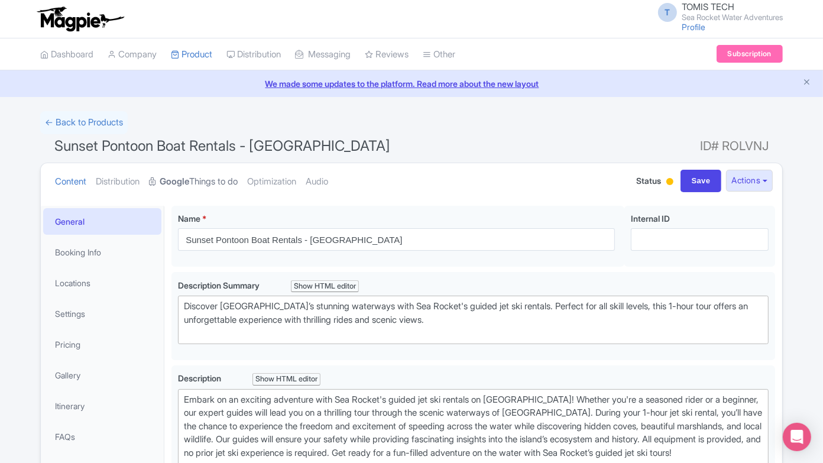
click at [222, 173] on link "Google Things to do" at bounding box center [193, 181] width 89 height 37
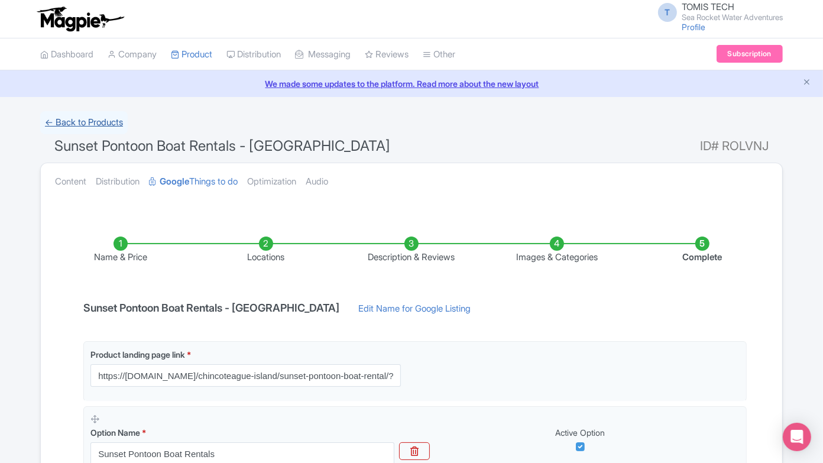
click at [102, 115] on link "← Back to Products" at bounding box center [83, 122] width 87 height 23
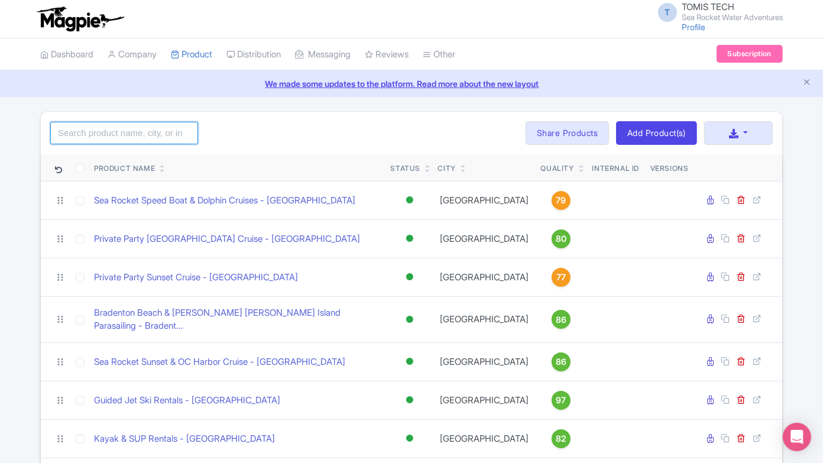
drag, startPoint x: 0, startPoint y: 0, endPoint x: 125, endPoint y: 128, distance: 178.9
click at [125, 128] on input "search" at bounding box center [124, 133] width 148 height 22
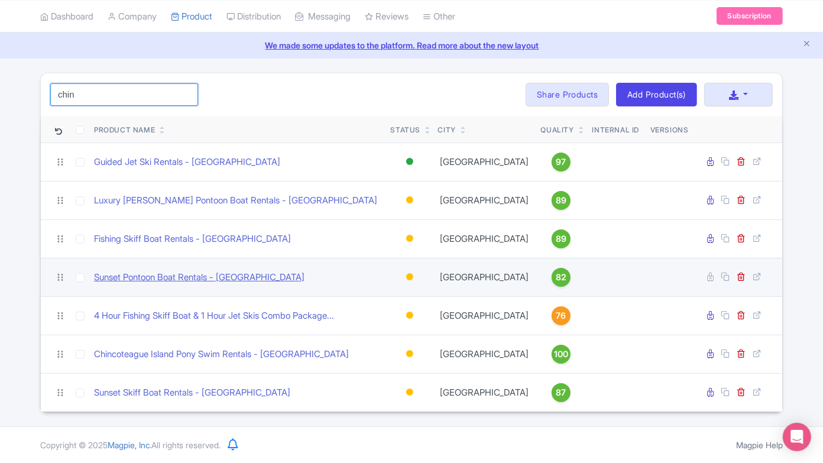
scroll to position [66, 0]
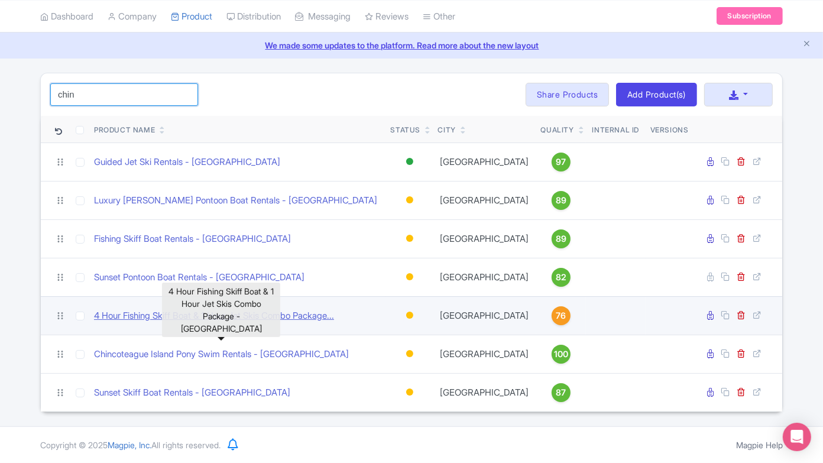
type input "chin"
click at [215, 314] on link "4 Hour Fishing Skiff Boat & 1 Hour Jet Skis Combo Package..." at bounding box center [214, 316] width 240 height 14
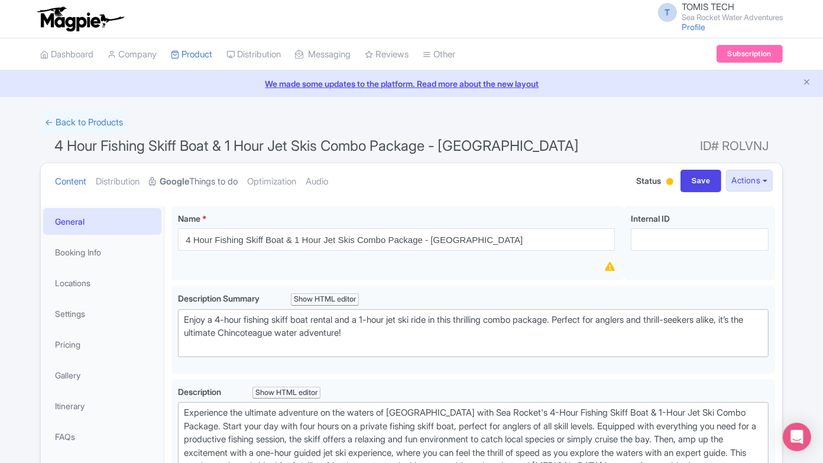
click at [214, 181] on link "Google Things to do" at bounding box center [193, 181] width 89 height 37
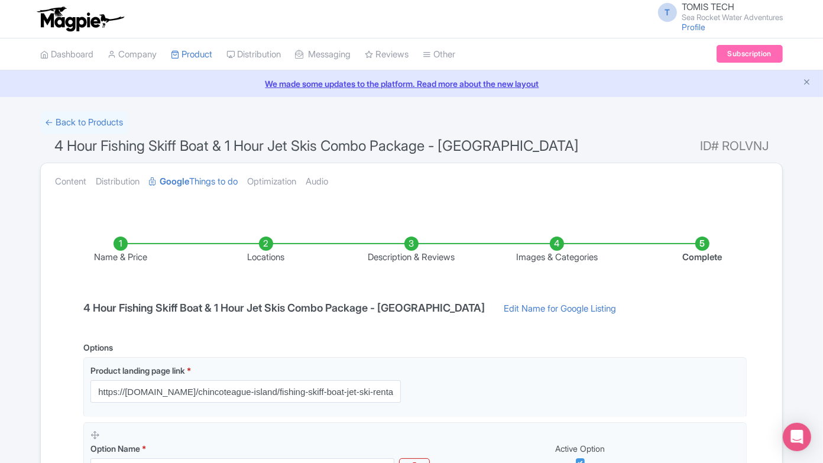
click at [420, 236] on li "Description & Reviews" at bounding box center [411, 250] width 145 height 28
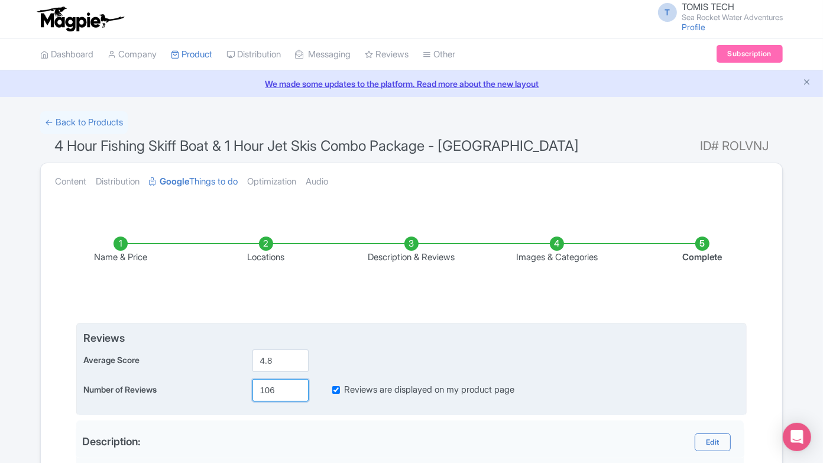
click at [261, 394] on input "106" at bounding box center [280, 390] width 56 height 22
paste input "43"
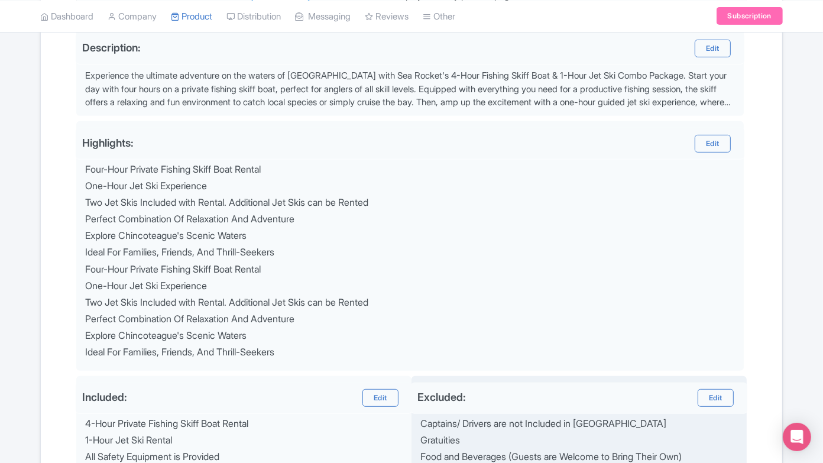
scroll to position [657, 0]
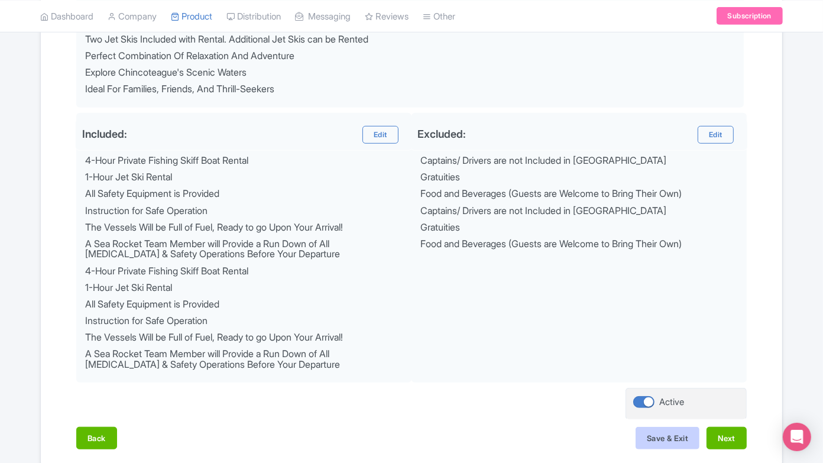
type input "143"
click at [674, 430] on button "Save & Exit" at bounding box center [667, 438] width 64 height 22
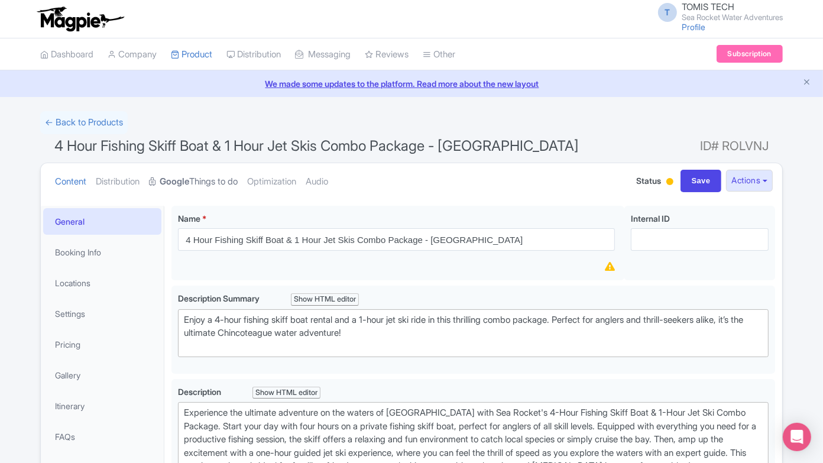
click at [178, 179] on strong "Google" at bounding box center [175, 182] width 30 height 14
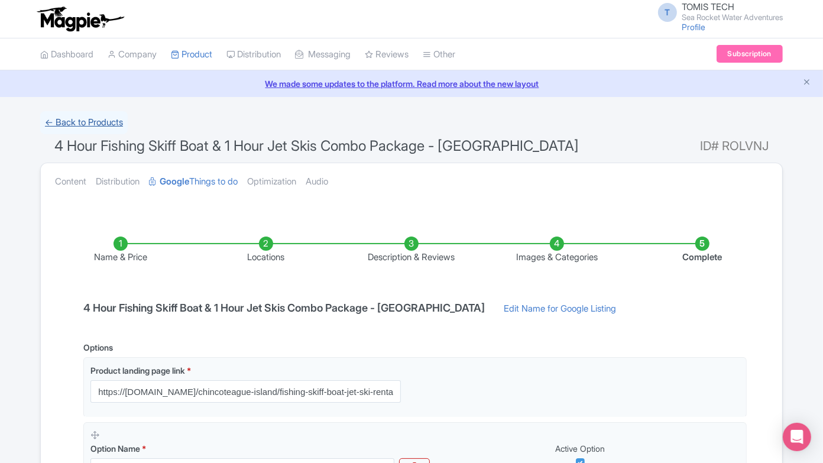
click at [64, 115] on link "← Back to Products" at bounding box center [83, 122] width 87 height 23
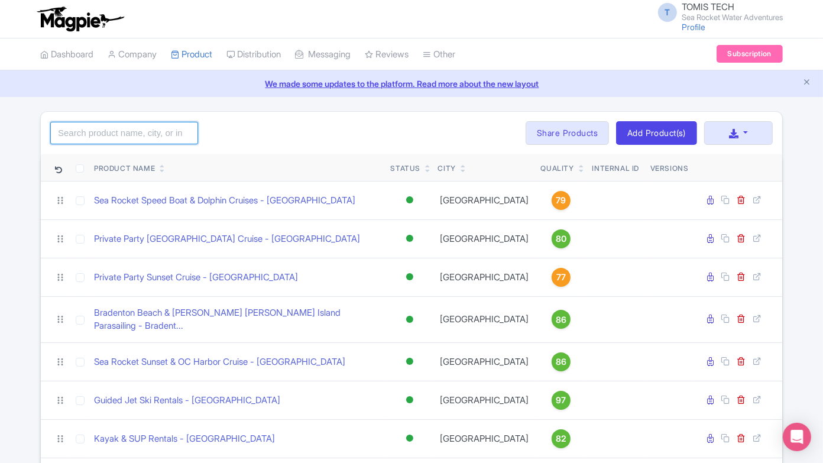
drag, startPoint x: 0, startPoint y: 0, endPoint x: 156, endPoint y: 131, distance: 203.8
click at [156, 131] on input "search" at bounding box center [124, 133] width 148 height 22
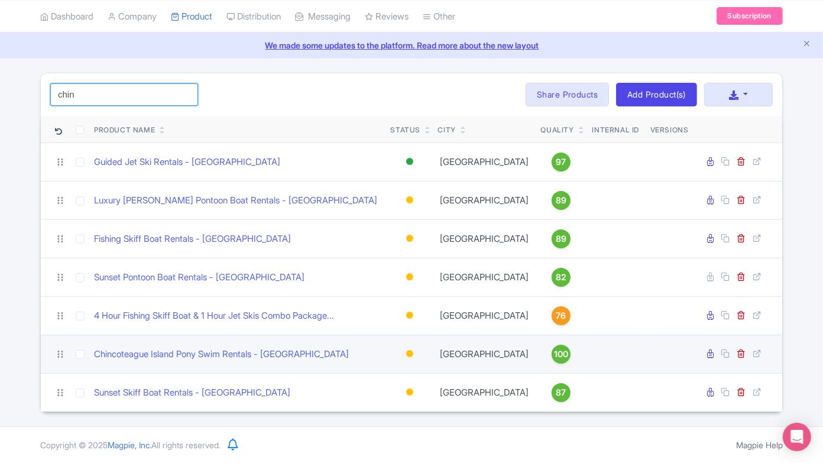
scroll to position [66, 0]
type input "chin"
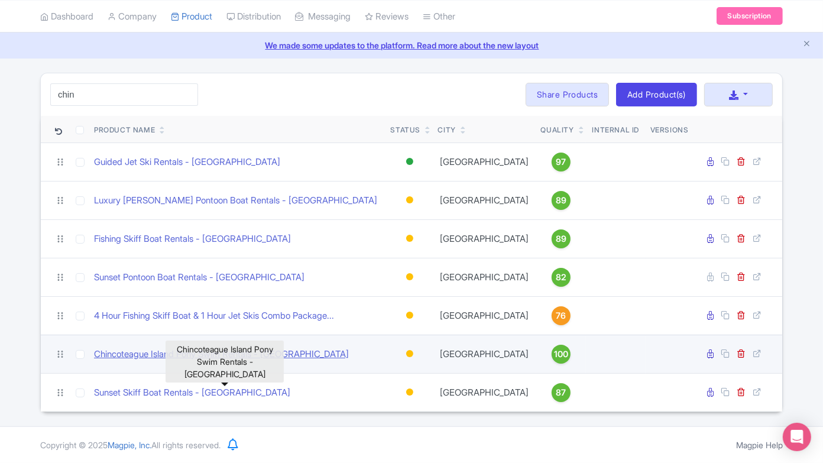
click at [202, 361] on link "Chincoteague Island Pony Swim Rentals - Chincoteague Island" at bounding box center [221, 354] width 255 height 14
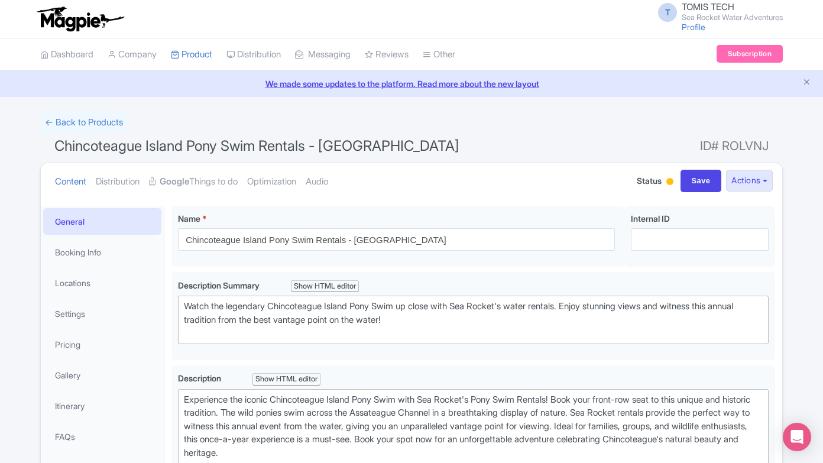
click at [234, 177] on link "Google Things to do" at bounding box center [193, 181] width 89 height 37
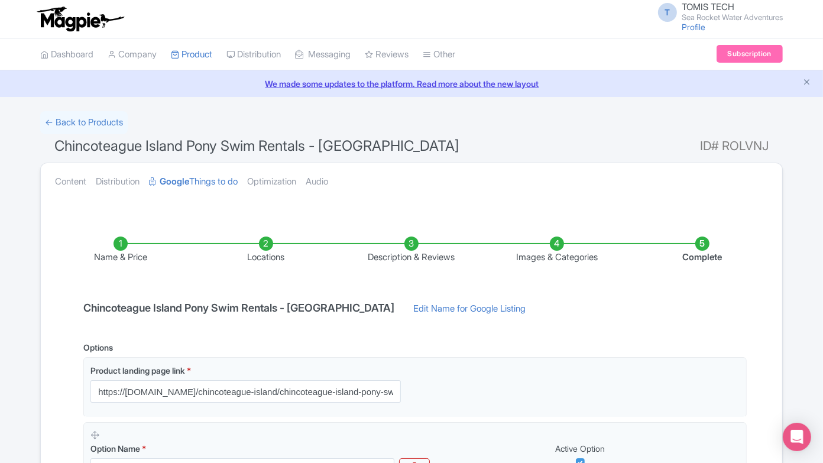
click at [435, 240] on li "Description & Reviews" at bounding box center [411, 250] width 145 height 28
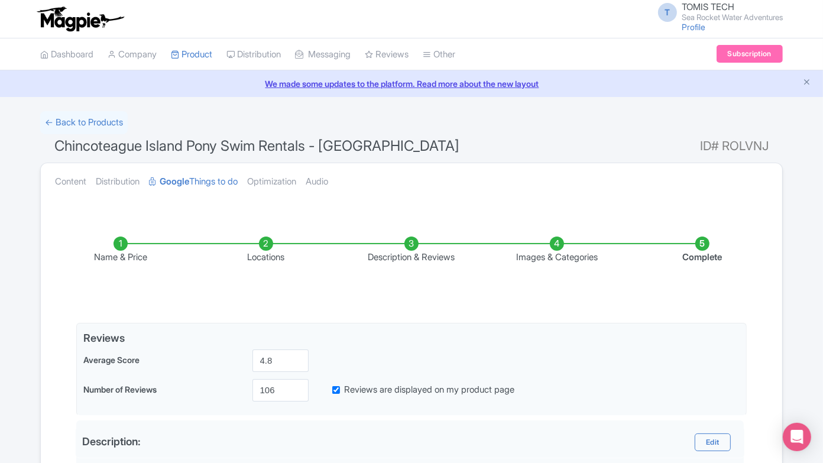
click at [414, 241] on li "Description & Reviews" at bounding box center [411, 250] width 145 height 28
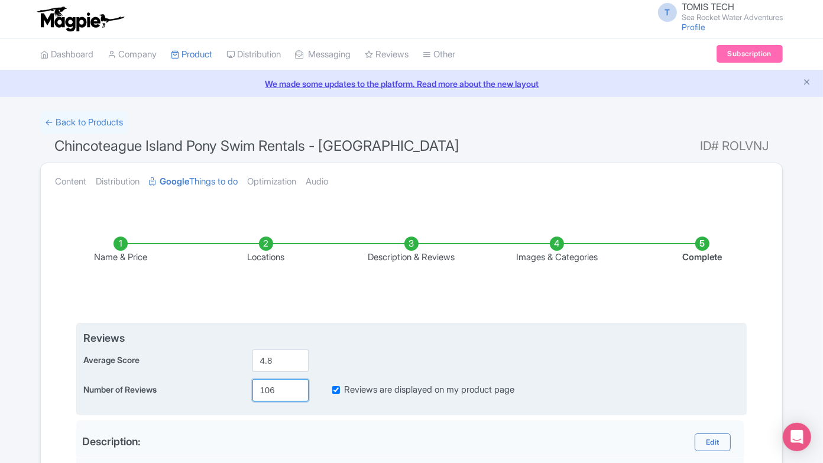
click at [264, 388] on input "106" at bounding box center [280, 390] width 56 height 22
paste input "43"
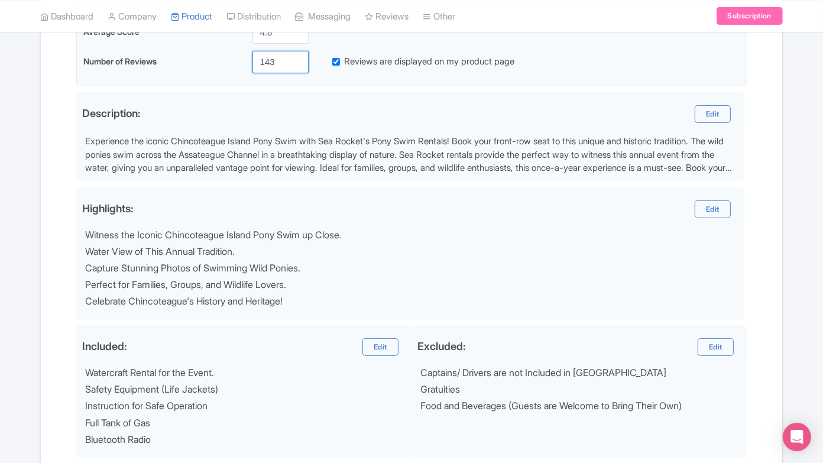
scroll to position [453, 0]
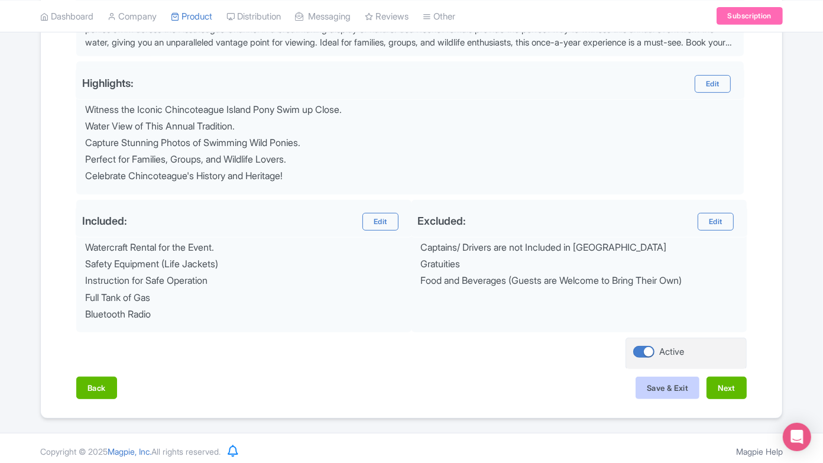
type input "143"
click at [670, 379] on button "Save & Exit" at bounding box center [667, 387] width 64 height 22
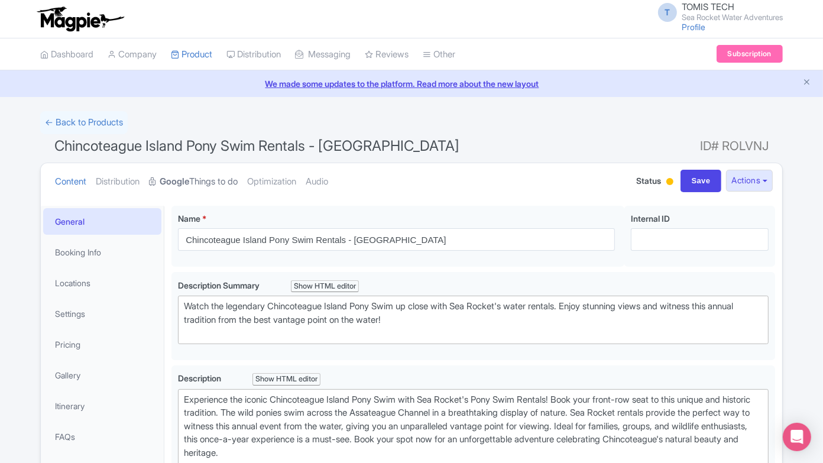
click at [217, 177] on link "Google Things to do" at bounding box center [193, 181] width 89 height 37
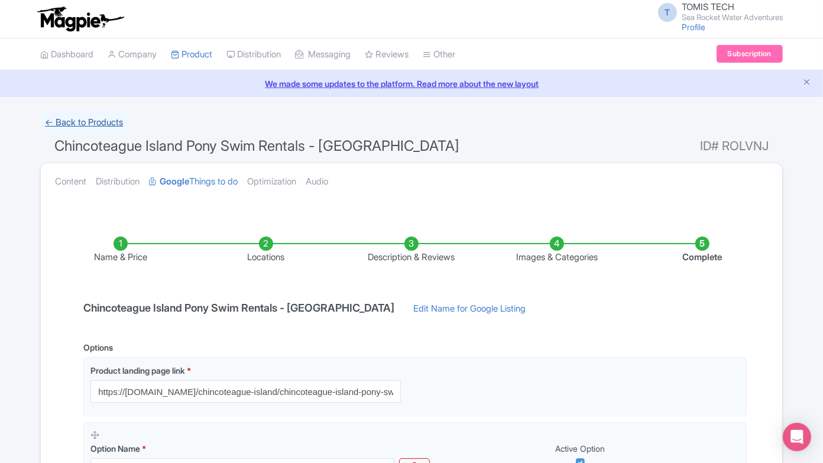
click at [95, 126] on link "← Back to Products" at bounding box center [83, 122] width 87 height 23
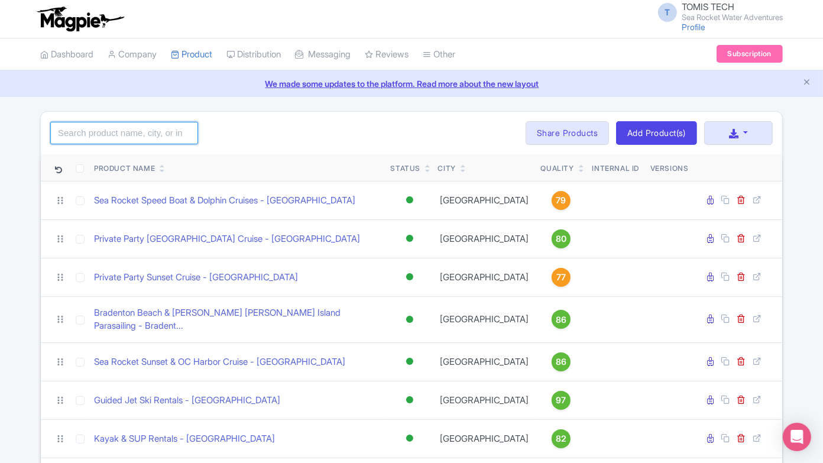
click at [167, 138] on input "search" at bounding box center [124, 133] width 148 height 22
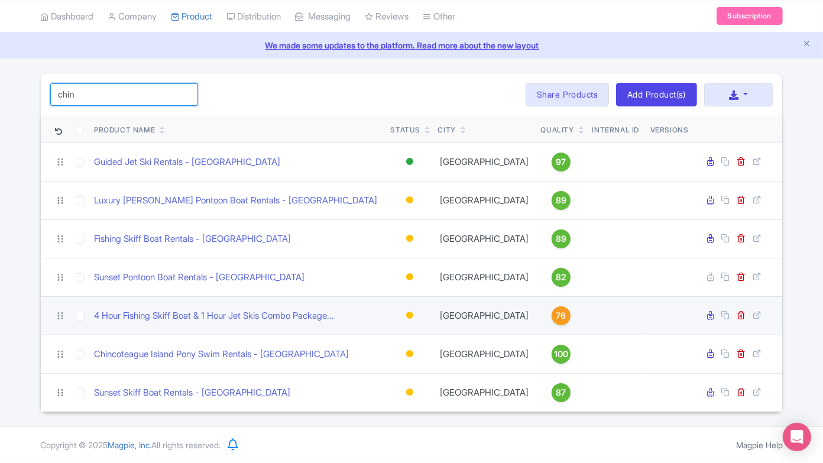
scroll to position [88, 0]
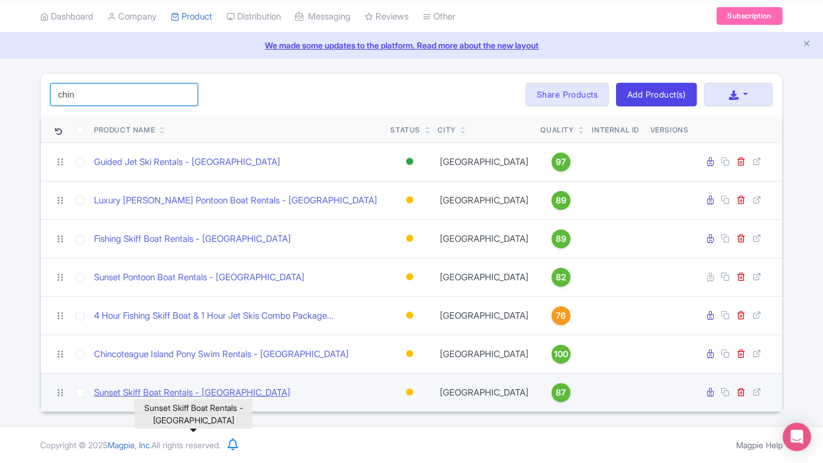
type input "chin"
click at [232, 389] on link "Sunset Skiff Boat Rentals - [GEOGRAPHIC_DATA]" at bounding box center [192, 393] width 196 height 14
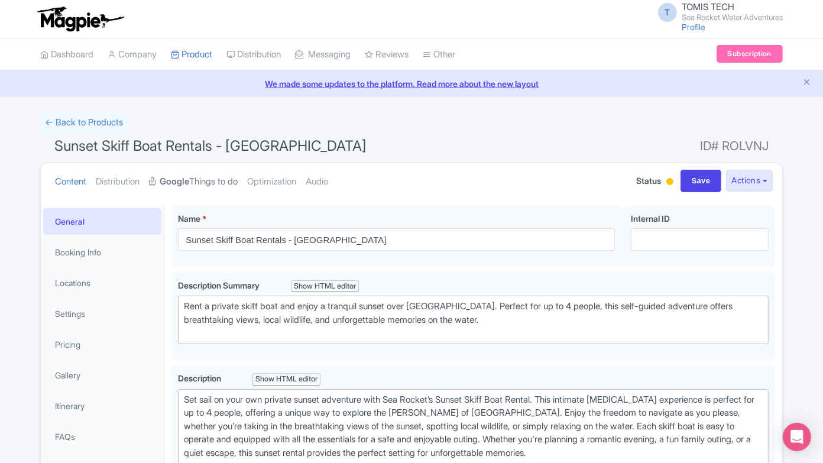
click at [214, 184] on link "Google Things to do" at bounding box center [193, 181] width 89 height 37
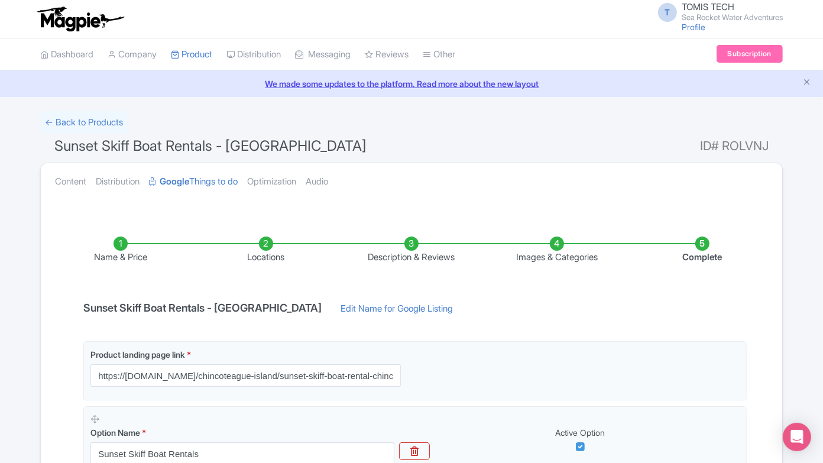
click at [417, 240] on li "Description & Reviews" at bounding box center [411, 250] width 145 height 28
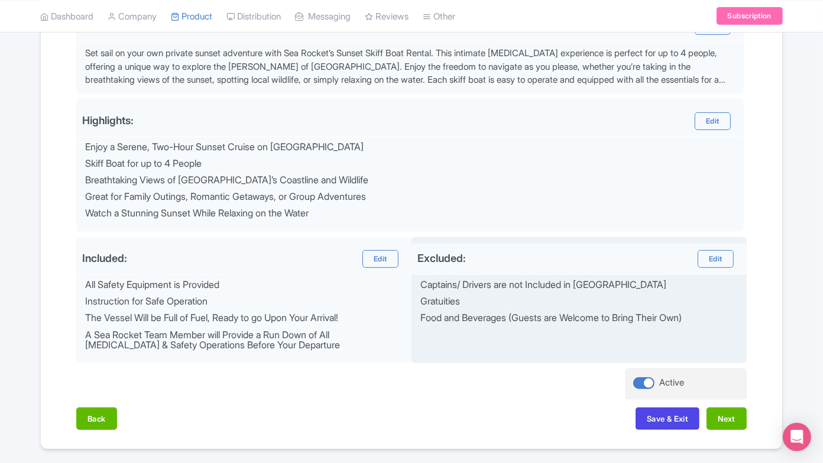
scroll to position [447, 0]
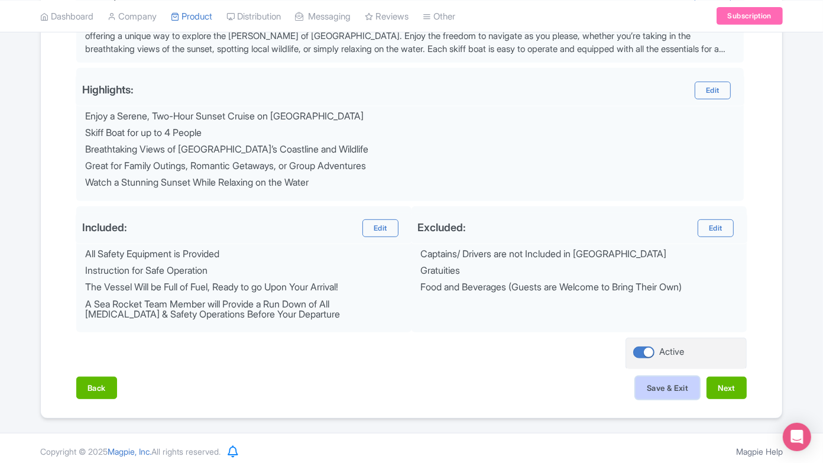
click at [662, 378] on button "Save & Exit" at bounding box center [667, 387] width 64 height 22
